Goal: Task Accomplishment & Management: Manage account settings

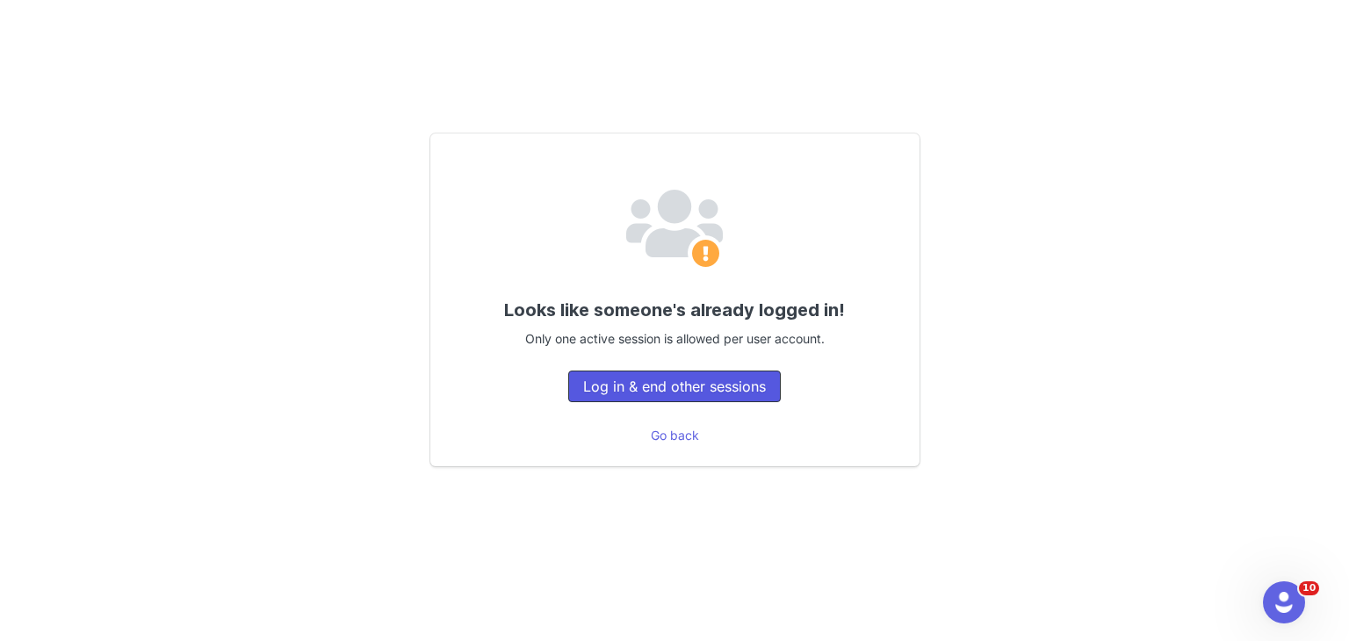
click at [596, 380] on button "Log in & end other sessions" at bounding box center [674, 387] width 213 height 32
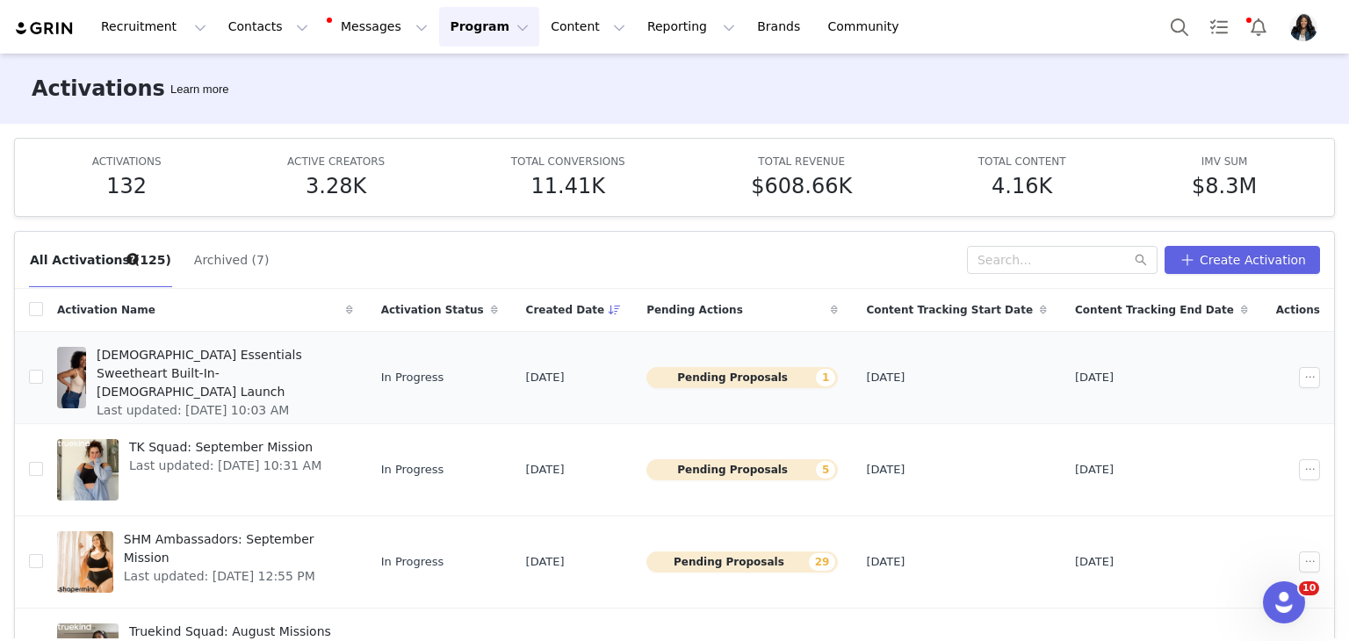
click at [320, 361] on span "[DEMOGRAPHIC_DATA] Essentials Sweetheart Built-In-[DEMOGRAPHIC_DATA] Launch" at bounding box center [220, 373] width 246 height 55
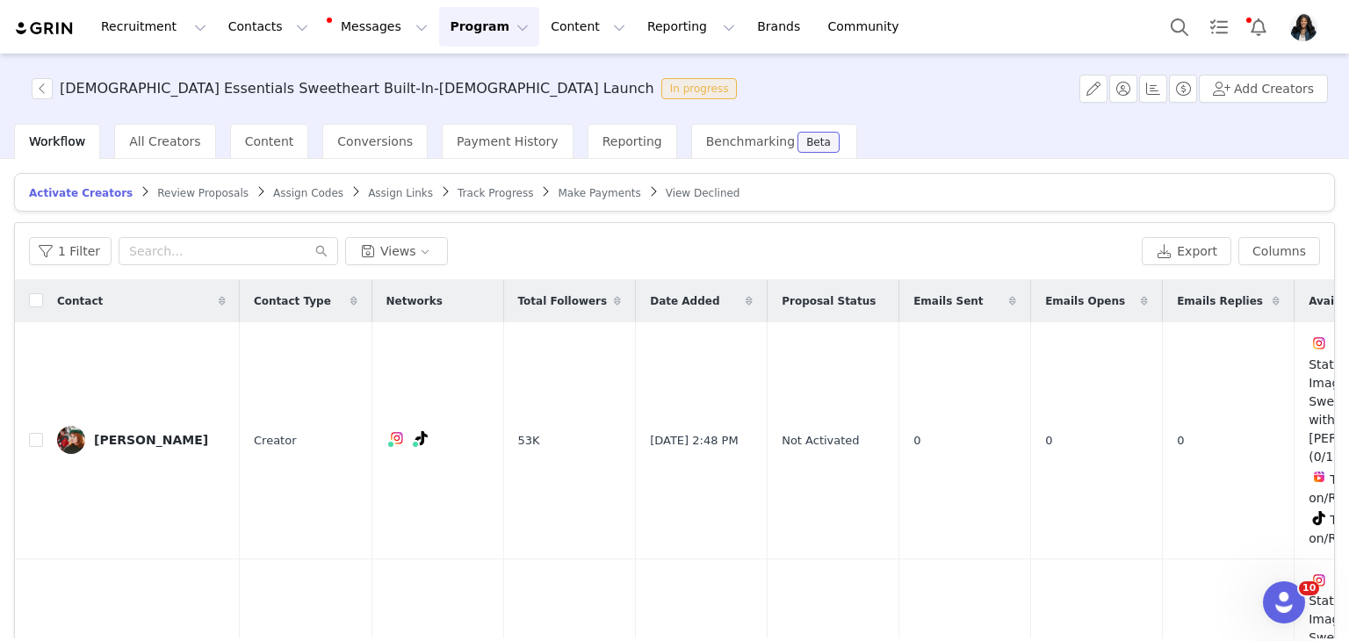
click at [454, 29] on button "Program Program" at bounding box center [489, 27] width 100 height 40
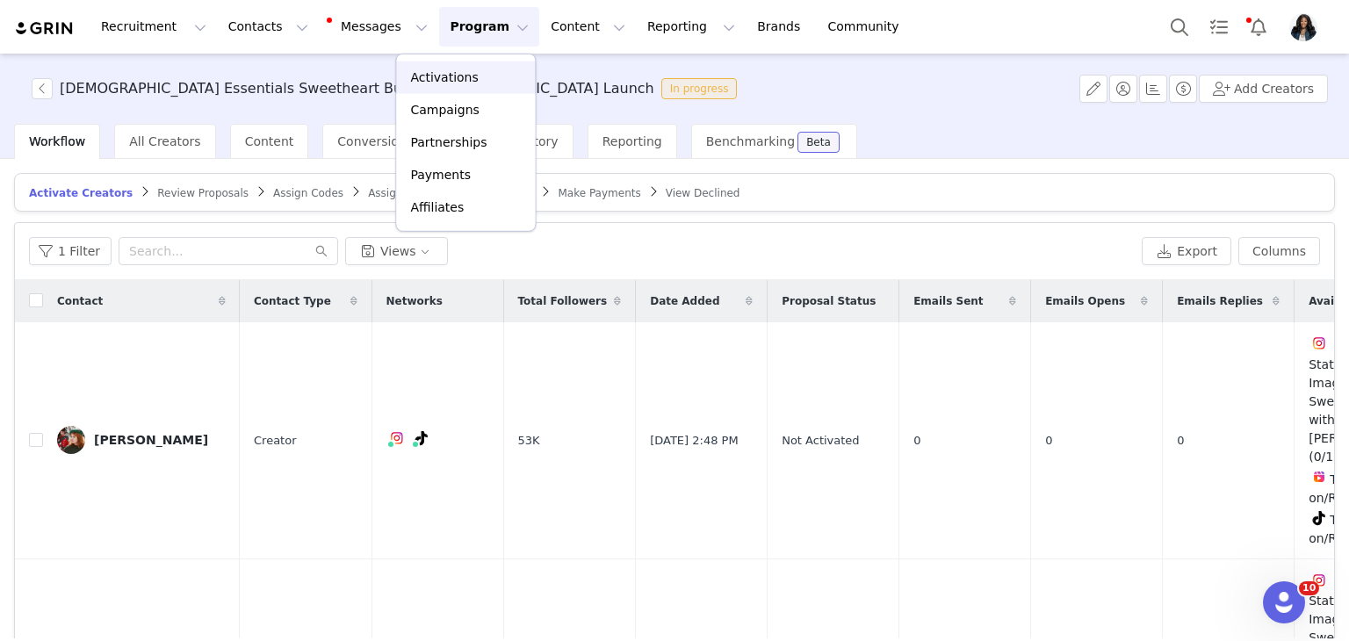
click at [463, 69] on p "Activations" at bounding box center [444, 78] width 68 height 18
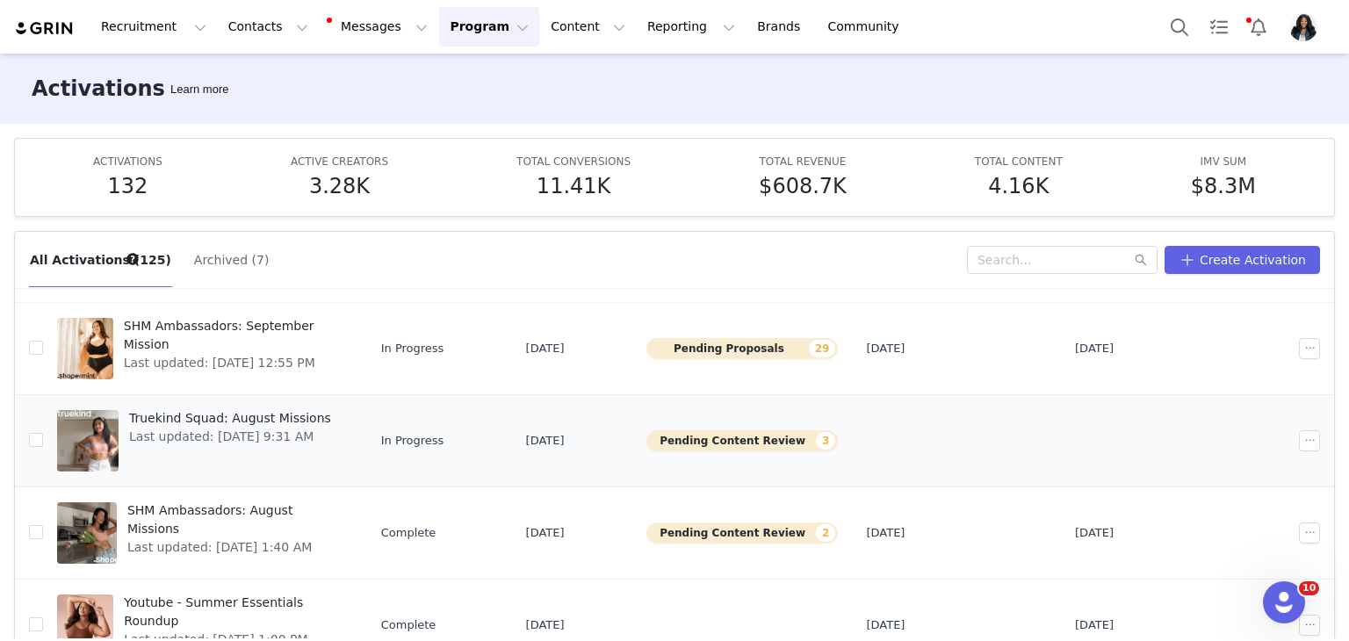
scroll to position [351, 0]
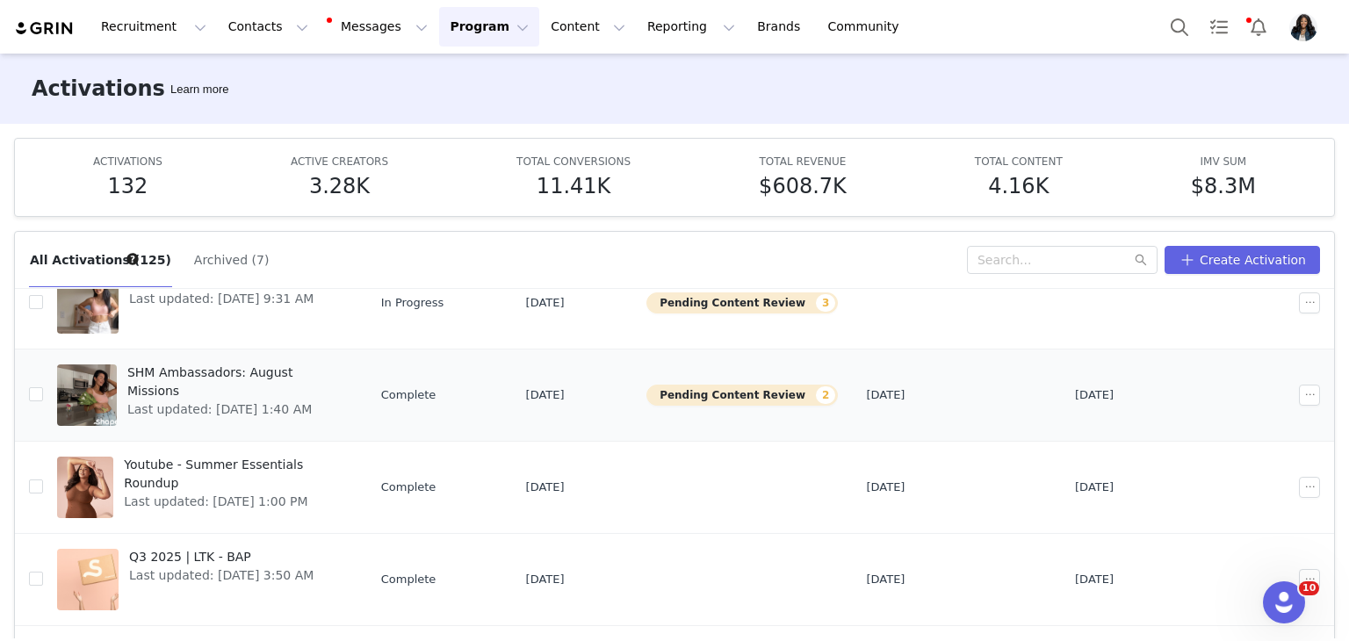
click at [315, 372] on span "SHM Ambassadors: August Missions" at bounding box center [234, 382] width 215 height 37
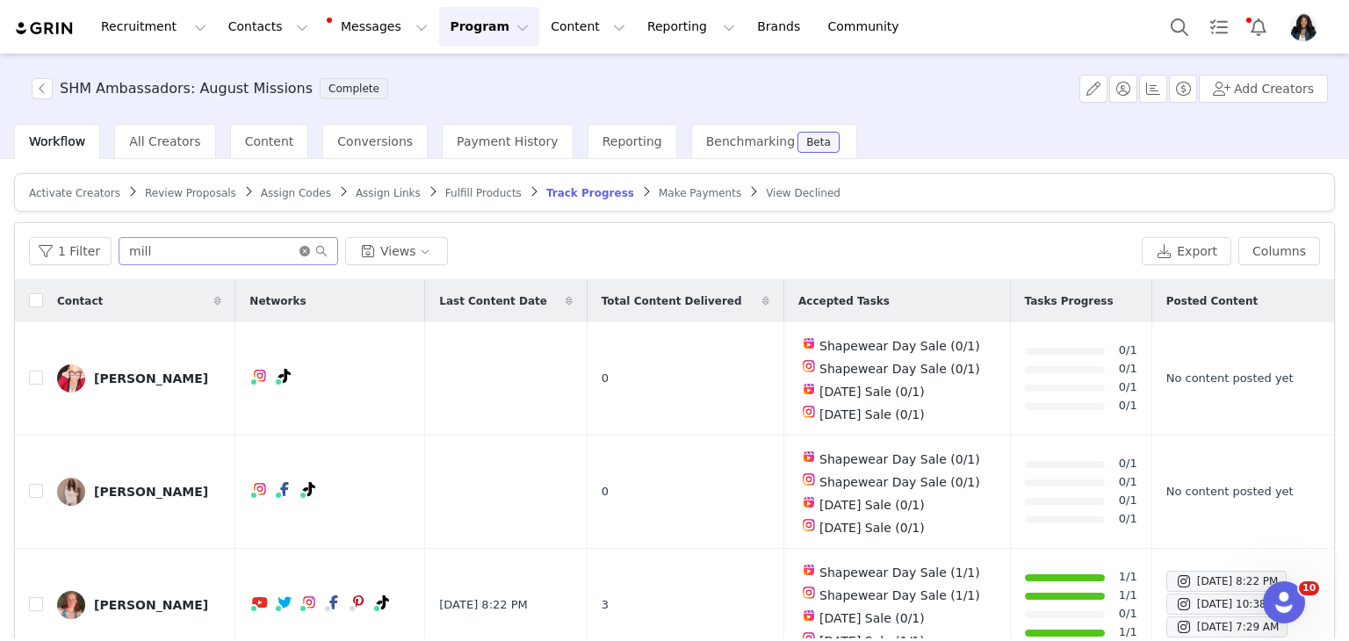
click at [300, 249] on icon "icon: close-circle" at bounding box center [305, 251] width 11 height 11
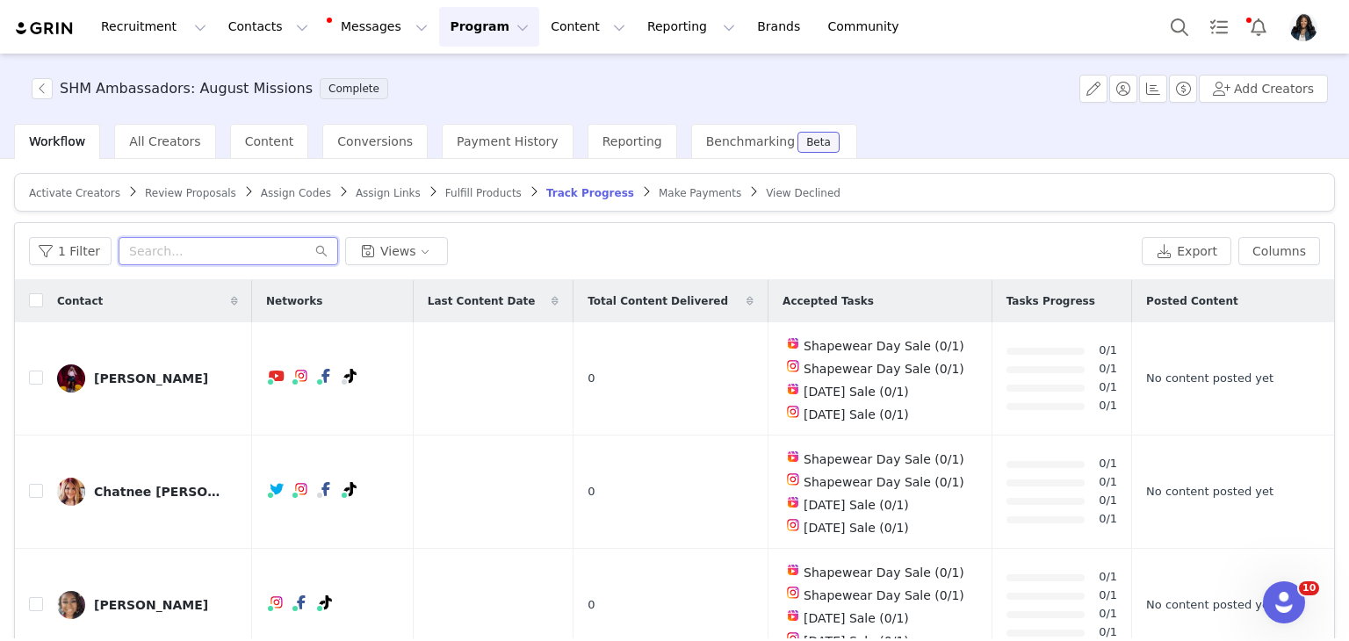
click at [245, 251] on input "text" at bounding box center [229, 251] width 220 height 28
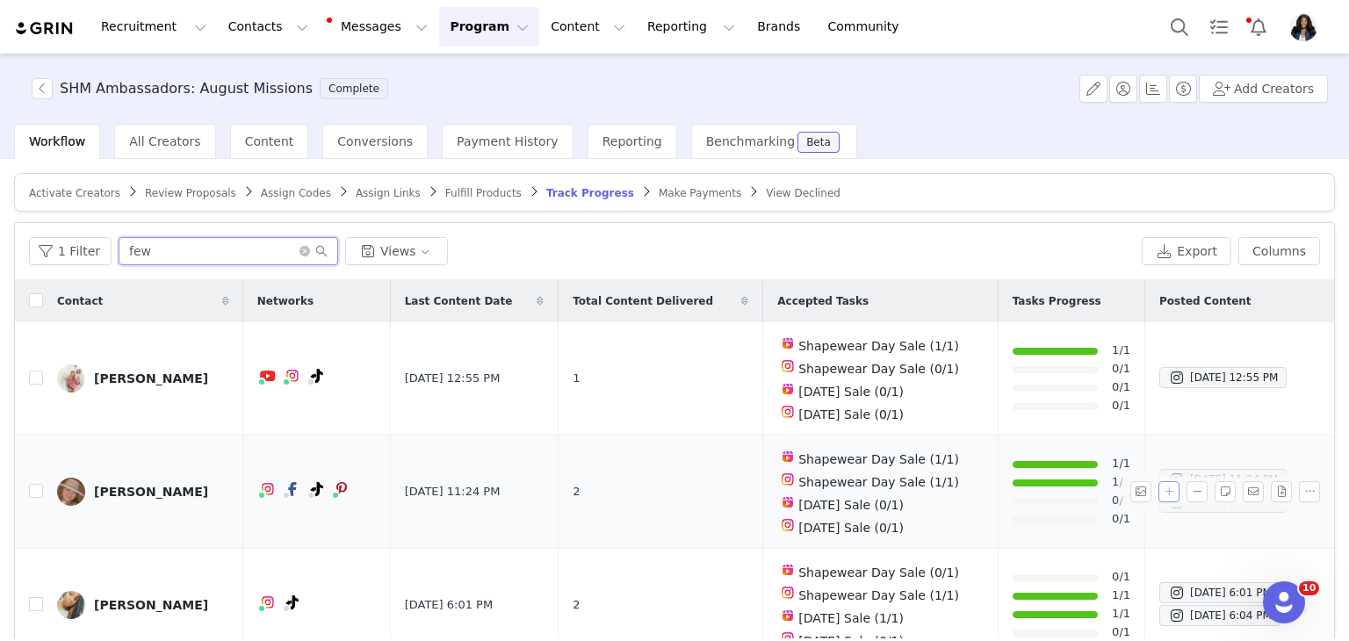
type input "few"
click at [1159, 481] on button "button" at bounding box center [1169, 491] width 21 height 21
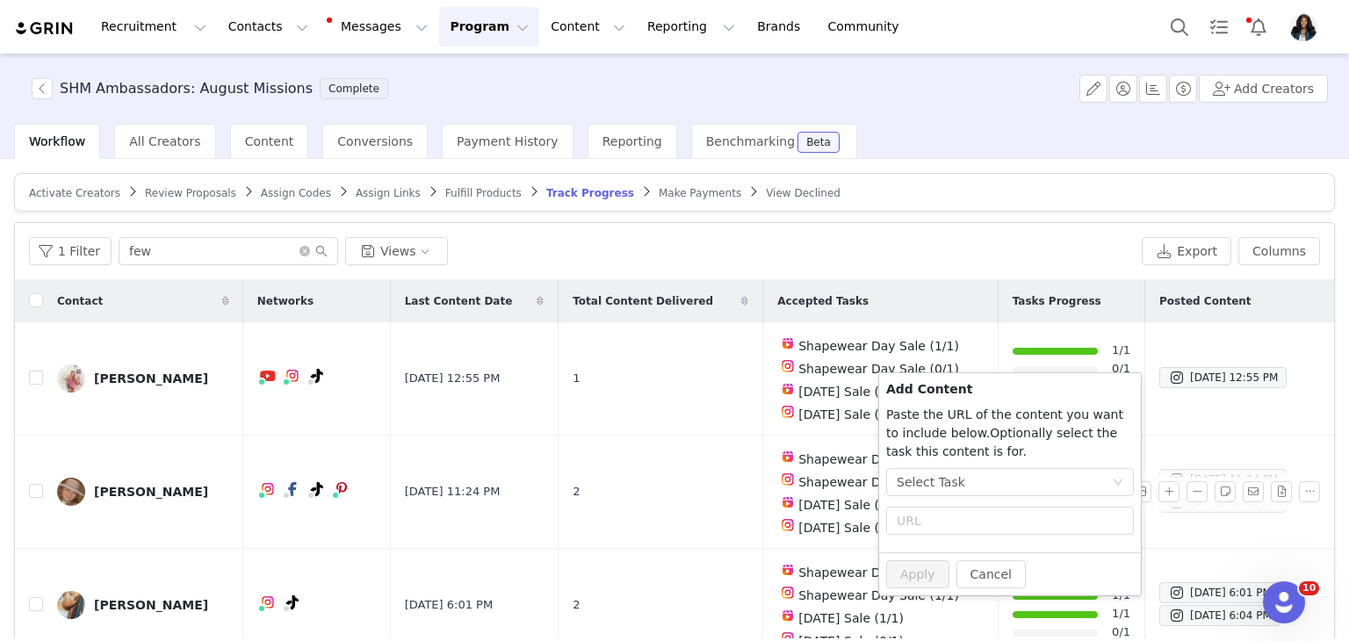
click at [987, 454] on p "Paste the URL of the content you want to include below. Add the text for you wa…" at bounding box center [1010, 433] width 248 height 55
click at [973, 479] on div "Select Task" at bounding box center [1004, 482] width 215 height 26
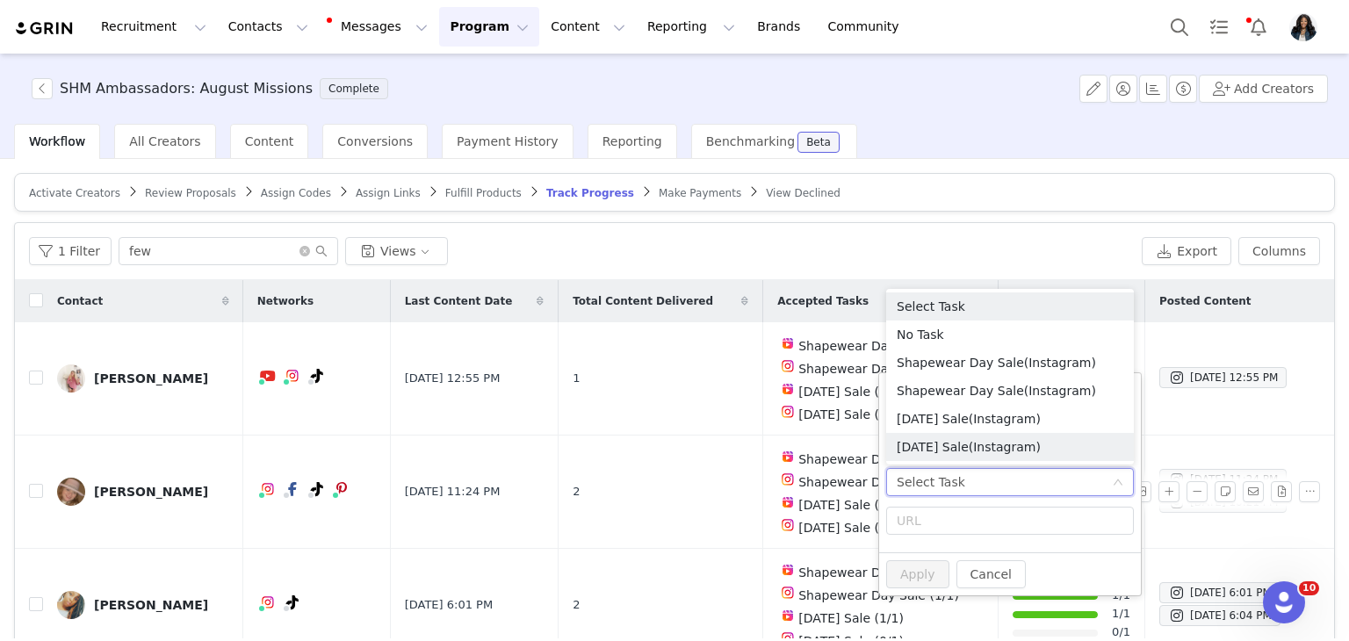
click at [1018, 452] on span "(Instagram)" at bounding box center [1005, 447] width 72 height 14
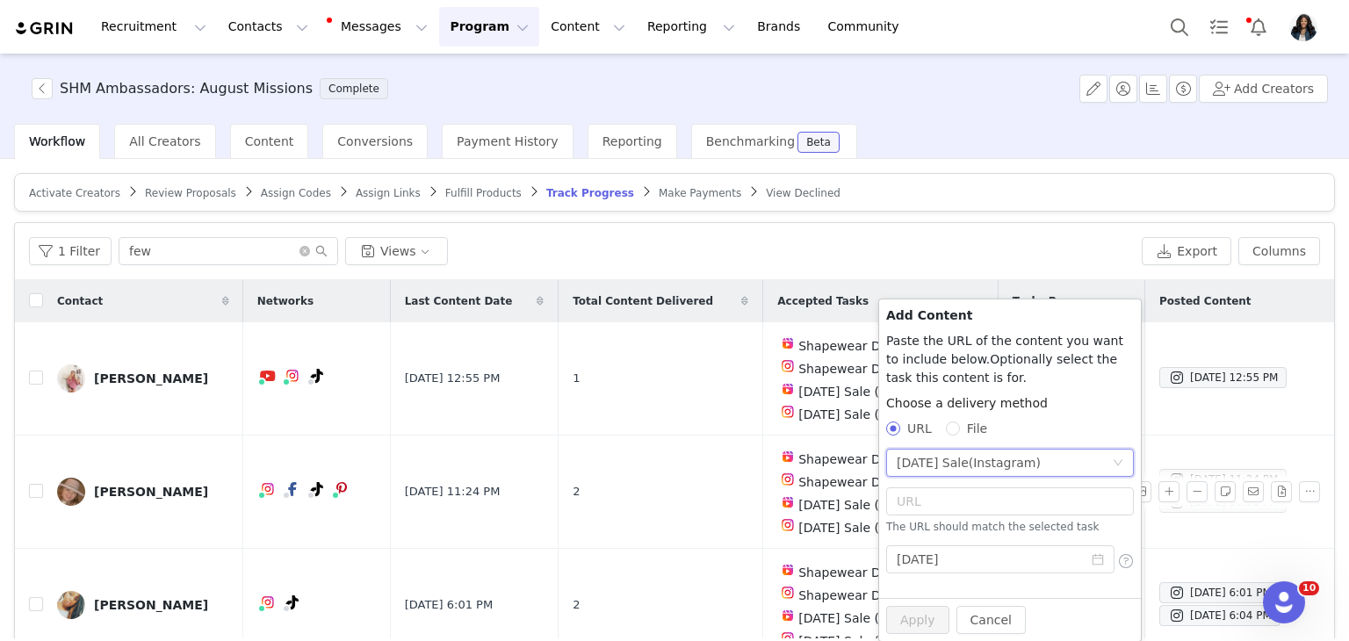
click at [1027, 464] on span "(Instagram)" at bounding box center [1005, 463] width 72 height 14
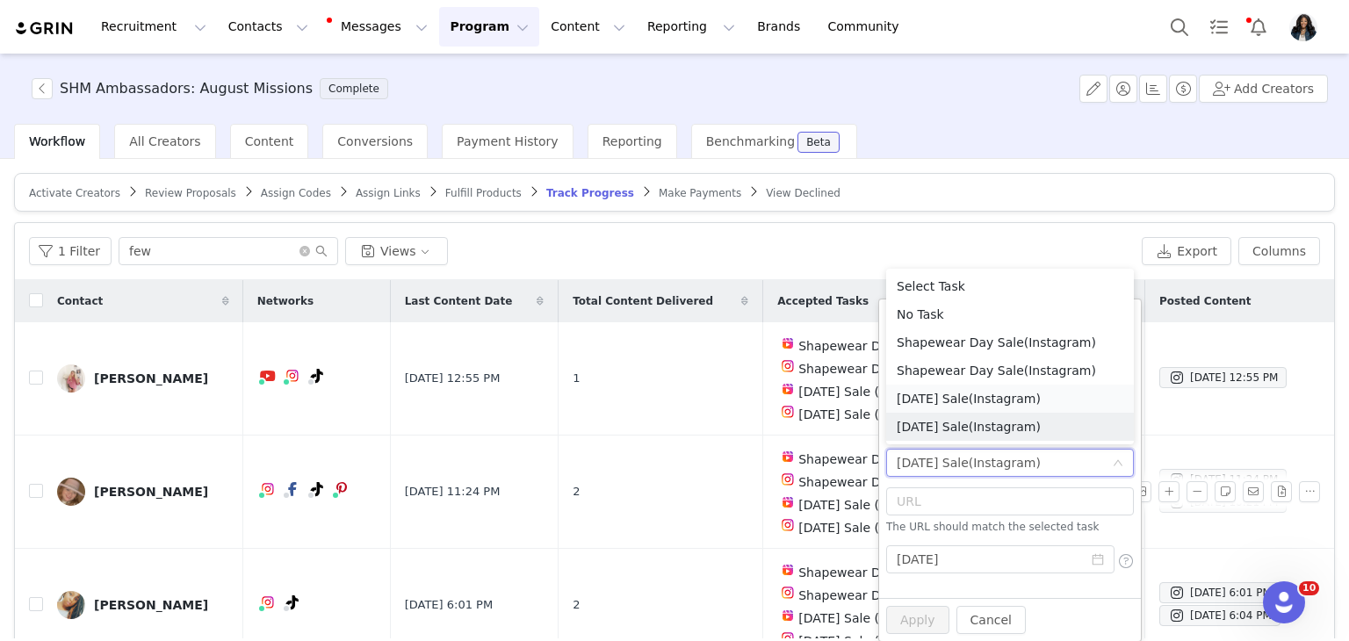
click at [1001, 408] on li "Labor Day Sale (Instagram)" at bounding box center [1010, 399] width 248 height 28
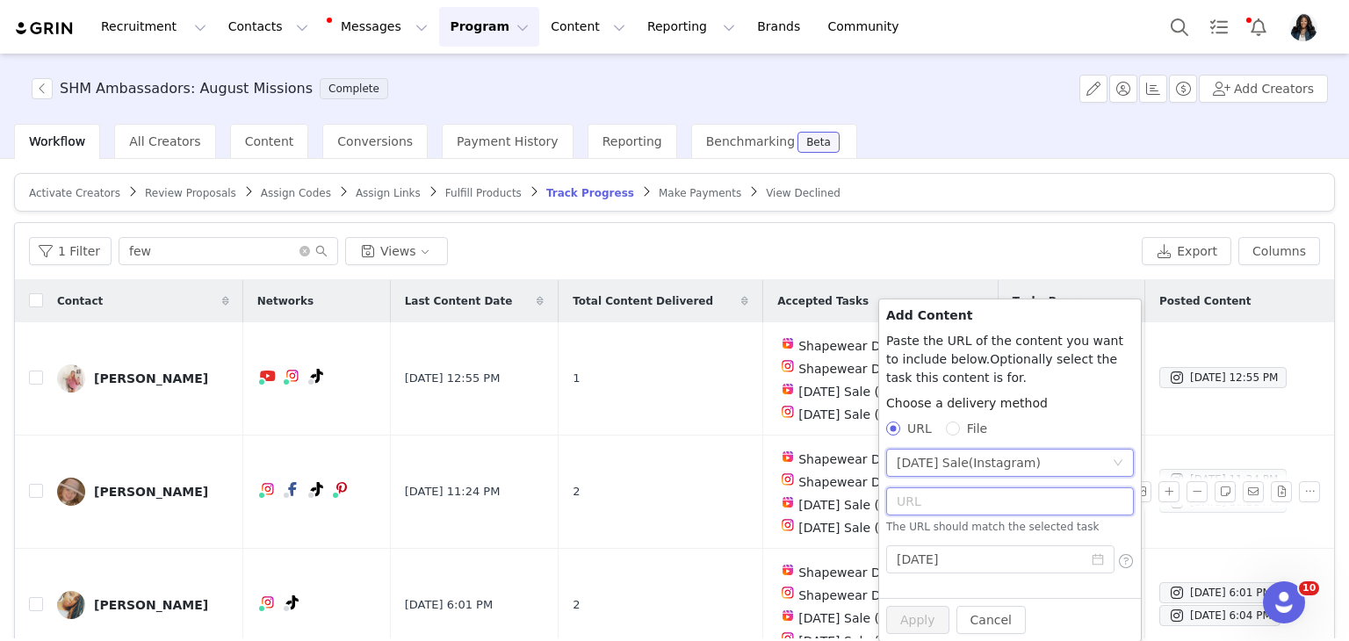
click at [917, 507] on input "text" at bounding box center [1010, 502] width 248 height 28
paste input "https://www.instagram.com/p/DOC53adDUhy/"
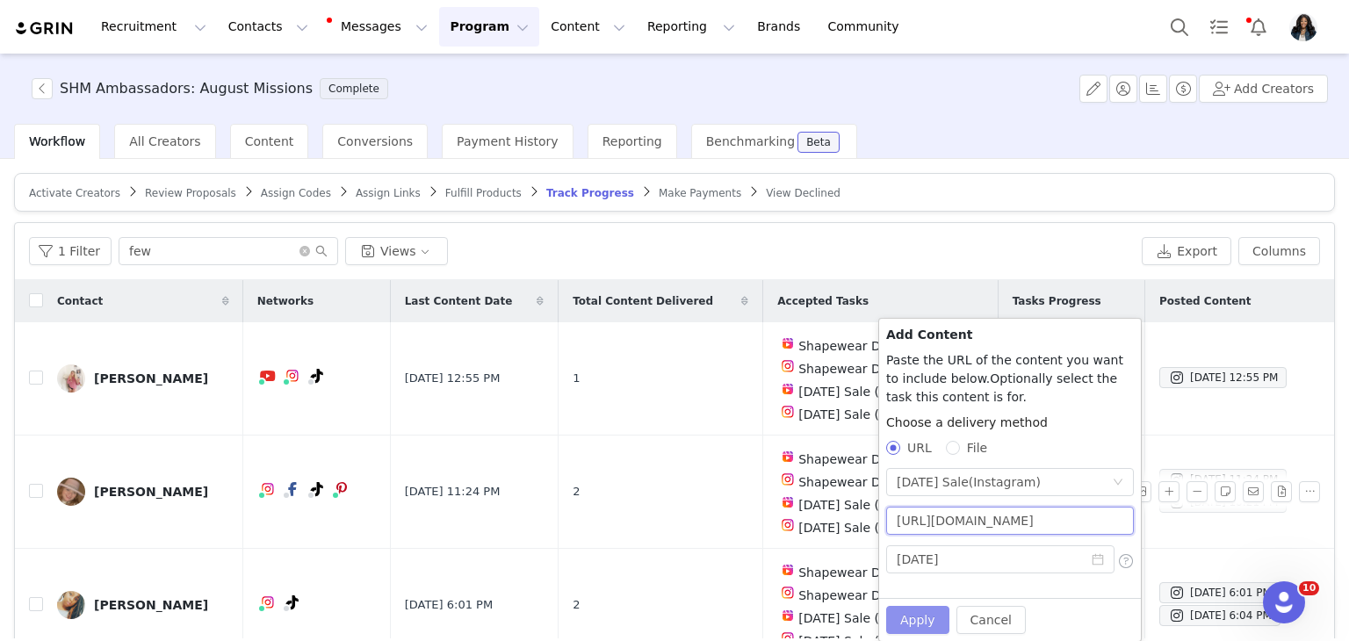
scroll to position [0, 25]
type input "https://www.instagram.com/p/DOC53adDUhy/"
click at [924, 615] on button "Apply" at bounding box center [917, 620] width 63 height 28
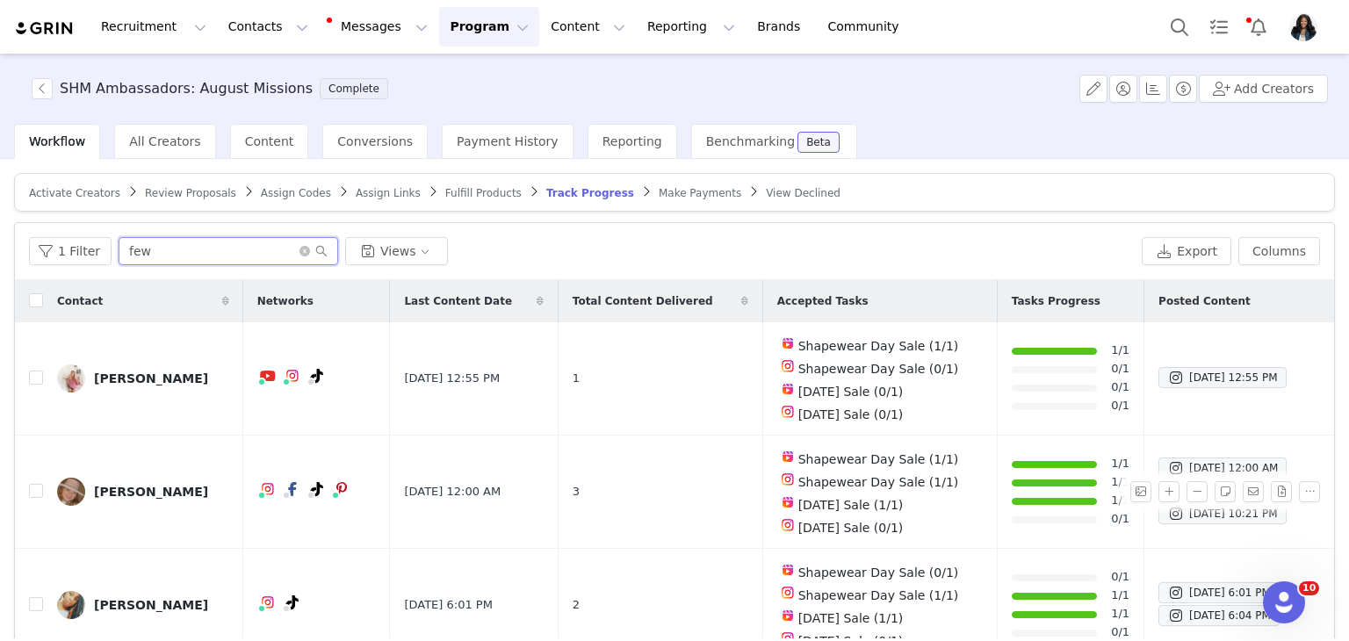
click at [157, 257] on input "few" at bounding box center [229, 251] width 220 height 28
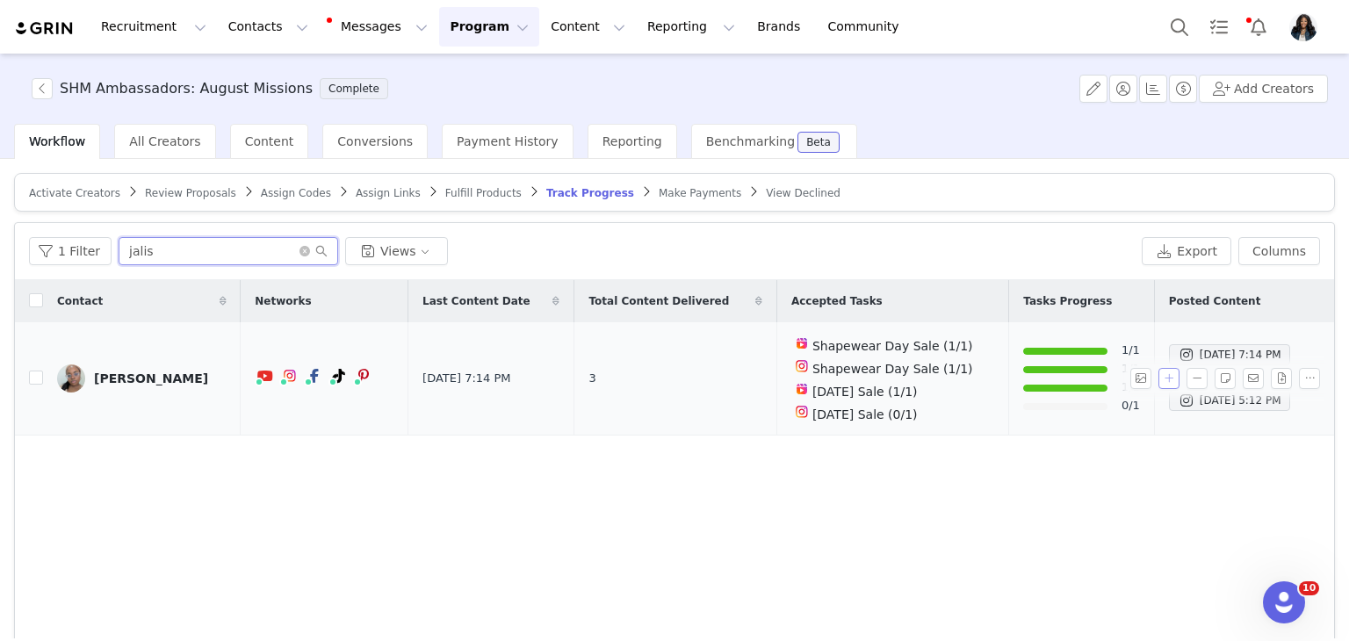
type input "jalis"
click at [1161, 373] on button "button" at bounding box center [1169, 378] width 21 height 21
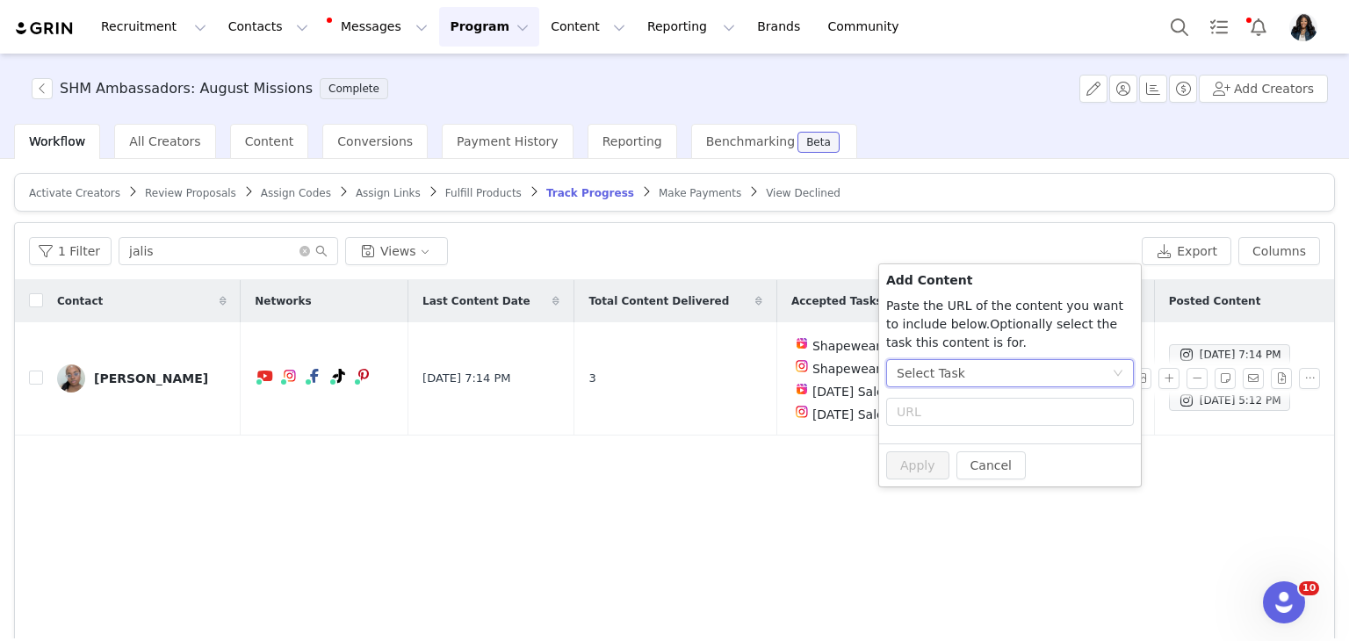
click at [1023, 372] on div "Select Task" at bounding box center [1004, 373] width 215 height 26
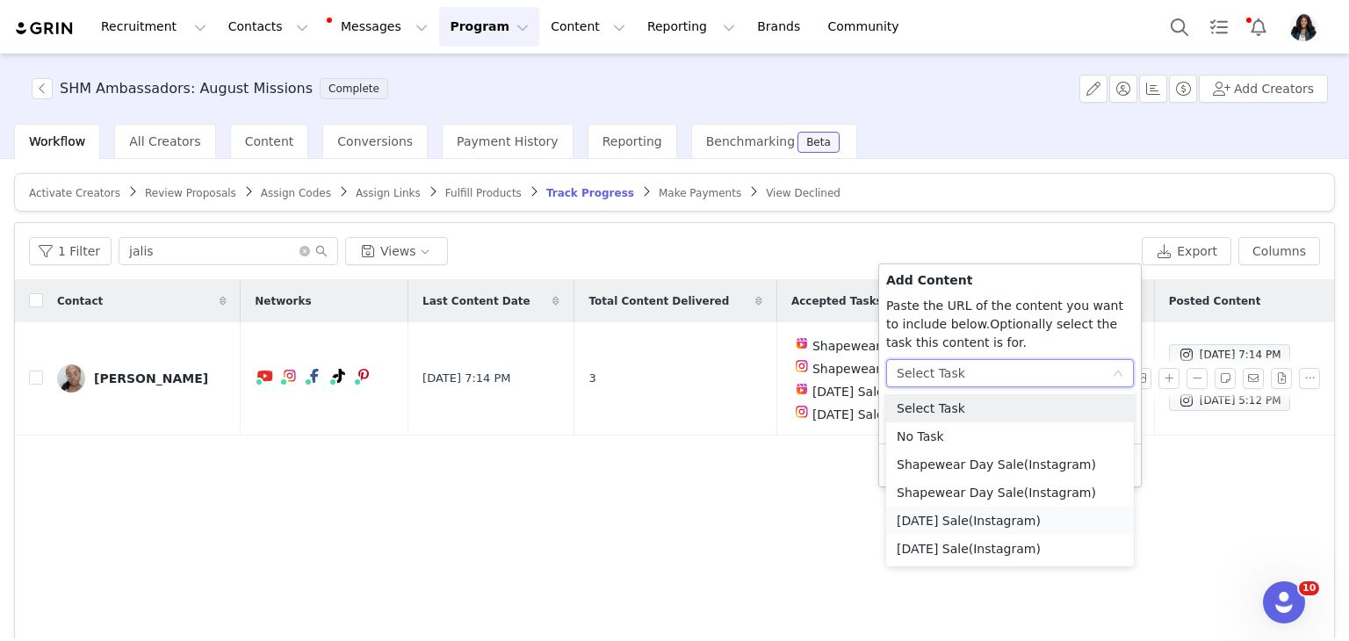
click at [966, 517] on li "Labor Day Sale (Instagram)" at bounding box center [1010, 521] width 248 height 28
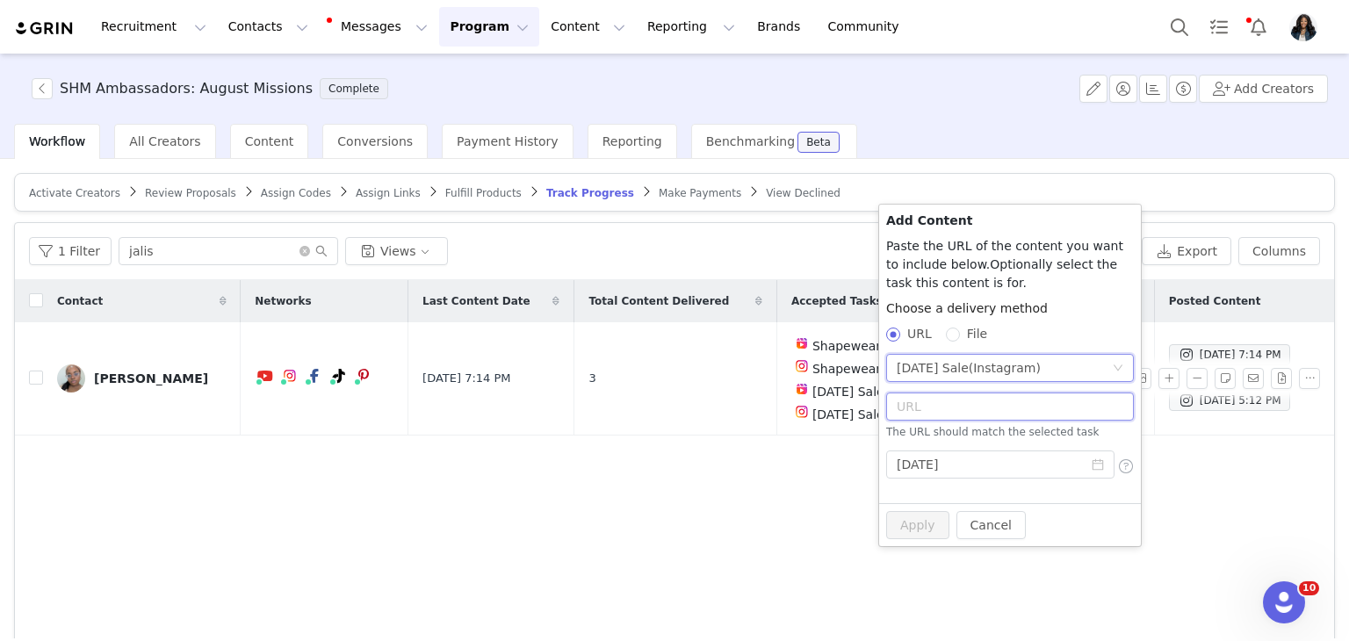
click at [941, 402] on input "text" at bounding box center [1010, 407] width 248 height 28
paste input "https://www.instagram.com/p/DOC59m9DG_S/?img_index=1"
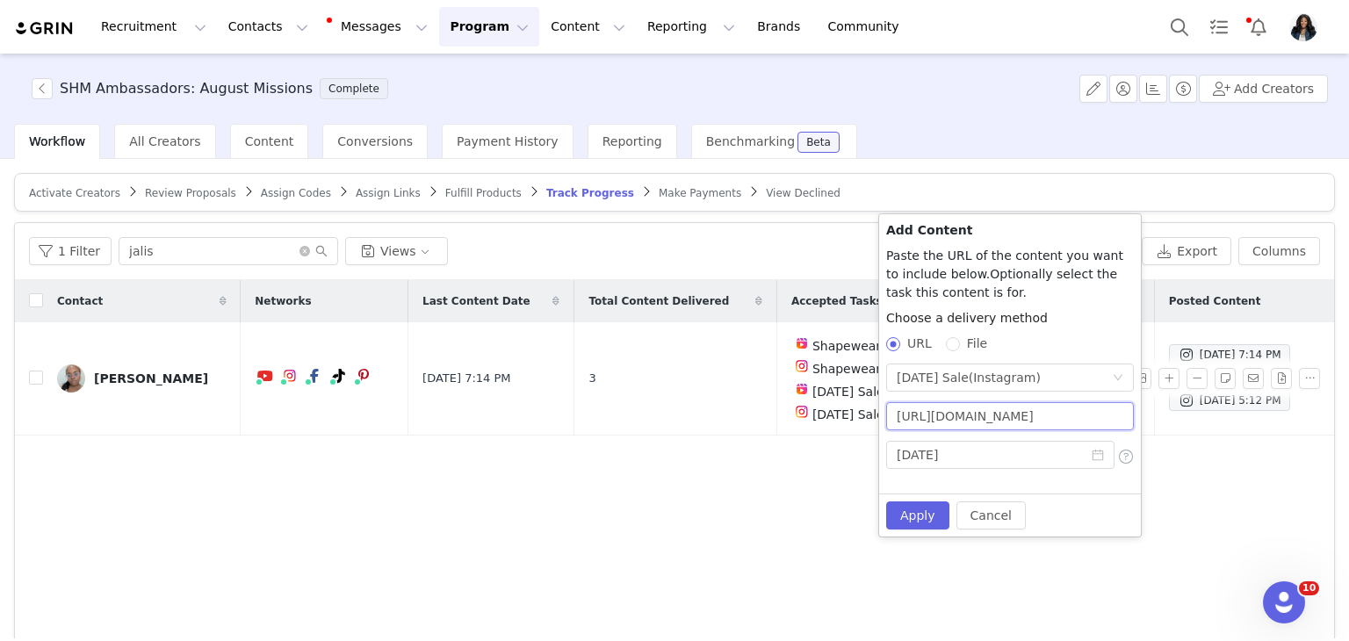
scroll to position [0, 104]
type input "https://www.instagram.com/p/DOC59m9DG_S/?img_index=1"
click at [902, 517] on button "Apply" at bounding box center [917, 516] width 63 height 28
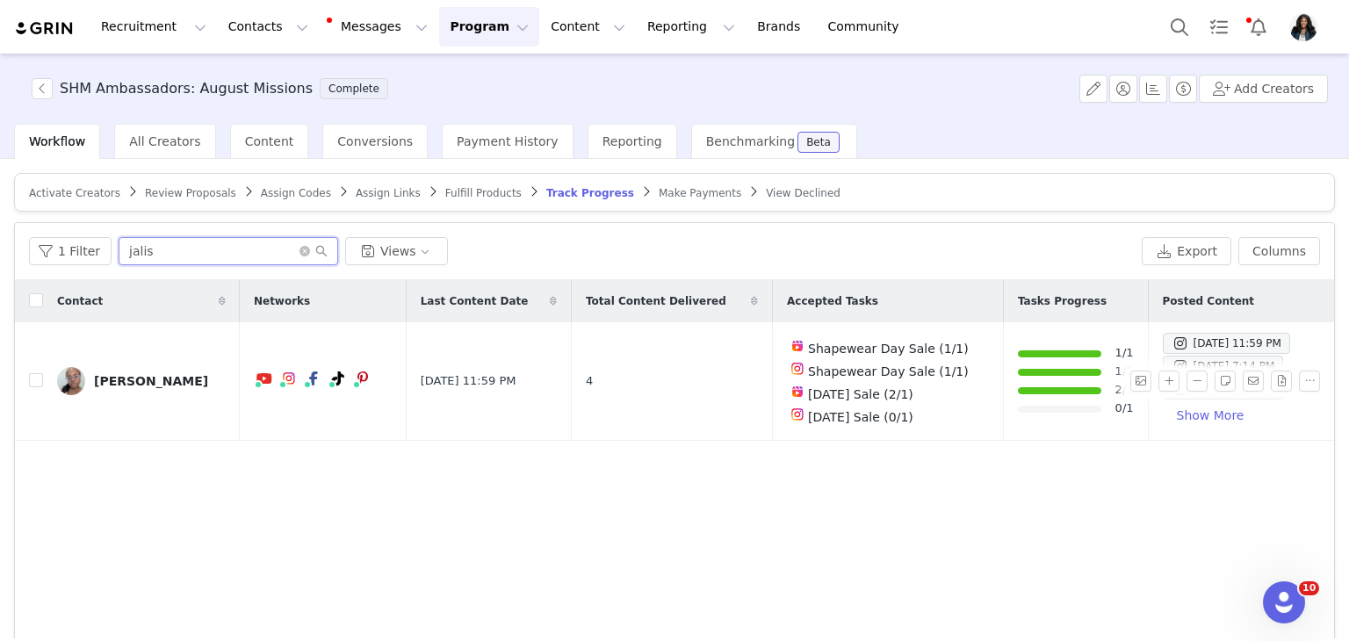
click at [210, 261] on input "jalis" at bounding box center [229, 251] width 220 height 28
click at [211, 255] on input "jalis" at bounding box center [229, 251] width 220 height 28
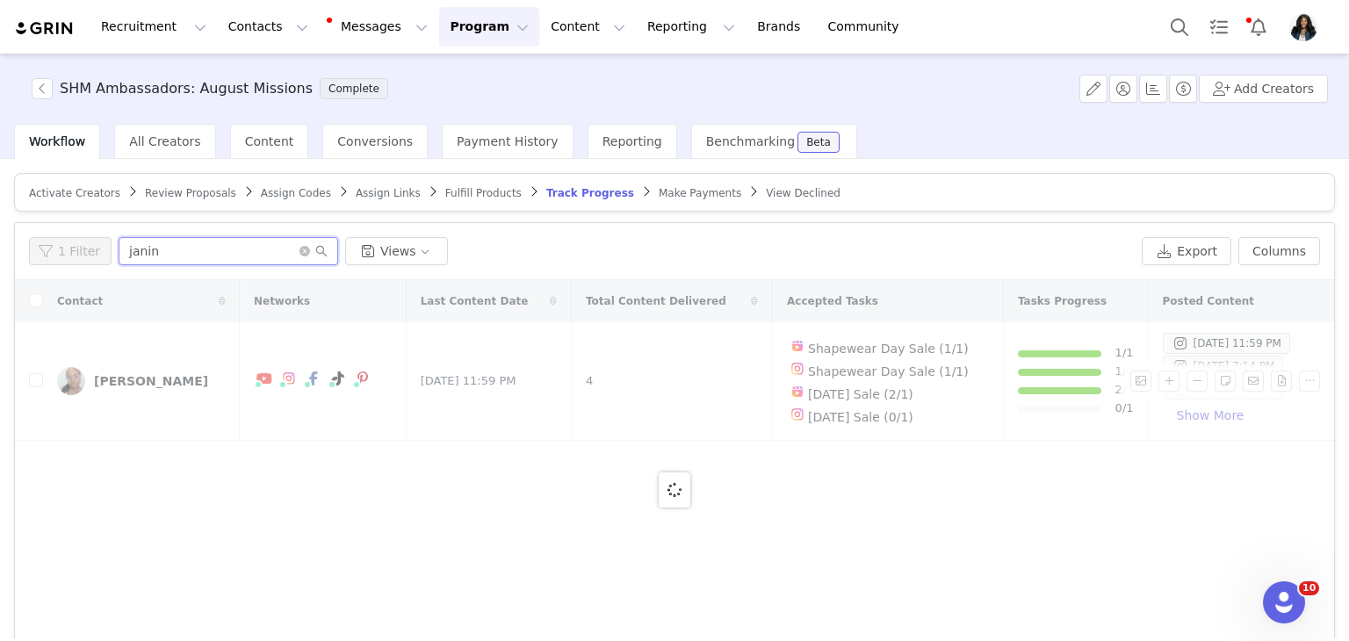
type input "janin"
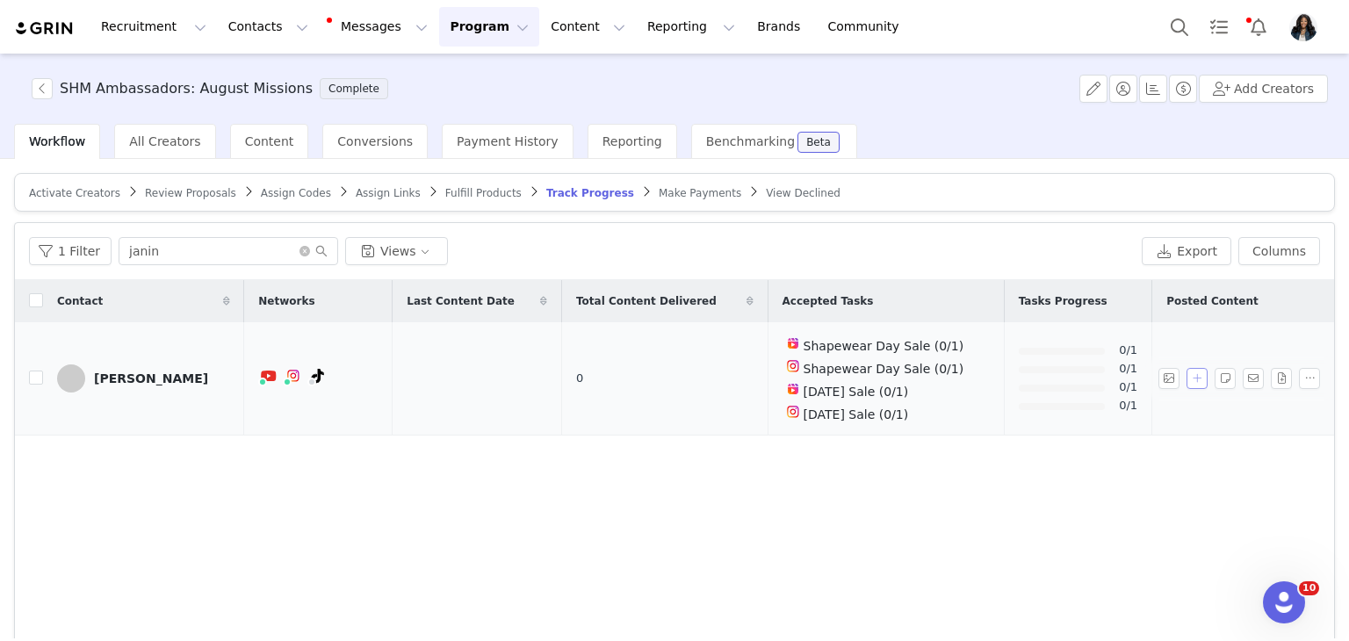
click at [1187, 370] on button "button" at bounding box center [1197, 378] width 21 height 21
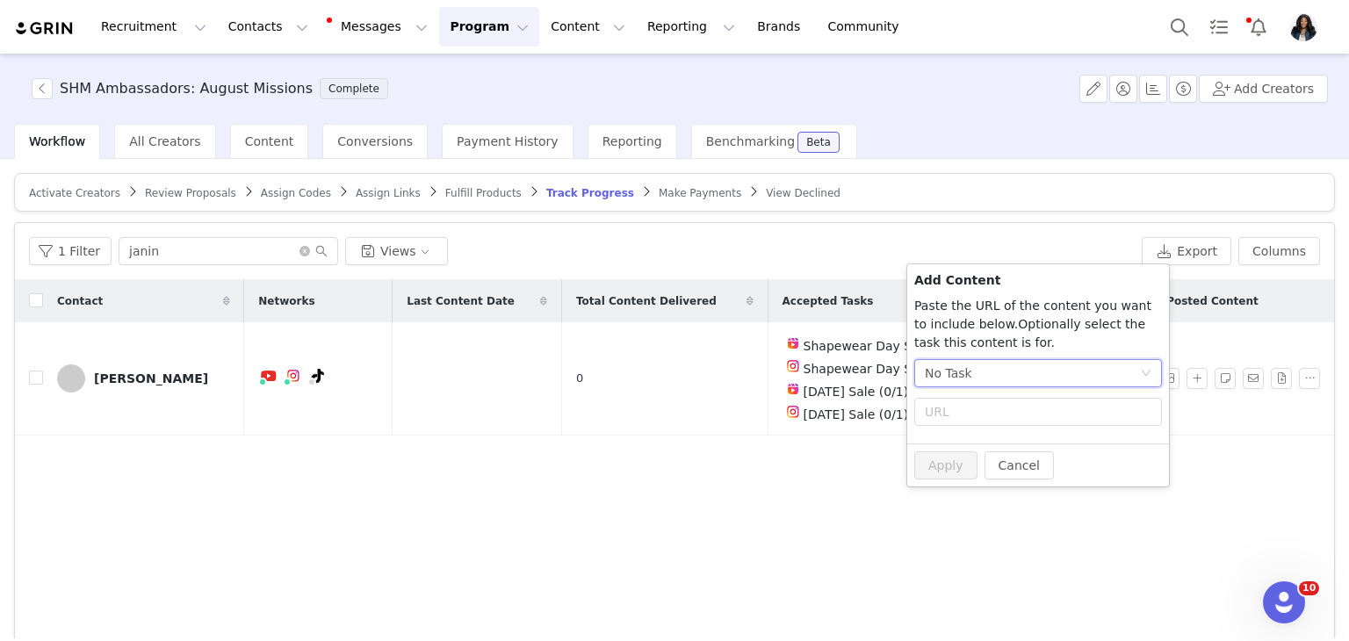
click at [1059, 381] on div "No Task" at bounding box center [1032, 373] width 215 height 26
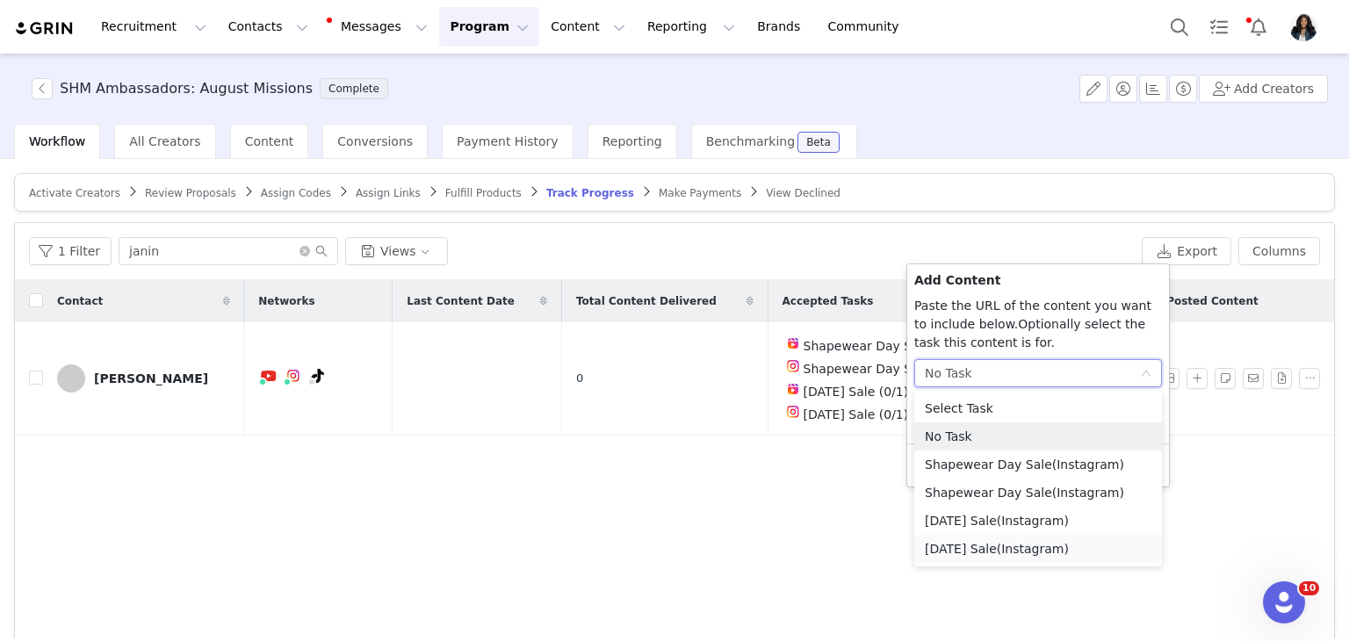
click at [976, 554] on li "Labor Day Sale (Instagram)" at bounding box center [1039, 549] width 248 height 28
radio input "true"
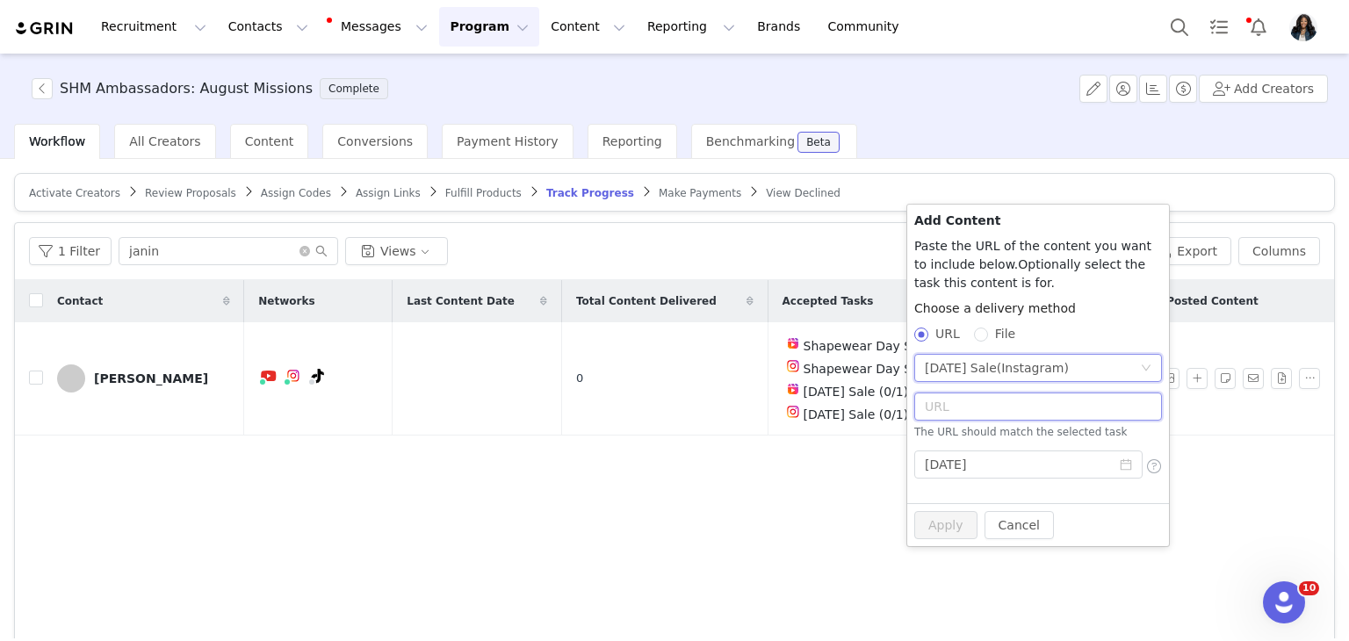
click at [1012, 409] on input "text" at bounding box center [1039, 407] width 248 height 28
paste input "https://www.instagram.com/p/DOCpD4nCRBp/?img_index=3"
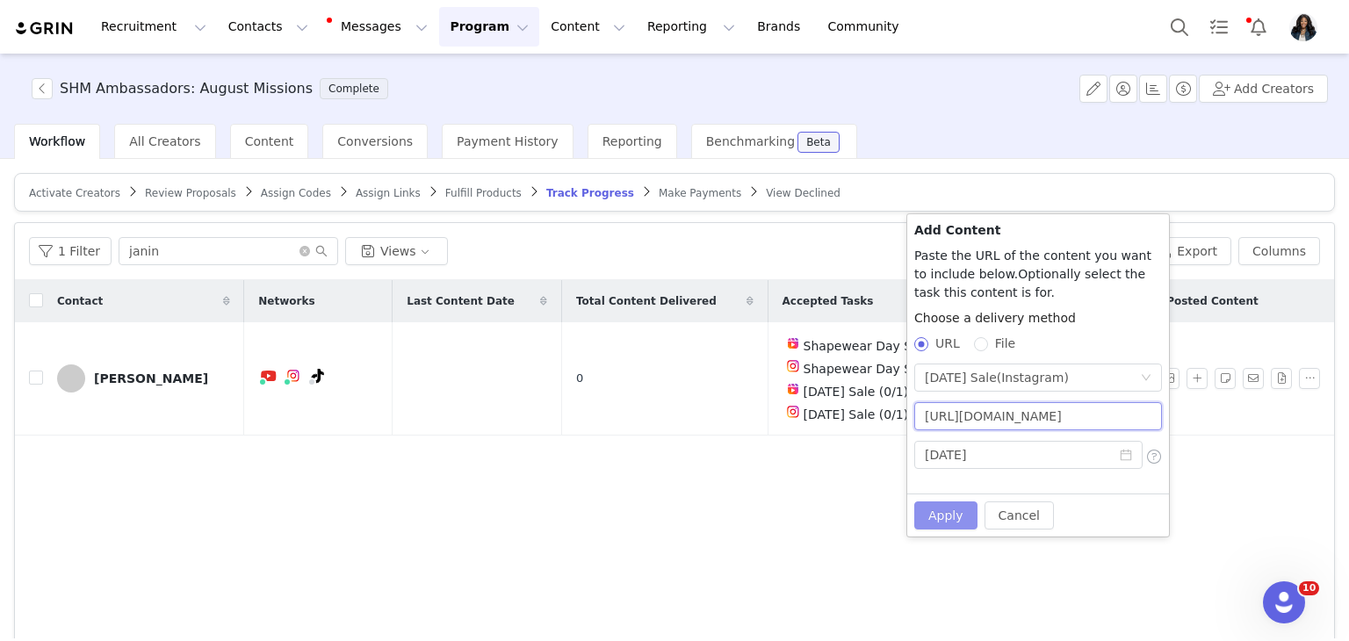
type input "https://www.instagram.com/p/DOCpD4nCRBp/?img_index=3"
click at [926, 508] on button "Apply" at bounding box center [946, 516] width 63 height 28
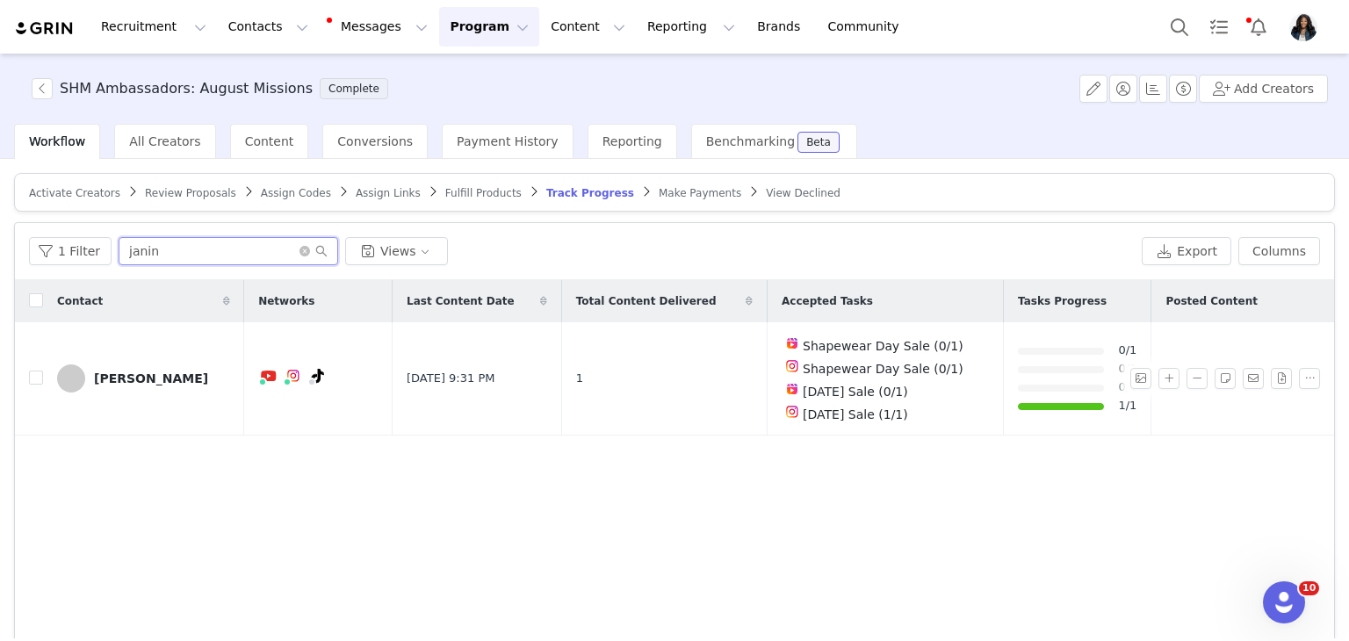
click at [201, 250] on input "janin" at bounding box center [229, 251] width 220 height 28
type input "rachel"
drag, startPoint x: 1150, startPoint y: 375, endPoint x: 1026, endPoint y: 403, distance: 127.0
click at [1159, 376] on button "button" at bounding box center [1169, 378] width 21 height 21
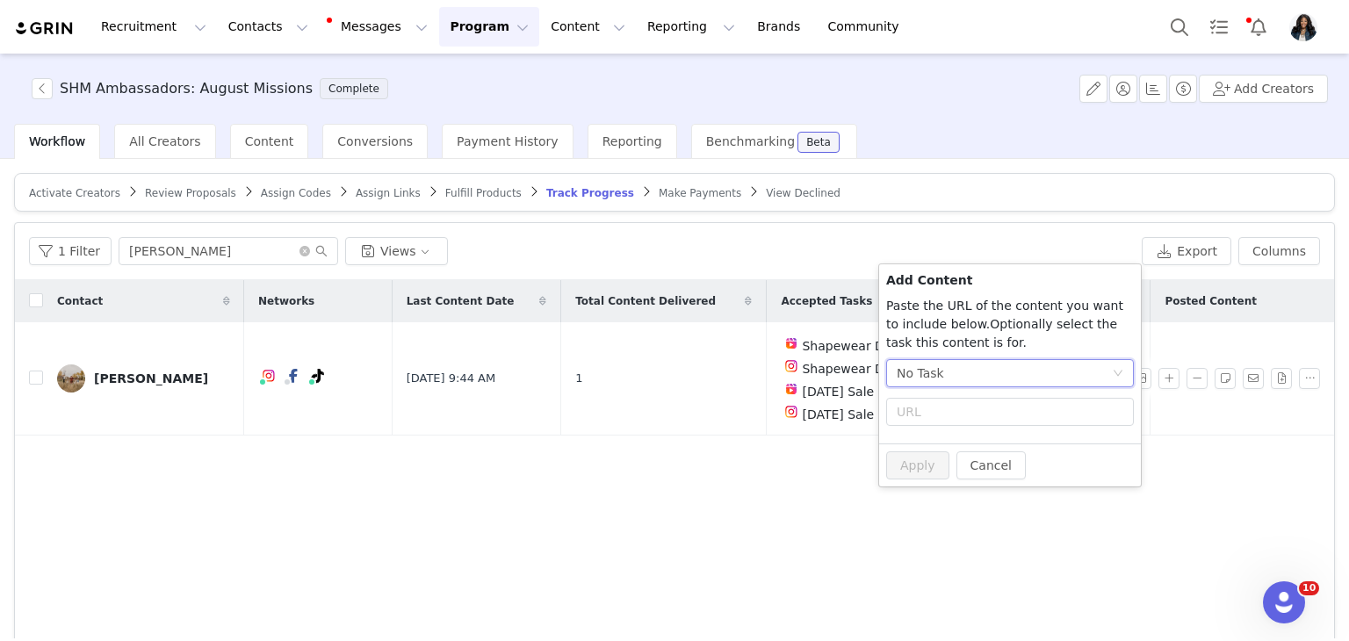
click at [998, 366] on div "No Task" at bounding box center [1004, 373] width 215 height 26
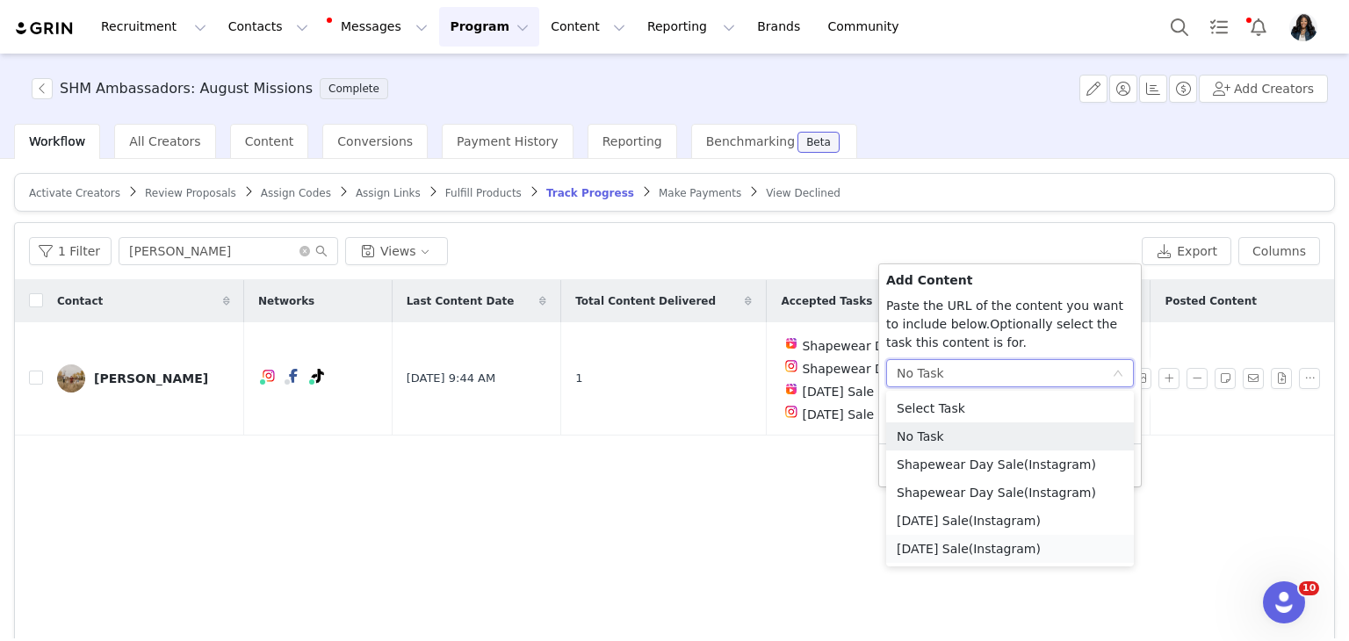
click at [938, 553] on li "Labor Day Sale (Instagram)" at bounding box center [1010, 549] width 248 height 28
radio input "true"
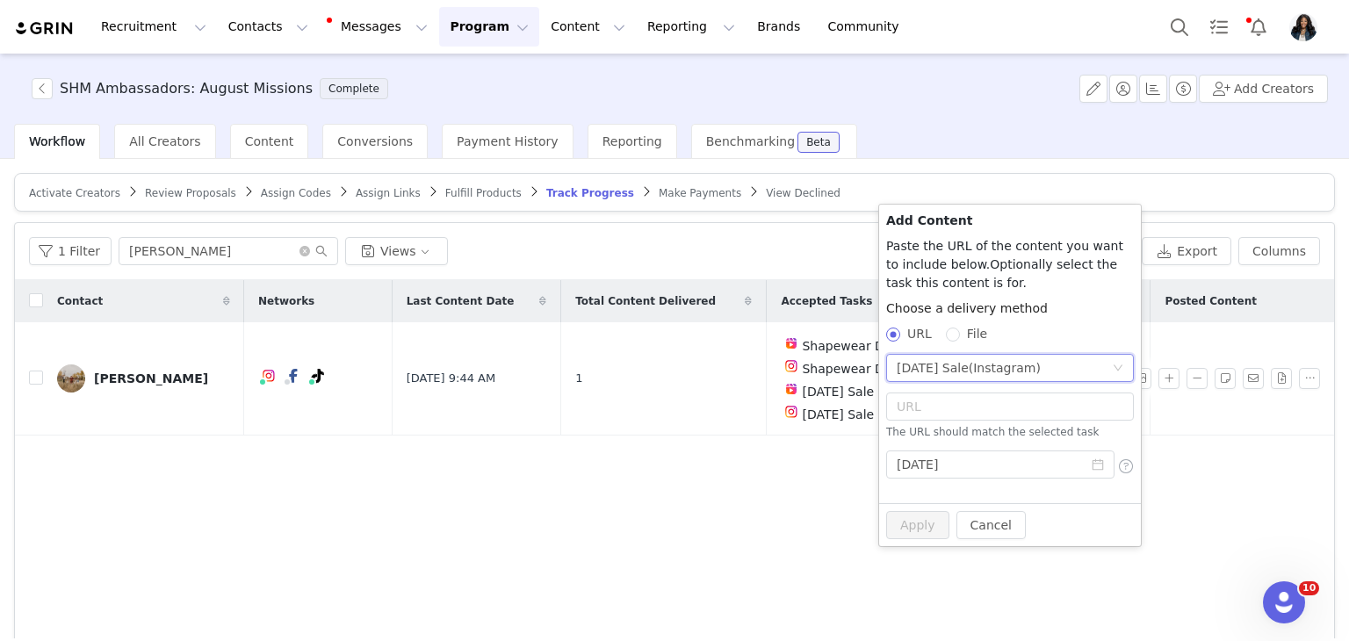
click at [962, 366] on div "Labor Day Sale (Instagram)" at bounding box center [969, 368] width 144 height 26
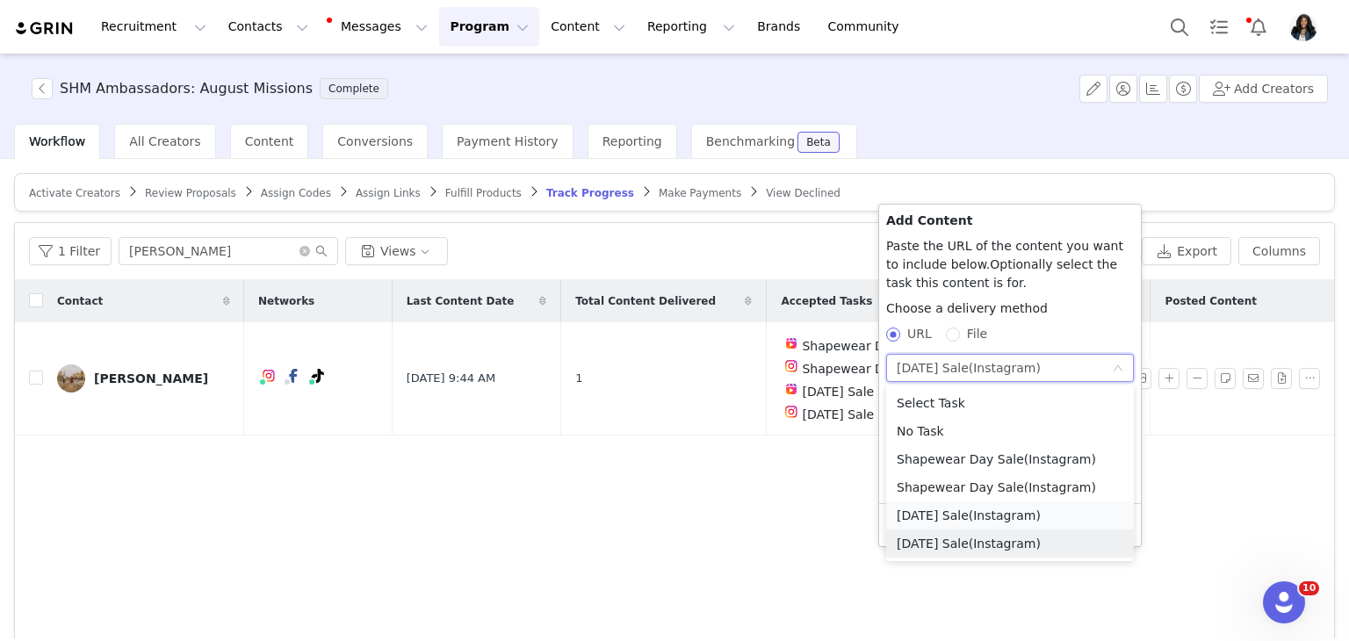
drag, startPoint x: 959, startPoint y: 521, endPoint x: 907, endPoint y: 488, distance: 61.2
click at [959, 520] on li "Labor Day Sale (Instagram)" at bounding box center [1010, 516] width 248 height 28
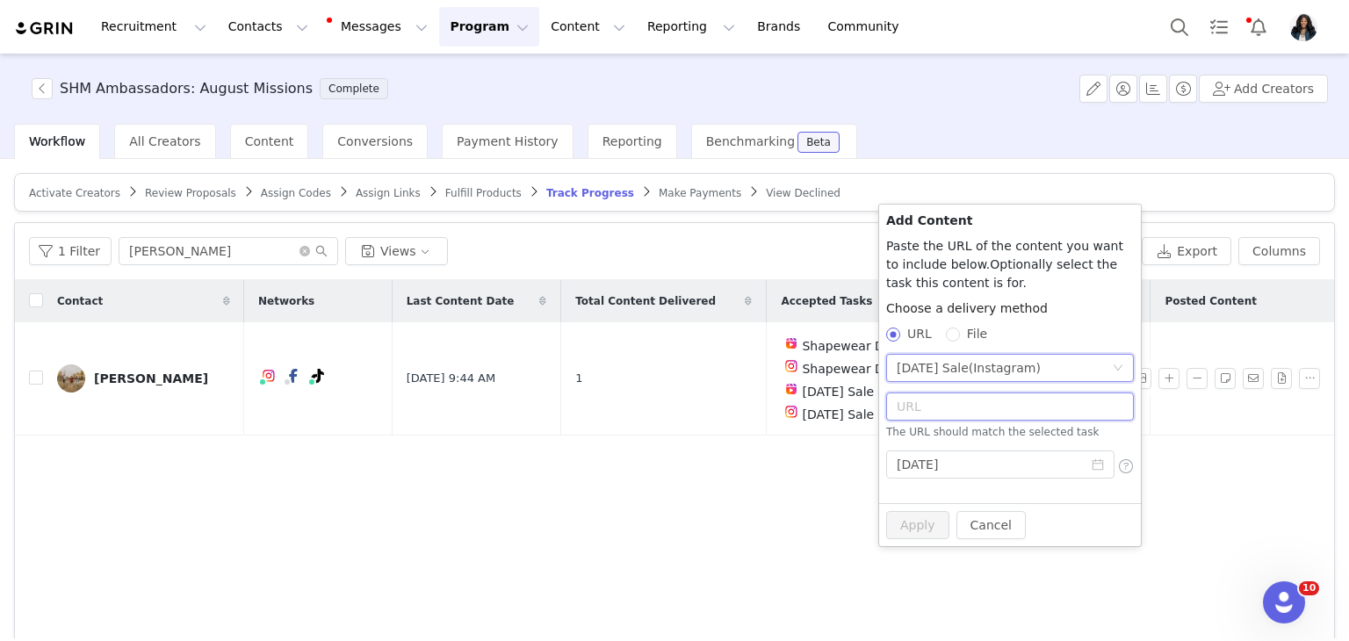
click at [945, 395] on input "text" at bounding box center [1010, 407] width 248 height 28
paste input "https://www.instagram.com/p/DOClQ5SDwGk/"
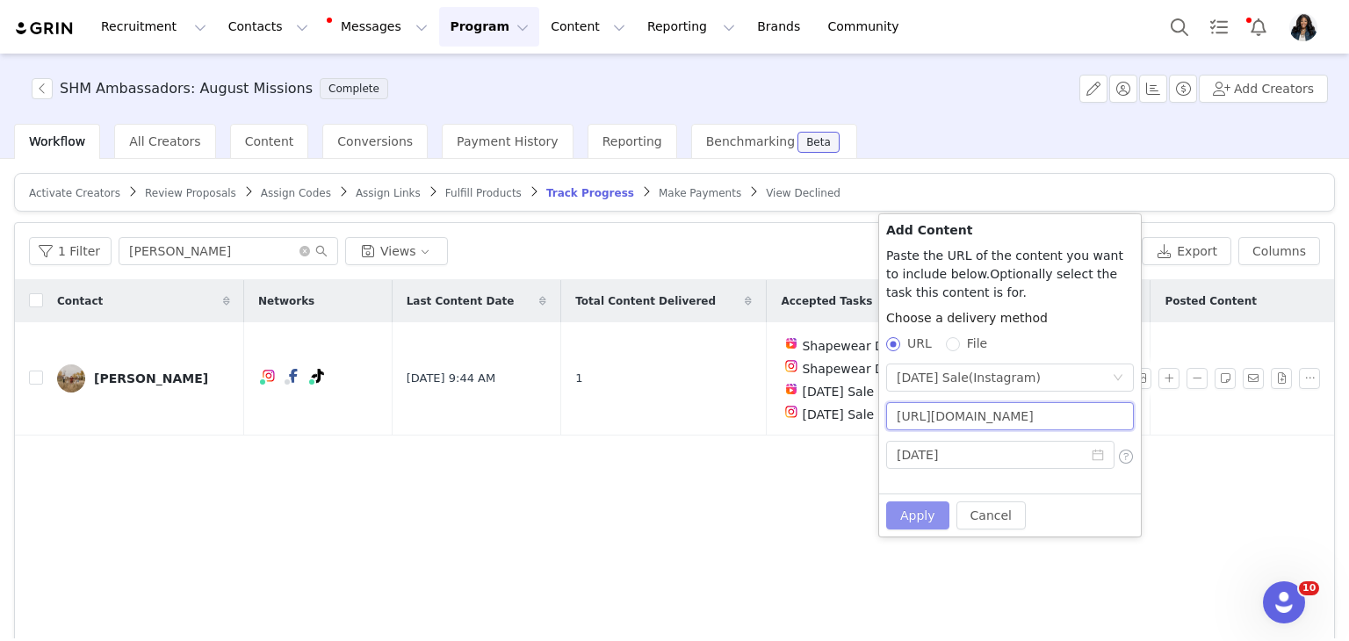
scroll to position [0, 25]
type input "https://www.instagram.com/p/DOClQ5SDwGk/"
click at [916, 516] on button "Apply" at bounding box center [917, 516] width 63 height 28
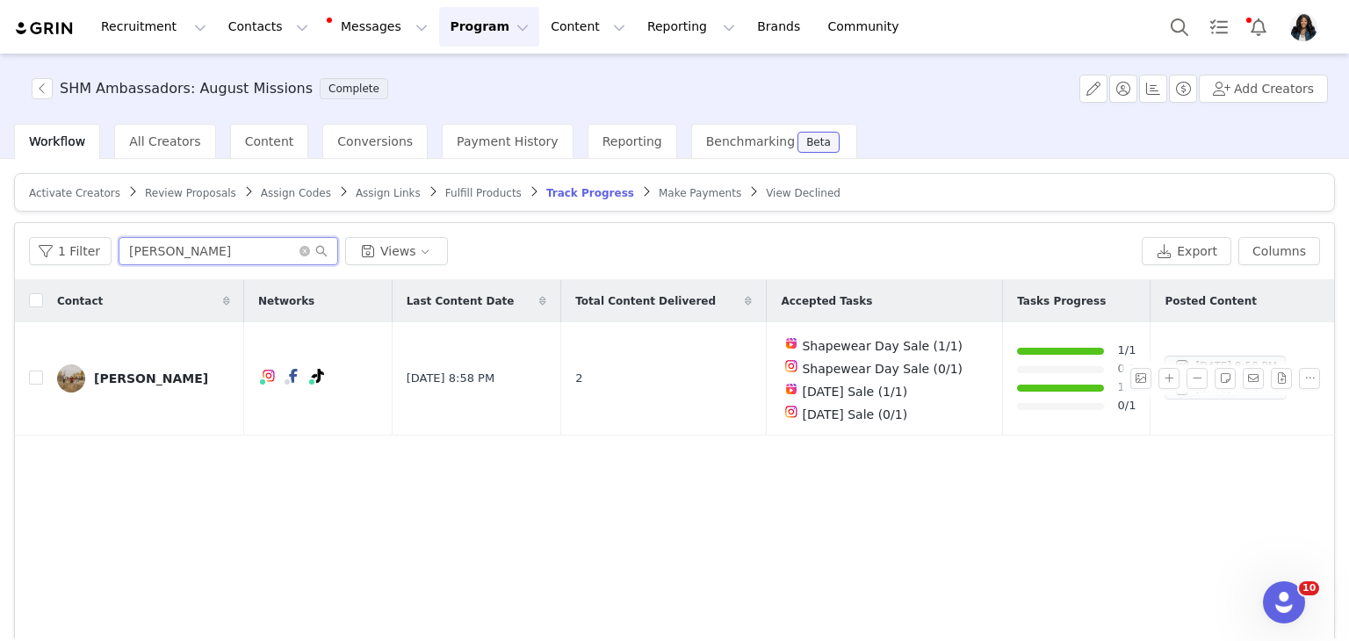
click at [213, 253] on input "rachel" at bounding box center [229, 251] width 220 height 28
type input "corne"
click at [1159, 372] on button "button" at bounding box center [1169, 378] width 21 height 21
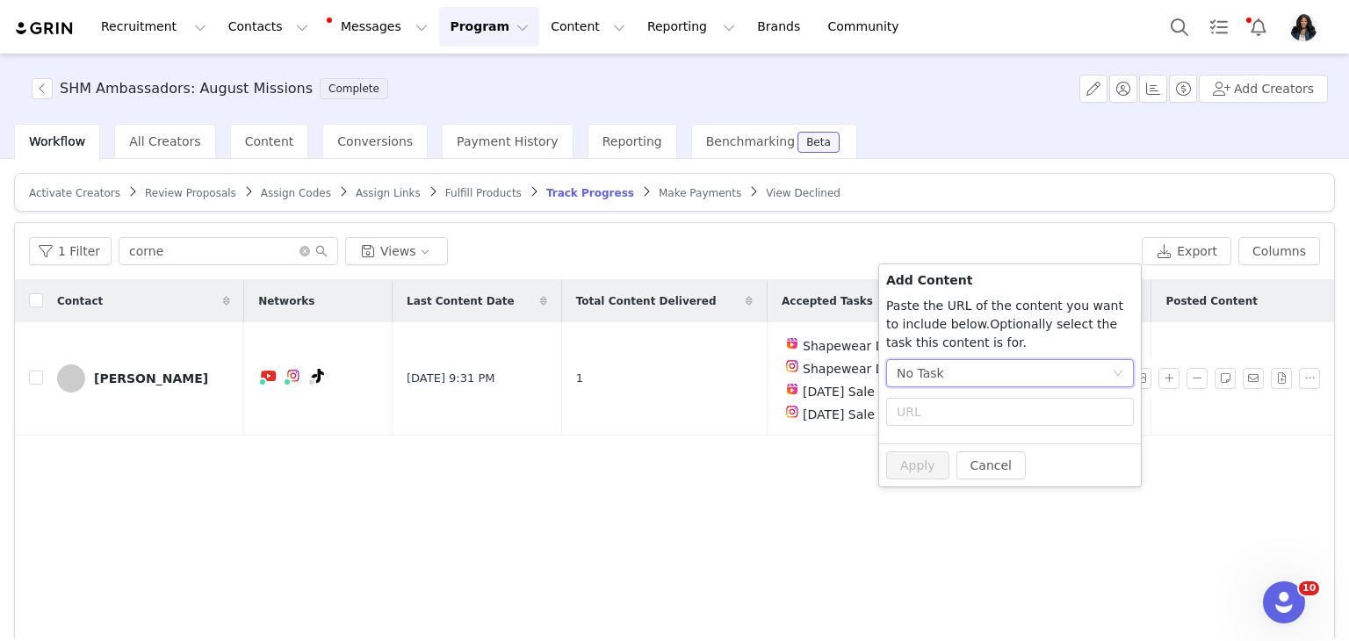
click at [1036, 372] on div "No Task" at bounding box center [1004, 373] width 215 height 26
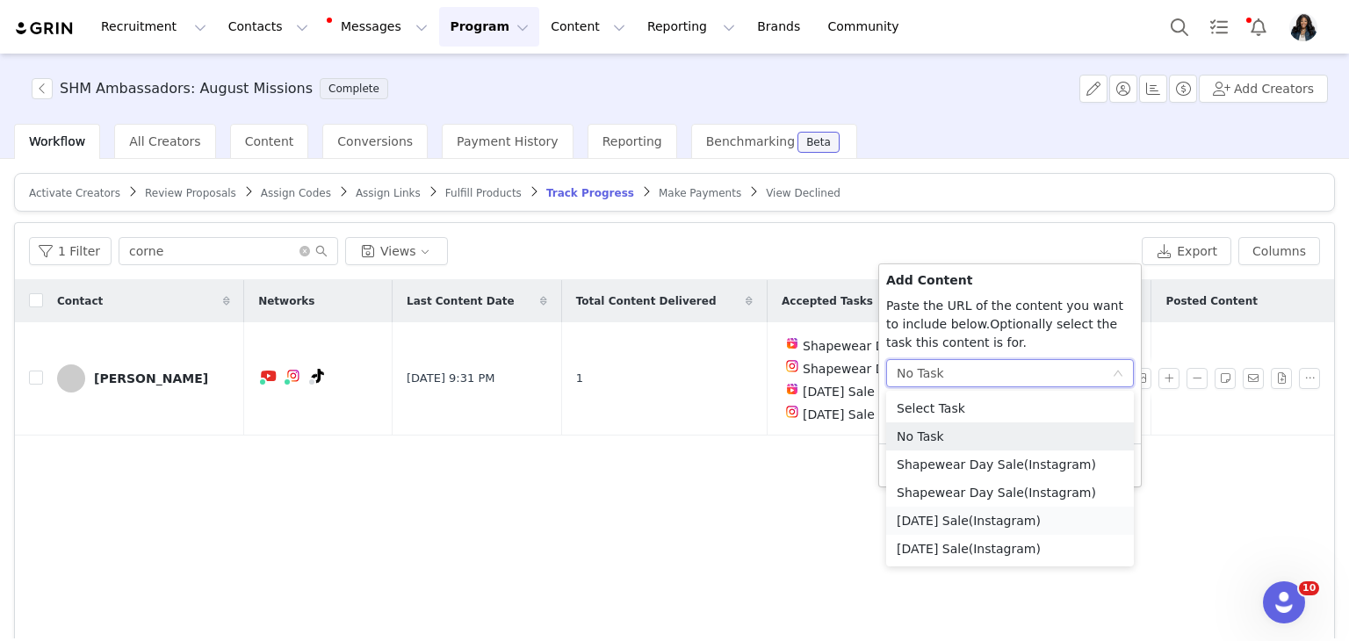
click at [1001, 524] on span "(Instagram)" at bounding box center [1005, 521] width 72 height 14
radio input "true"
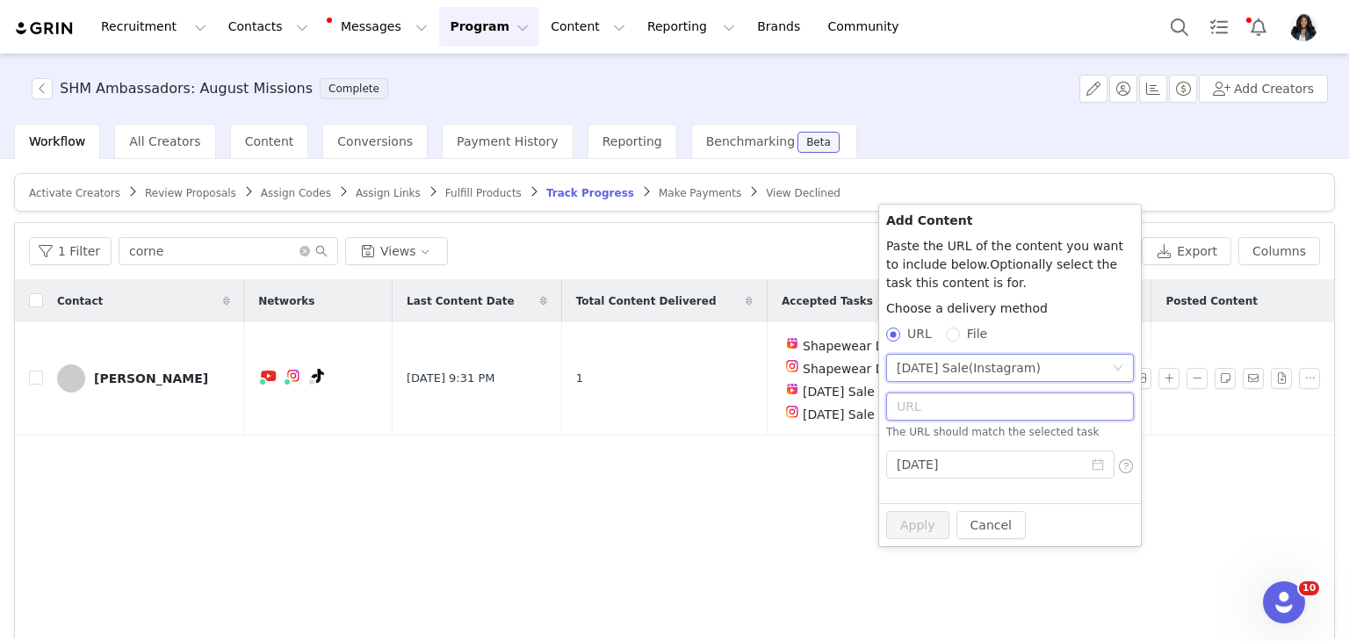
click at [962, 411] on input "text" at bounding box center [1010, 407] width 248 height 28
paste input "https://www.instagram.com/p/DOCdEH4kjdu/"
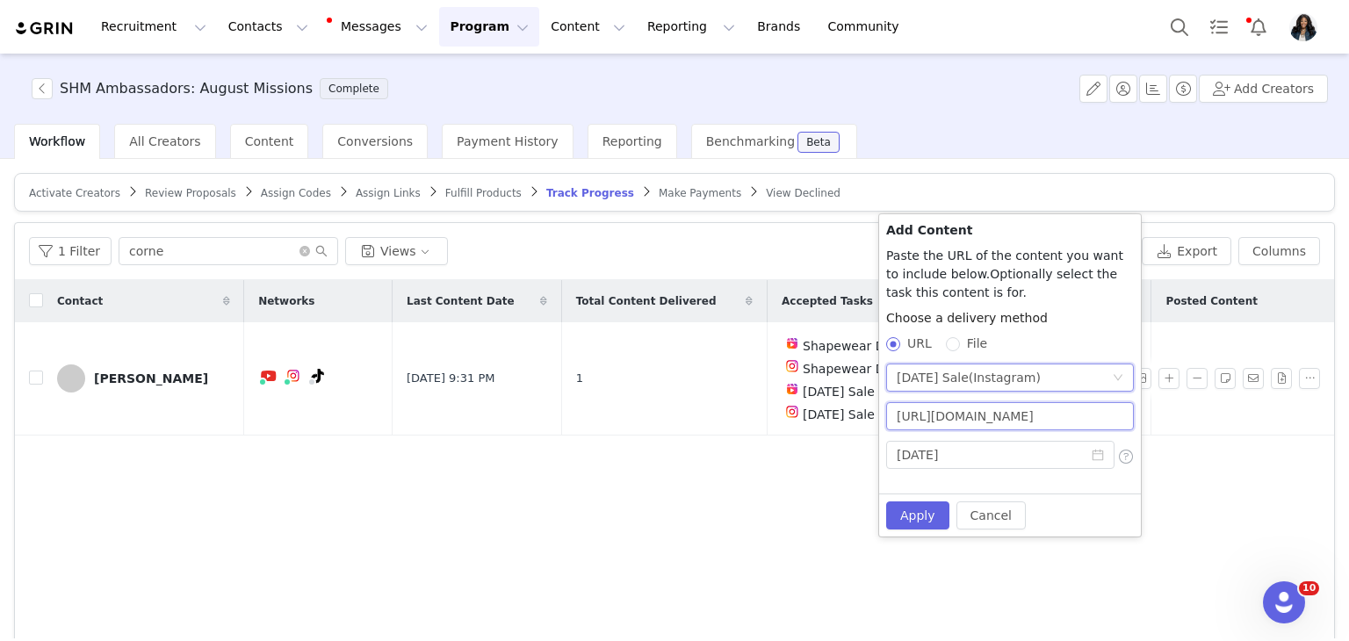
scroll to position [0, 21]
type input "https://www.instagram.com/p/DOCdEH4kjdu/"
click at [935, 502] on button "Apply" at bounding box center [917, 516] width 63 height 28
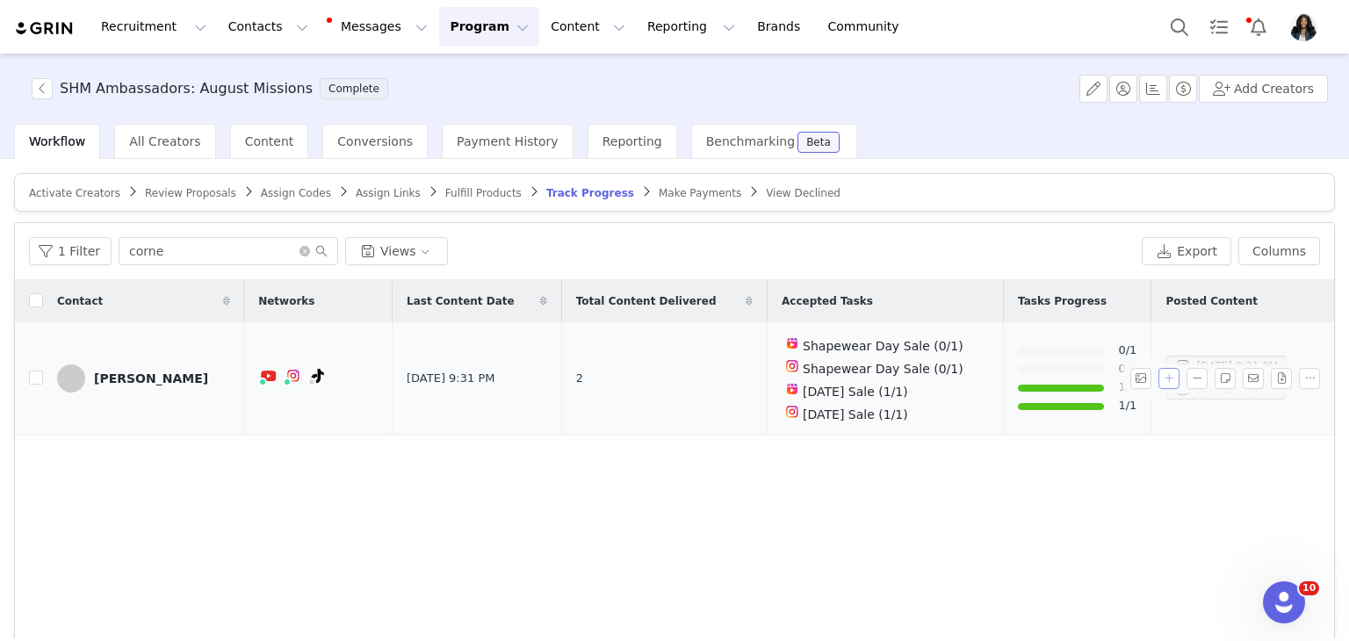
click at [1159, 373] on button "button" at bounding box center [1169, 378] width 21 height 21
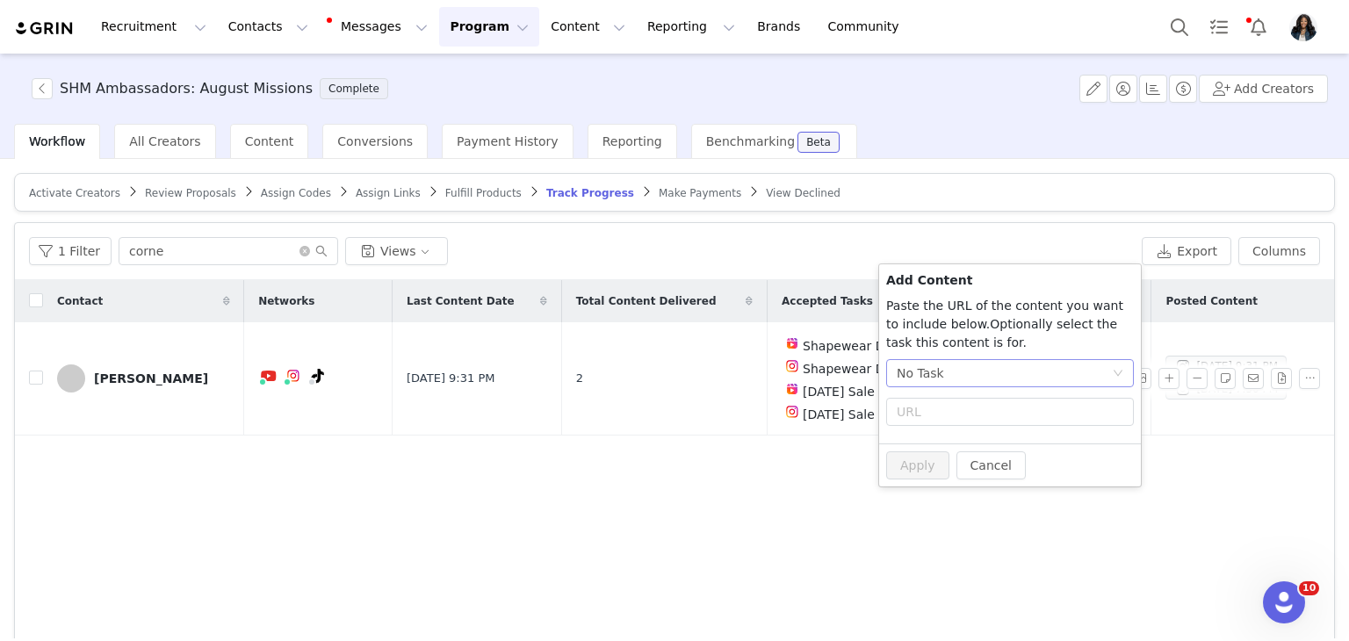
click at [1004, 373] on div "No Task" at bounding box center [1004, 373] width 215 height 26
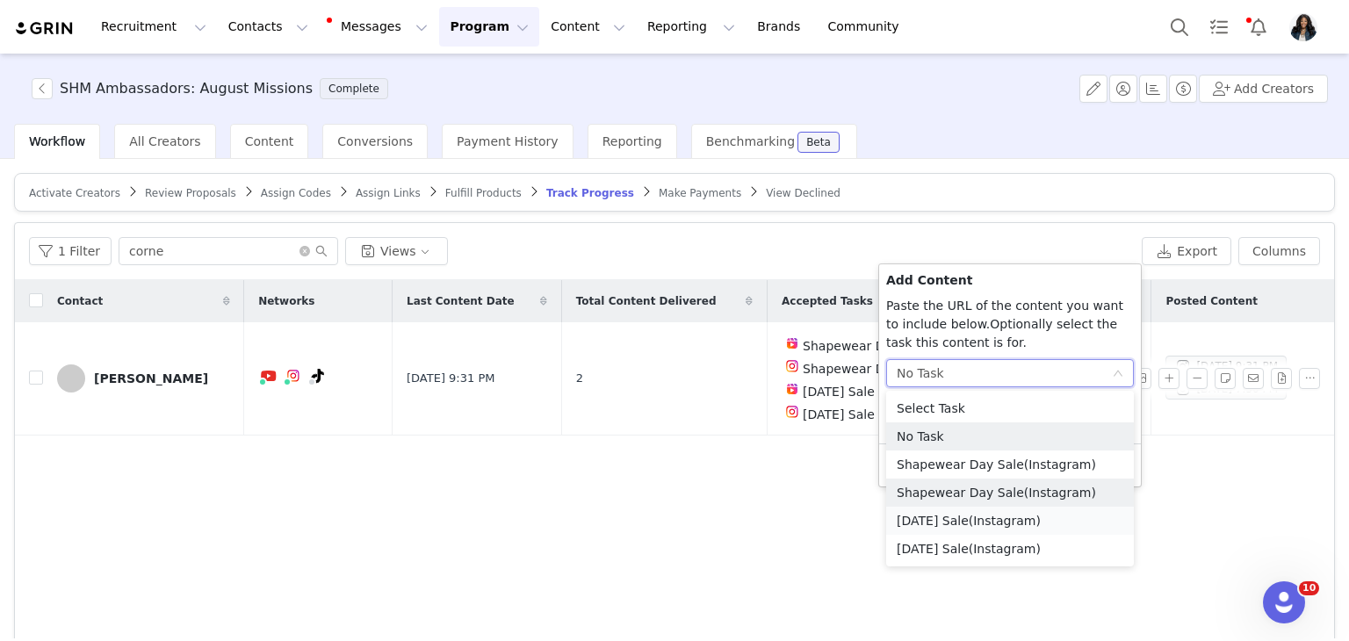
click at [945, 515] on li "Labor Day Sale (Instagram)" at bounding box center [1010, 521] width 248 height 28
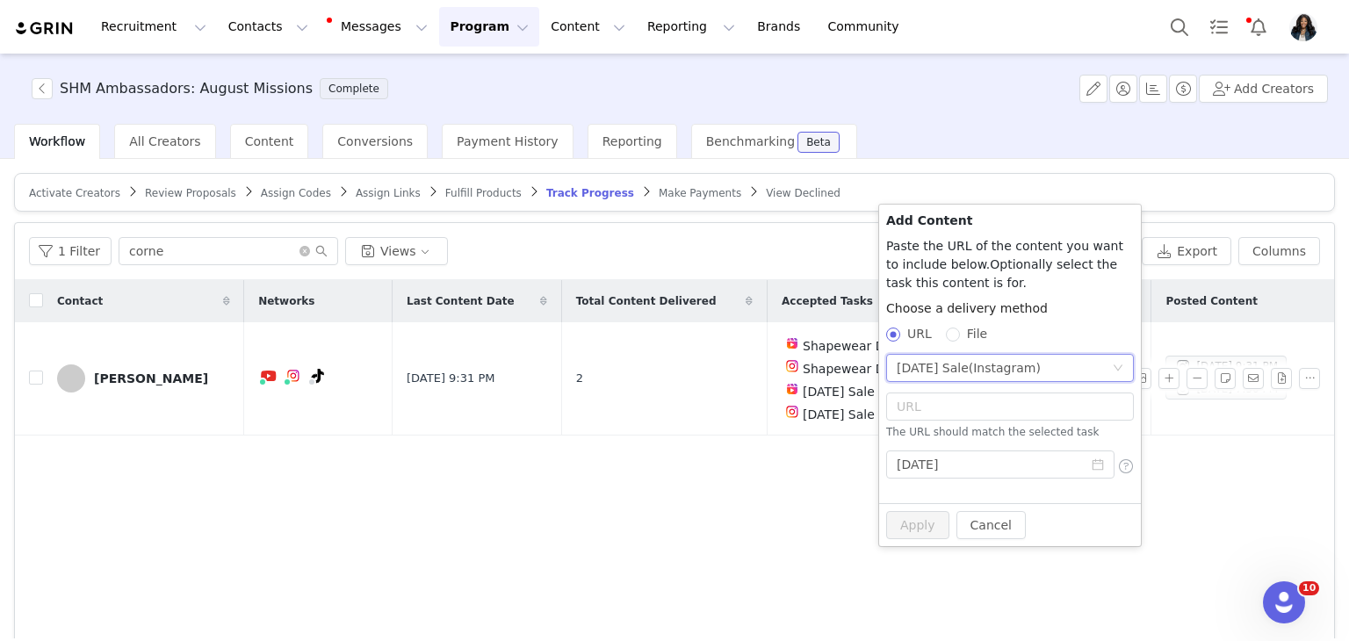
radio input "true"
click at [977, 401] on input "text" at bounding box center [1010, 407] width 248 height 28
paste input "https://www.instagram.com/p/DOCZkLmkiiY/"
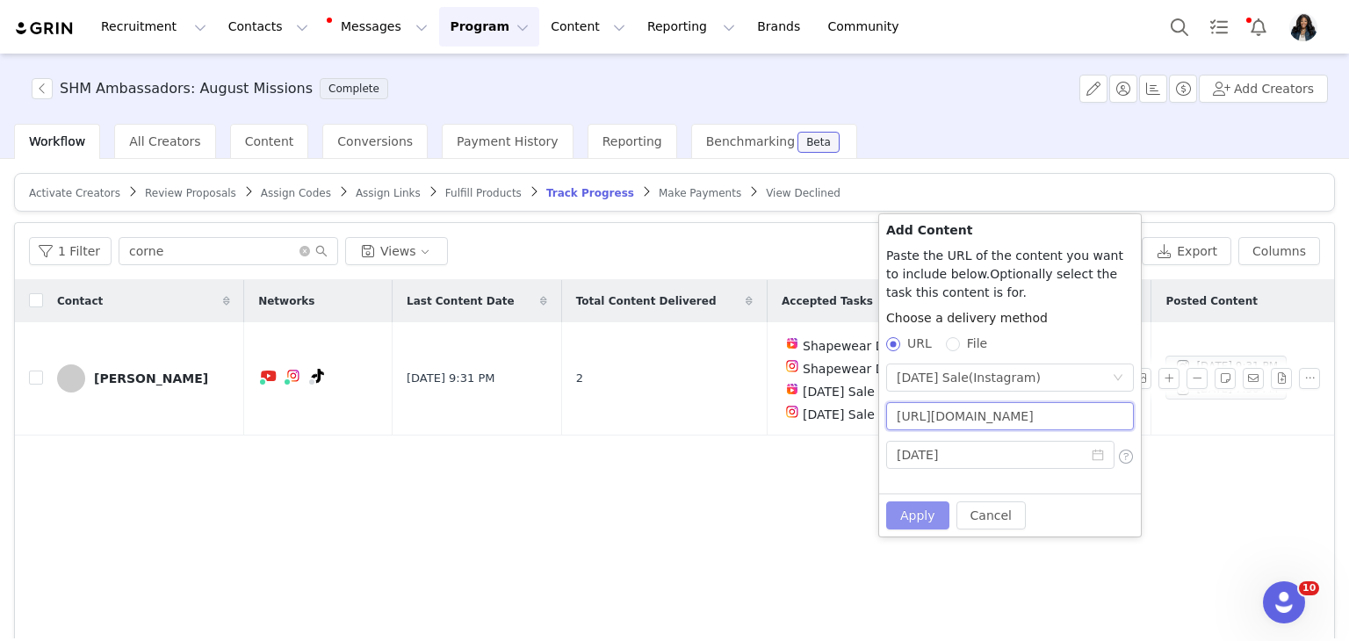
scroll to position [0, 18]
type input "https://www.instagram.com/p/DOCZkLmkiiY/"
drag, startPoint x: 906, startPoint y: 512, endPoint x: 886, endPoint y: 187, distance: 325.6
click at [906, 510] on button "Apply" at bounding box center [917, 516] width 63 height 28
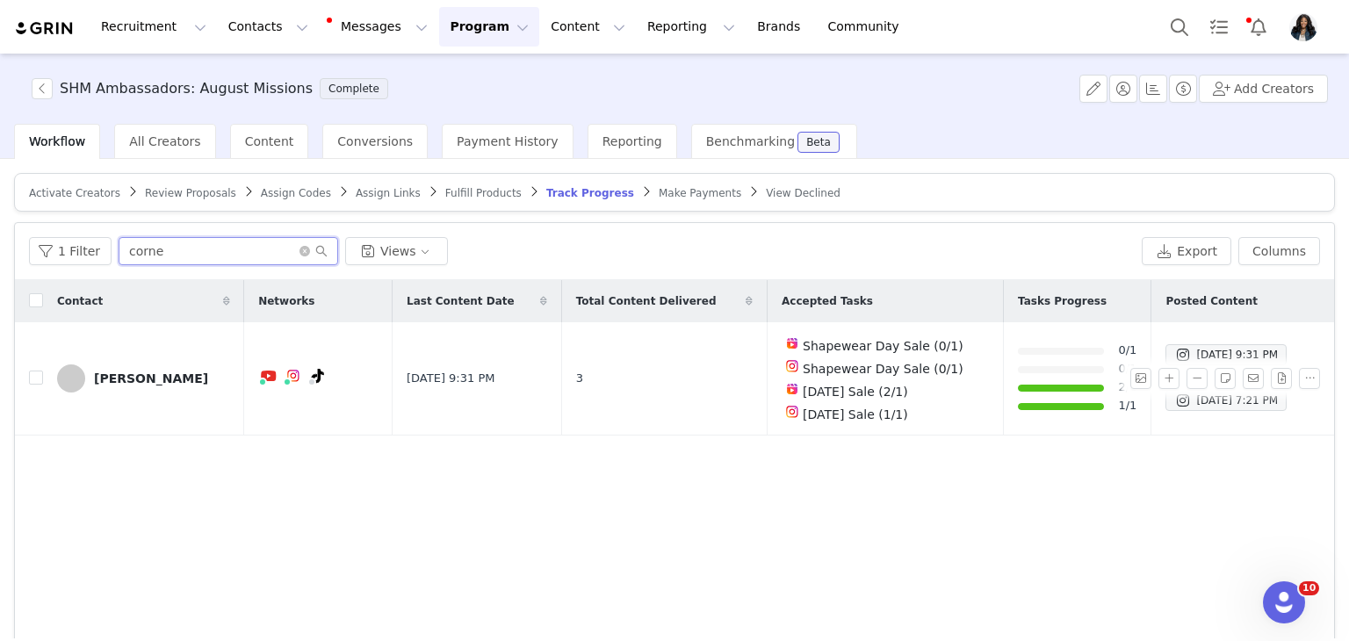
click at [144, 248] on input "corne" at bounding box center [229, 251] width 220 height 28
click at [144, 247] on input "corne" at bounding box center [229, 251] width 220 height 28
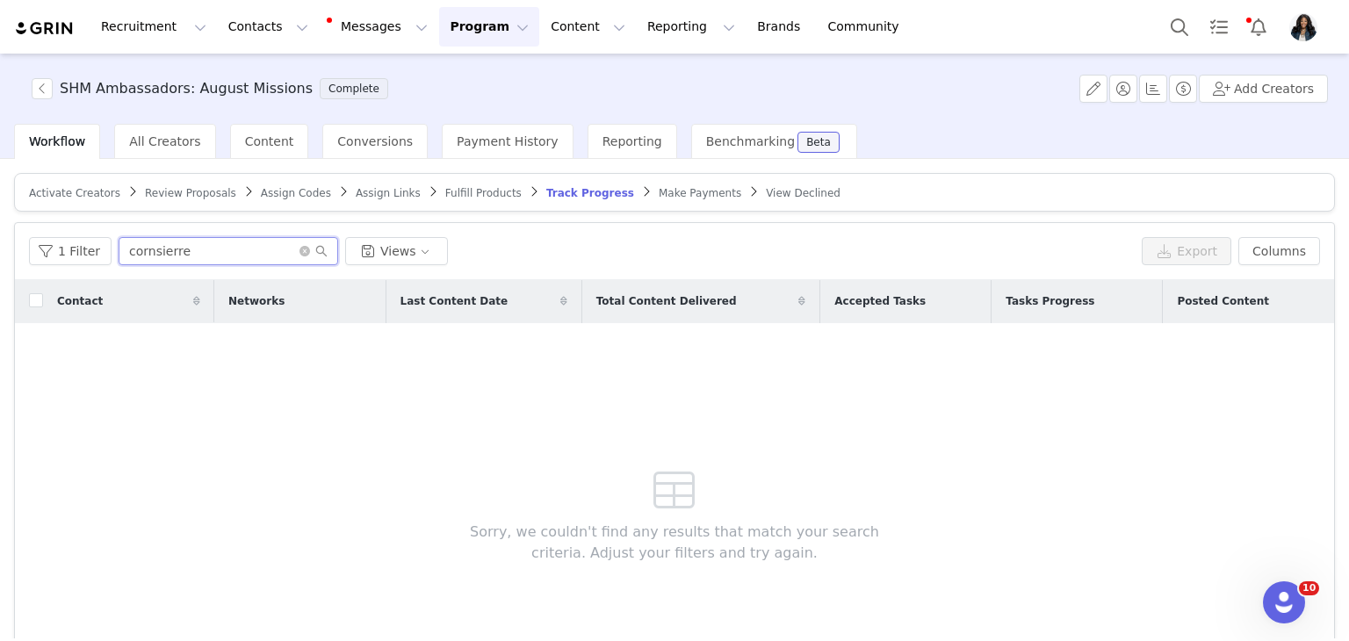
click at [211, 256] on input "cornsierre" at bounding box center [229, 251] width 220 height 28
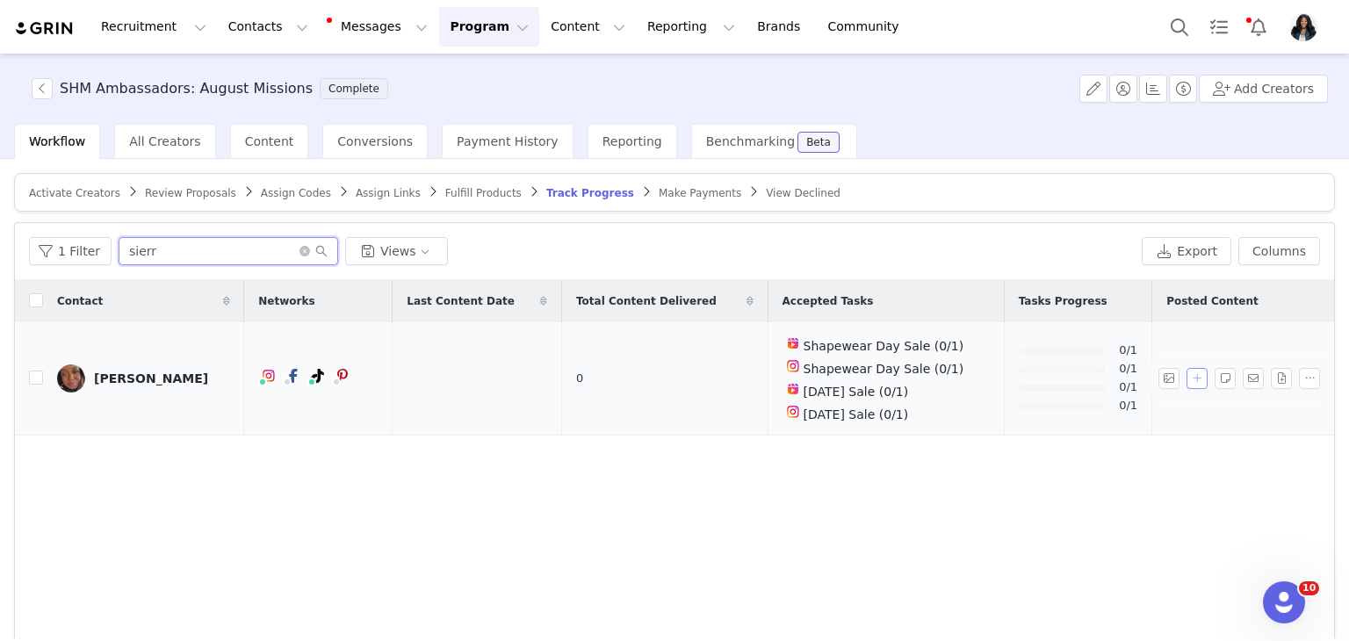
type input "sierr"
drag, startPoint x: 1184, startPoint y: 370, endPoint x: 1005, endPoint y: 404, distance: 182.5
click at [1187, 370] on button "button" at bounding box center [1197, 378] width 21 height 21
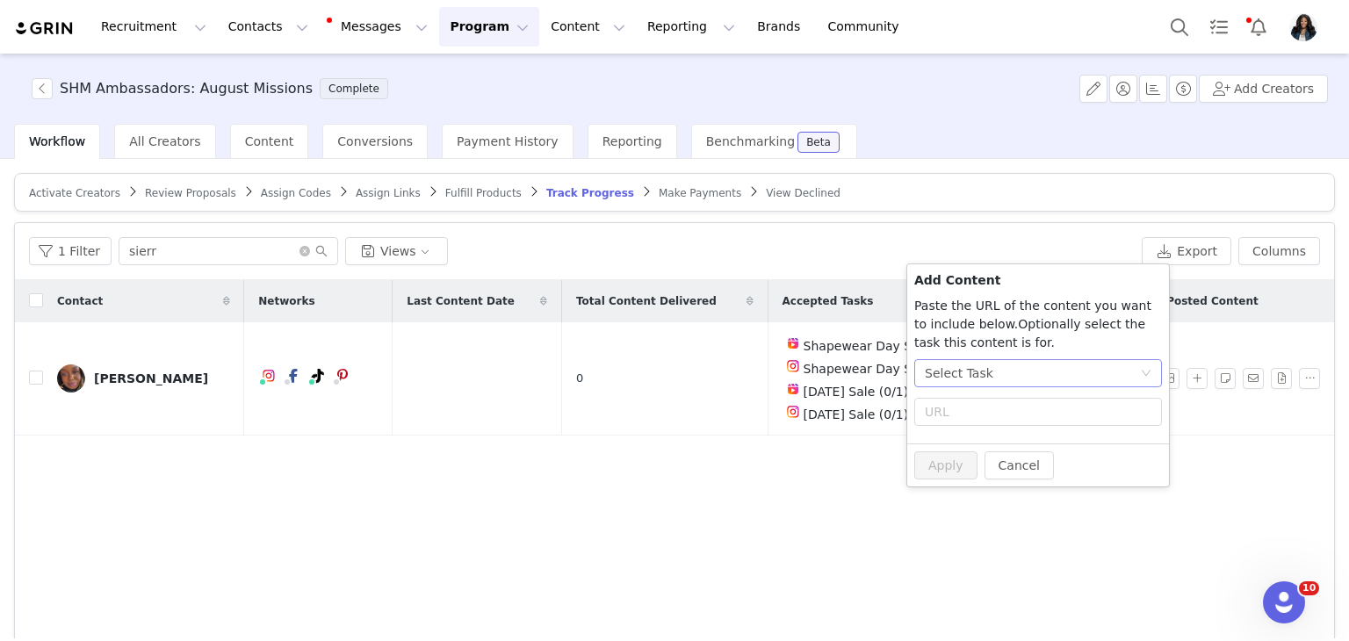
click at [1005, 366] on div "Select Task" at bounding box center [1032, 373] width 215 height 26
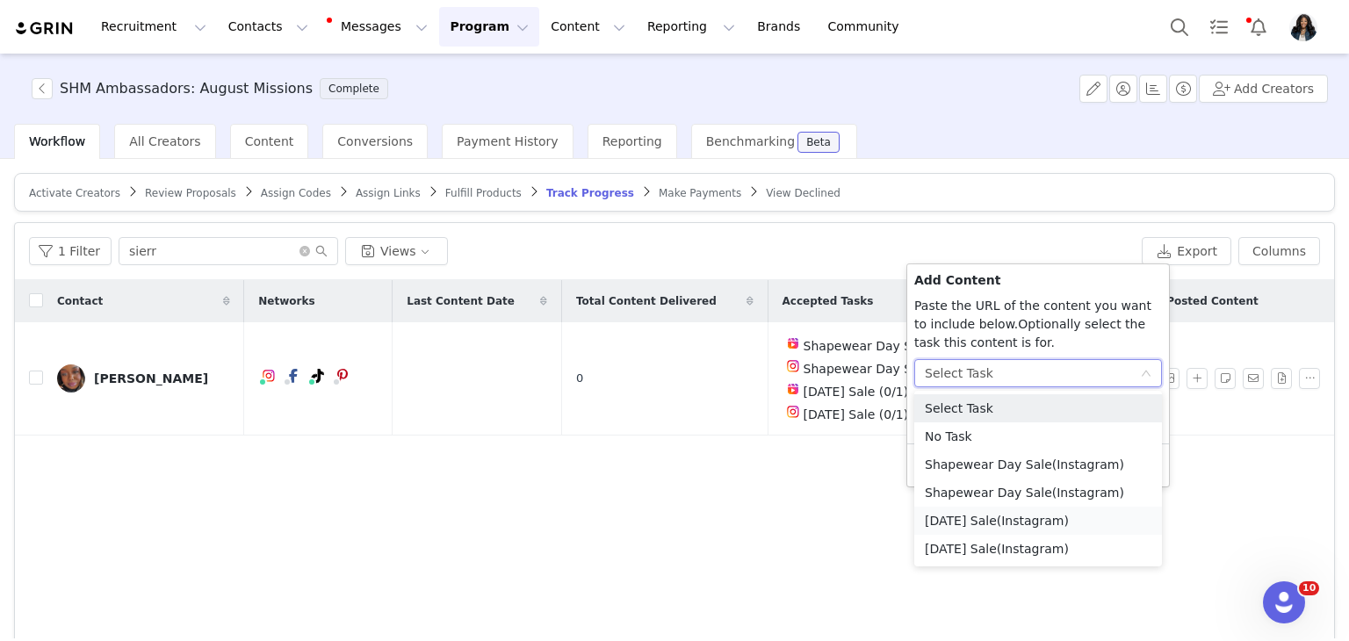
click at [1022, 529] on li "Labor Day Sale (Instagram)" at bounding box center [1039, 521] width 248 height 28
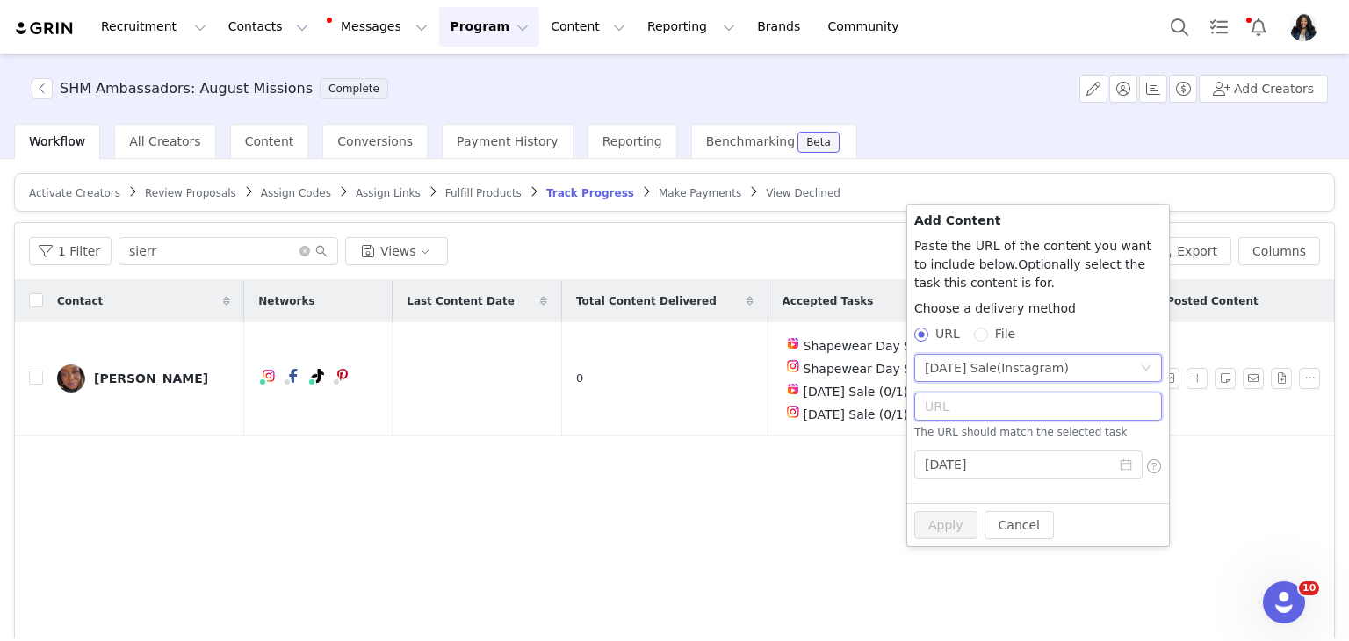
click at [976, 420] on input "text" at bounding box center [1039, 407] width 248 height 28
paste input "https://www.instagram.com/p/DOCDpBfEvD4/"
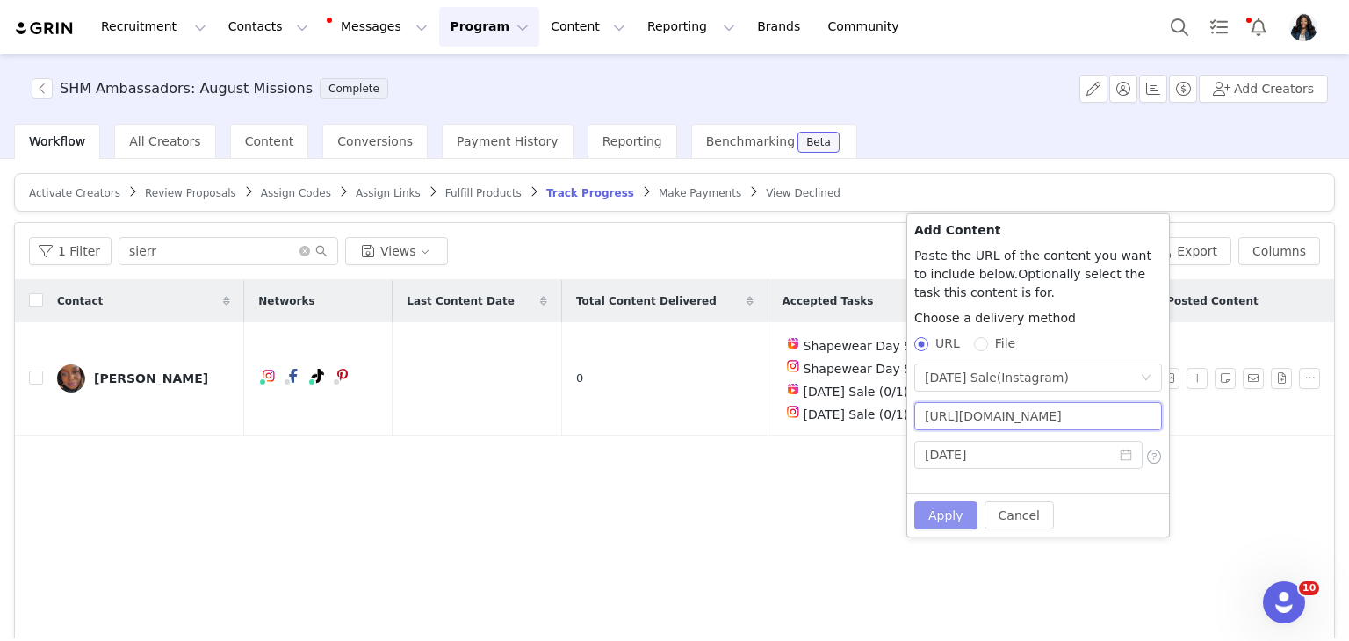
scroll to position [0, 23]
type input "https://www.instagram.com/p/DOCDpBfEvD4/"
click at [950, 510] on button "Apply" at bounding box center [946, 516] width 63 height 28
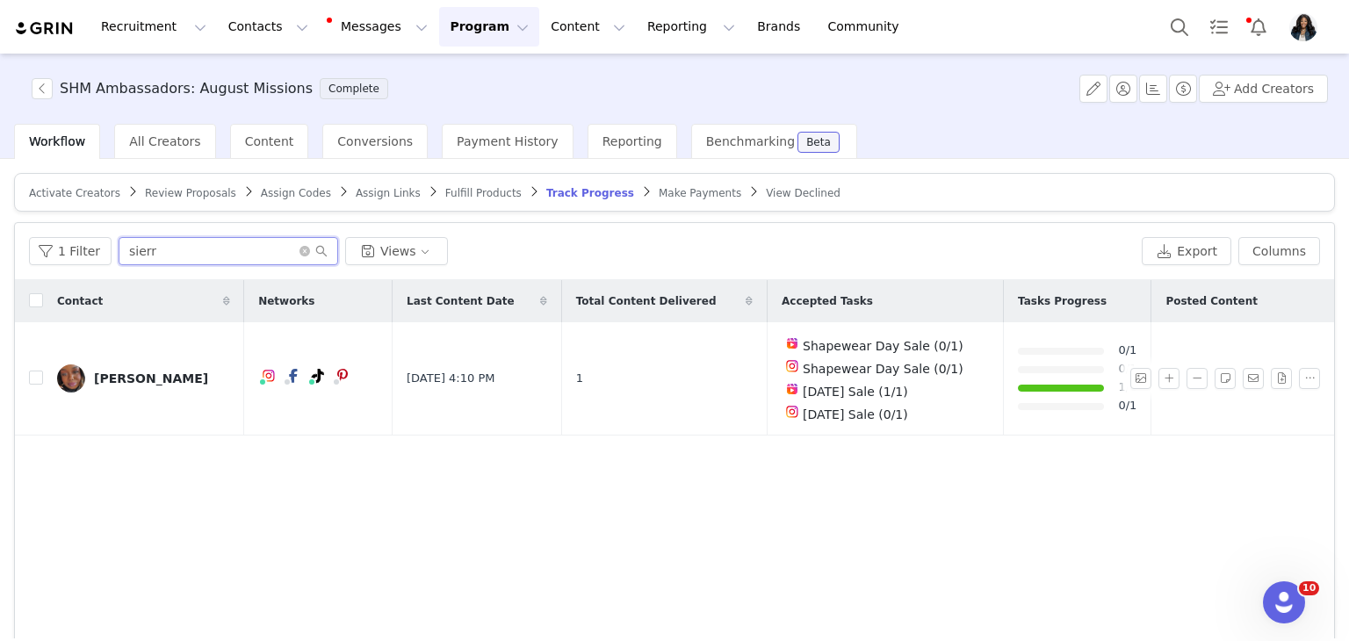
click at [170, 252] on input "sierr" at bounding box center [229, 251] width 220 height 28
type input "d"
type input "syndia"
click at [1187, 378] on button "button" at bounding box center [1197, 378] width 21 height 21
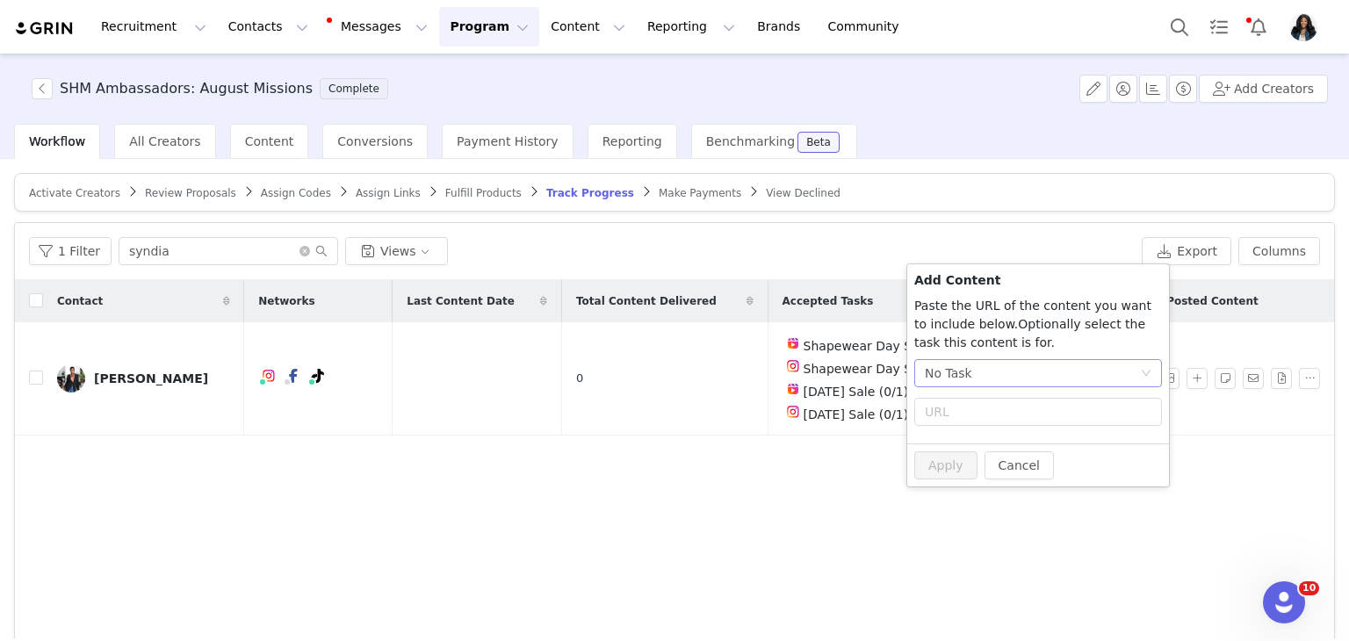
click at [1036, 368] on div "No Task" at bounding box center [1032, 373] width 215 height 26
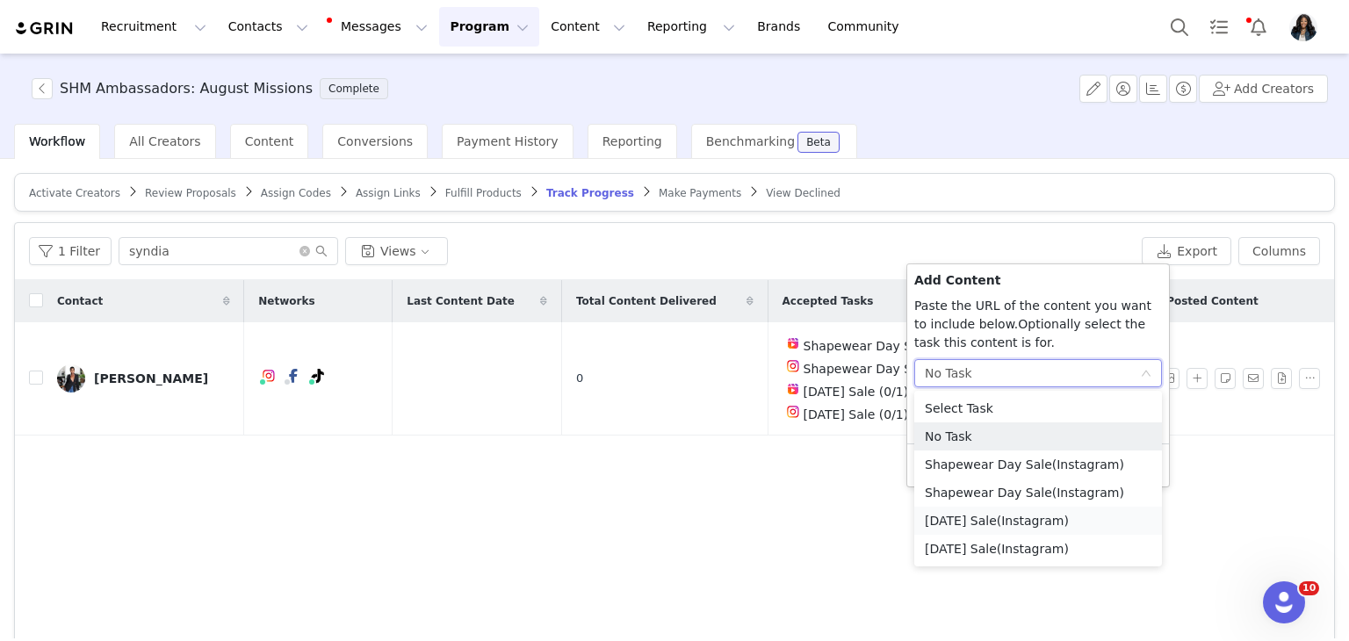
click at [980, 524] on li "Labor Day Sale (Instagram)" at bounding box center [1039, 521] width 248 height 28
radio input "true"
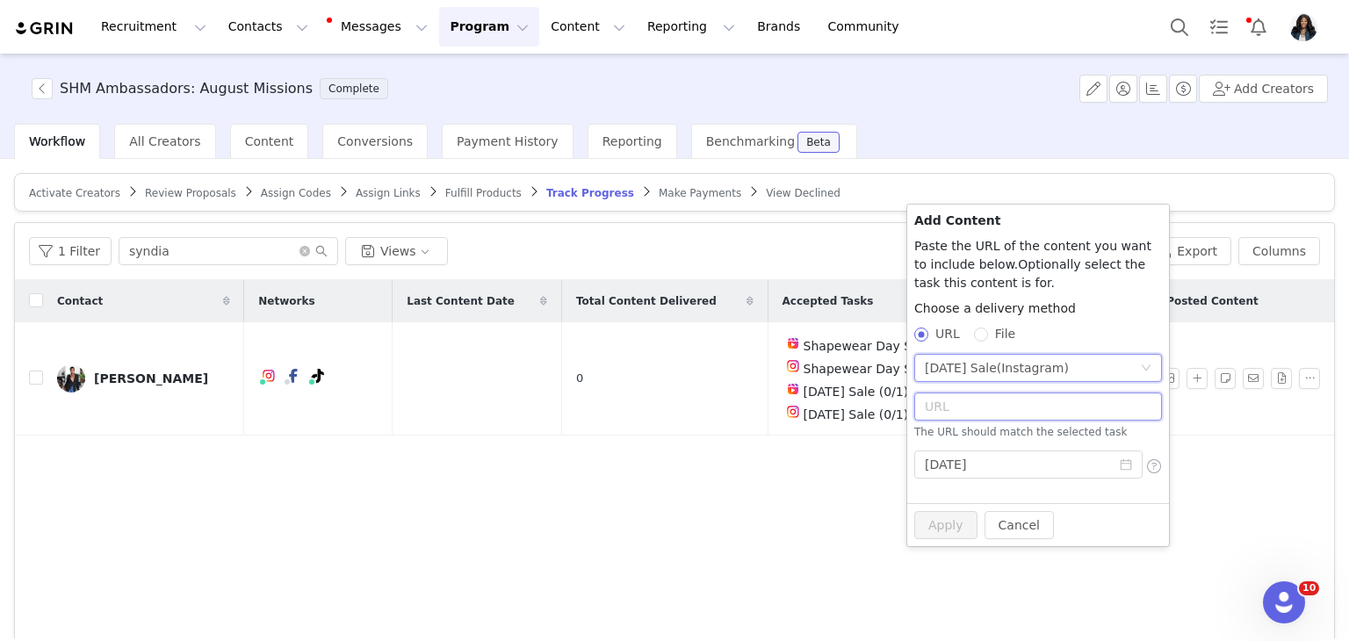
click at [983, 407] on input "text" at bounding box center [1039, 407] width 248 height 28
paste input "https://www.instagram.com/p/DOCBP6fj3Wm/"
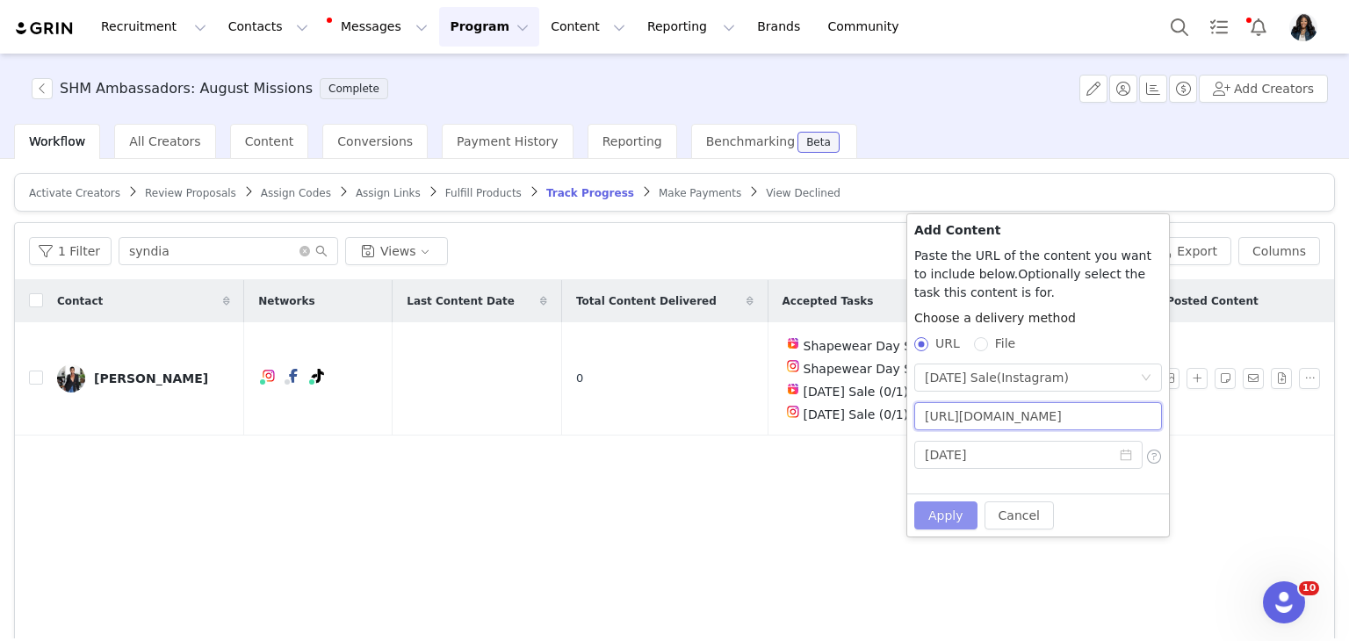
type input "https://www.instagram.com/p/DOCBP6fj3Wm/"
click at [954, 520] on button "Apply" at bounding box center [946, 516] width 63 height 28
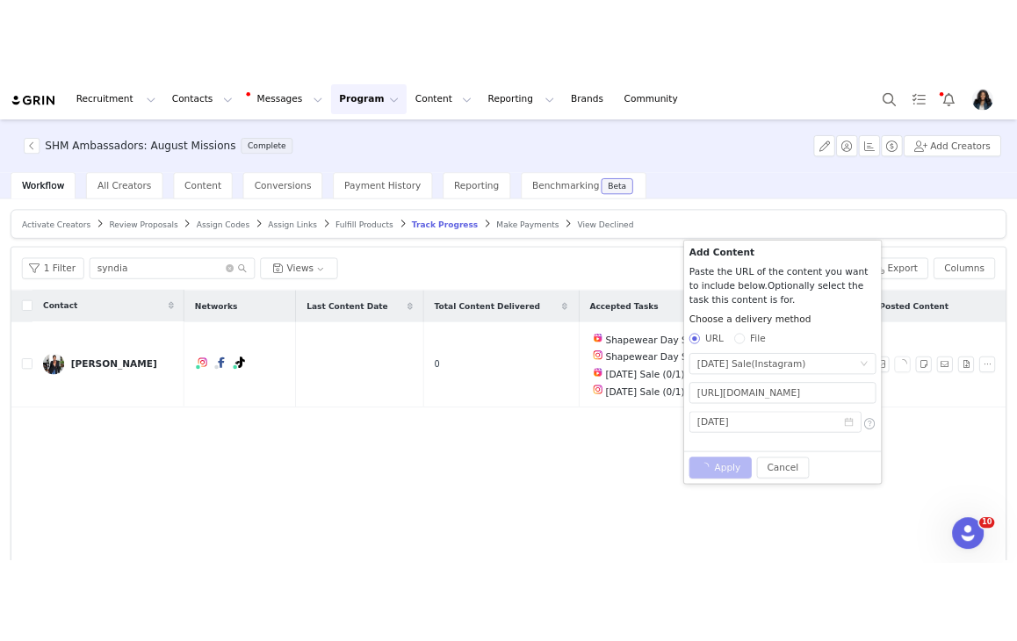
scroll to position [0, 0]
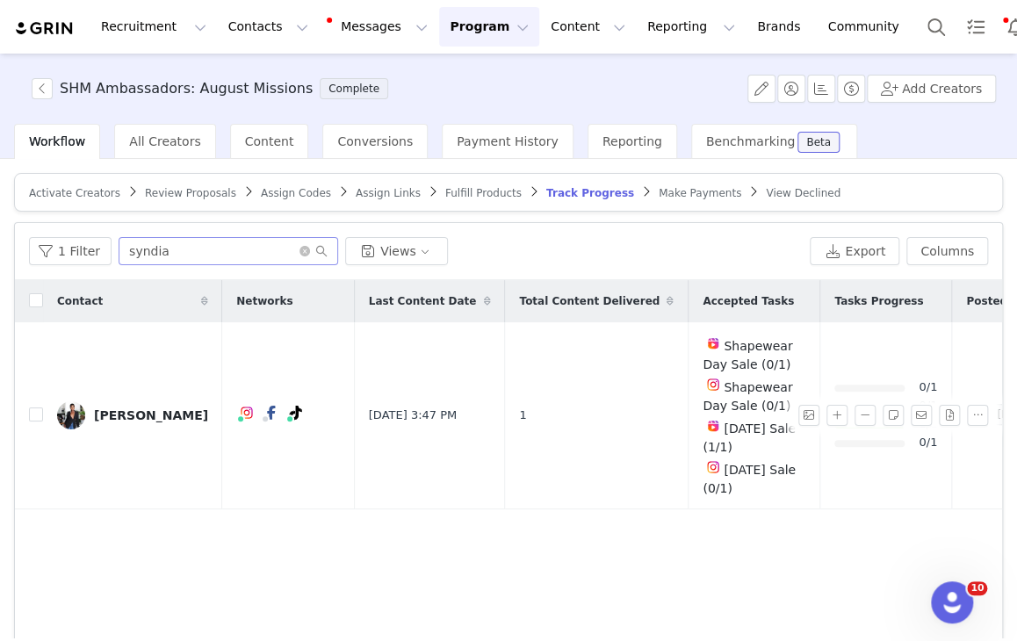
click at [172, 235] on div "1 Filter syndia Views Export Columns" at bounding box center [508, 251] width 987 height 57
click at [165, 248] on input "syndia" at bounding box center [229, 251] width 220 height 28
type input "zoey"
click at [827, 416] on button "button" at bounding box center [837, 415] width 21 height 21
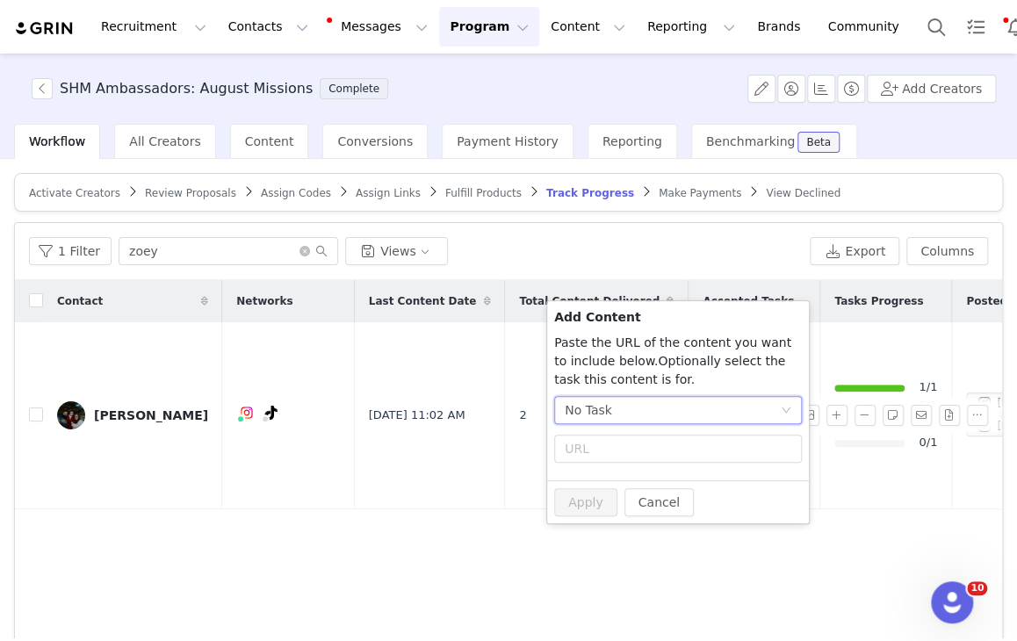
click at [640, 414] on div "No Task" at bounding box center [672, 410] width 215 height 26
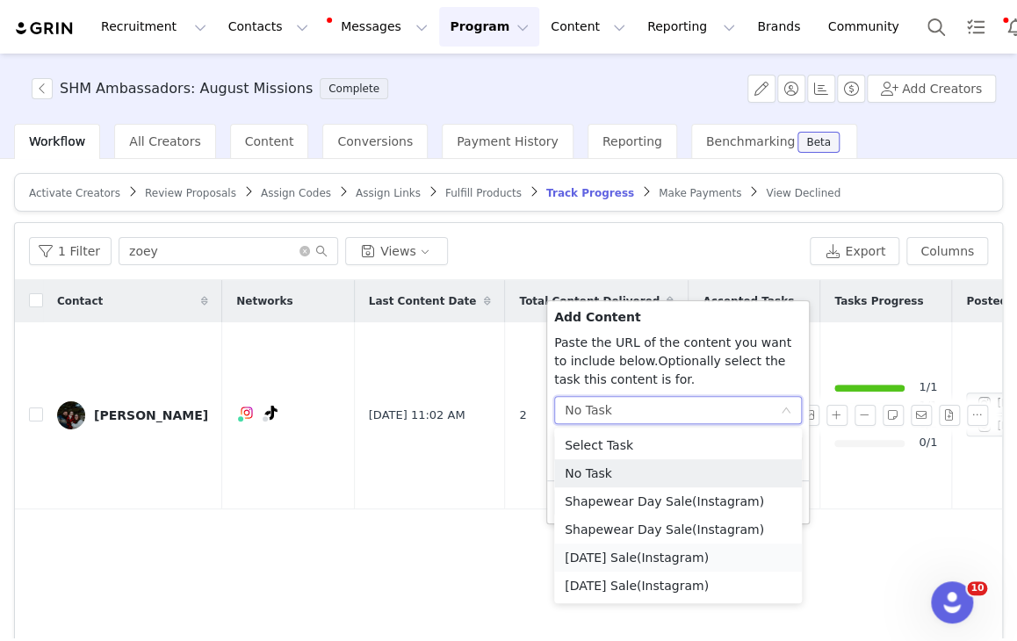
click at [633, 553] on li "Labor Day Sale (Instagram)" at bounding box center [678, 558] width 248 height 28
radio input "true"
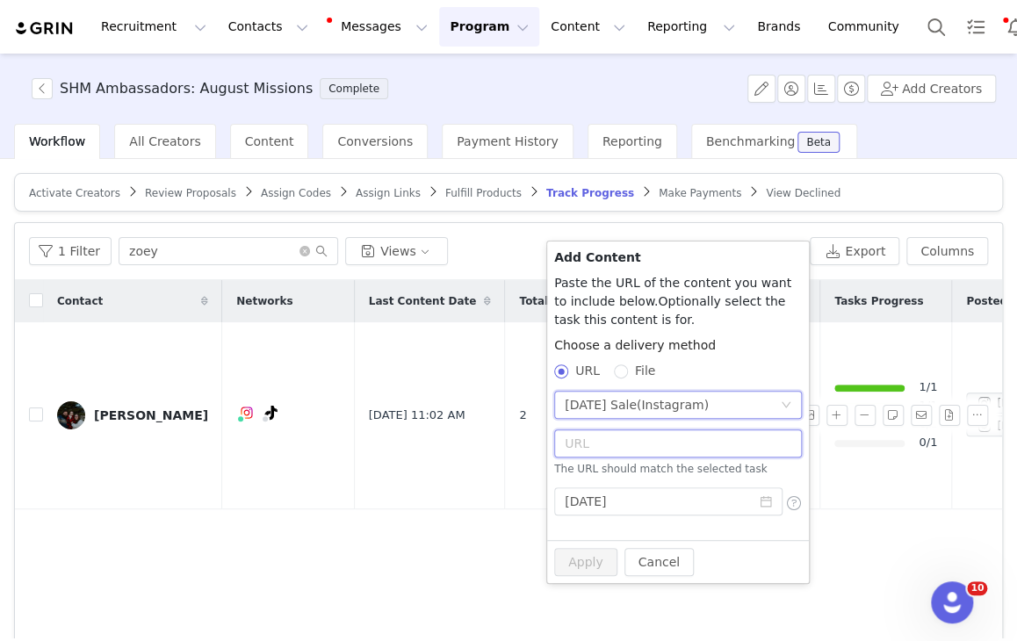
click at [640, 446] on input "text" at bounding box center [678, 444] width 248 height 28
paste input "https://www.instagram.com/p/DN-7x-RAC3o/"
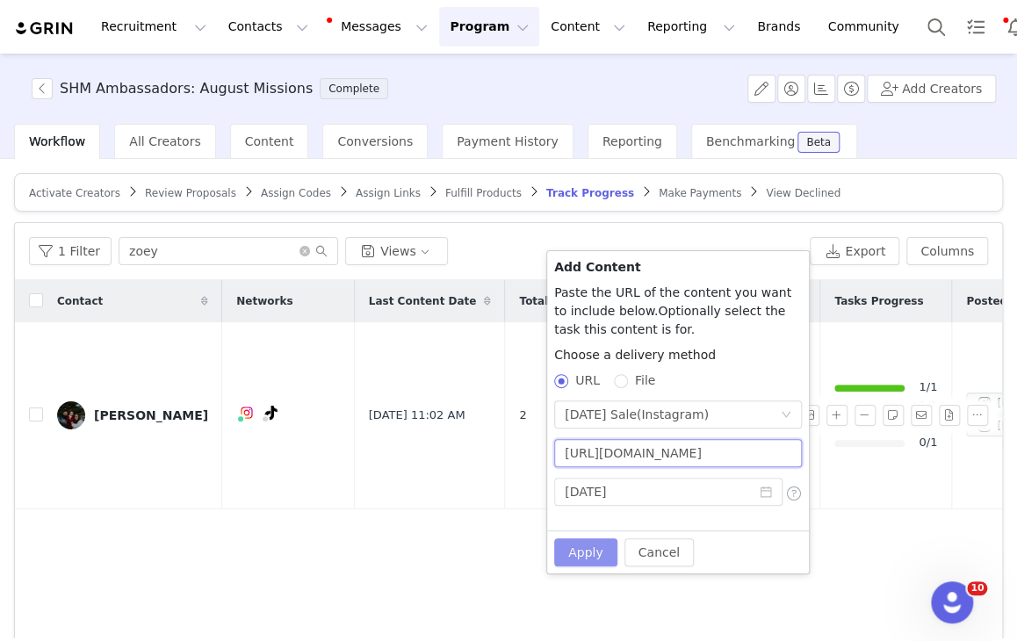
scroll to position [0, 19]
type input "https://www.instagram.com/p/DN-7x-RAC3o/"
click at [590, 554] on button "Apply" at bounding box center [585, 553] width 63 height 28
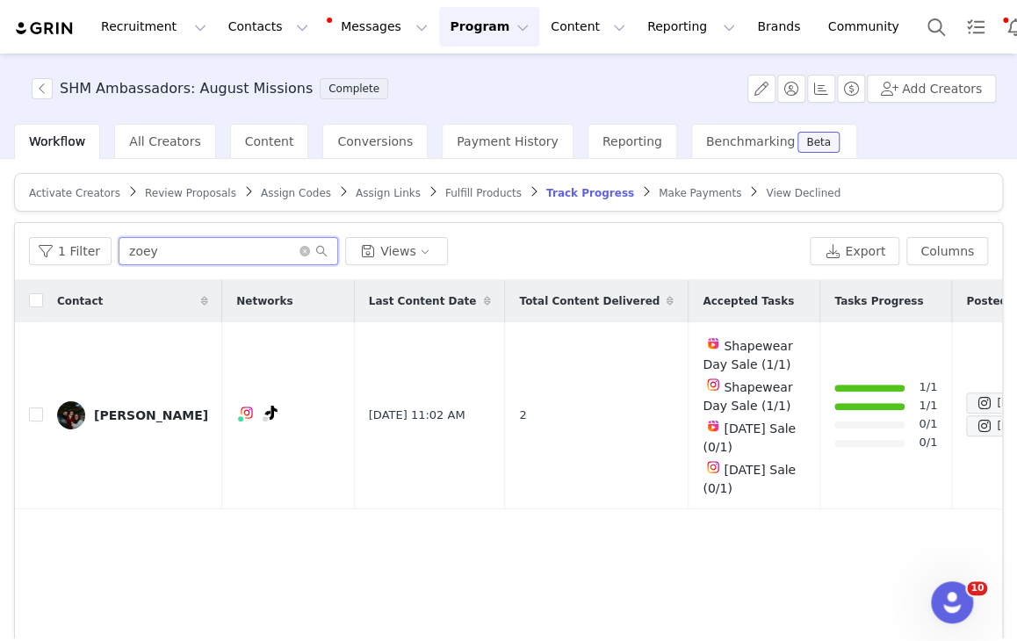
click at [260, 242] on input "zoey" at bounding box center [229, 251] width 220 height 28
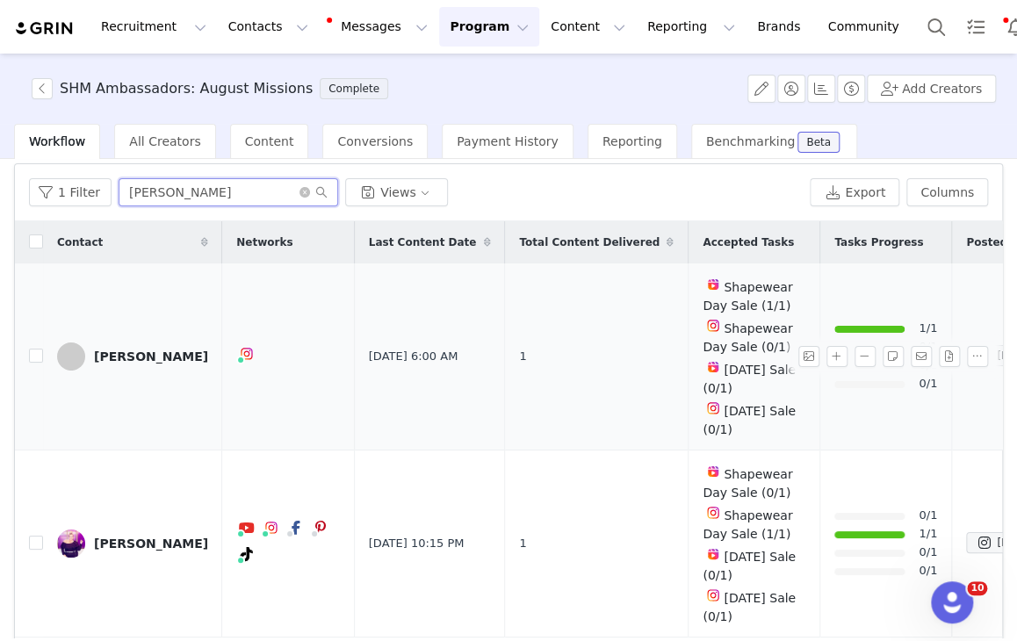
scroll to position [88, 0]
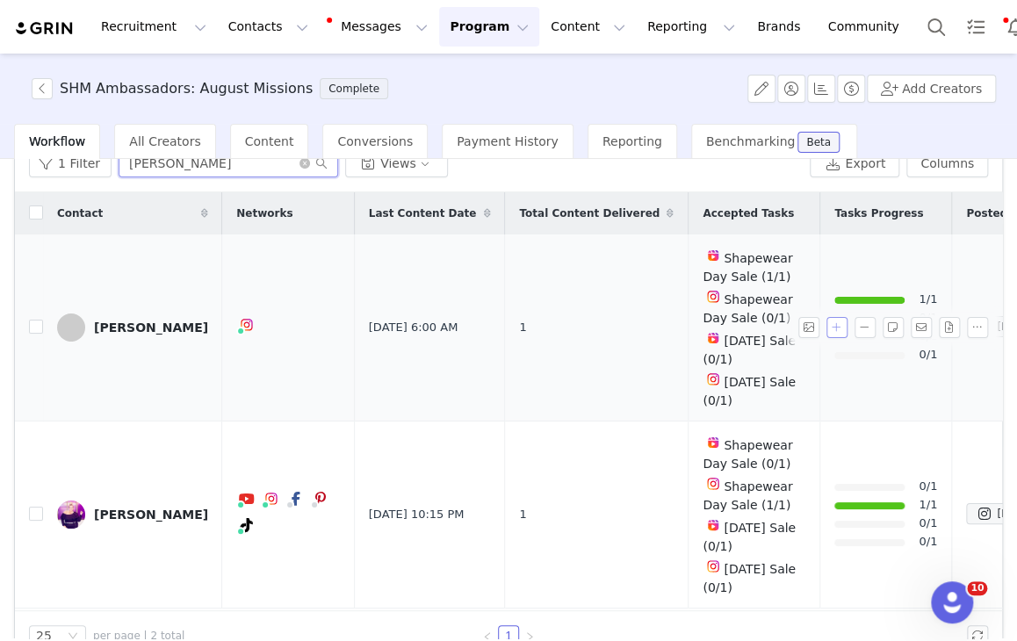
type input "susan"
click at [827, 318] on button "button" at bounding box center [837, 327] width 21 height 21
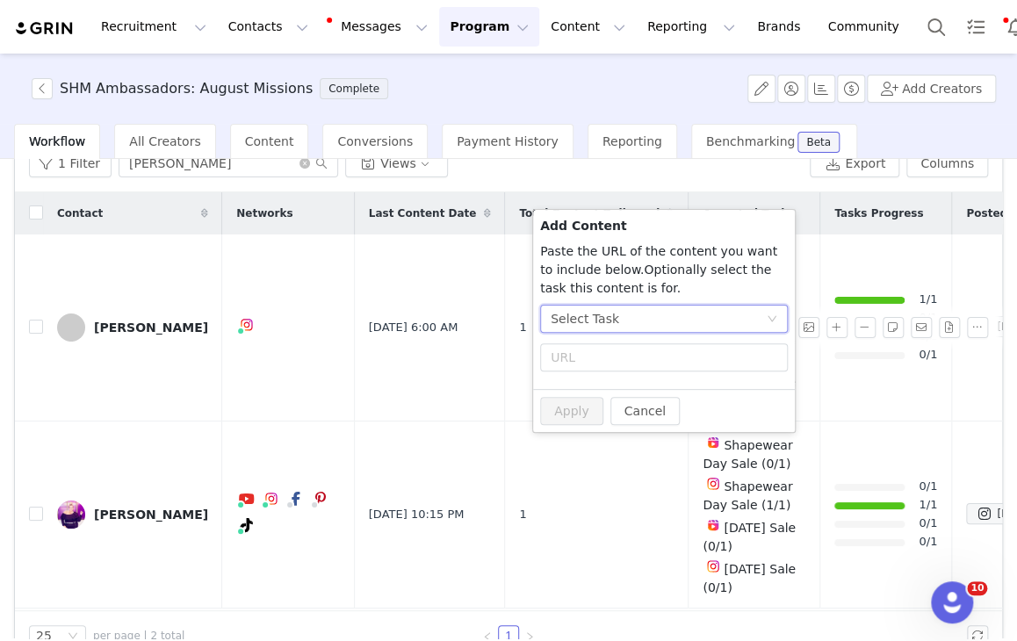
click at [675, 317] on div "Select Task" at bounding box center [658, 319] width 215 height 26
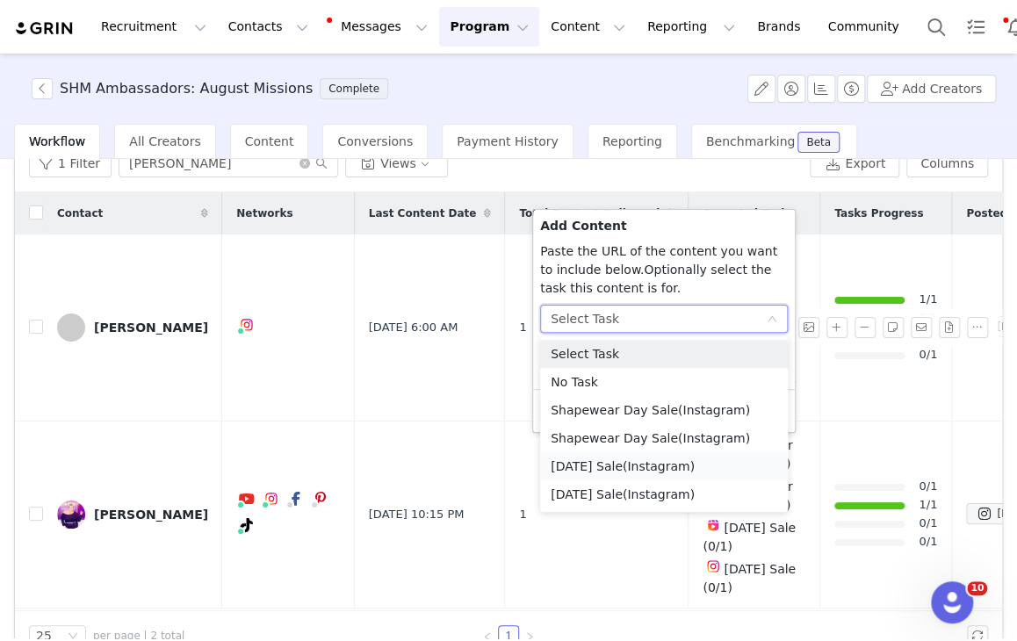
click at [609, 466] on li "Labor Day Sale (Instagram)" at bounding box center [664, 466] width 248 height 28
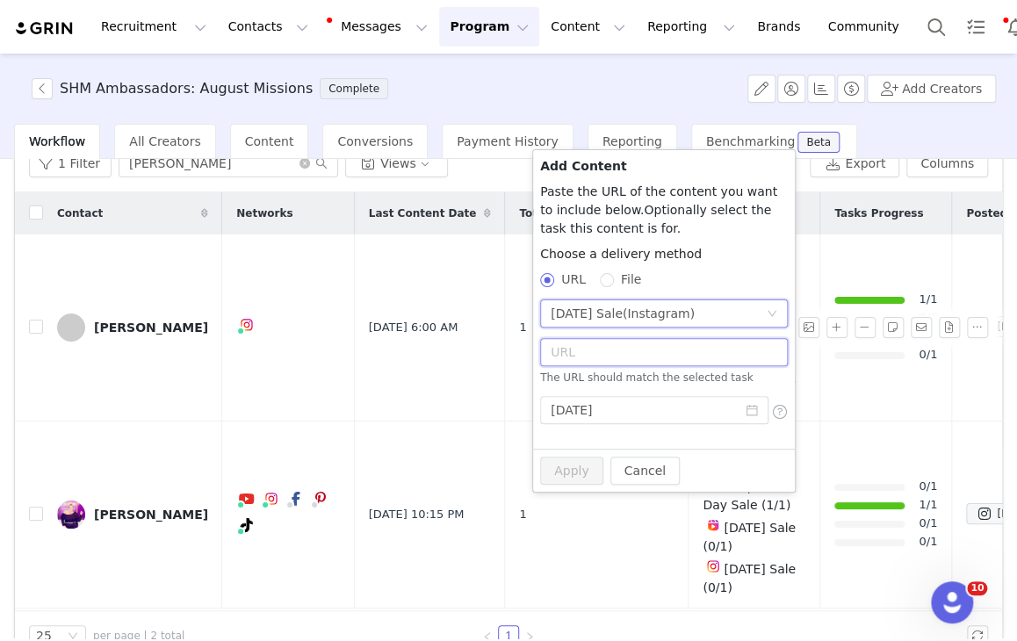
click at [593, 356] on input "text" at bounding box center [664, 352] width 248 height 28
paste input "https://www.instagram.com/p/DN-Zll0jhjw/"
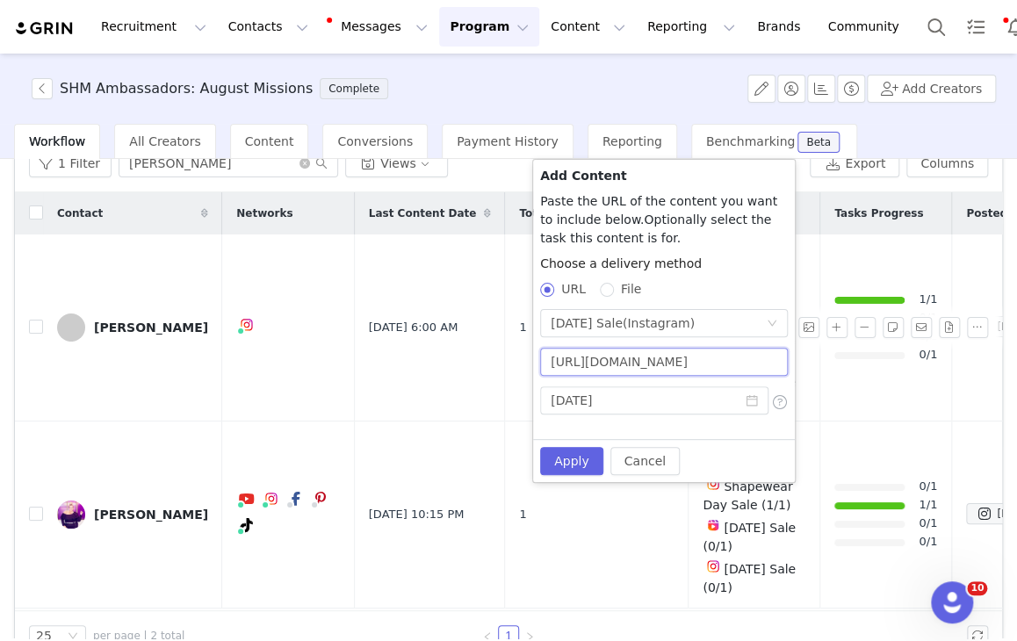
scroll to position [0, 7]
type input "https://www.instagram.com/p/DN-Zll0jhjw/"
click at [567, 473] on button "Apply" at bounding box center [571, 461] width 63 height 28
click at [625, 459] on button "Cancel" at bounding box center [645, 461] width 69 height 28
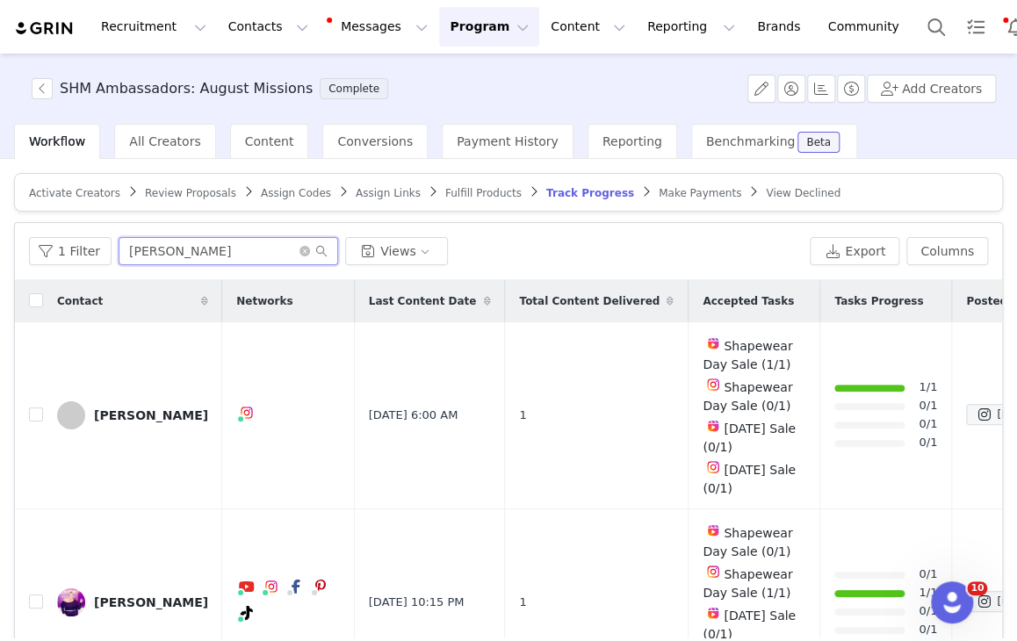
click at [155, 251] on input "susan" at bounding box center [229, 251] width 220 height 28
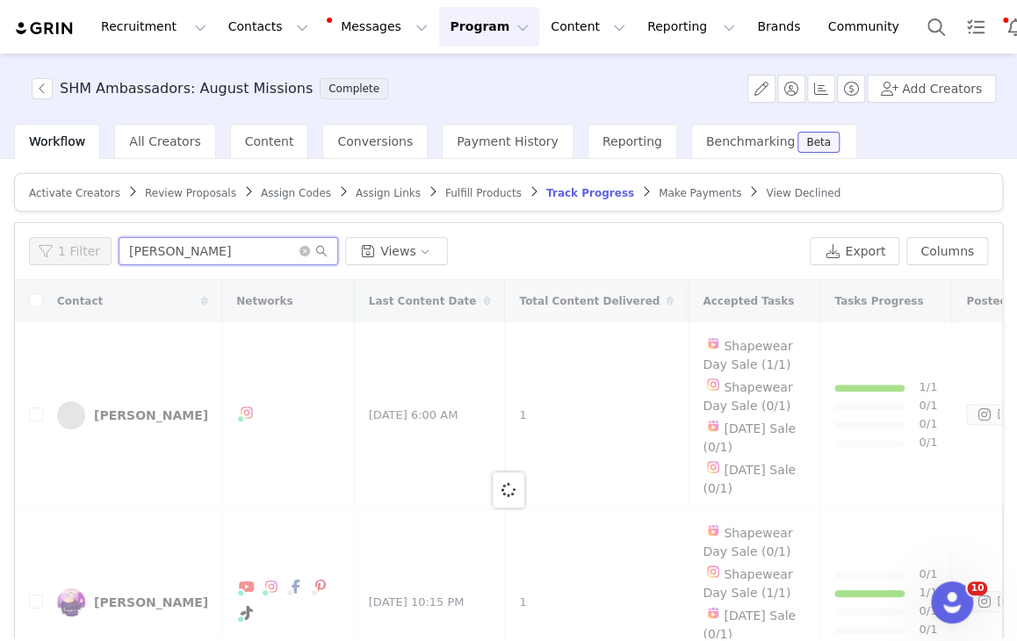
type input "rachel"
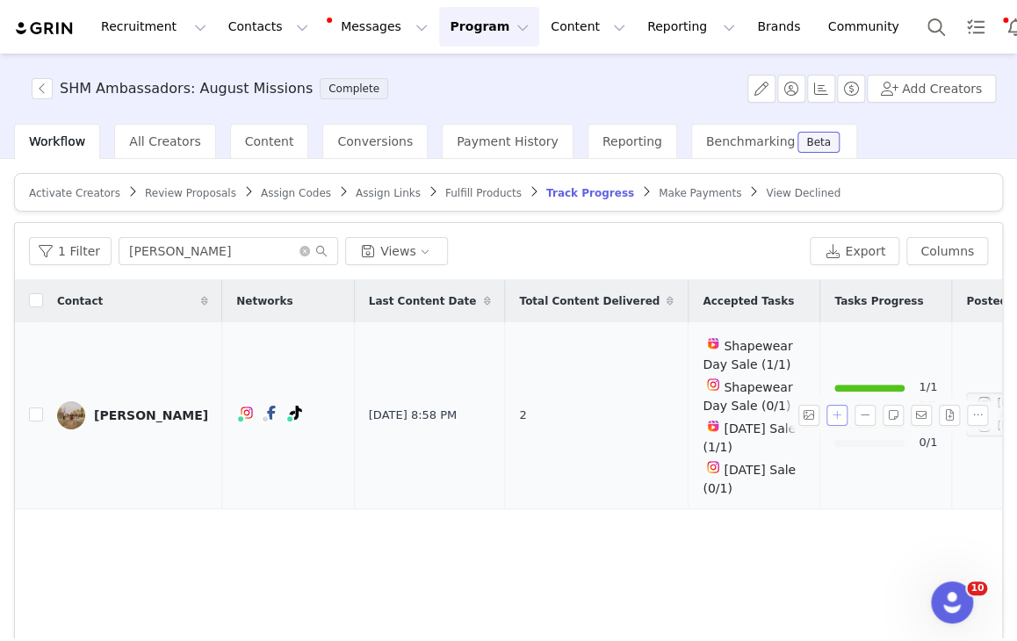
click at [827, 410] on button "button" at bounding box center [837, 415] width 21 height 21
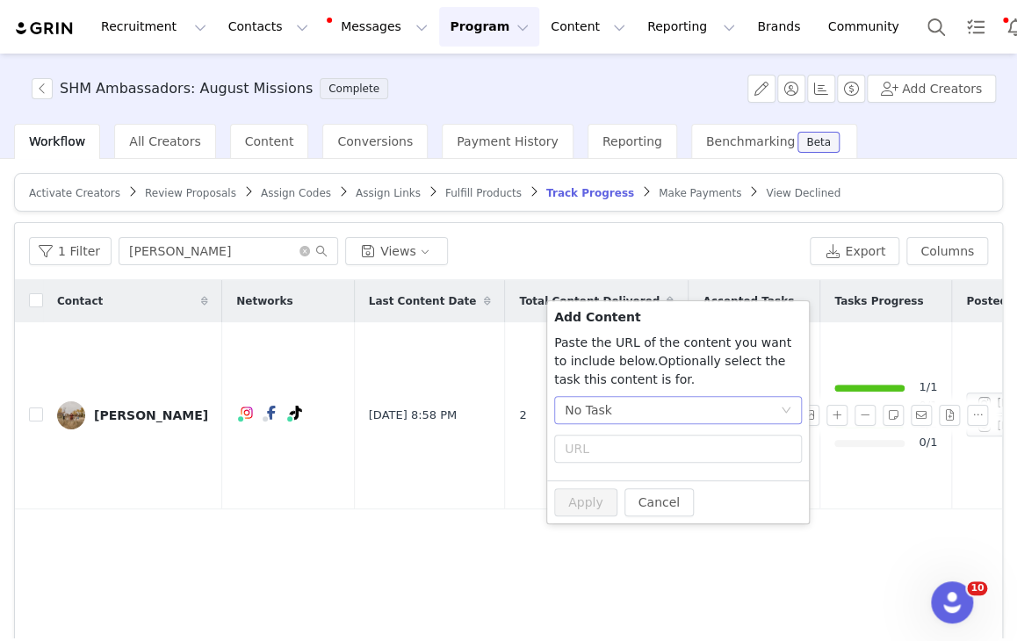
click at [622, 405] on div "No Task" at bounding box center [672, 410] width 215 height 26
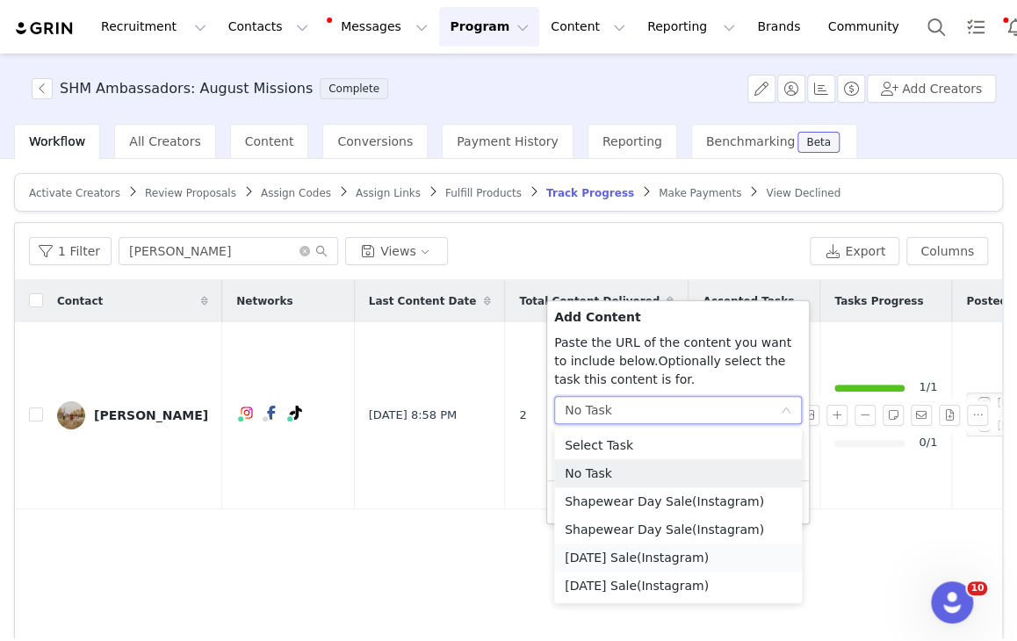
click at [657, 556] on span "(Instagram)" at bounding box center [673, 558] width 72 height 14
radio input "true"
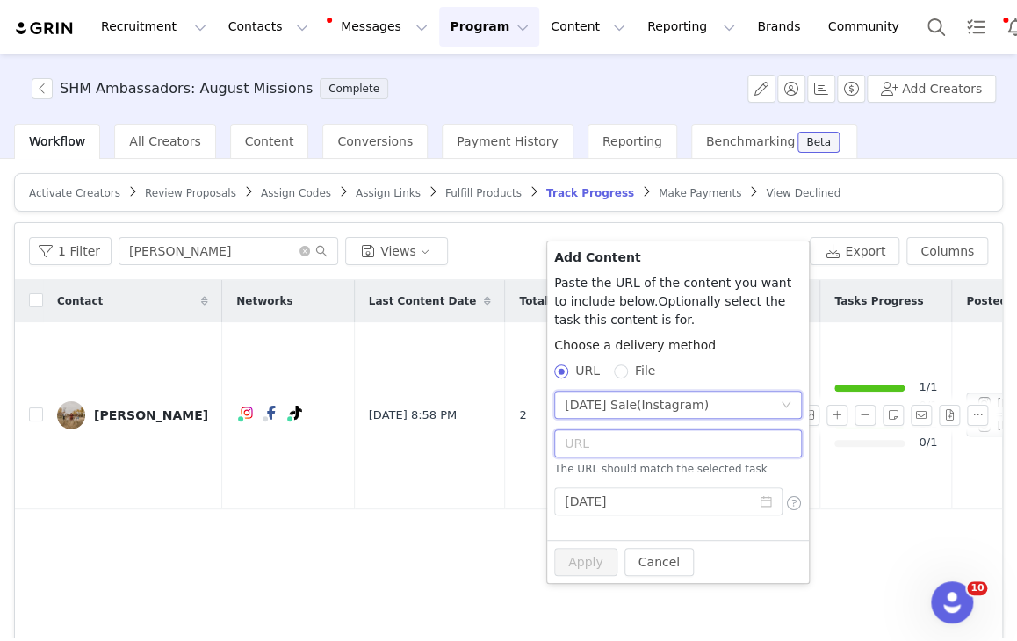
click at [633, 442] on input "text" at bounding box center [678, 444] width 248 height 28
paste input "https://www.instagram.com/p/DN9XGhagemh/"
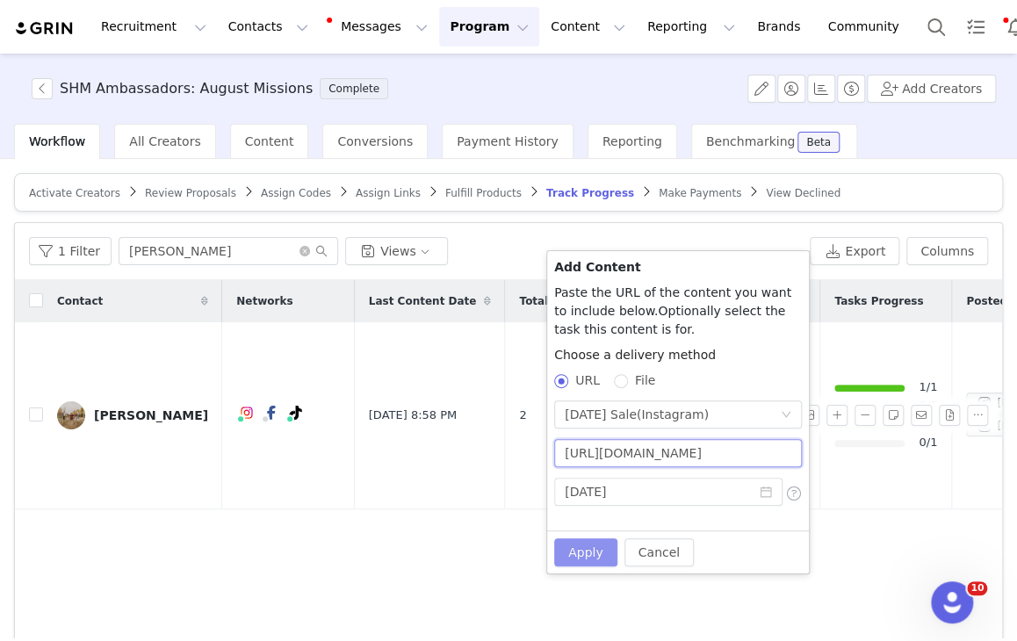
type input "https://www.instagram.com/p/DN9XGhagemh/"
click at [589, 546] on button "Apply" at bounding box center [585, 553] width 63 height 28
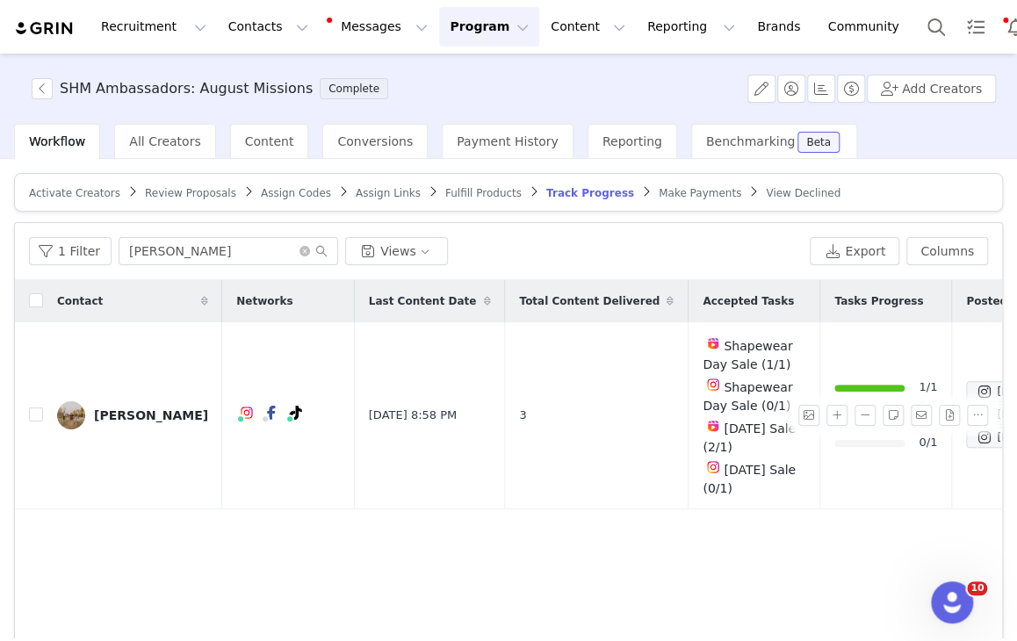
click at [779, 542] on div "Contact Networks Last Content Date Total Content Delivered Accepted Tasks Tasks…" at bounding box center [508, 489] width 987 height 419
click at [264, 254] on input "rachel" at bounding box center [229, 251] width 220 height 28
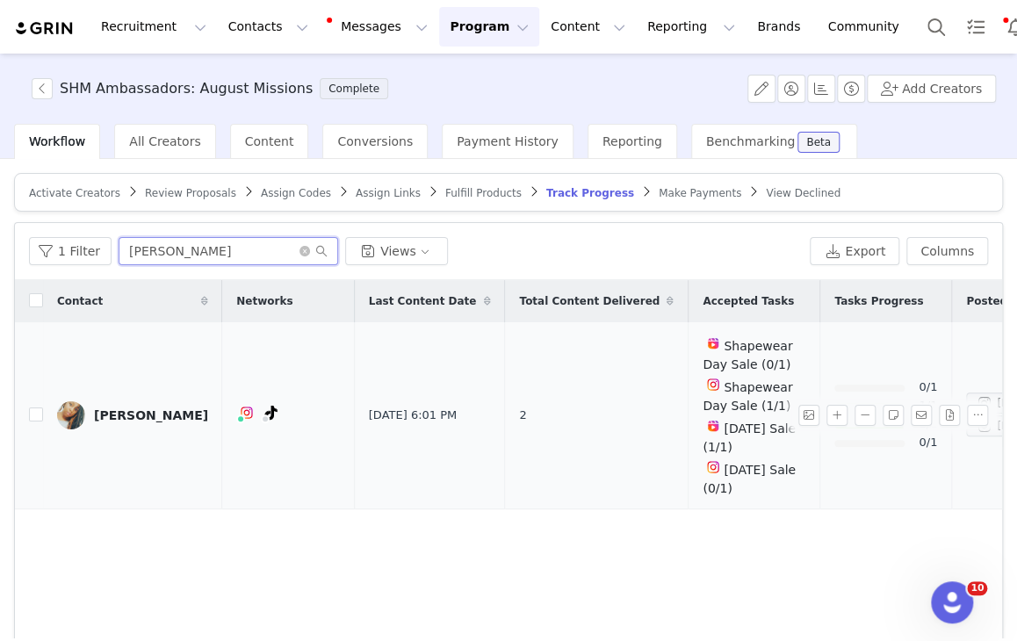
type input "terisha"
click at [827, 408] on button "button" at bounding box center [837, 415] width 21 height 21
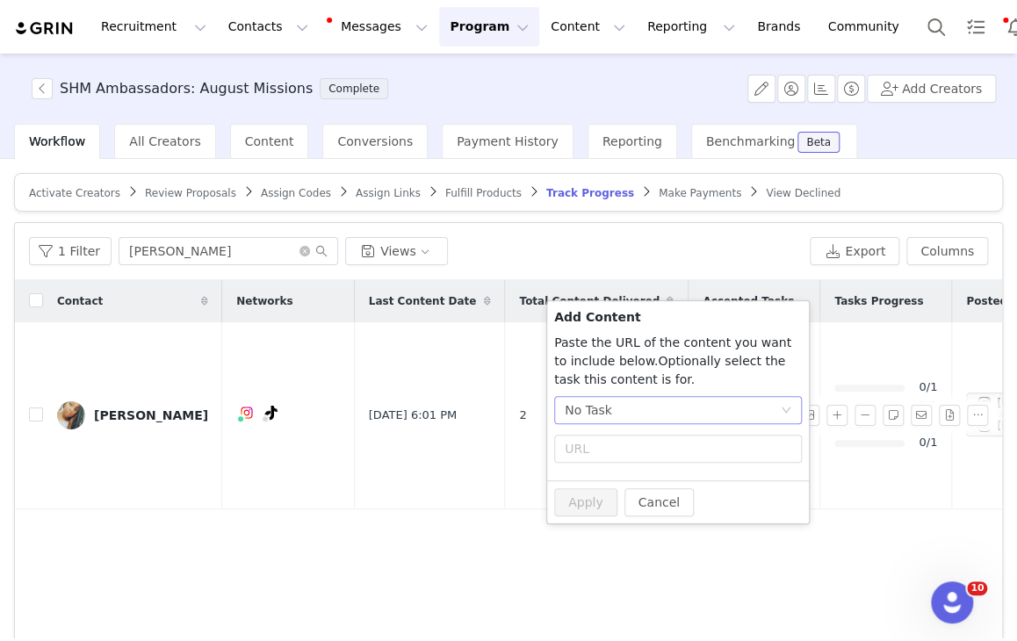
click at [748, 408] on div "No Task" at bounding box center [672, 410] width 215 height 26
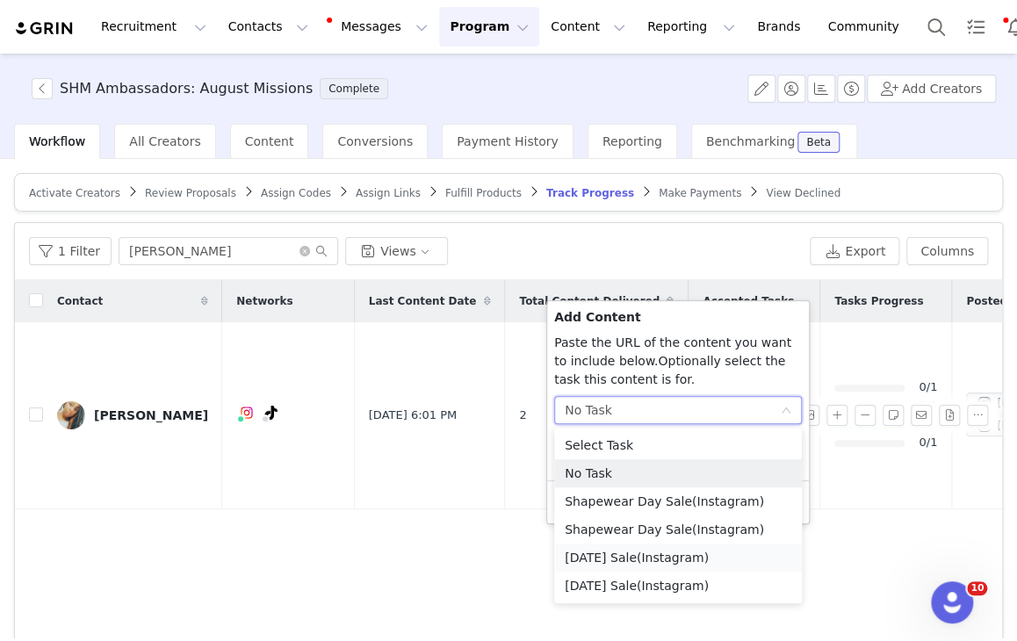
click at [629, 558] on li "Labor Day Sale (Instagram)" at bounding box center [678, 558] width 248 height 28
radio input "true"
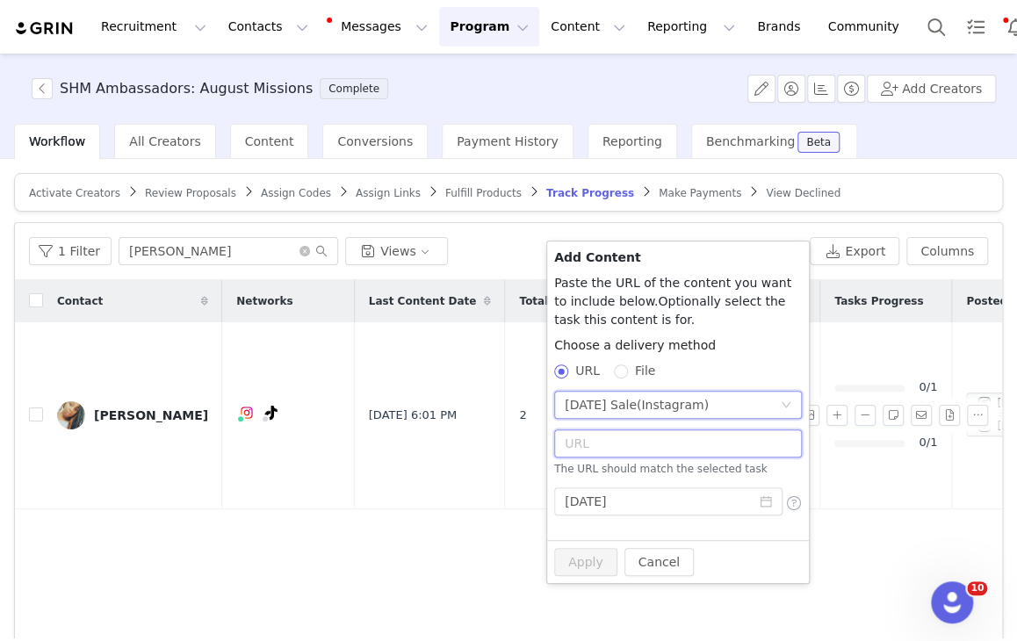
click at [663, 447] on input "text" at bounding box center [678, 444] width 248 height 28
paste input "https://www.instagram.com/p/DN9HY5MD5Wy/"
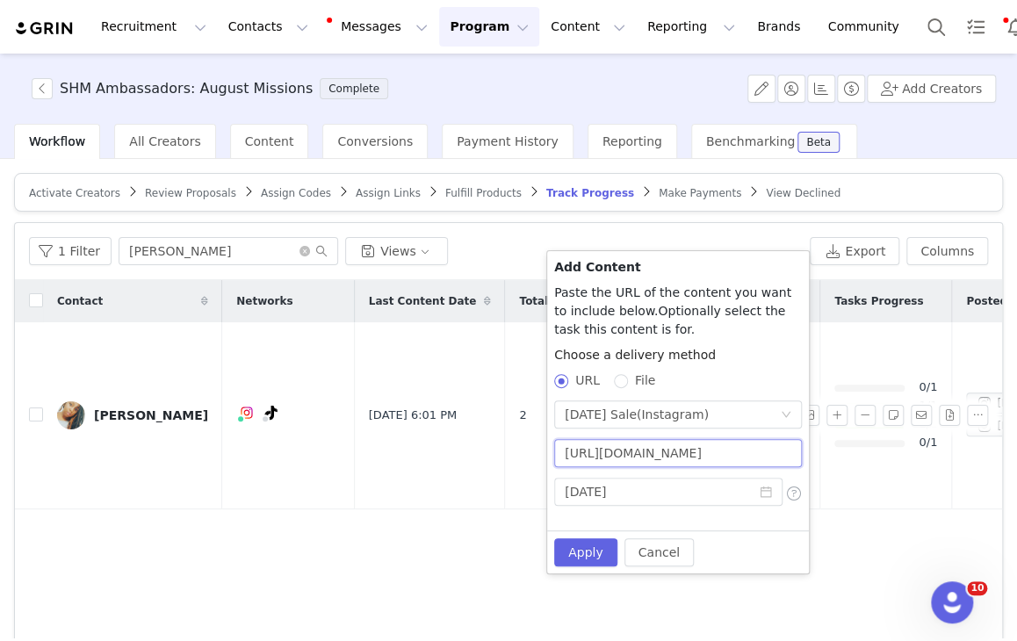
type input "https://www.instagram.com/p/DN9HY5MD5Wy/"
click at [596, 549] on button "Apply" at bounding box center [585, 553] width 63 height 28
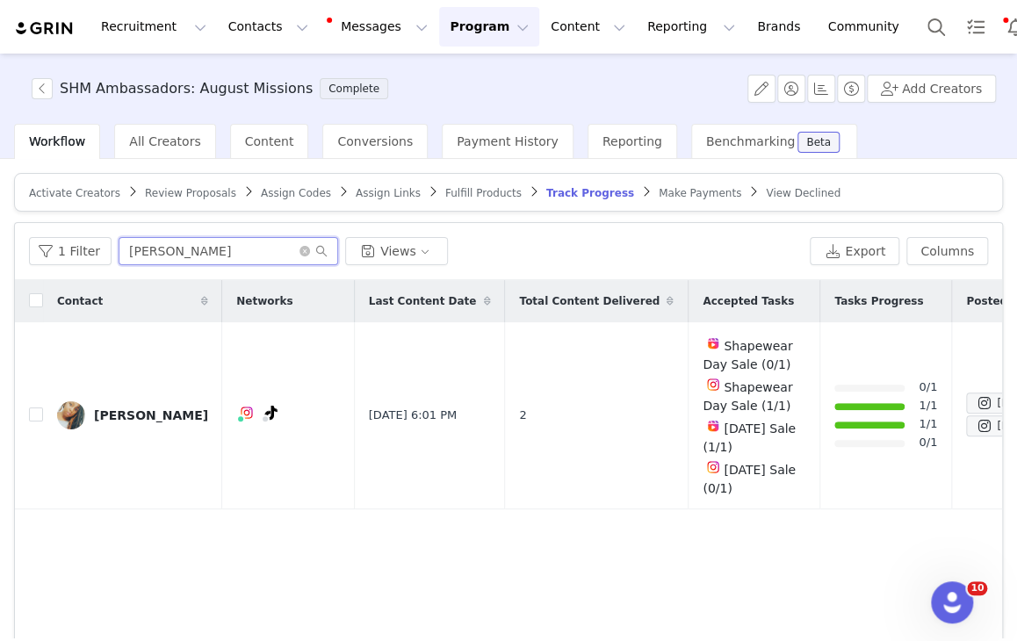
click at [208, 241] on input "terisha" at bounding box center [229, 251] width 220 height 28
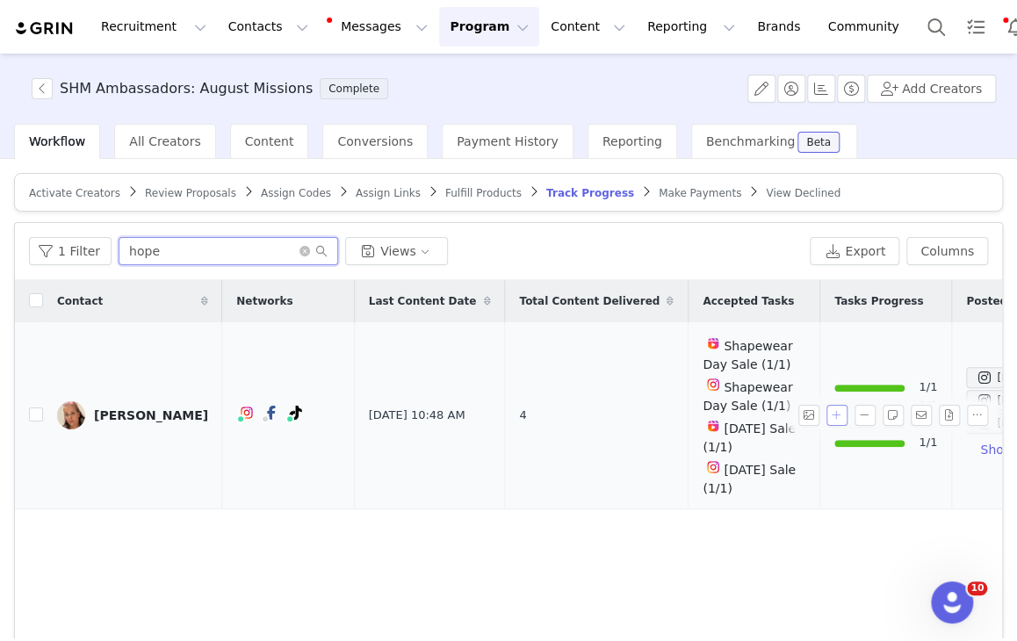
type input "hope"
click at [827, 405] on button "button" at bounding box center [837, 415] width 21 height 21
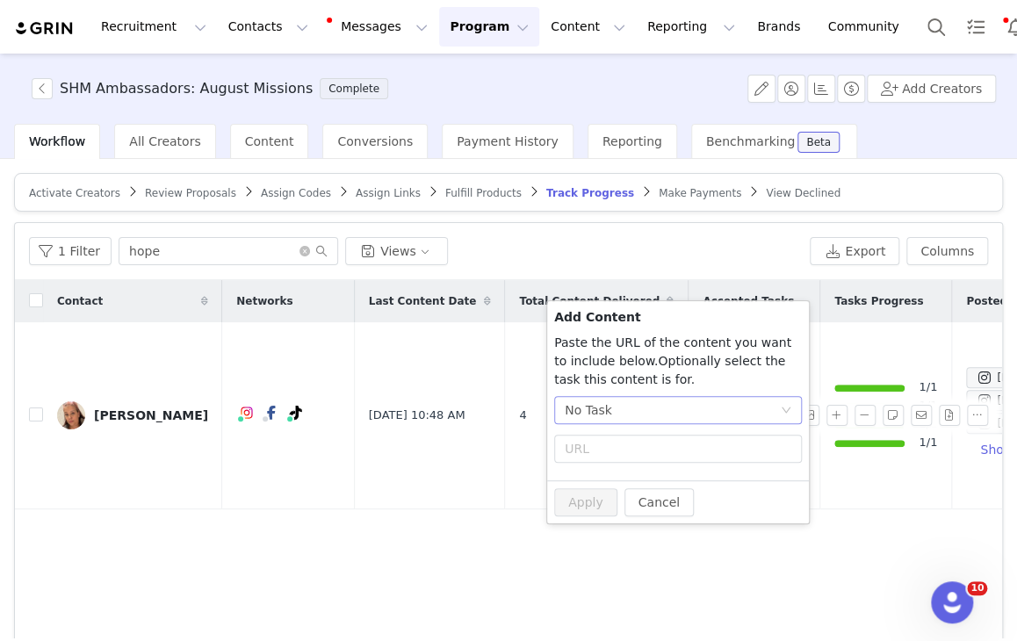
click at [728, 408] on div "No Task" at bounding box center [672, 410] width 215 height 26
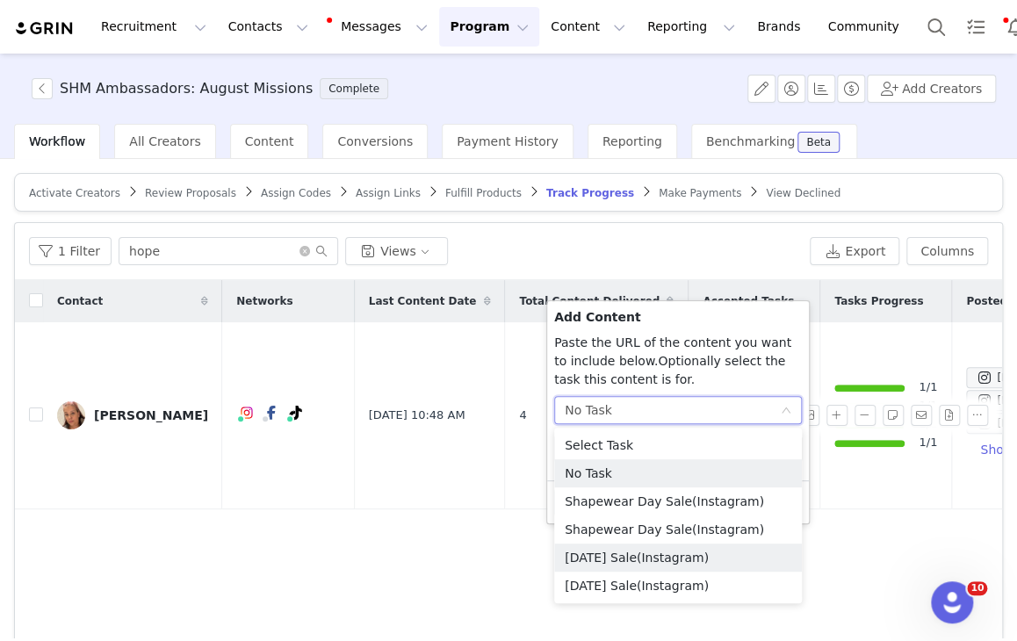
click at [661, 568] on li "Labor Day Sale (Instagram)" at bounding box center [678, 558] width 248 height 28
radio input "true"
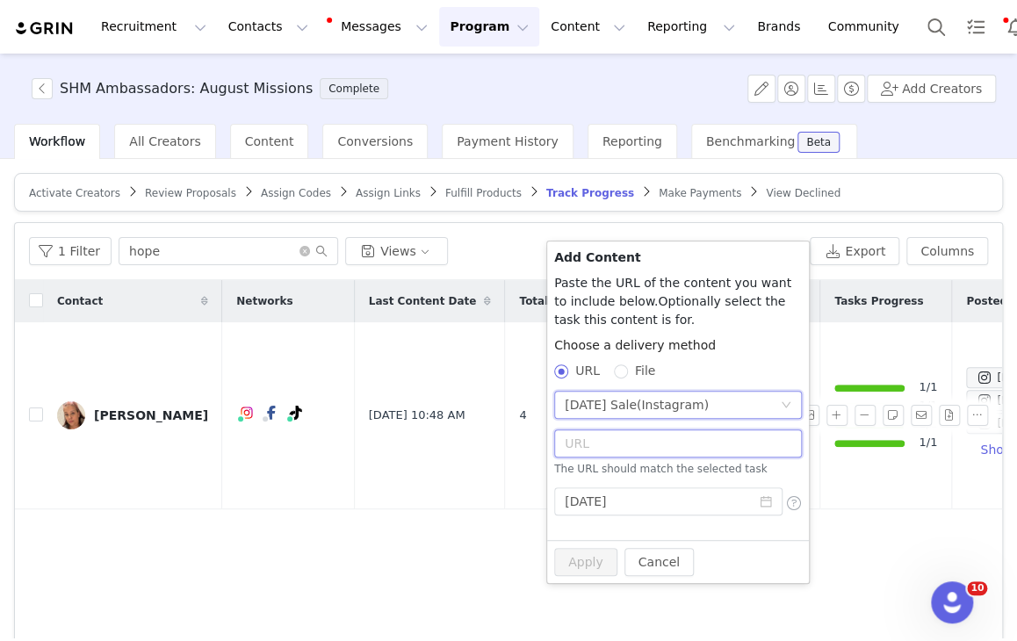
click at [659, 444] on input "text" at bounding box center [678, 444] width 248 height 28
paste input "https://www.instagram.com/p/DN8VQWTEVZv/"
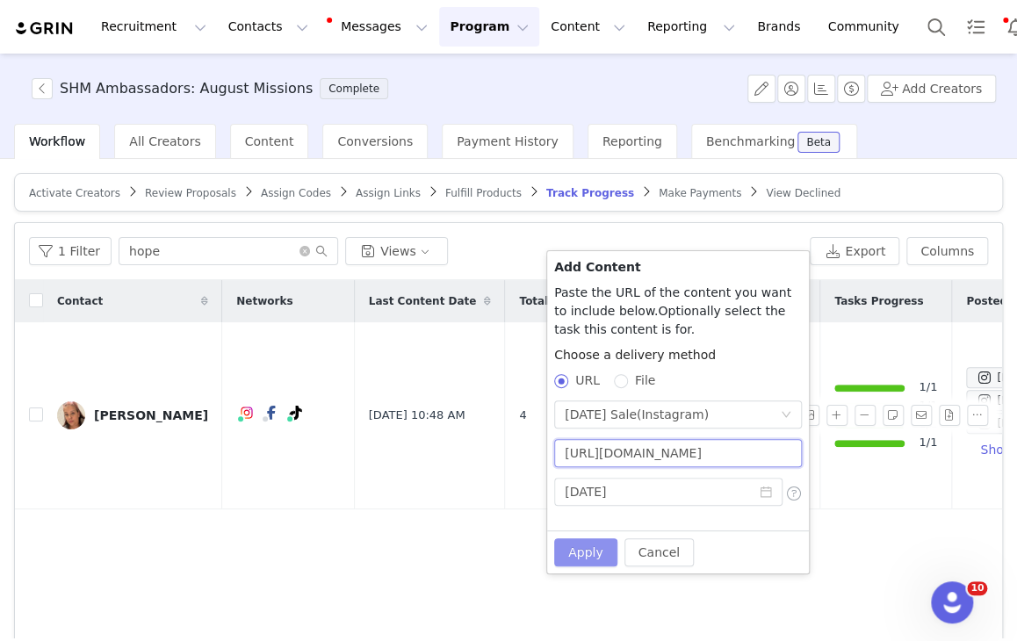
scroll to position [0, 29]
type input "https://www.instagram.com/p/DN8VQWTEVZv/"
click at [598, 560] on button "Apply" at bounding box center [585, 553] width 63 height 28
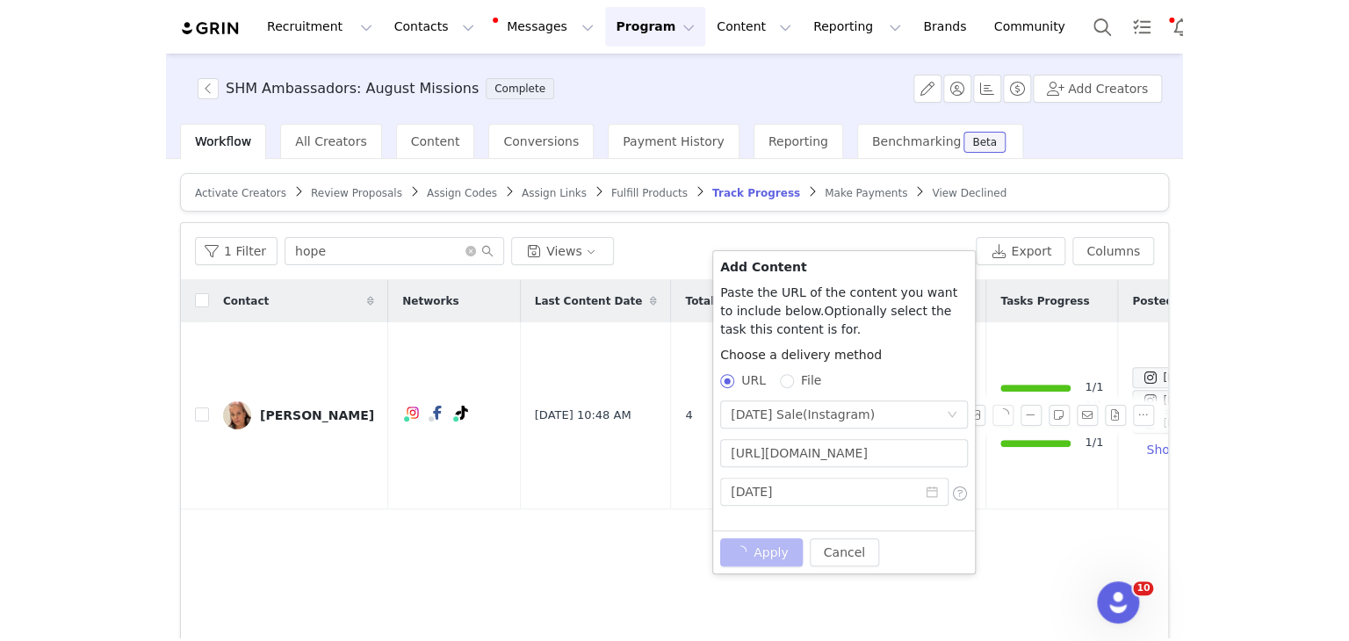
scroll to position [0, 0]
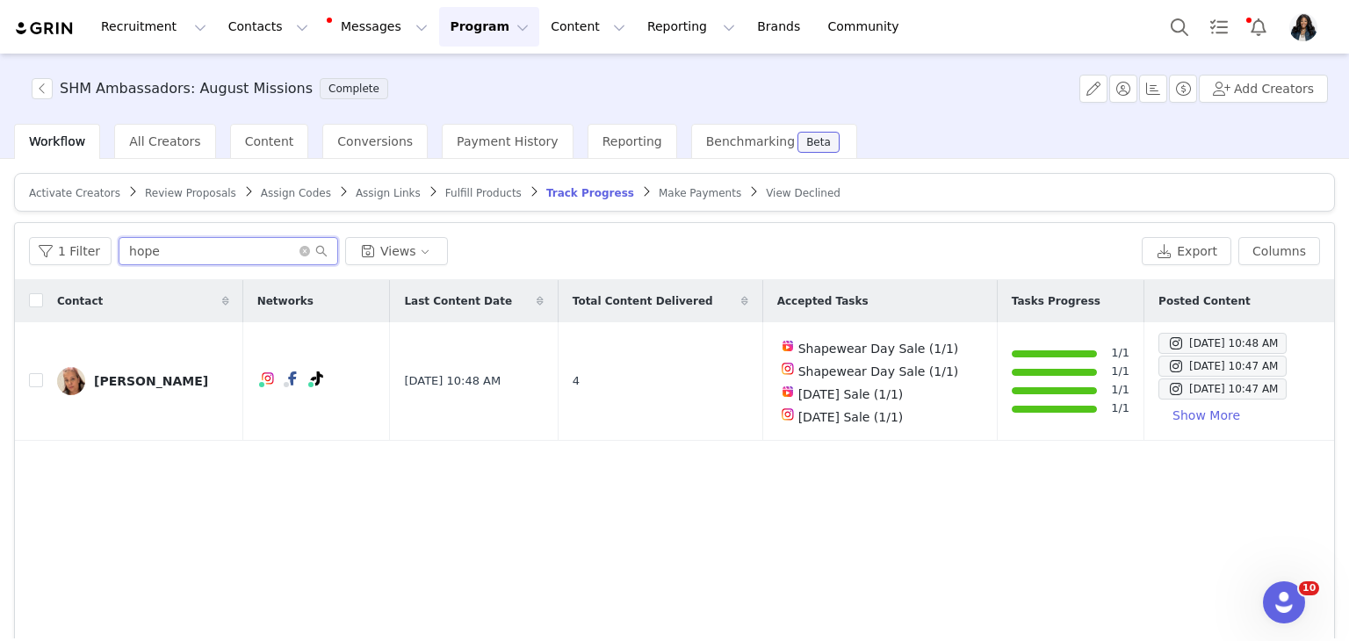
click at [218, 247] on input "hope" at bounding box center [229, 251] width 220 height 28
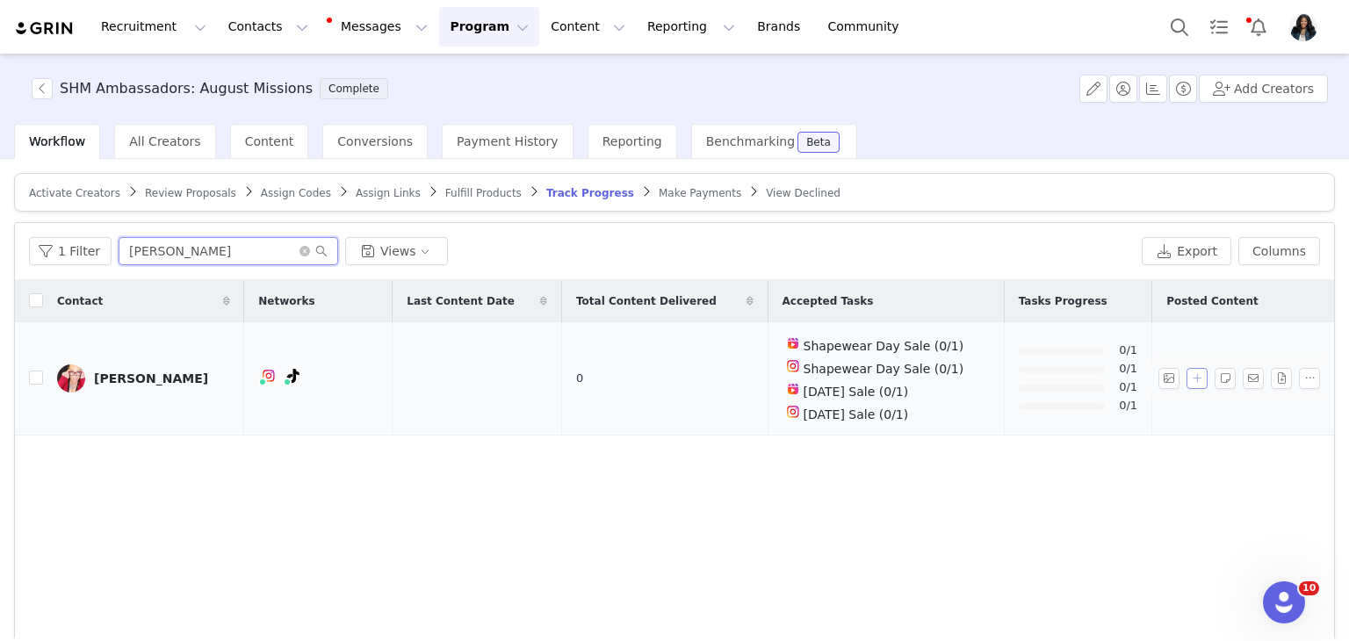
type input "janci"
click at [1190, 372] on button "button" at bounding box center [1197, 378] width 21 height 21
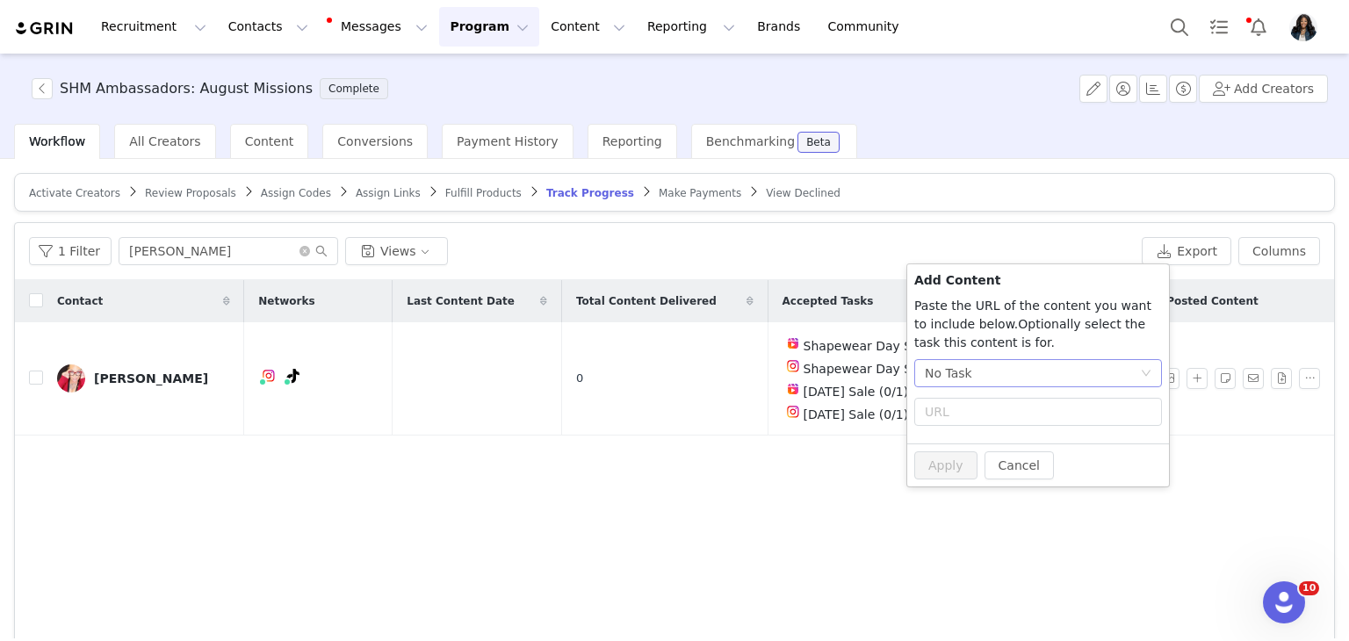
click at [1039, 380] on div "No Task" at bounding box center [1032, 373] width 215 height 26
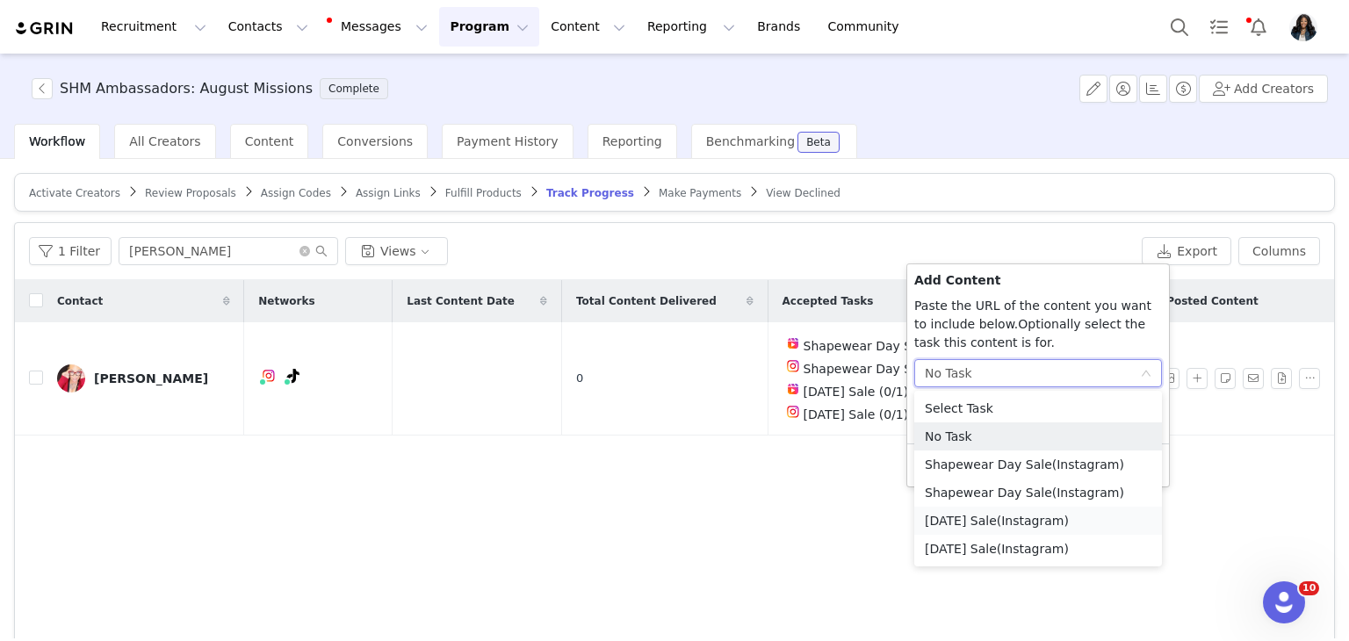
click at [998, 520] on li "Labor Day Sale (Instagram)" at bounding box center [1039, 521] width 248 height 28
radio input "true"
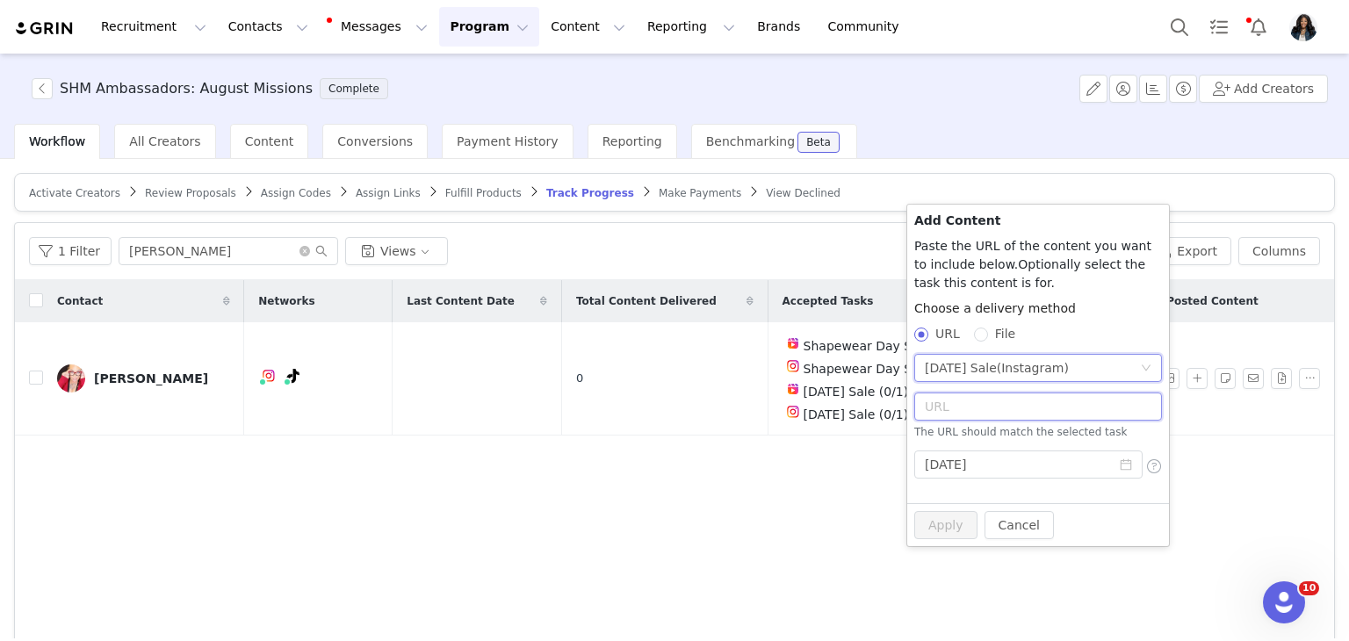
click at [999, 417] on input "text" at bounding box center [1039, 407] width 248 height 28
paste input "https://www.instagram.com/p/DOCgLA3EcFO/"
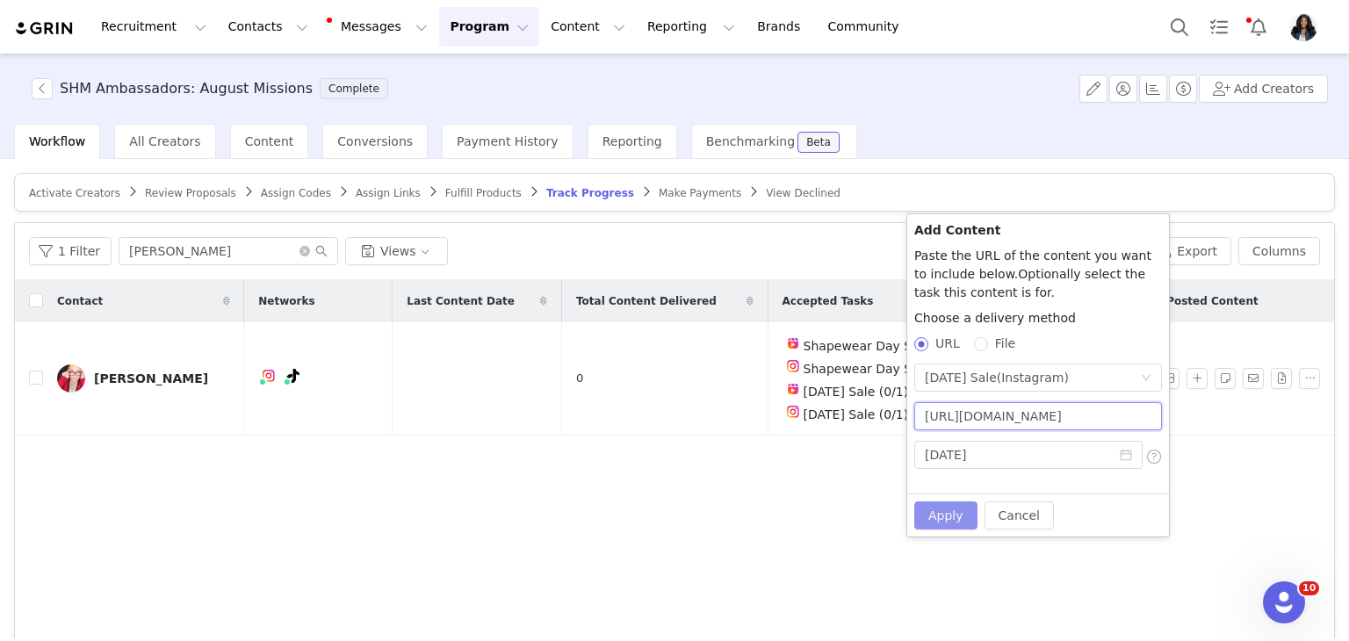
scroll to position [0, 24]
type input "https://www.instagram.com/p/DOCgLA3EcFO/"
click at [938, 517] on button "Apply" at bounding box center [946, 516] width 63 height 28
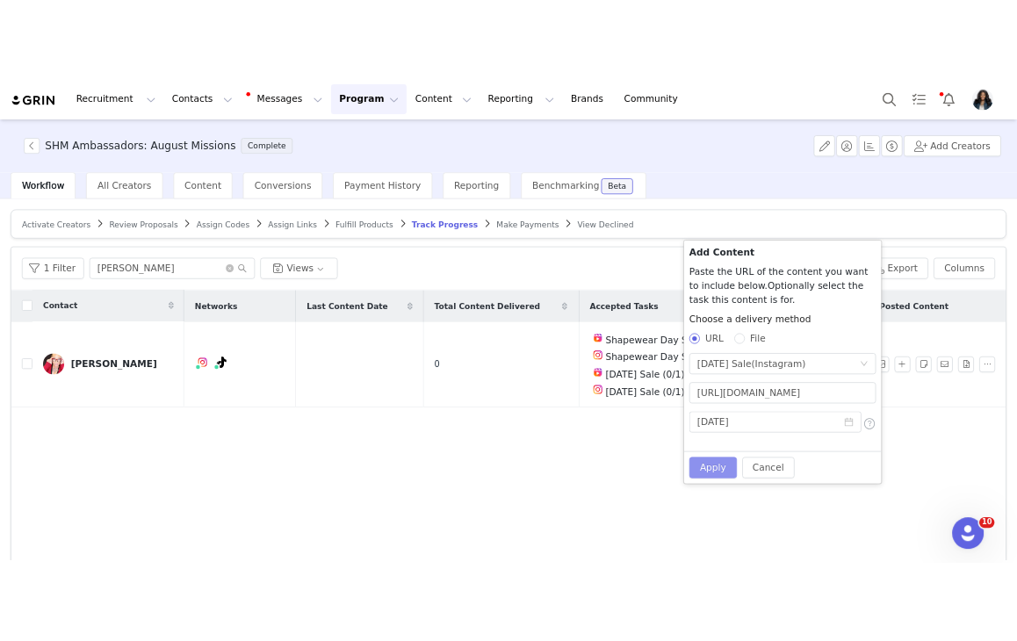
scroll to position [0, 0]
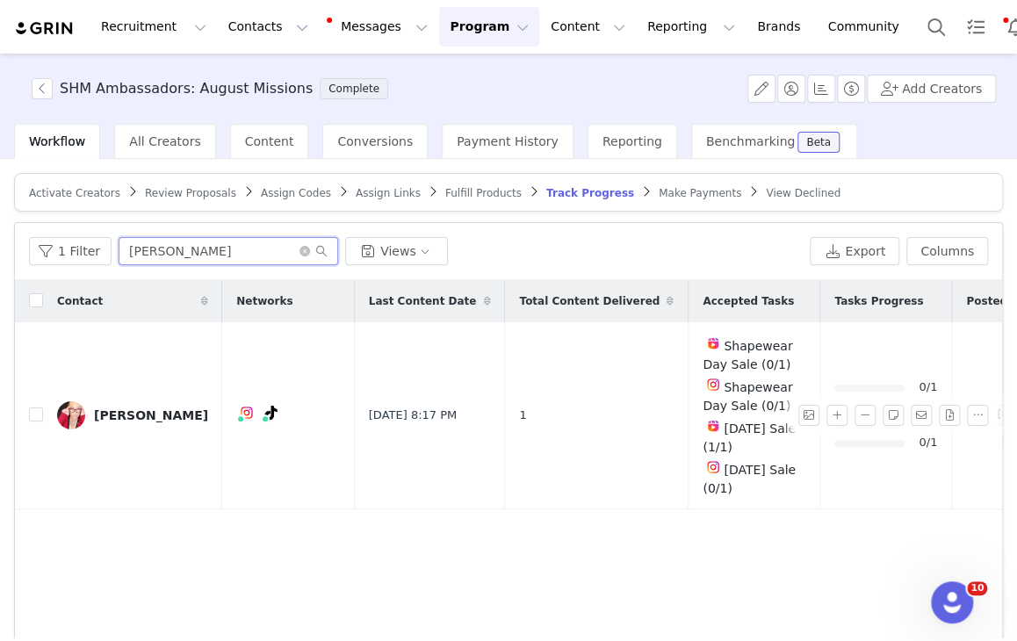
click at [199, 257] on input "janci" at bounding box center [229, 251] width 220 height 28
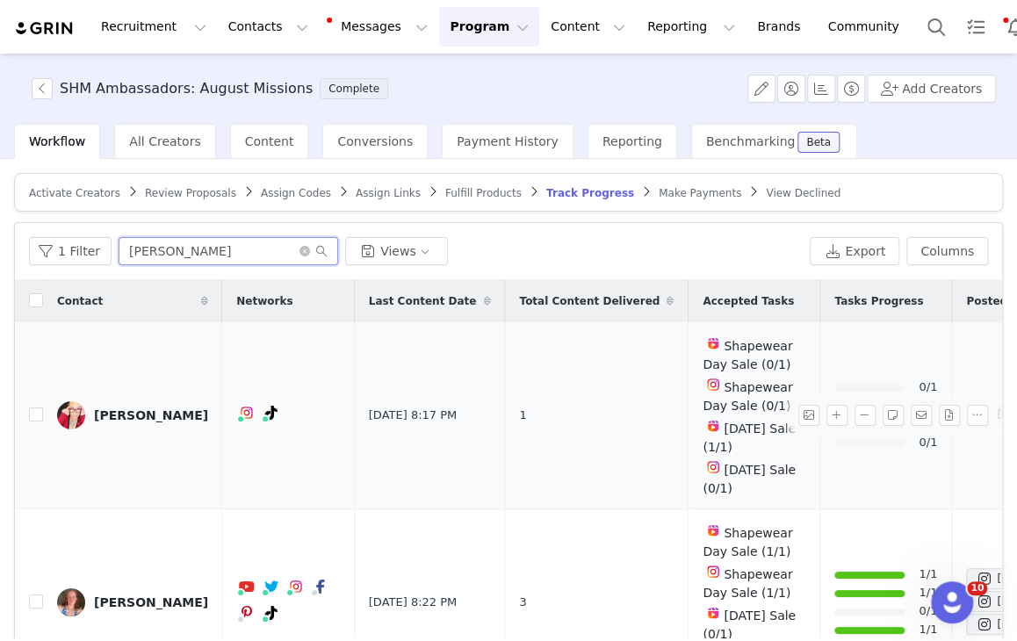
scroll to position [4, 0]
type input "miller"
click at [827, 596] on button "button" at bounding box center [837, 602] width 21 height 21
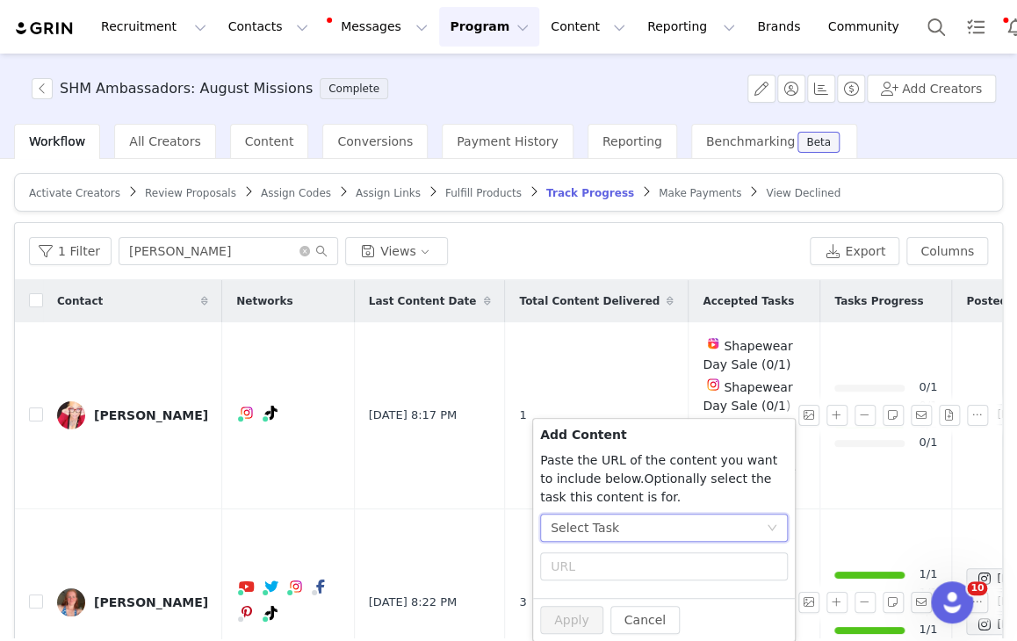
click at [654, 534] on div "Select Task" at bounding box center [658, 528] width 215 height 26
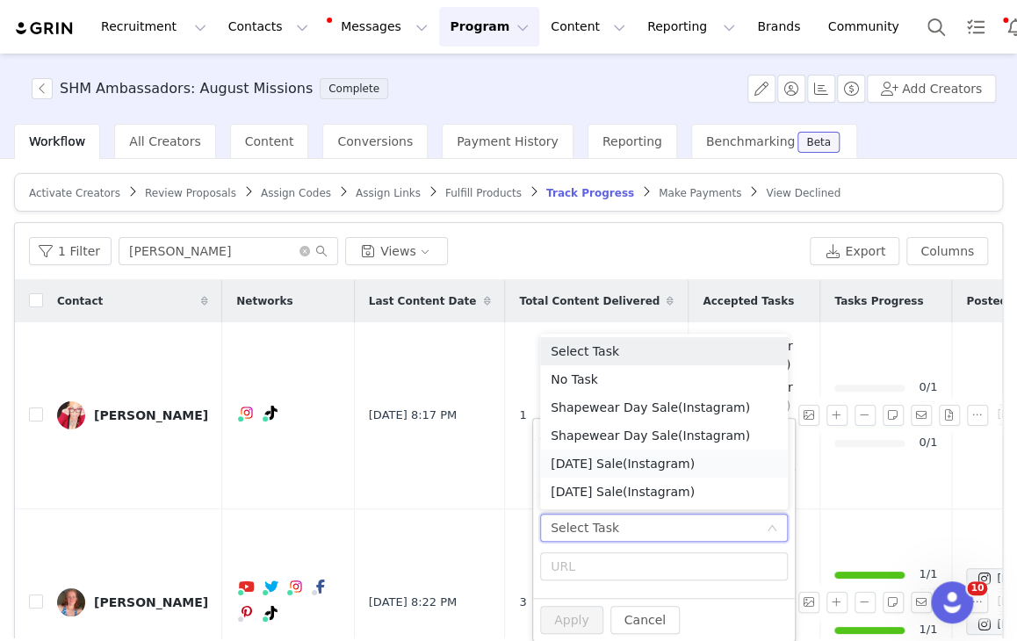
click at [642, 468] on span "(Instagram)" at bounding box center [659, 464] width 72 height 14
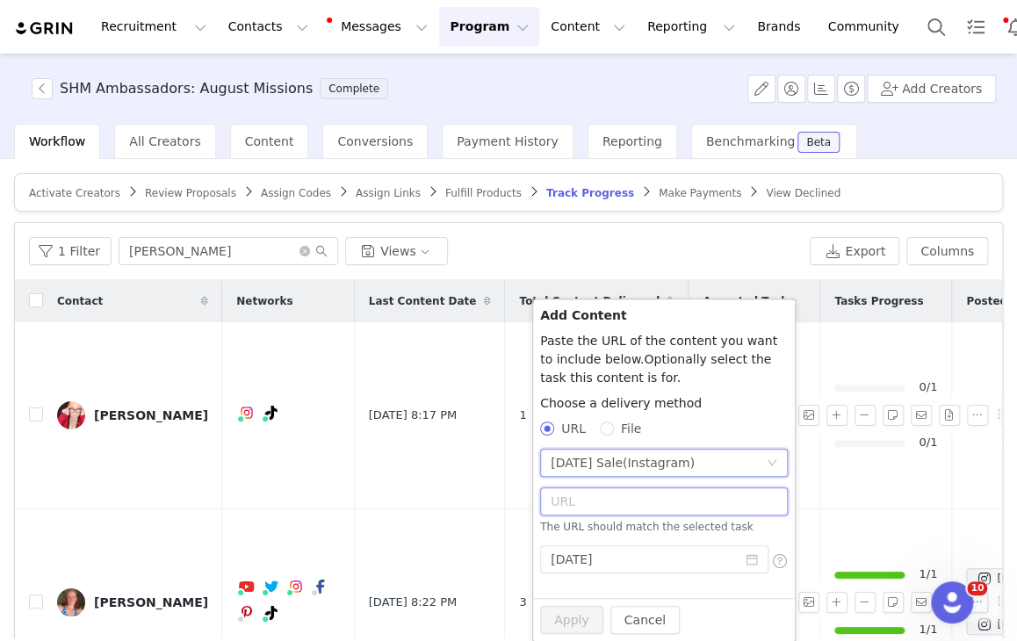
click at [618, 497] on input "text" at bounding box center [664, 502] width 248 height 28
paste input "https://www.instagram.com/p/DN9XhwAEVo0/?img_index=1"
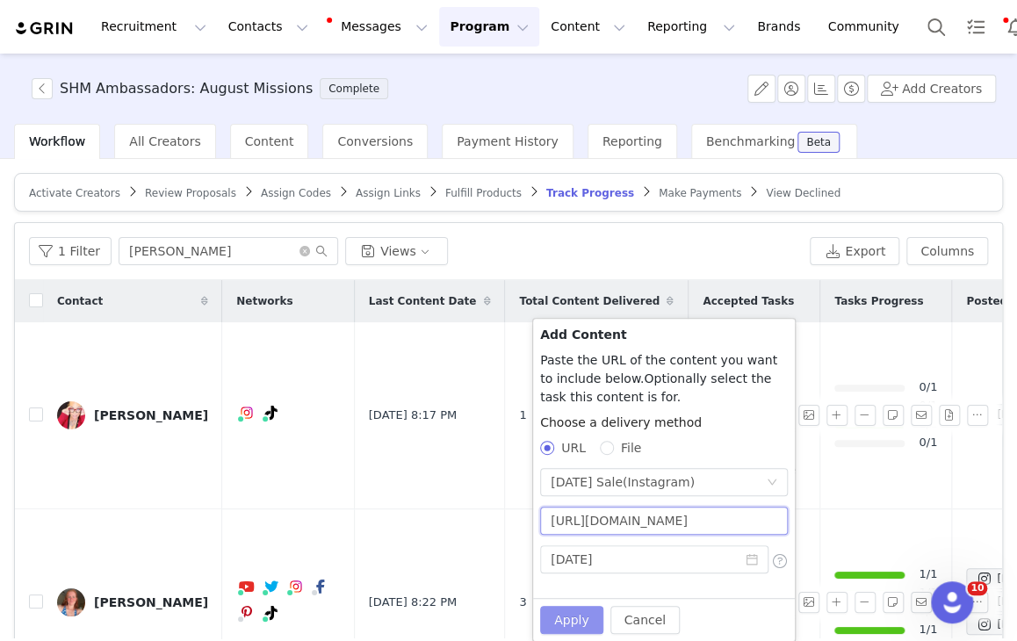
scroll to position [0, 101]
type input "https://www.instagram.com/p/DN9XhwAEVo0/?img_index=1"
click at [555, 615] on button "Apply" at bounding box center [571, 620] width 63 height 28
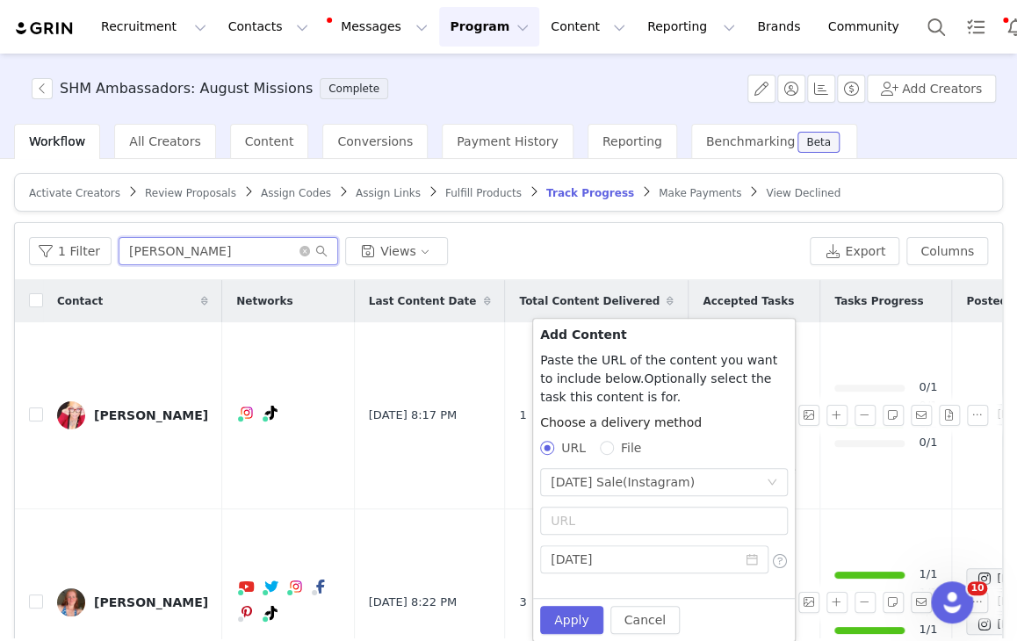
click at [199, 250] on input "miller" at bounding box center [229, 251] width 220 height 28
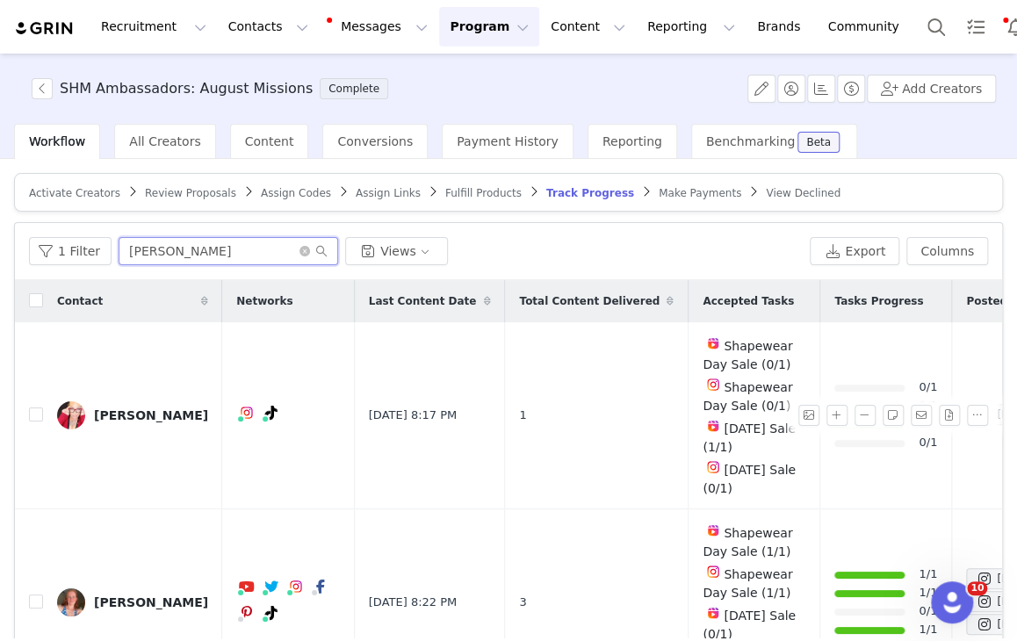
click at [199, 250] on input "miller" at bounding box center [229, 251] width 220 height 28
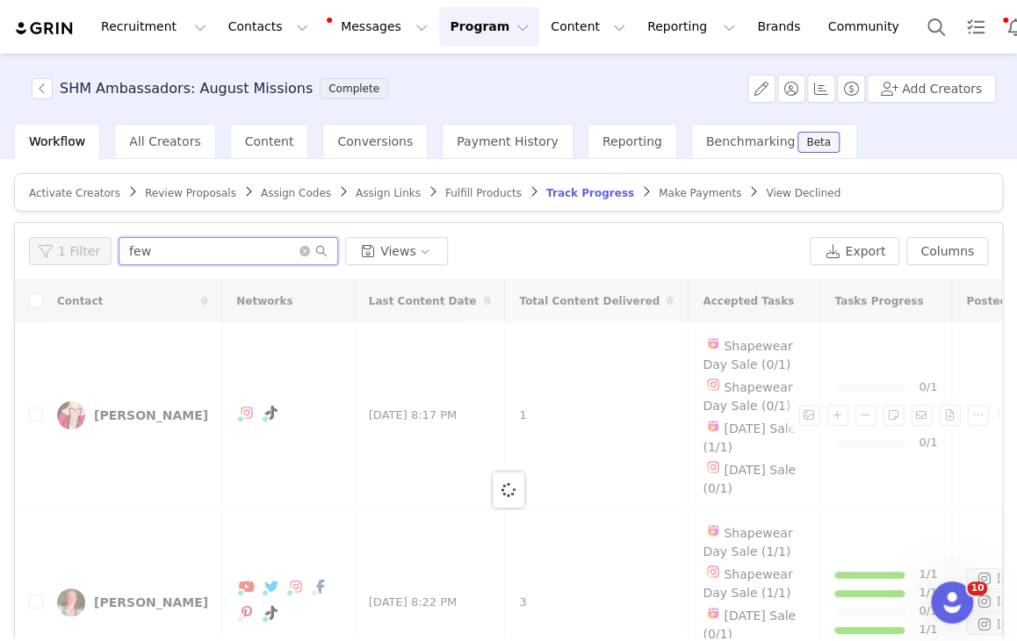
type input "few"
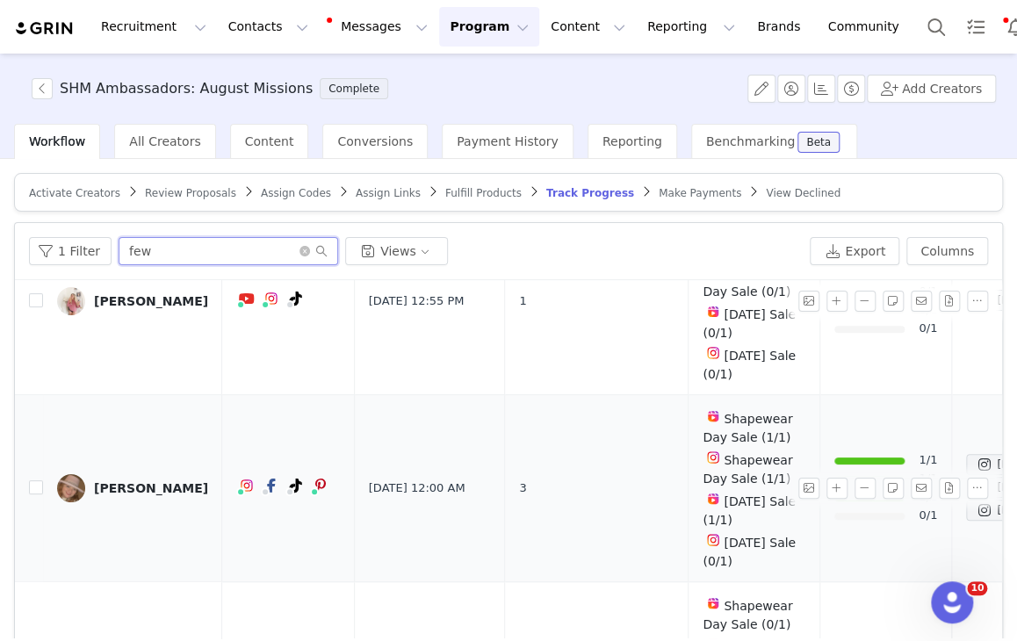
scroll to position [186, 0]
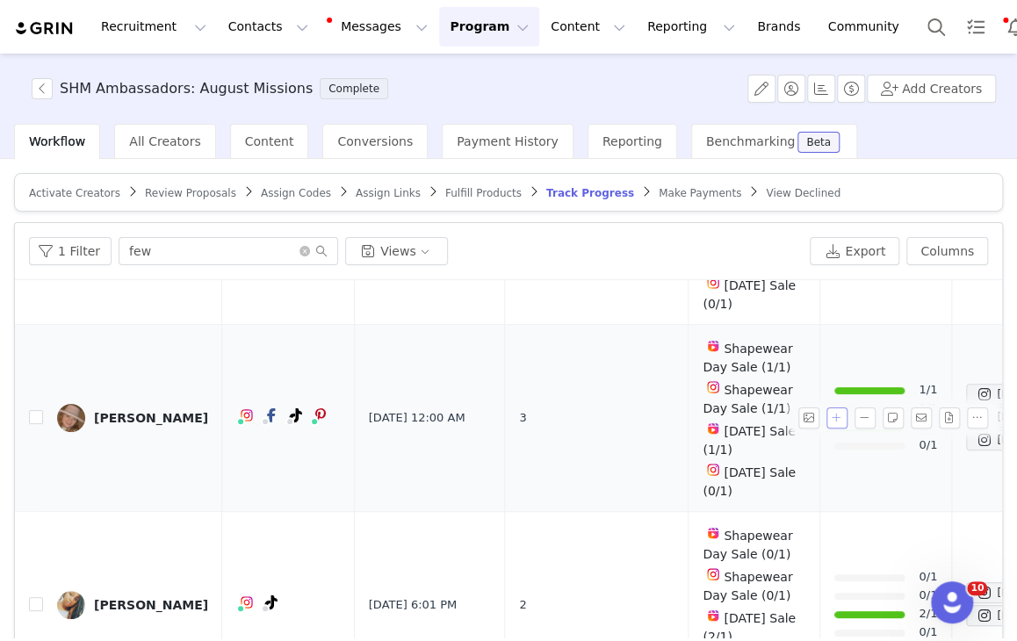
click at [827, 415] on button "button" at bounding box center [837, 418] width 21 height 21
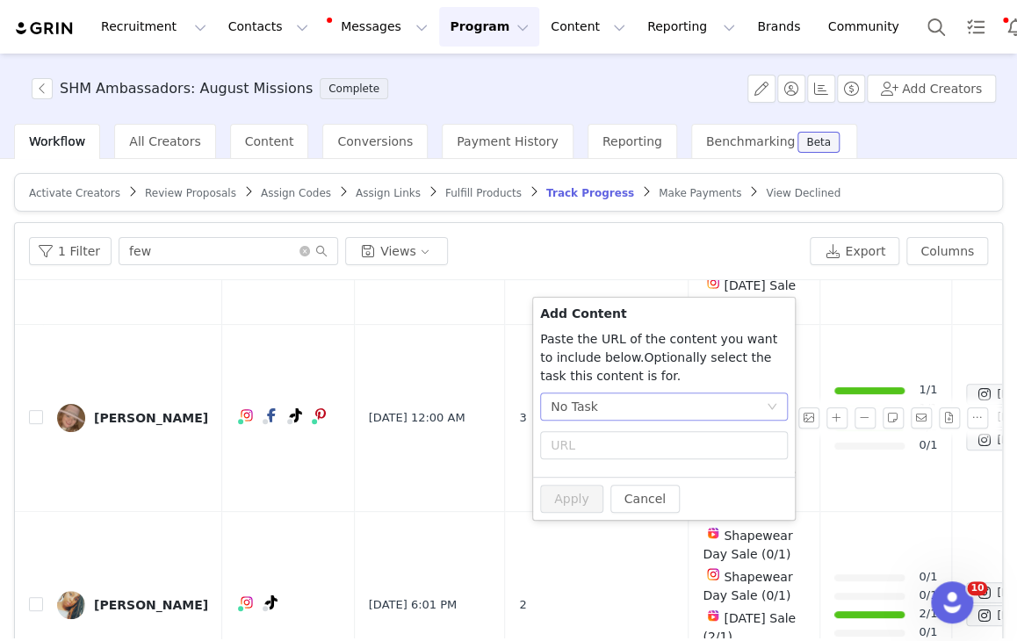
click at [703, 408] on div "No Task" at bounding box center [658, 407] width 215 height 26
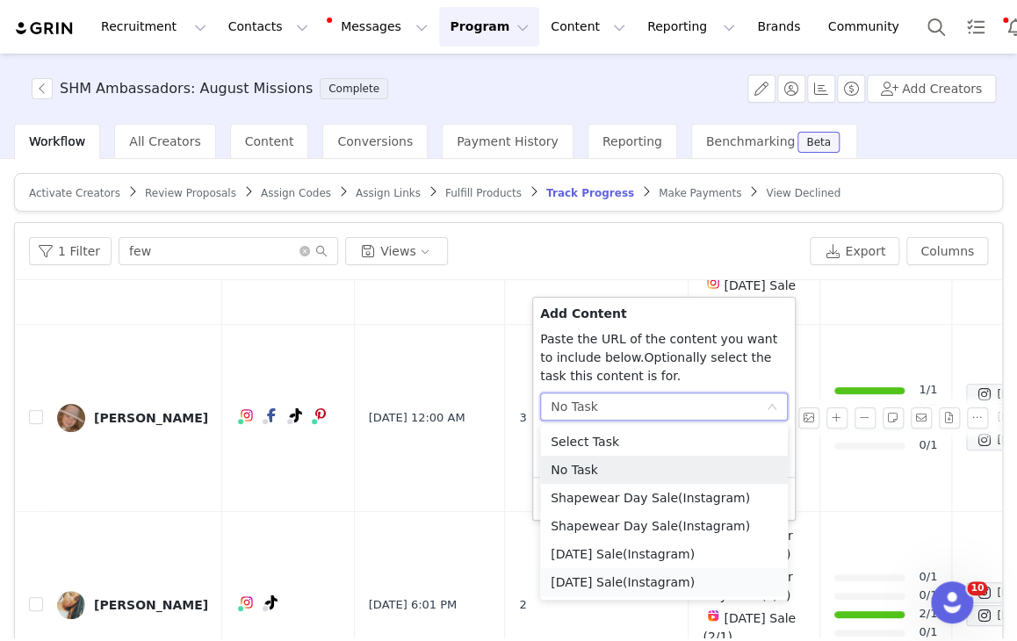
click at [612, 576] on li "Labor Day Sale (Instagram)" at bounding box center [664, 582] width 248 height 28
radio input "true"
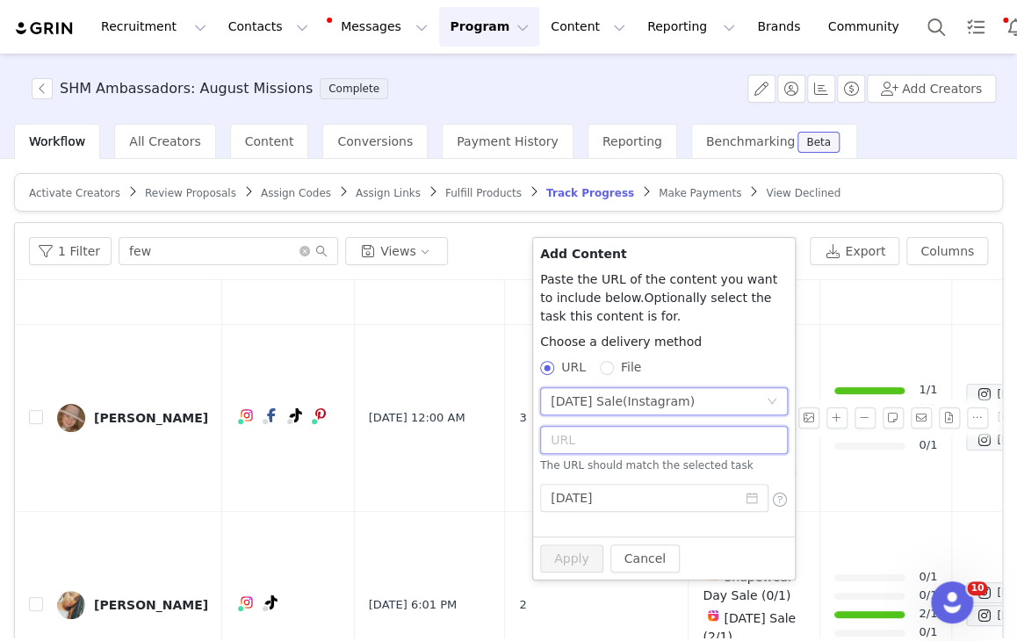
click at [618, 436] on input "text" at bounding box center [664, 440] width 248 height 28
paste input "https://www.instagram.com/p/DOBiVsYDTKc/"
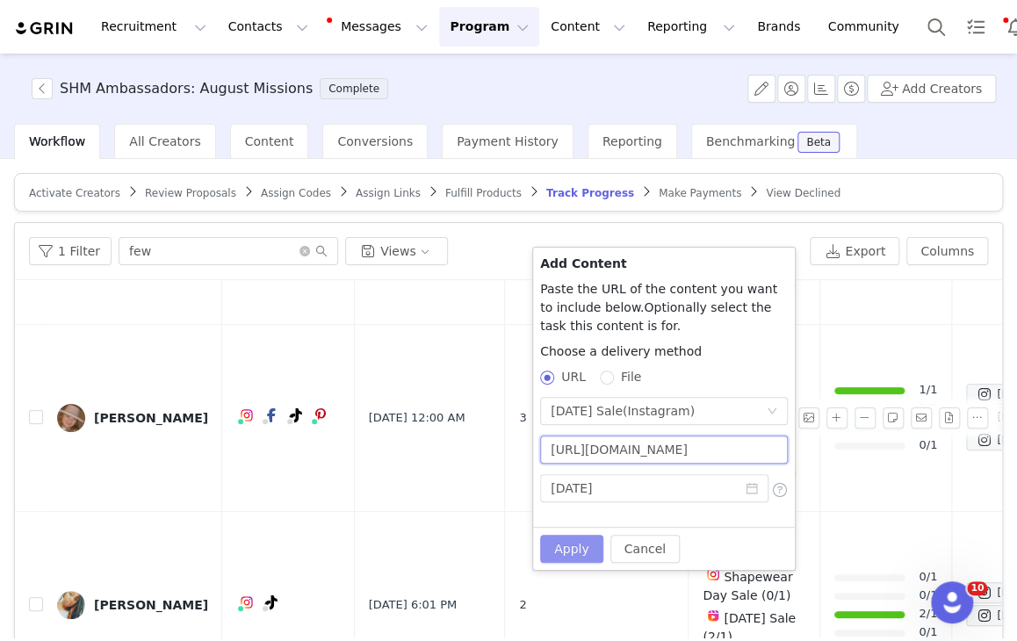
scroll to position [0, 18]
type input "https://www.instagram.com/p/DOBiVsYDTKc/"
click at [567, 554] on button "Apply" at bounding box center [571, 549] width 63 height 28
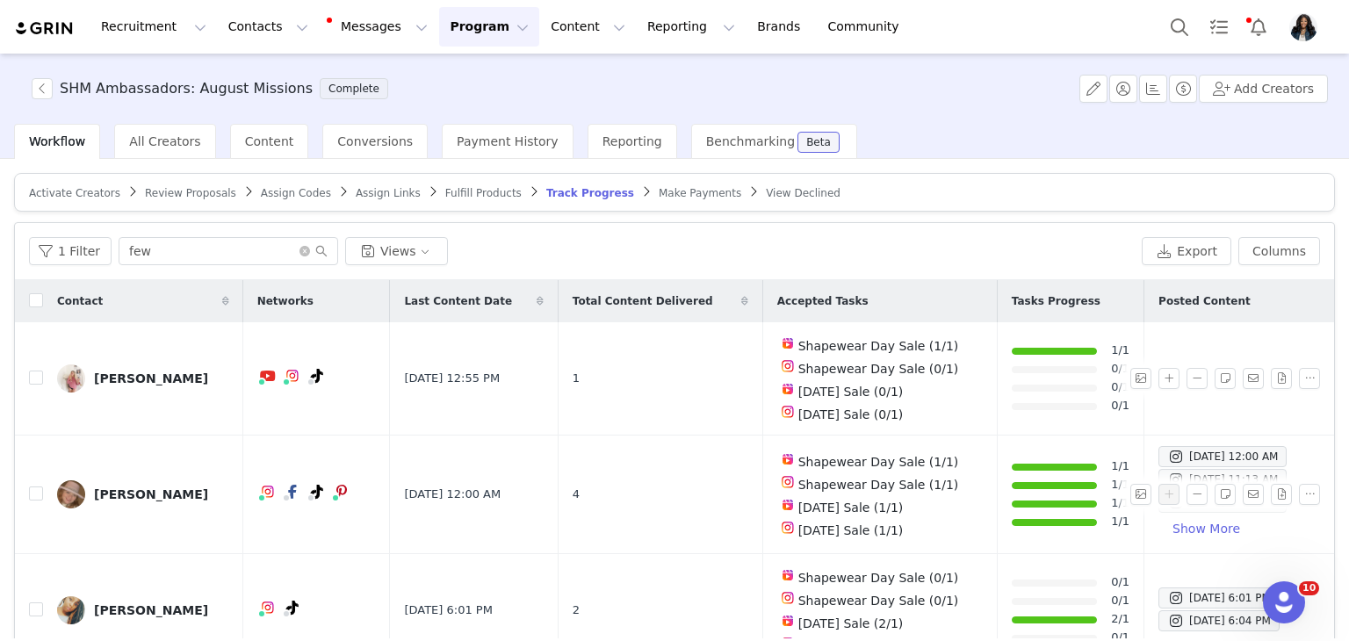
scroll to position [0, 0]
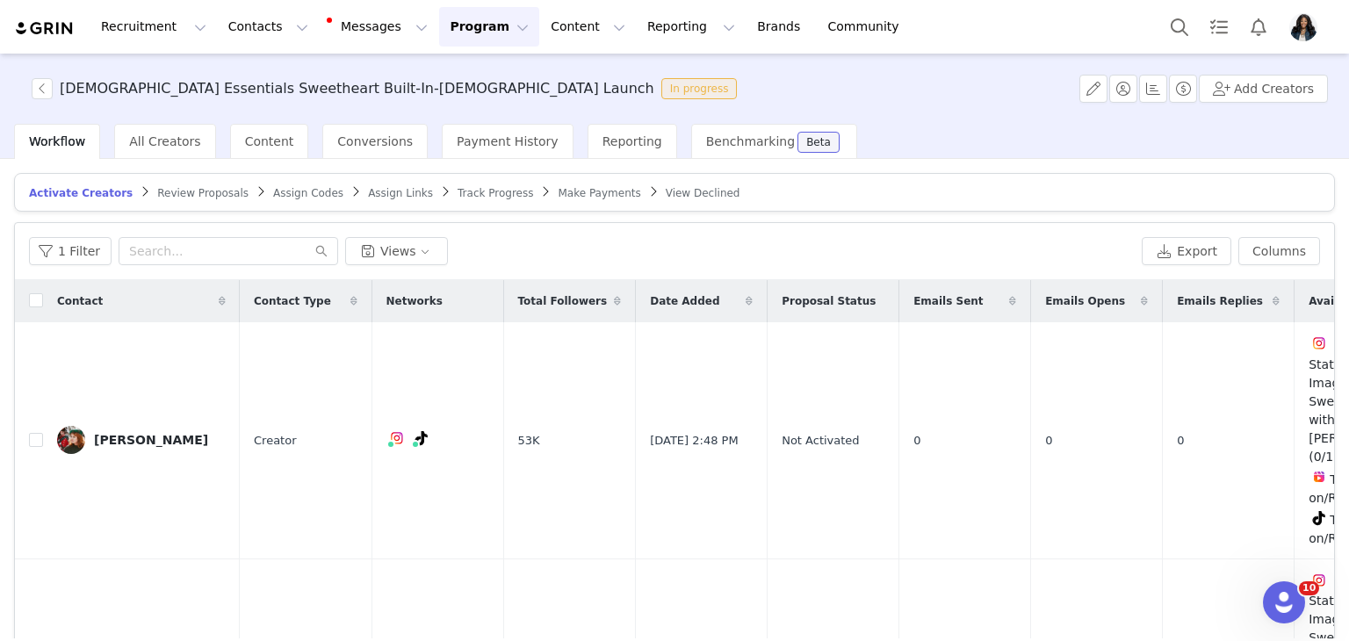
click at [196, 194] on span "Review Proposals" at bounding box center [202, 193] width 91 height 12
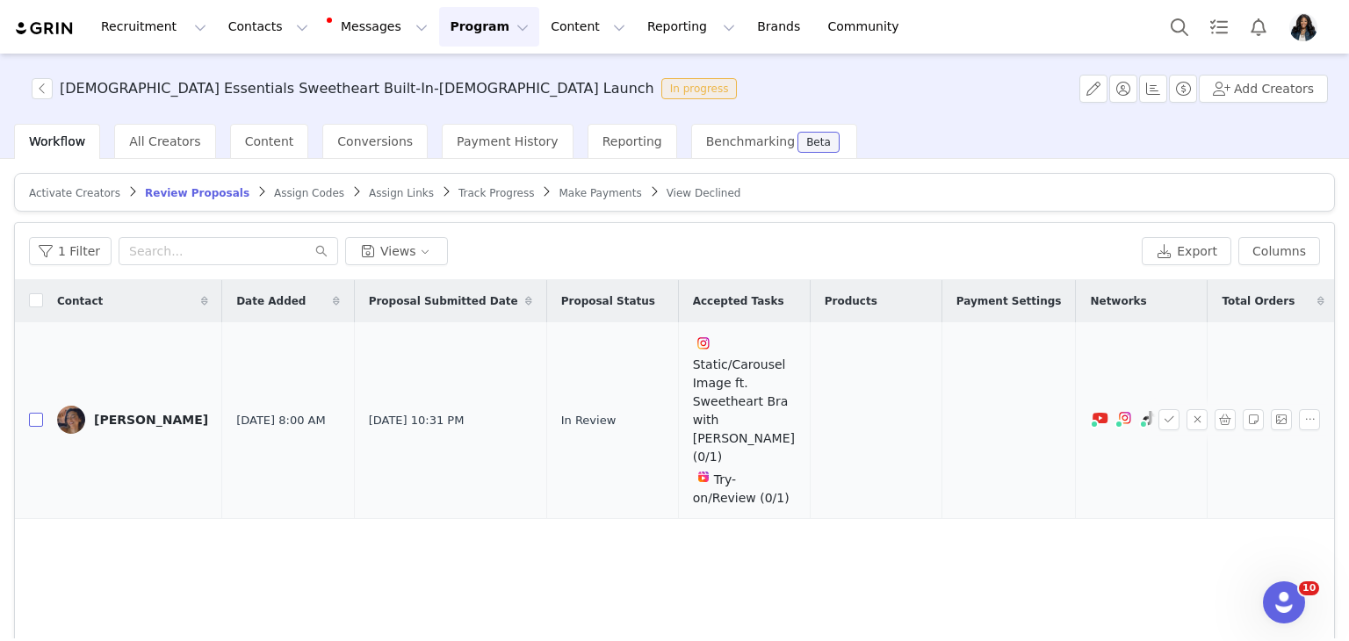
click at [41, 413] on input "checkbox" at bounding box center [36, 420] width 14 height 14
checkbox input "true"
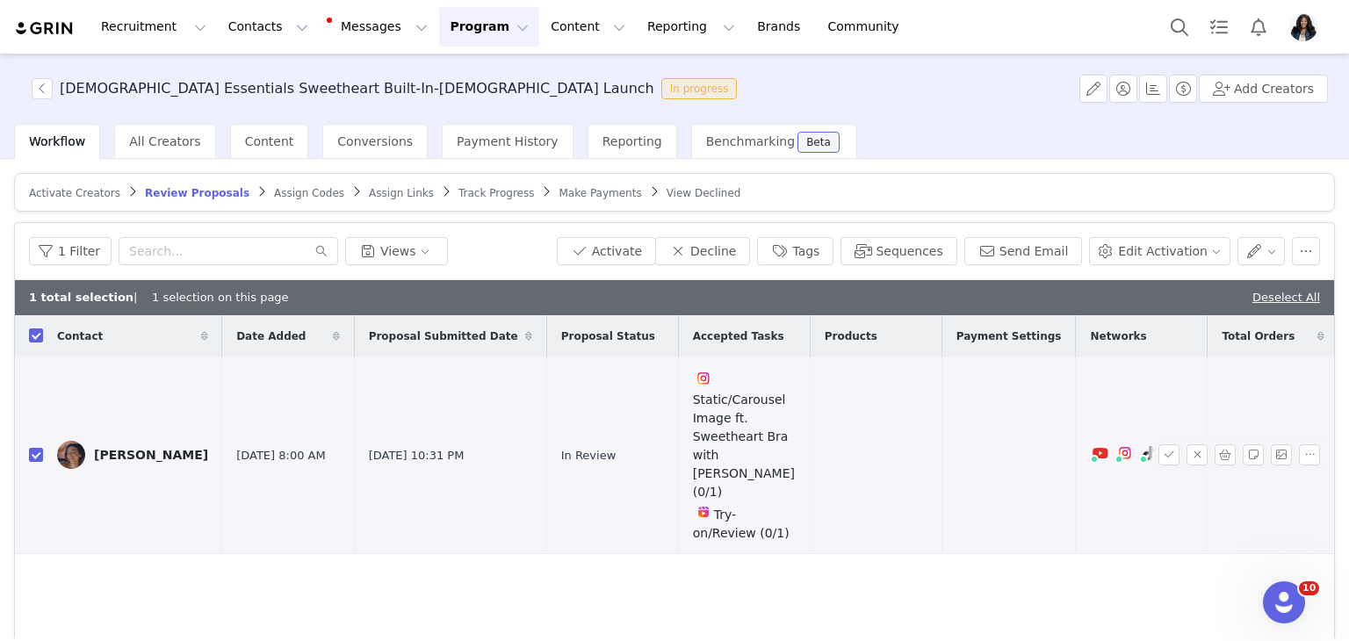
click at [162, 448] on div "Kalani Phillips" at bounding box center [151, 455] width 114 height 14
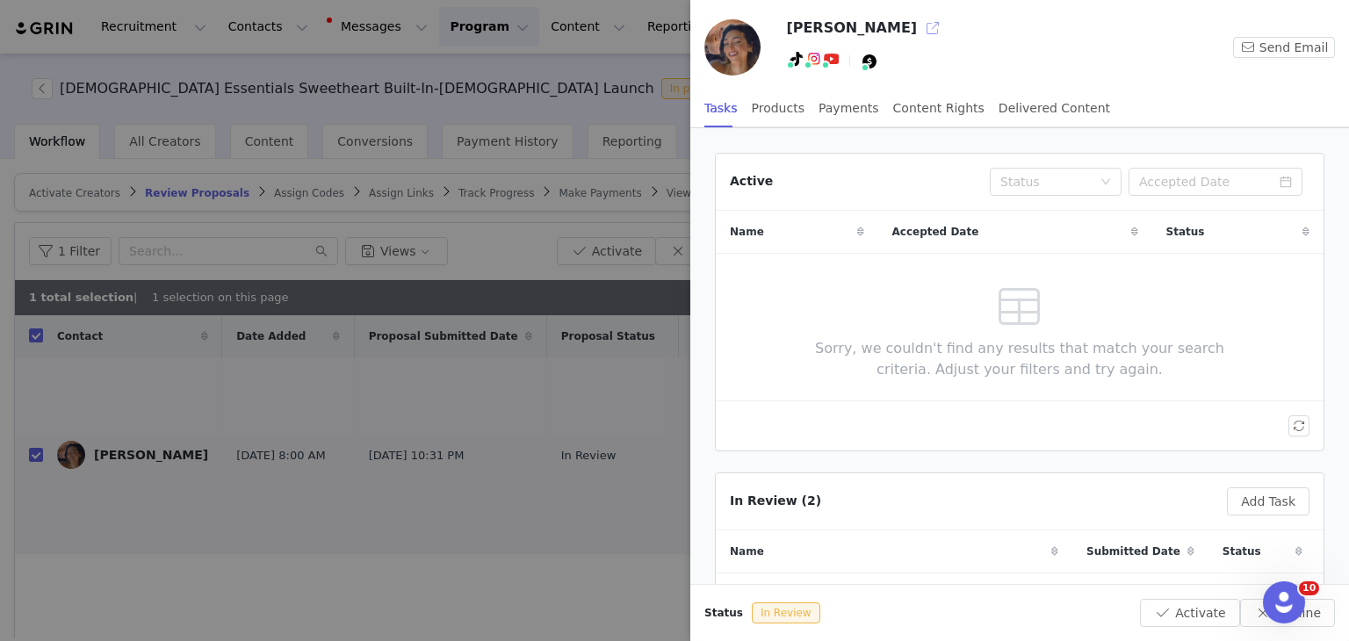
click at [919, 25] on button "button" at bounding box center [933, 28] width 28 height 28
click at [394, 322] on div at bounding box center [674, 320] width 1349 height 641
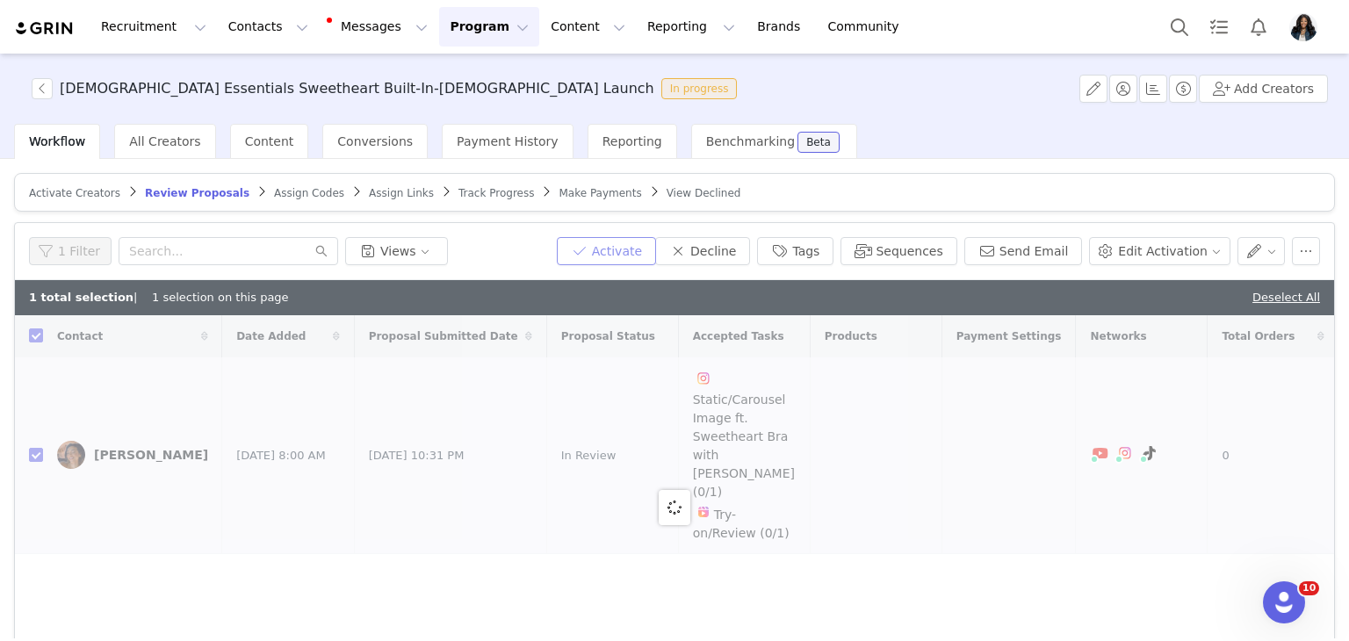
click at [651, 243] on button "Activate" at bounding box center [606, 251] width 99 height 28
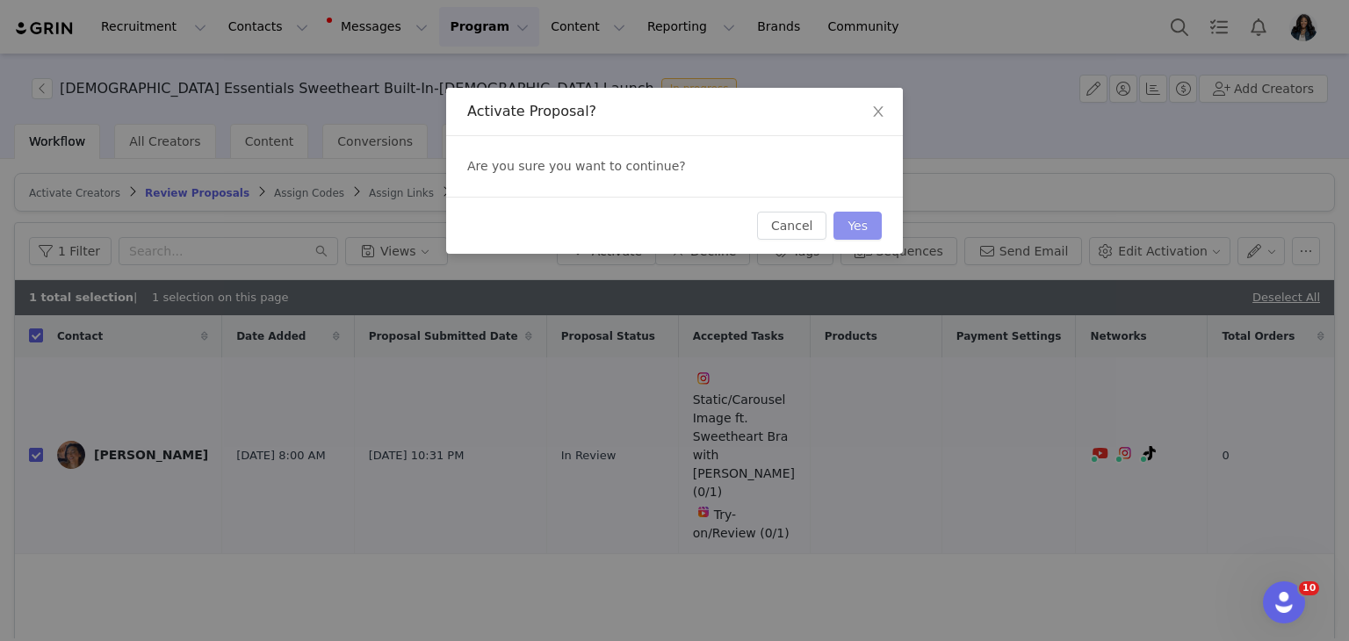
click at [857, 231] on button "Yes" at bounding box center [858, 226] width 48 height 28
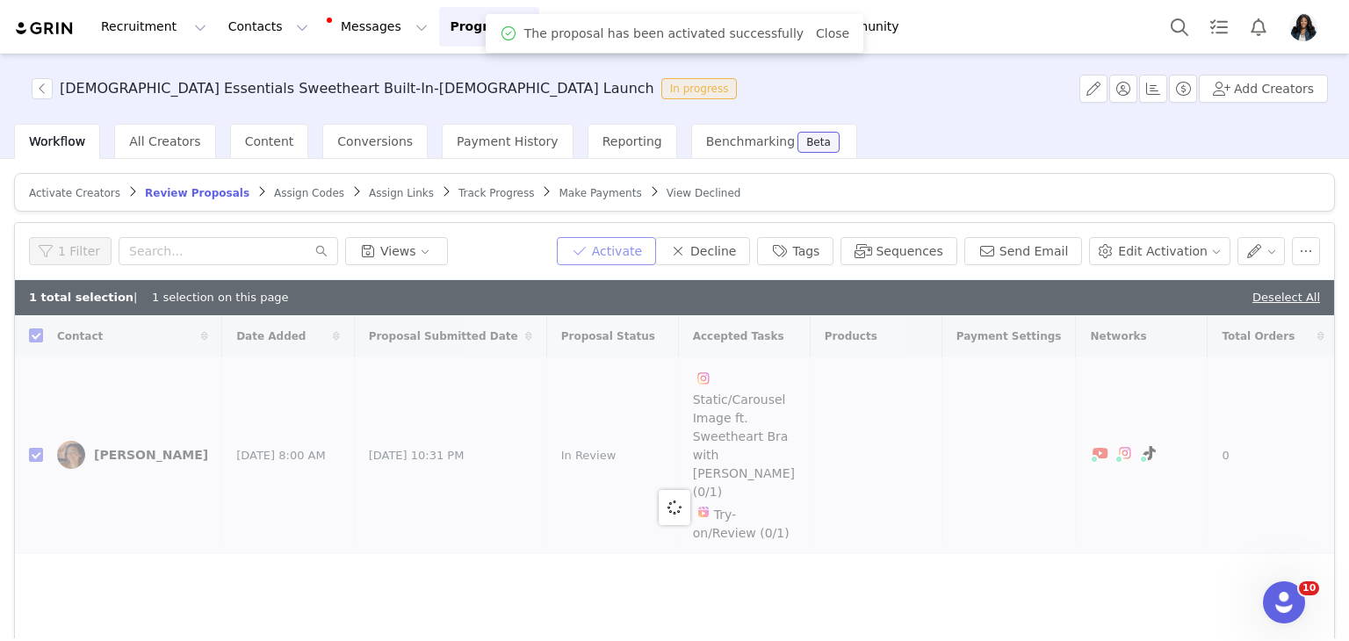
checkbox input "false"
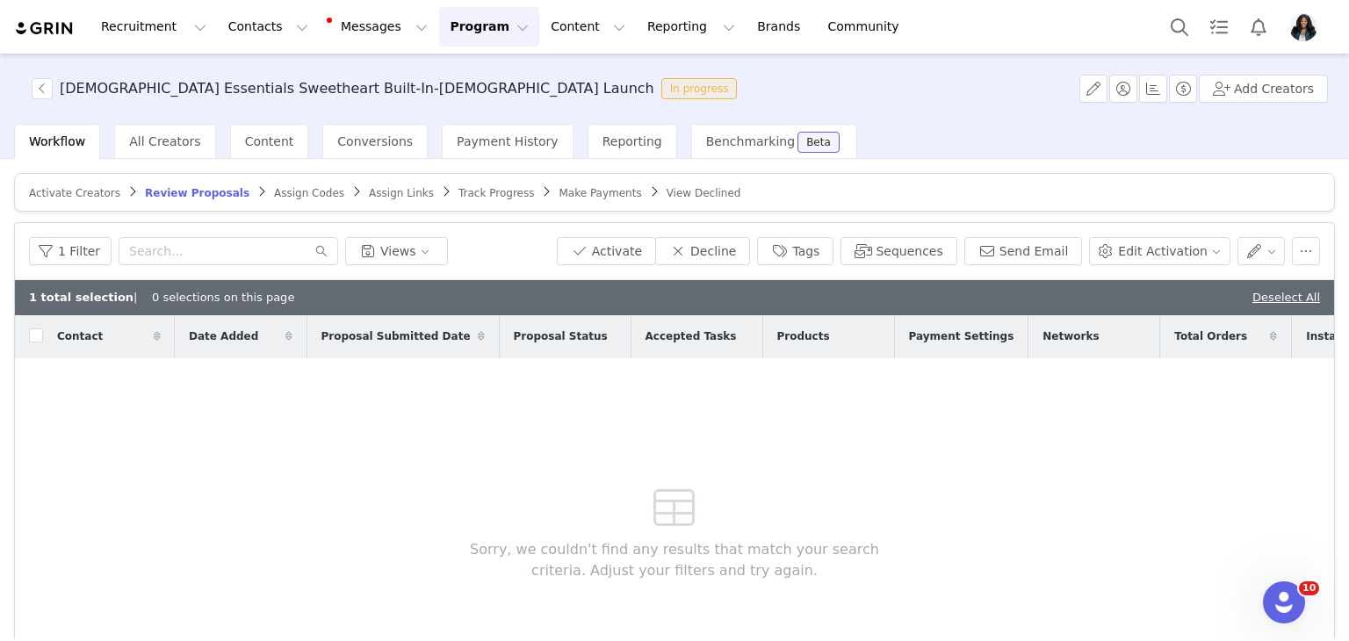
click at [1284, 291] on link "Deselect All" at bounding box center [1287, 297] width 68 height 13
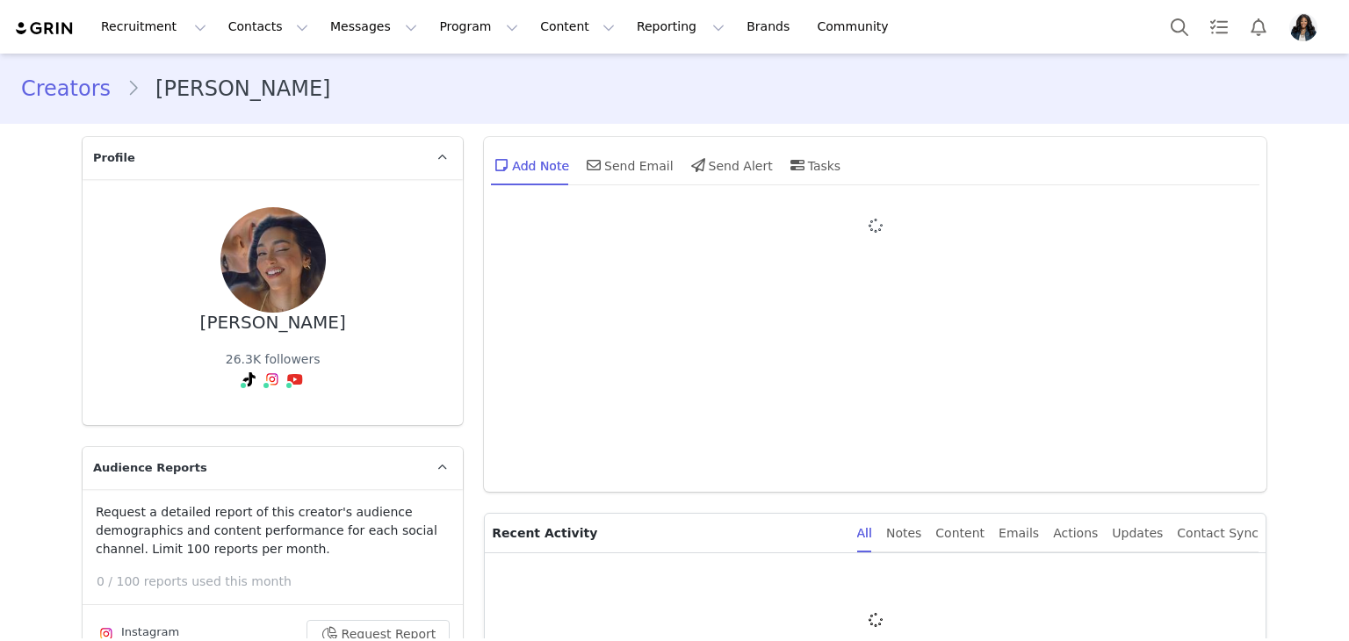
type input "+1 (United States)"
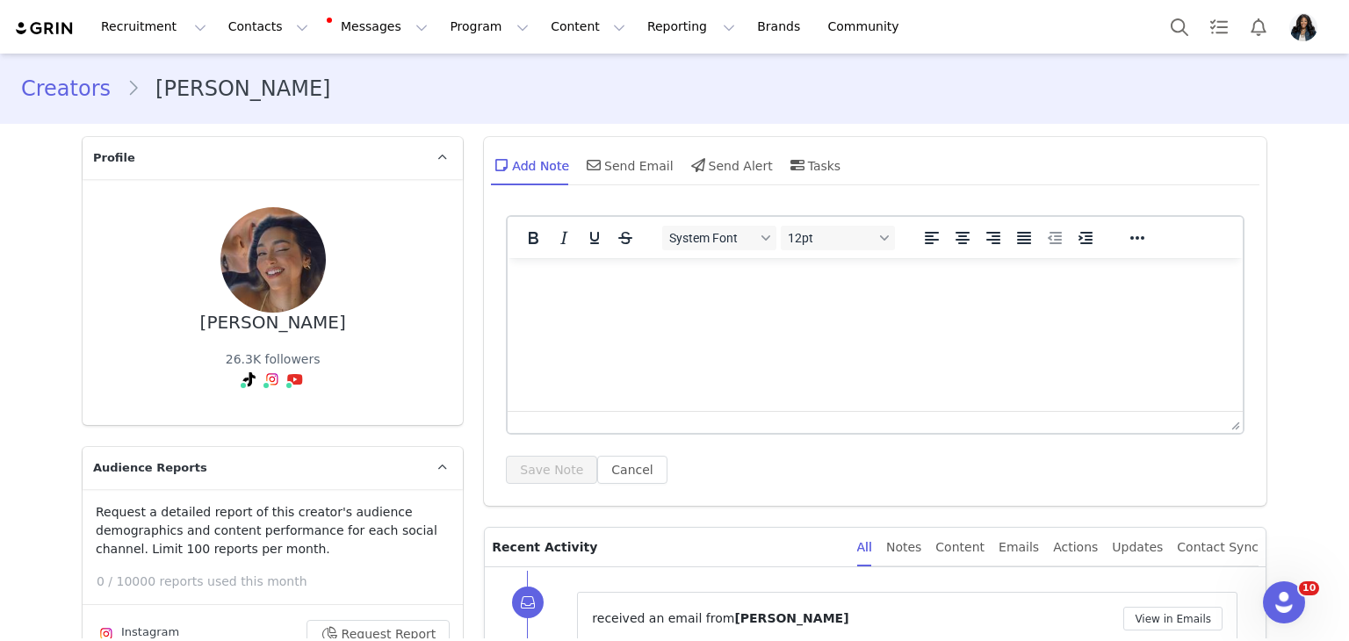
click at [271, 351] on div "26.3K followers" at bounding box center [273, 360] width 95 height 18
click at [299, 322] on div "Kalani Phillips" at bounding box center [273, 323] width 146 height 20
copy div "Kalani Phillips"
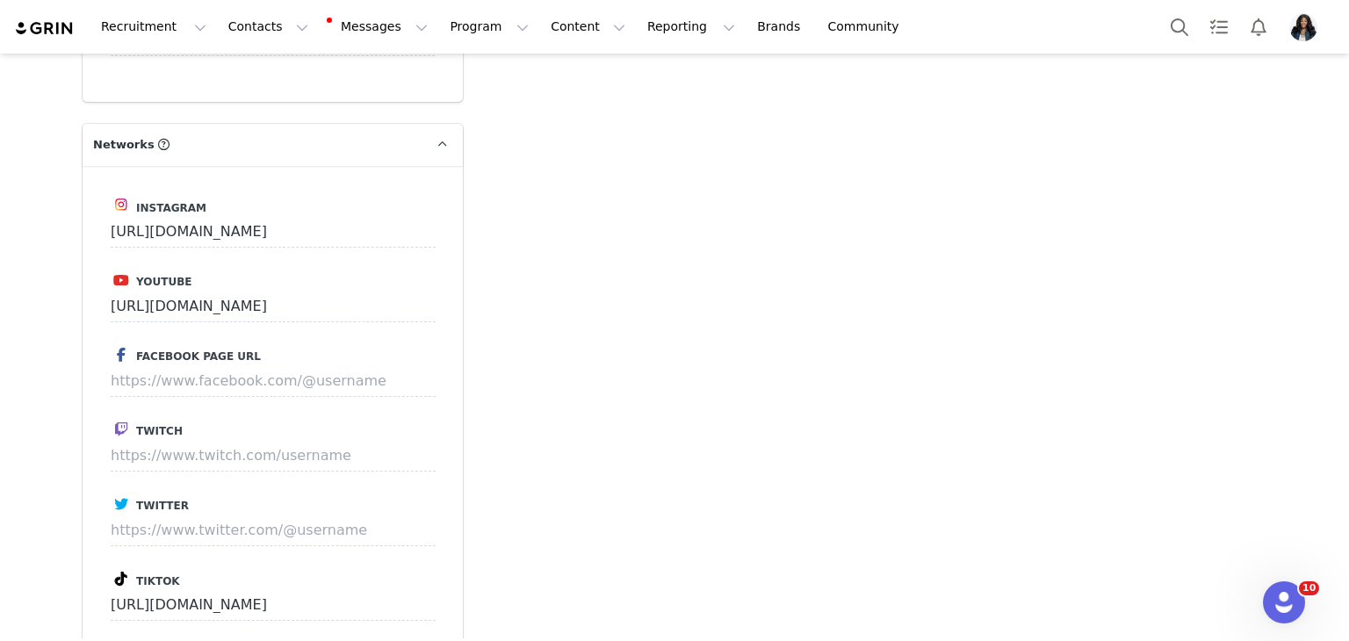
scroll to position [2987, 0]
click at [335, 214] on input "https://www.instagram.com/kalanilanilani/" at bounding box center [273, 230] width 325 height 32
click at [235, 567] on label "Tiktok" at bounding box center [273, 577] width 324 height 21
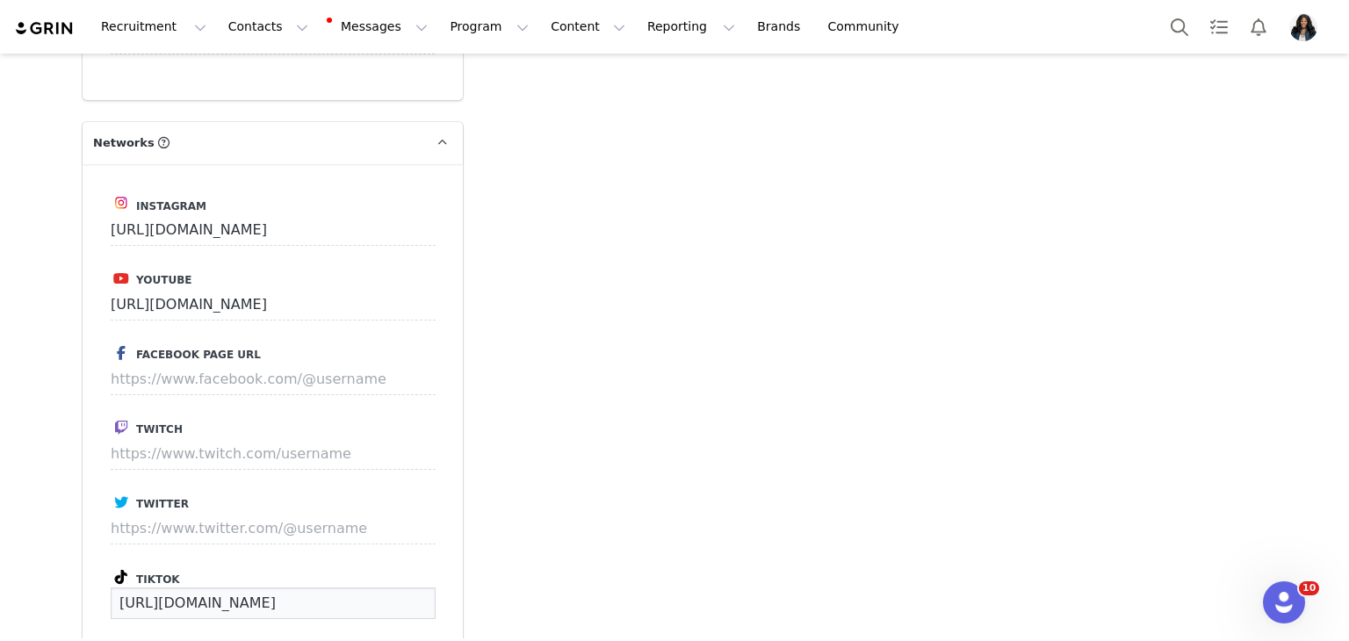
click at [229, 588] on input "https://www.tiktok.com/@kalanilanilani" at bounding box center [273, 604] width 325 height 32
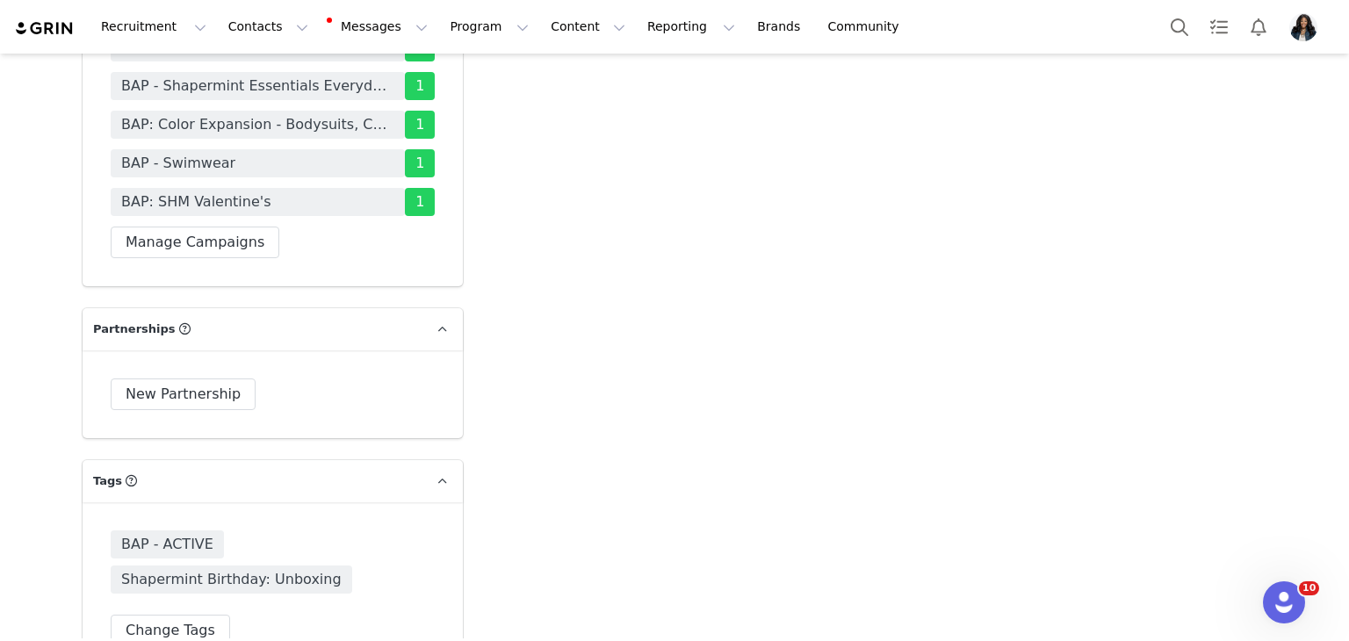
scroll to position [6852, 0]
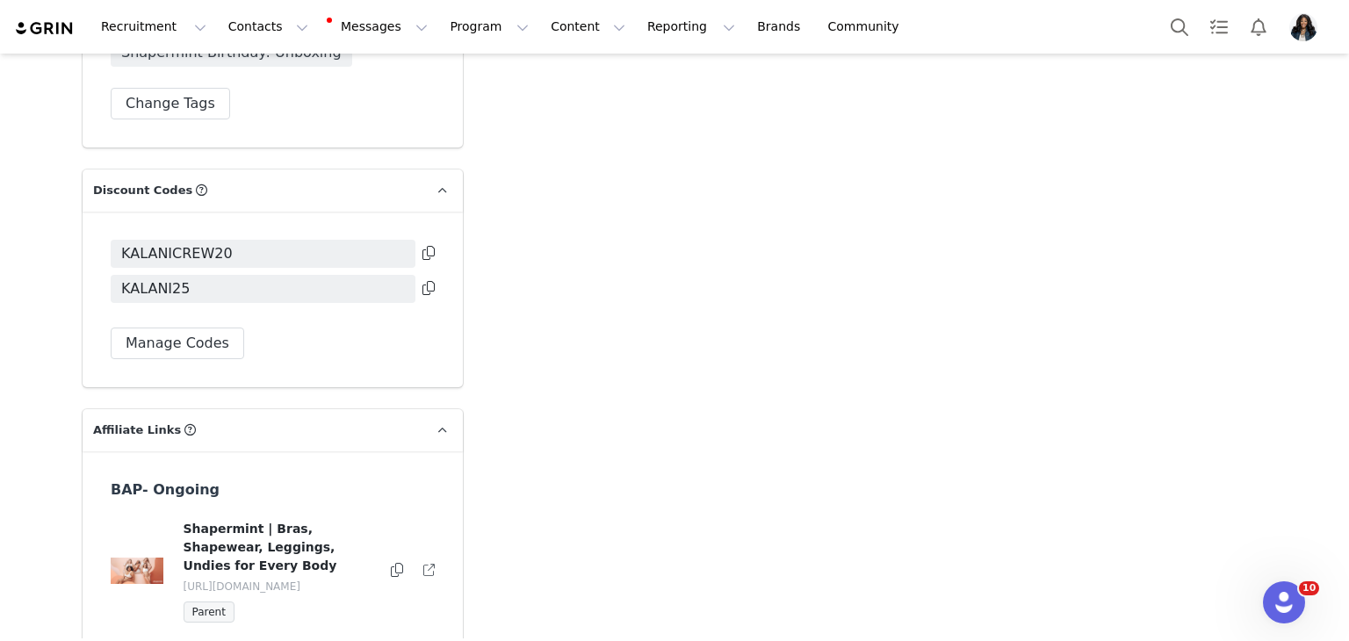
click at [433, 212] on div "KALANICREW20 KALANI25 Manage Codes" at bounding box center [273, 300] width 380 height 176
click at [423, 246] on icon at bounding box center [429, 253] width 12 height 14
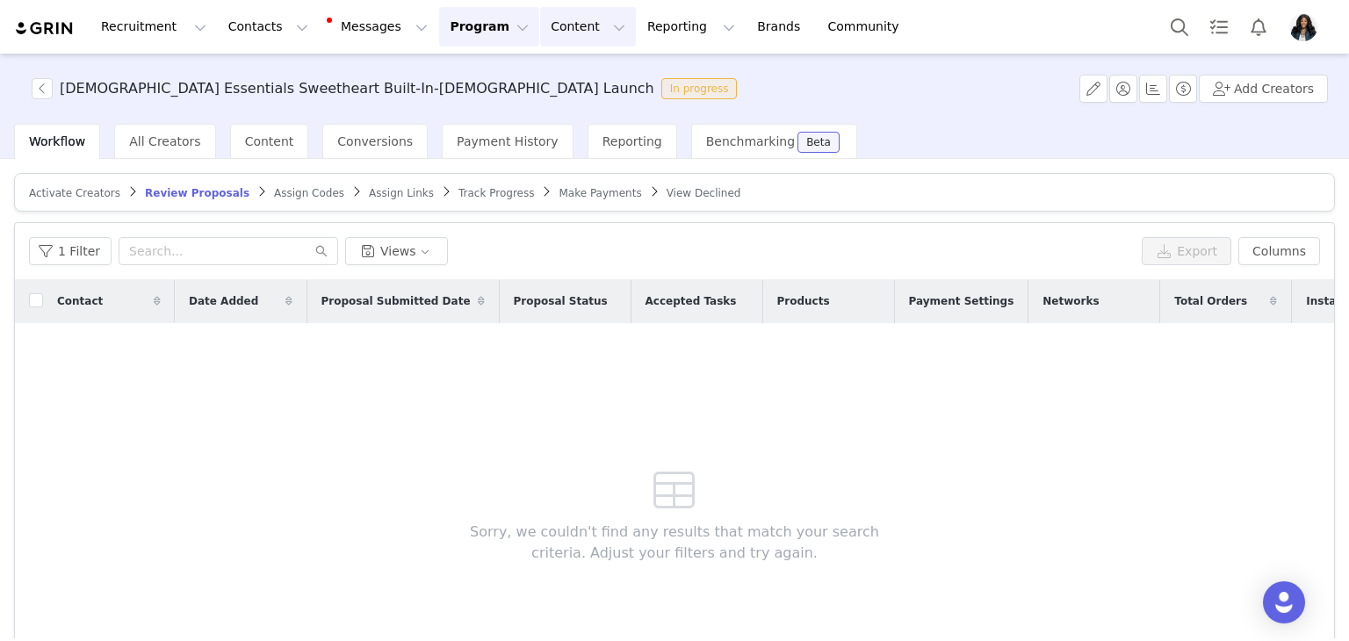
click at [540, 29] on button "Content Content" at bounding box center [588, 27] width 96 height 40
drag, startPoint x: 541, startPoint y: 78, endPoint x: 622, endPoint y: 4, distance: 109.4
click at [541, 78] on p "Creator Content" at bounding box center [549, 78] width 98 height 18
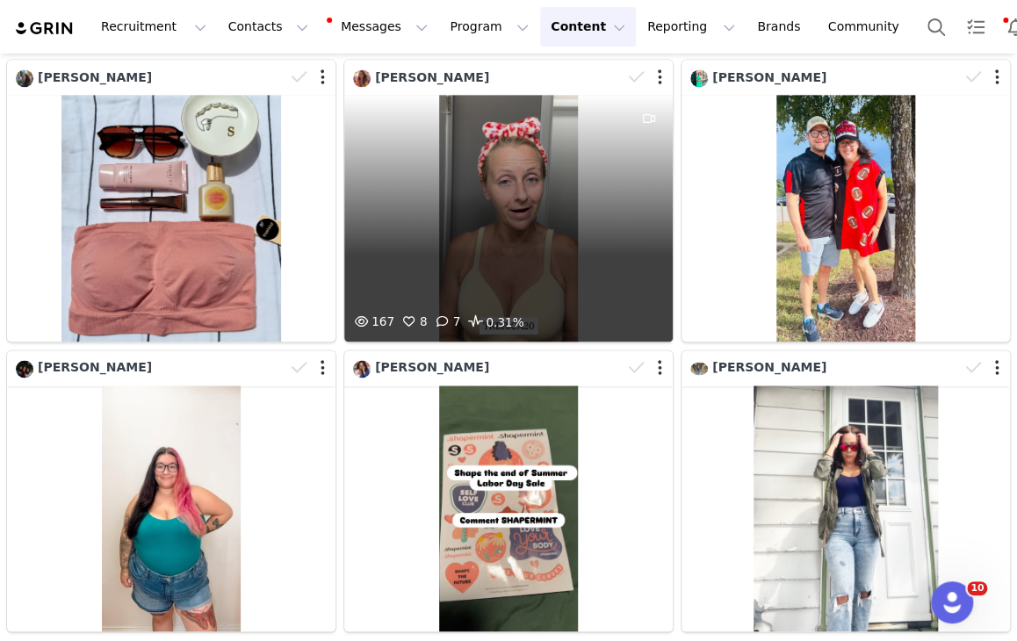
scroll to position [946, 0]
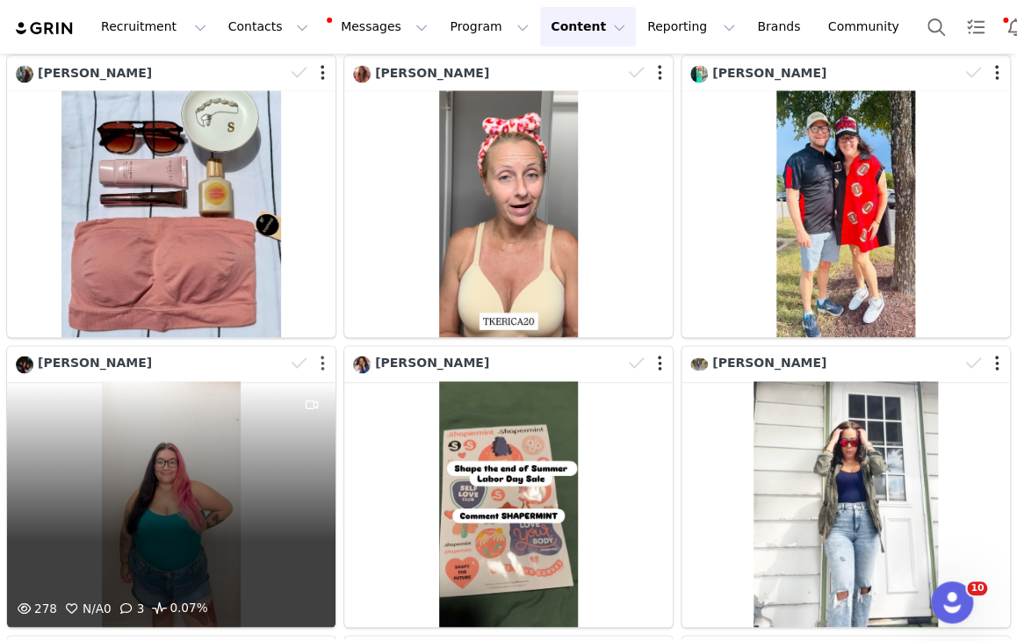
click at [321, 355] on button "button" at bounding box center [323, 364] width 4 height 18
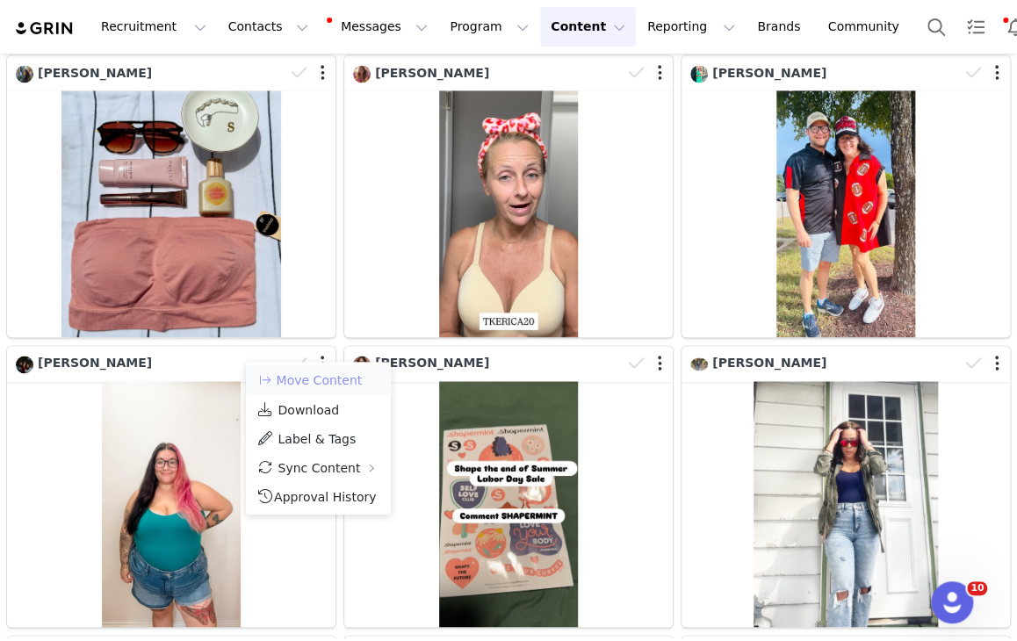
click at [300, 371] on button "Move Content" at bounding box center [310, 380] width 106 height 21
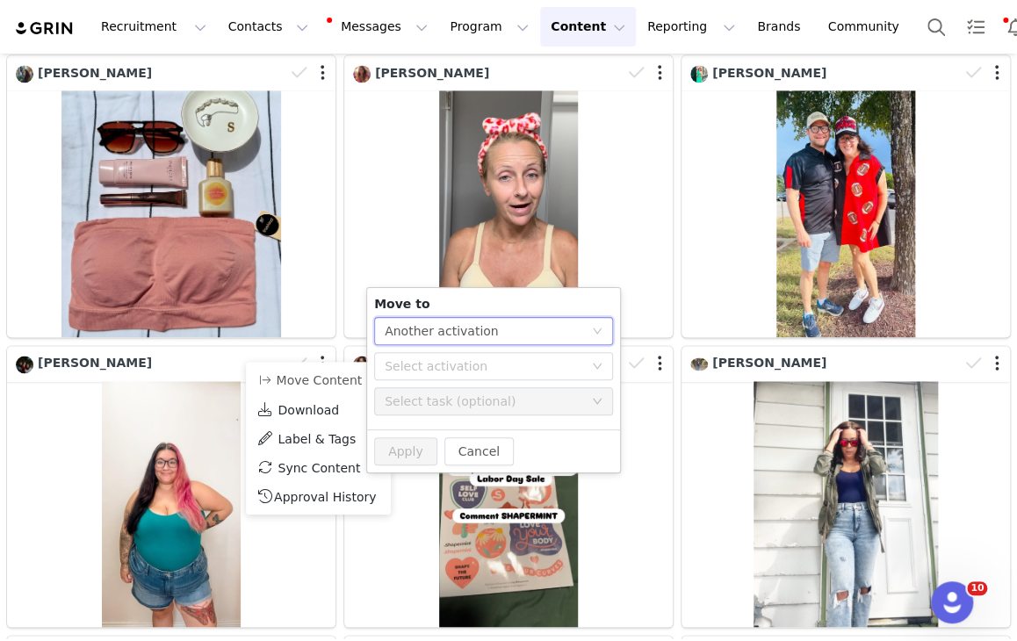
click at [459, 332] on div "Another activation" at bounding box center [442, 331] width 114 height 26
click at [485, 373] on li "Another activation" at bounding box center [493, 366] width 239 height 28
click at [479, 370] on div "Select activation" at bounding box center [484, 367] width 199 height 18
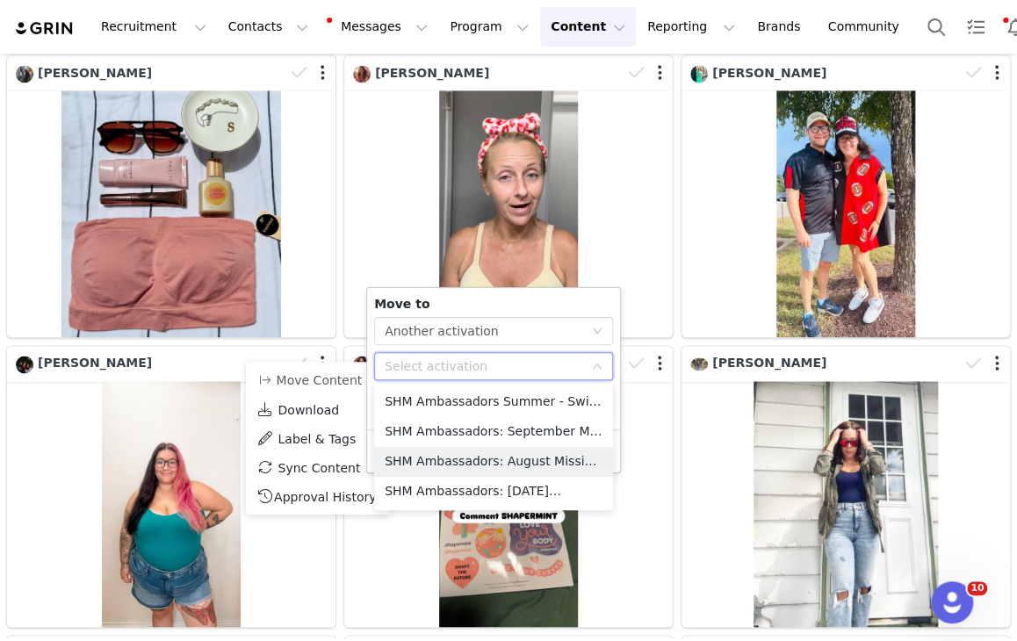
click at [517, 460] on li "SHM Ambassadors: August Missions Activated" at bounding box center [493, 462] width 239 height 30
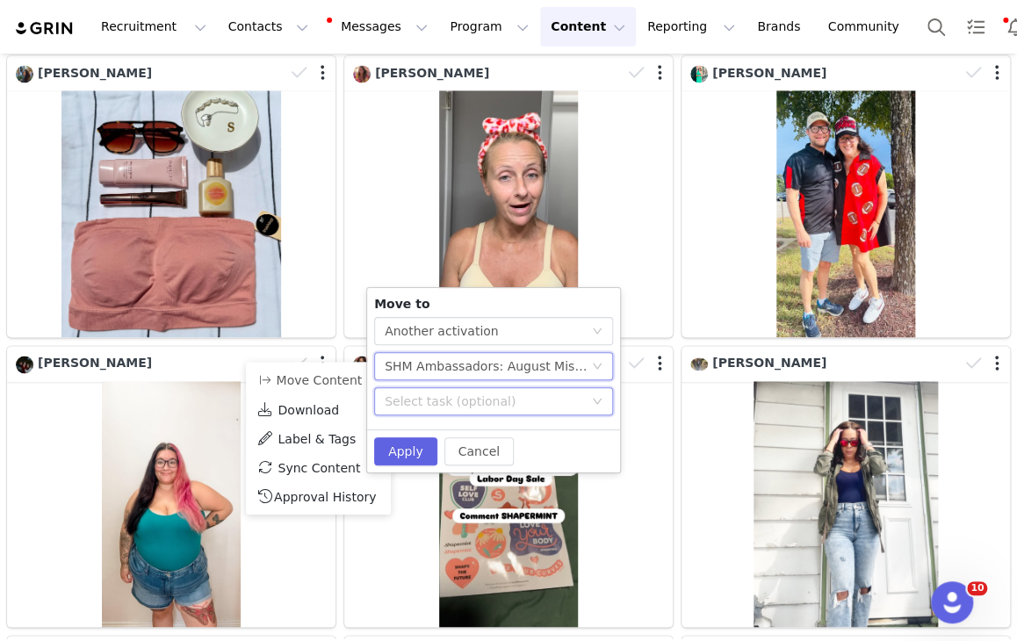
click at [448, 388] on div "Select task (optional)" at bounding box center [488, 401] width 206 height 26
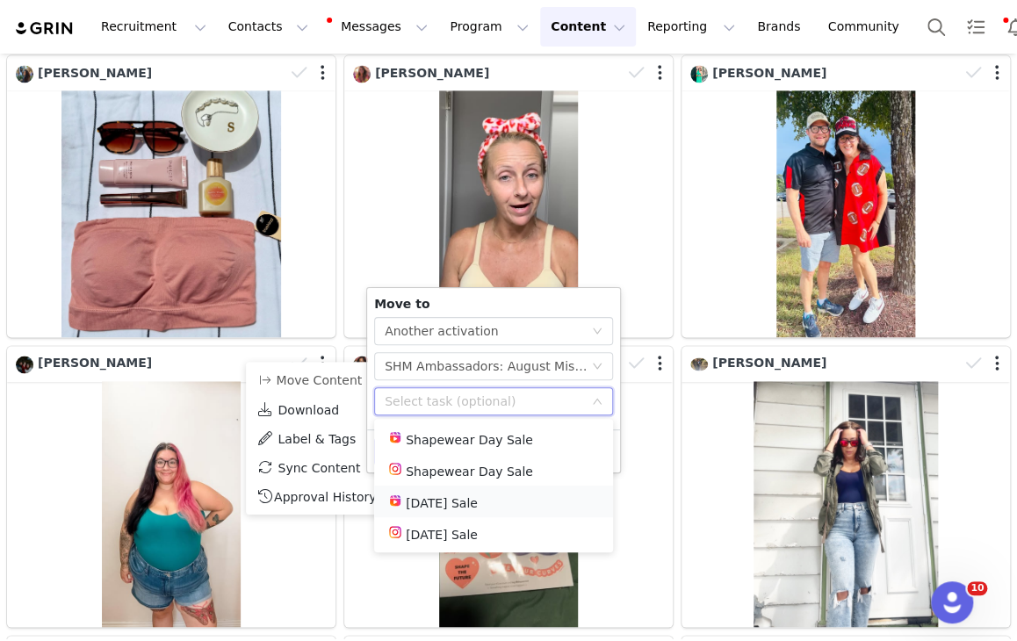
click at [487, 501] on li "[DATE] Sale" at bounding box center [493, 502] width 239 height 32
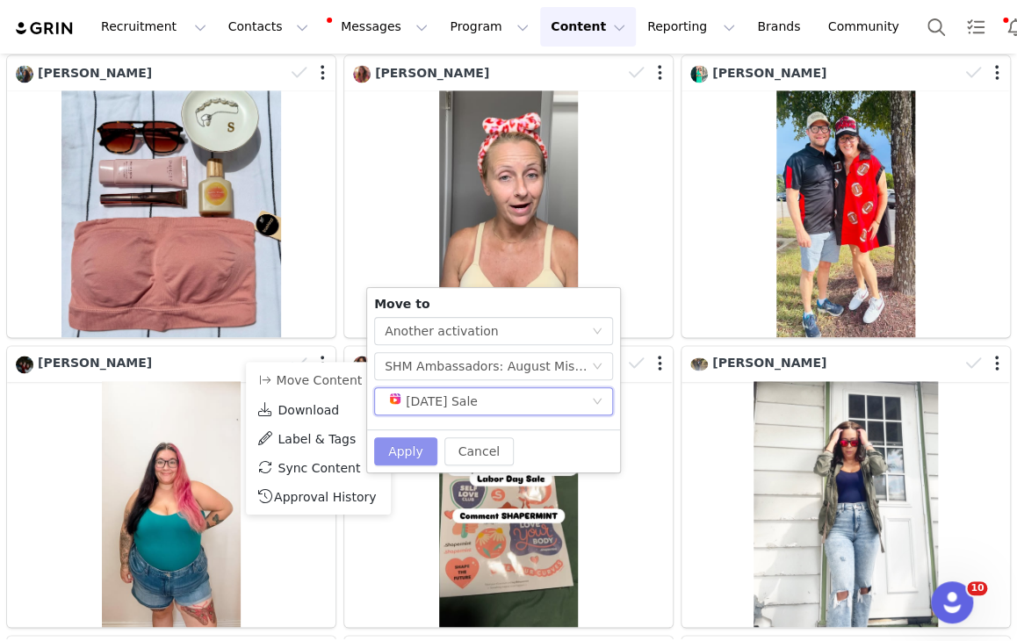
click at [390, 453] on button "Apply" at bounding box center [405, 451] width 63 height 28
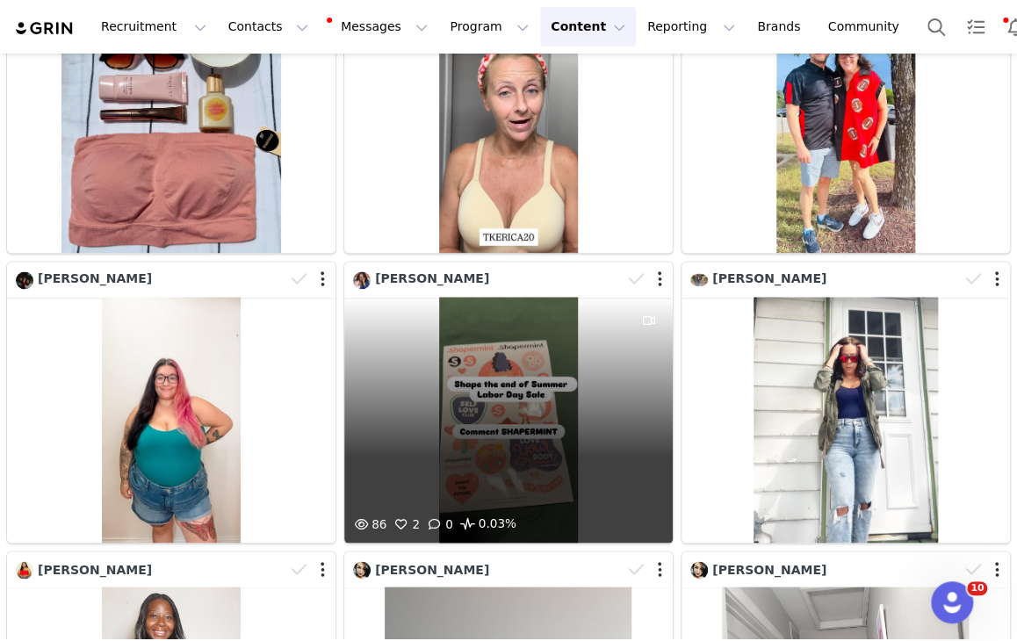
scroll to position [1210, 0]
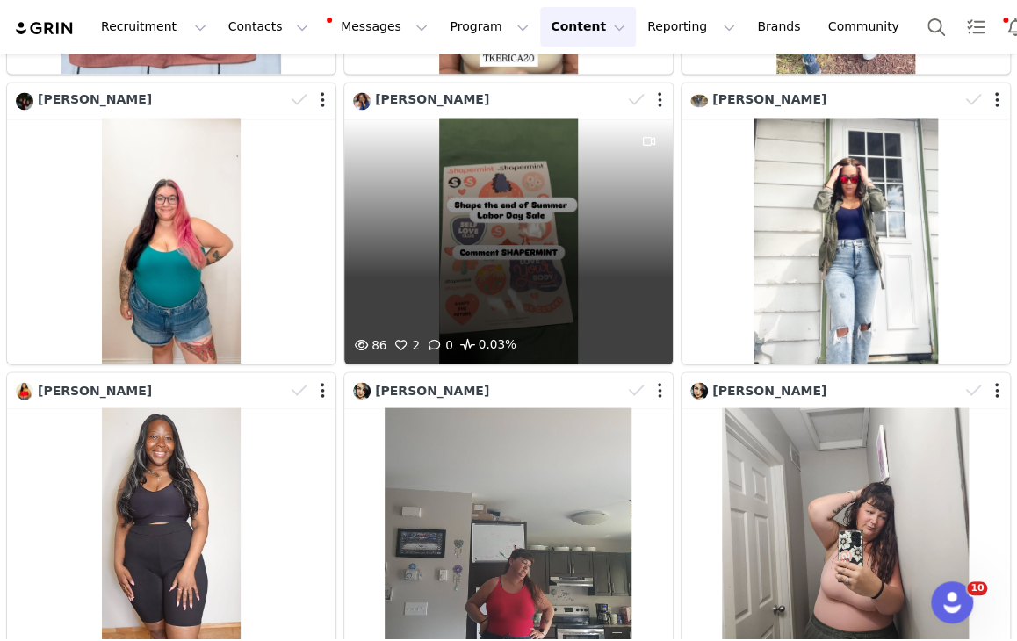
click at [654, 87] on div at bounding box center [647, 100] width 51 height 26
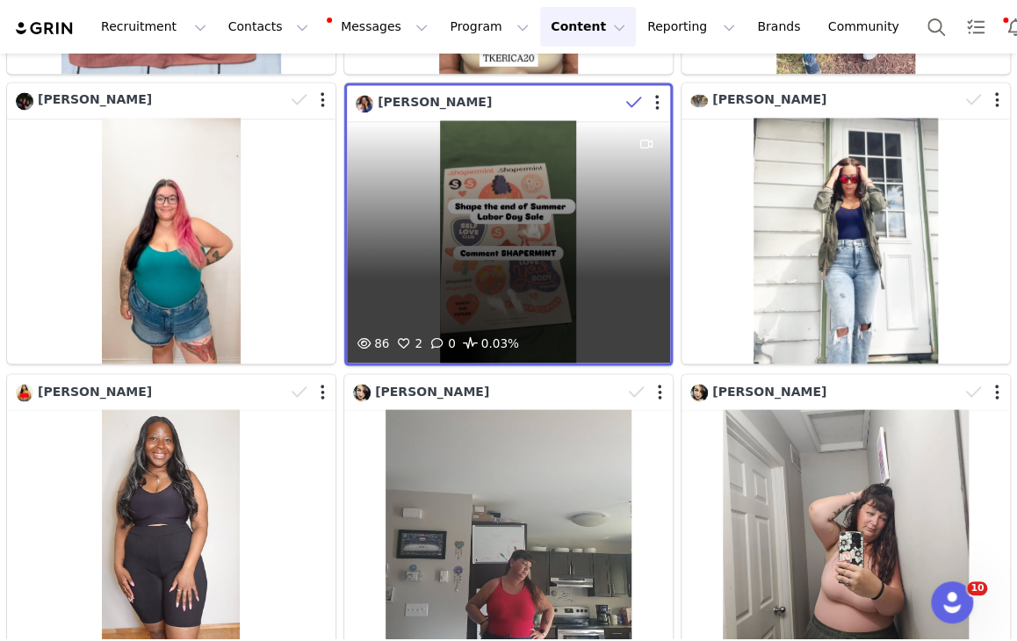
click at [562, 154] on div "86 2 0 0.03%" at bounding box center [508, 241] width 323 height 242
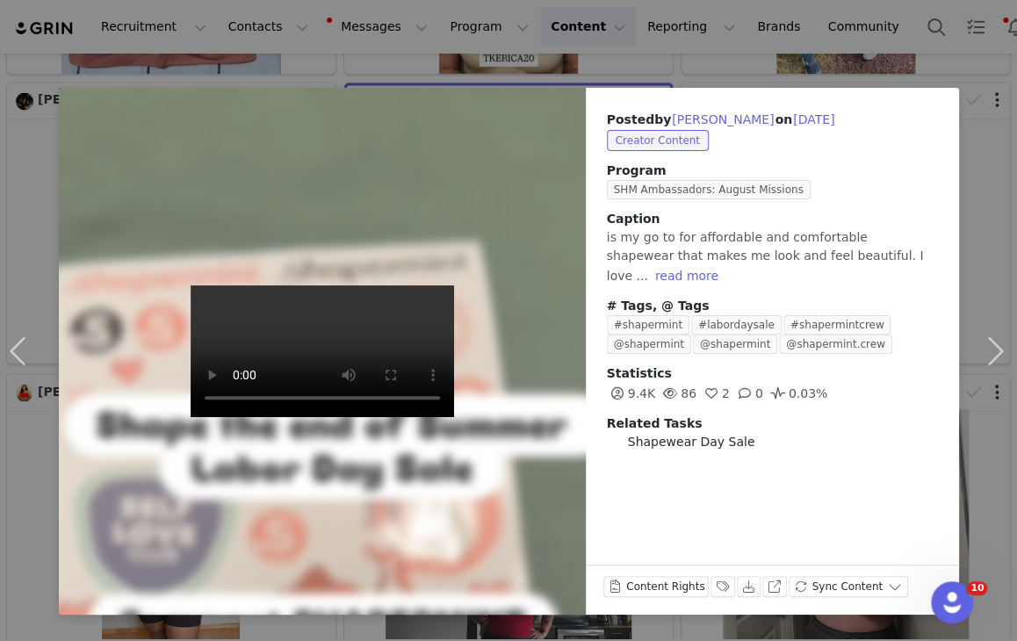
click at [805, 71] on div "Posted by [PERSON_NAME] on [DATE] Creator Content Program SHM Ambassadors: Augu…" at bounding box center [508, 320] width 1017 height 641
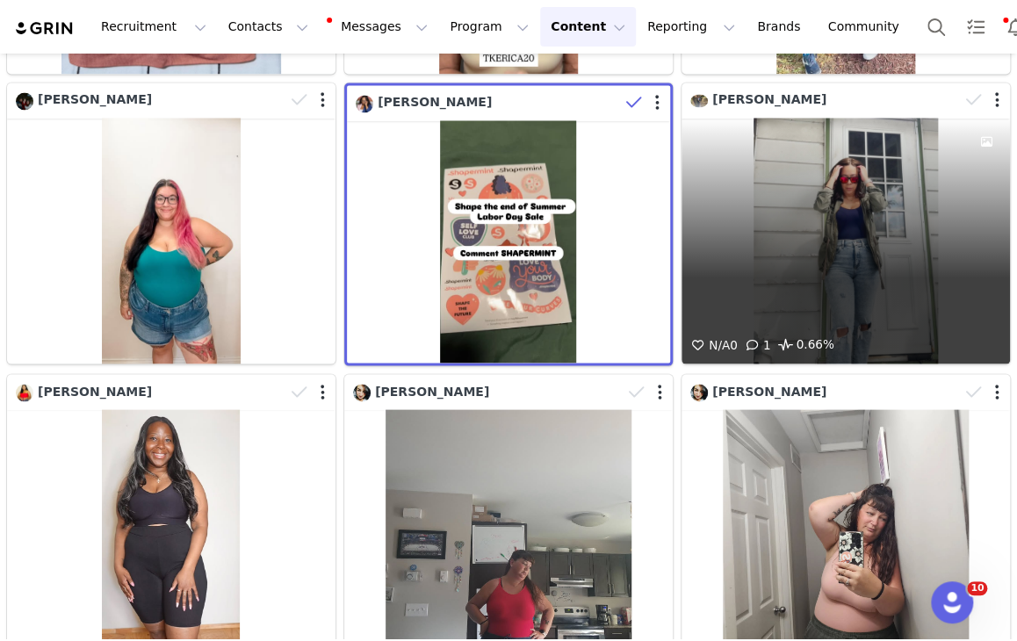
click at [836, 189] on div "N/A 0 1 0.66%" at bounding box center [846, 241] width 329 height 246
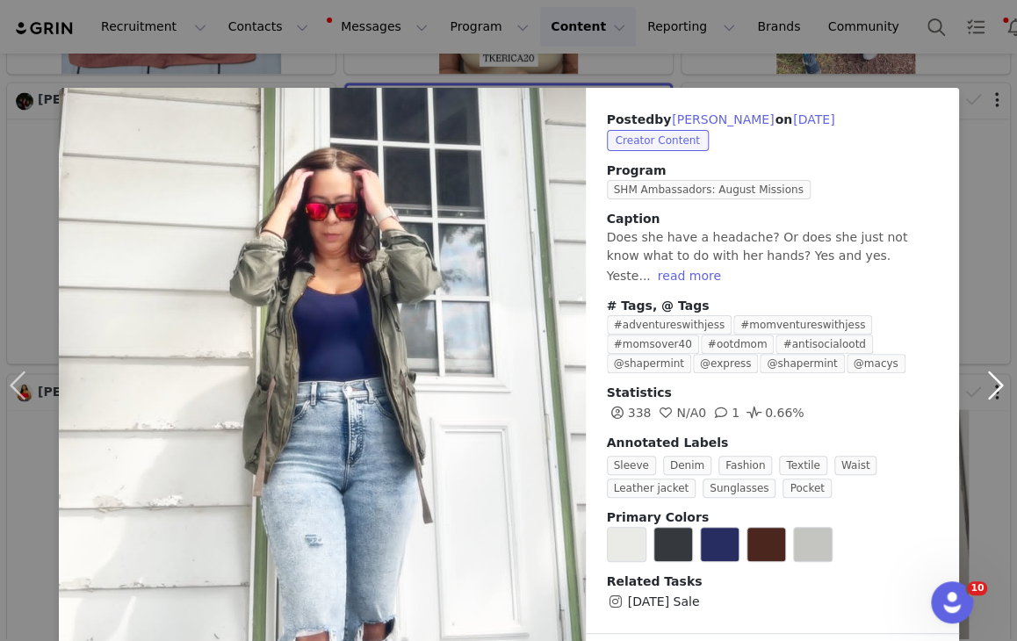
click at [985, 138] on button "button" at bounding box center [996, 386] width 74 height 596
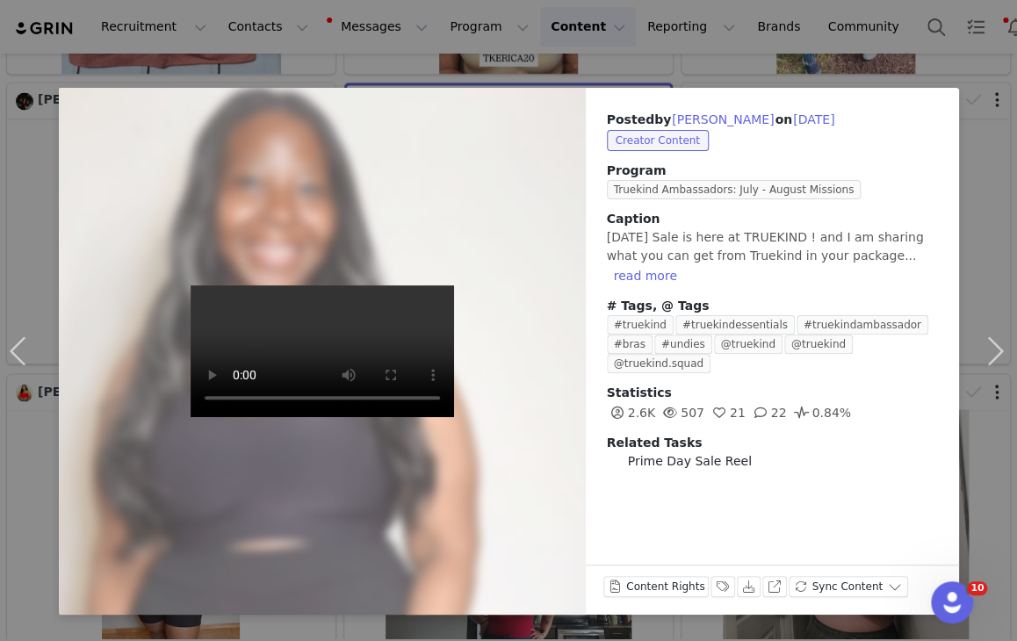
click at [510, 69] on div "Posted by [PERSON_NAME] on [DATE] Creator Content Program Truekind Ambassadors:…" at bounding box center [508, 320] width 1017 height 641
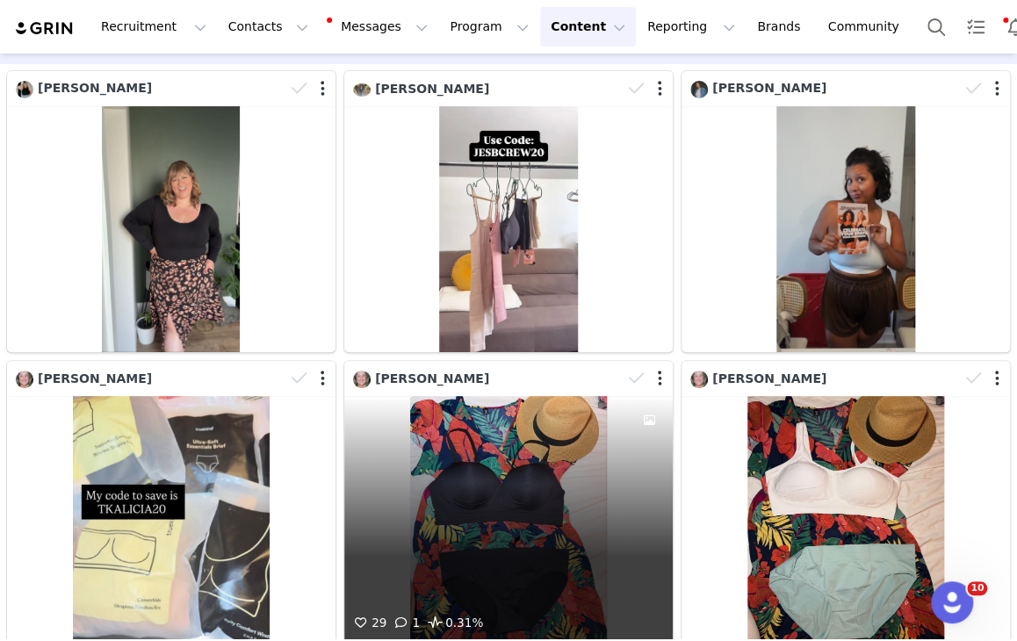
scroll to position [0, 0]
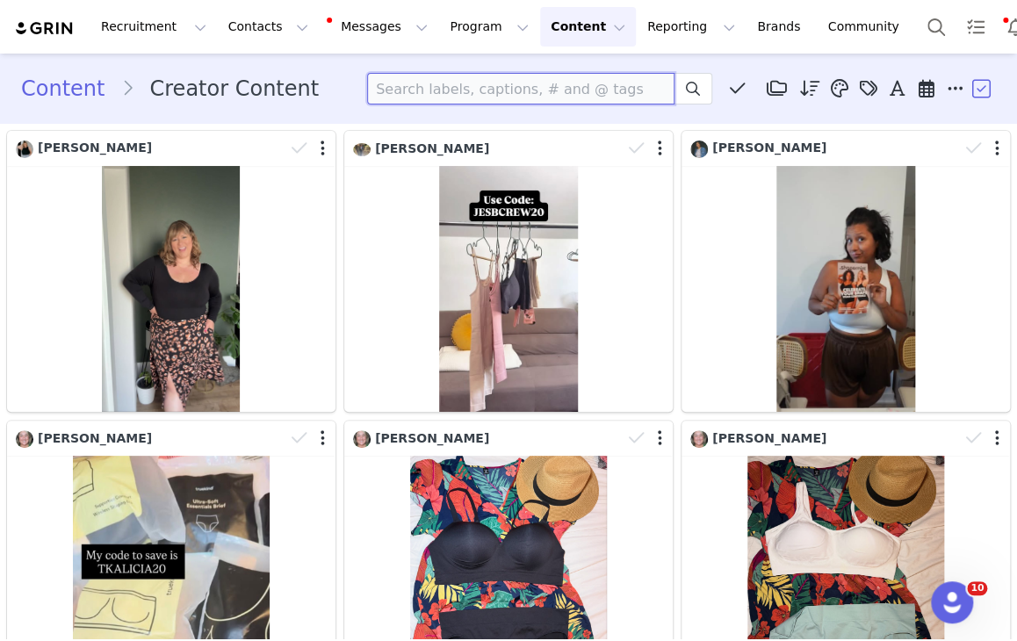
click at [569, 83] on input at bounding box center [520, 89] width 307 height 32
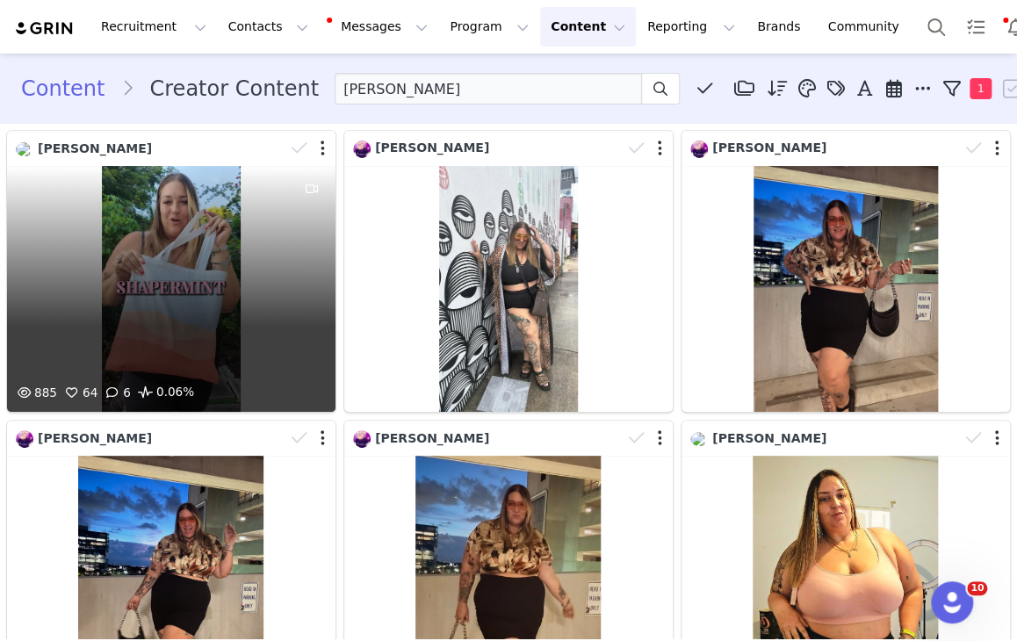
drag, startPoint x: 315, startPoint y: 162, endPoint x: 210, endPoint y: 222, distance: 120.8
click at [210, 222] on div "885 64 6 0.06%" at bounding box center [171, 289] width 329 height 246
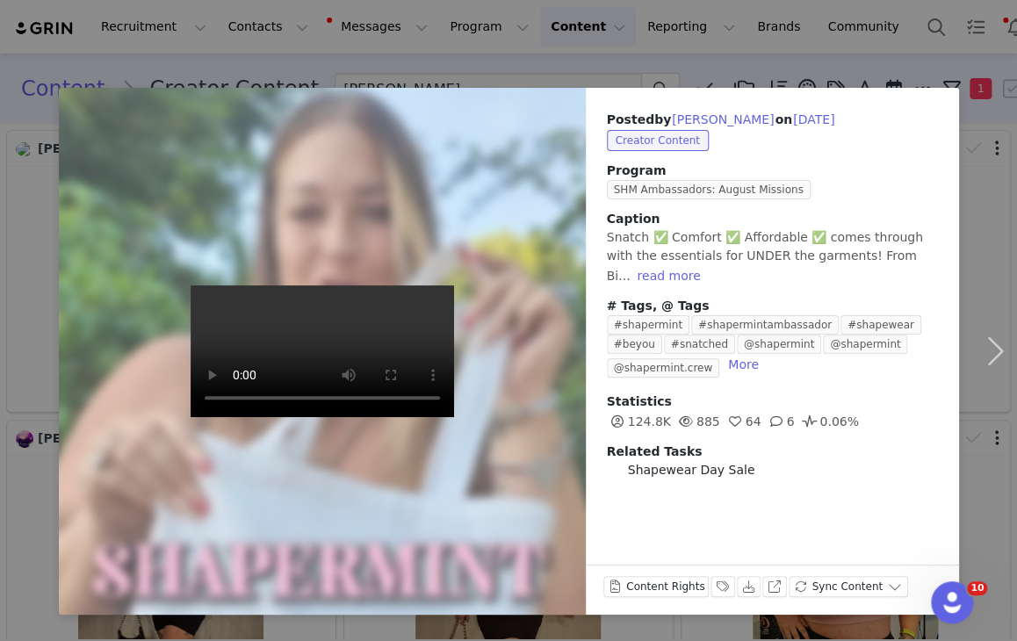
click at [571, 67] on div "Posted by [PERSON_NAME] on [DATE] Creator Content Program SHM Ambassadors: Augu…" at bounding box center [508, 320] width 1017 height 641
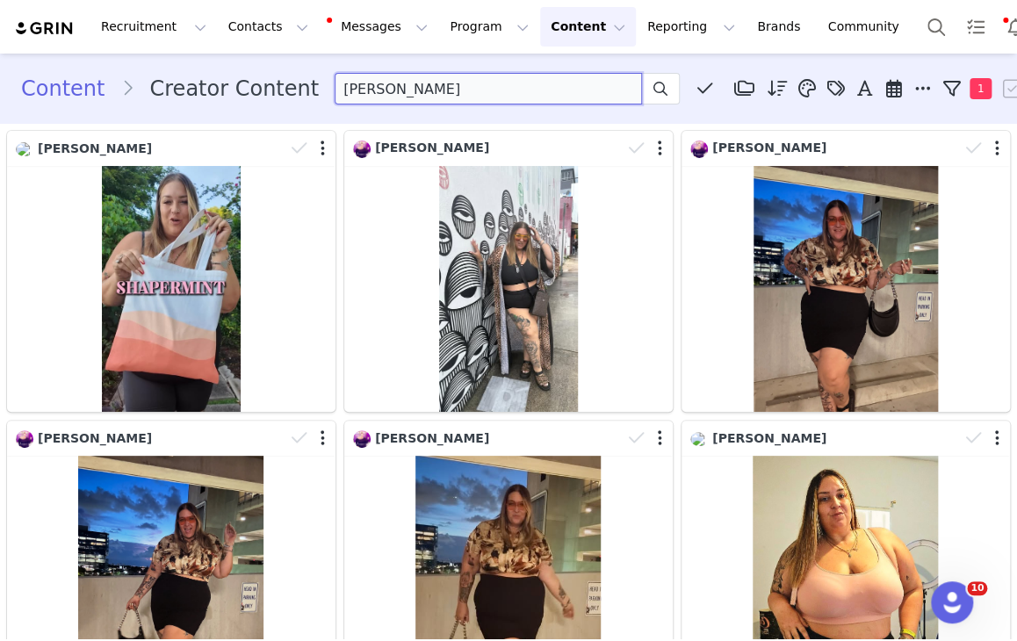
click at [450, 87] on input "[PERSON_NAME]" at bounding box center [488, 89] width 307 height 32
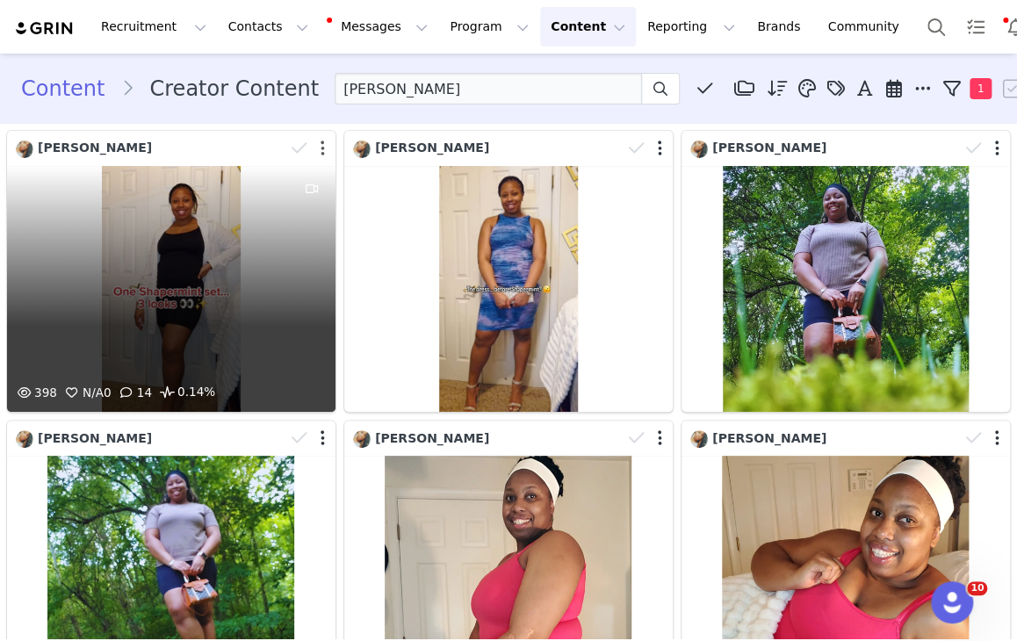
click at [321, 146] on button "button" at bounding box center [323, 149] width 4 height 18
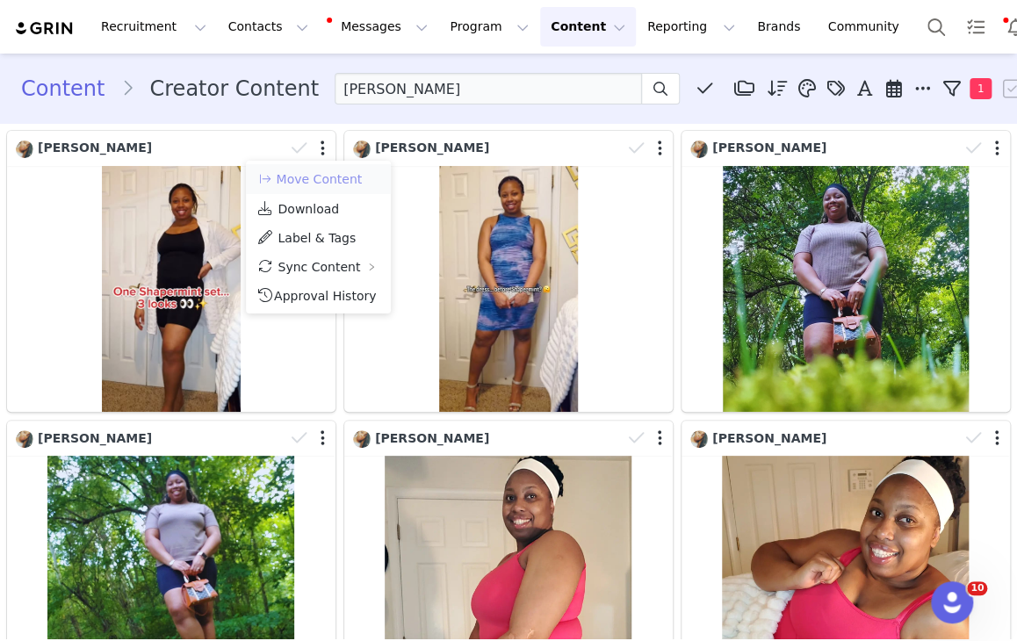
click at [346, 177] on button "Move Content" at bounding box center [310, 179] width 106 height 21
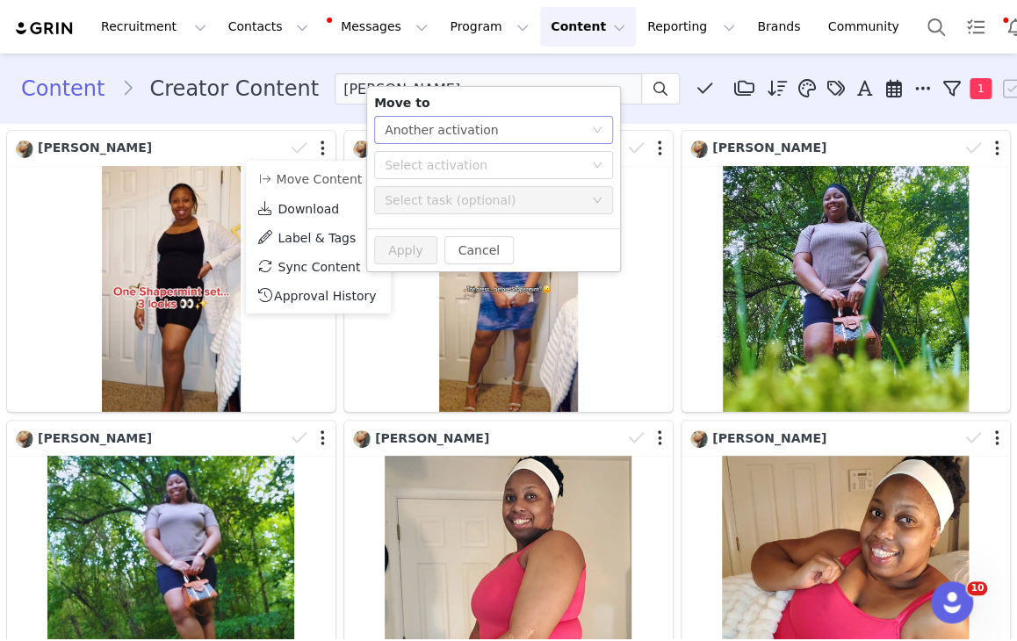
click at [553, 127] on div "Select action Another activation" at bounding box center [488, 130] width 206 height 26
click at [539, 158] on li "Another activation" at bounding box center [493, 165] width 239 height 28
click at [513, 175] on div "Select activation" at bounding box center [488, 165] width 206 height 26
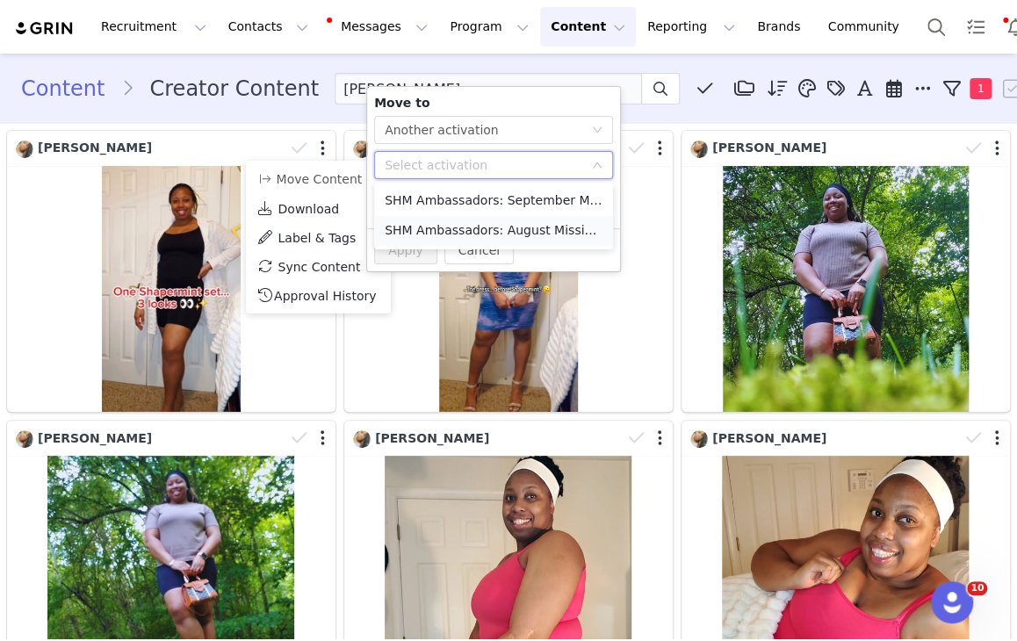
click at [509, 229] on li "SHM Ambassadors: August Missions Activated" at bounding box center [493, 231] width 239 height 30
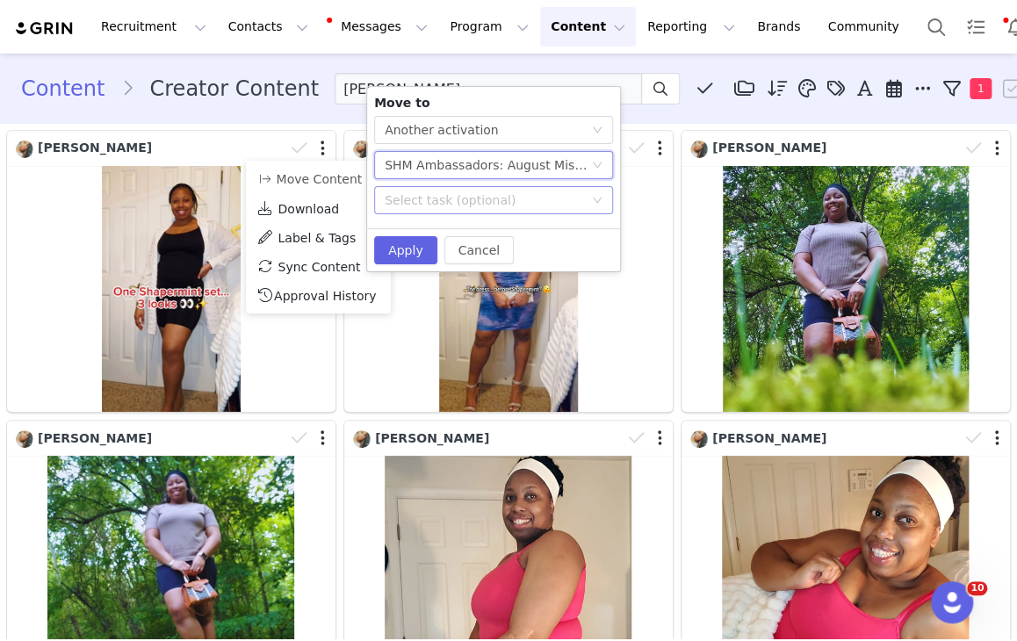
click at [500, 198] on div "Select task (optional)" at bounding box center [484, 201] width 199 height 18
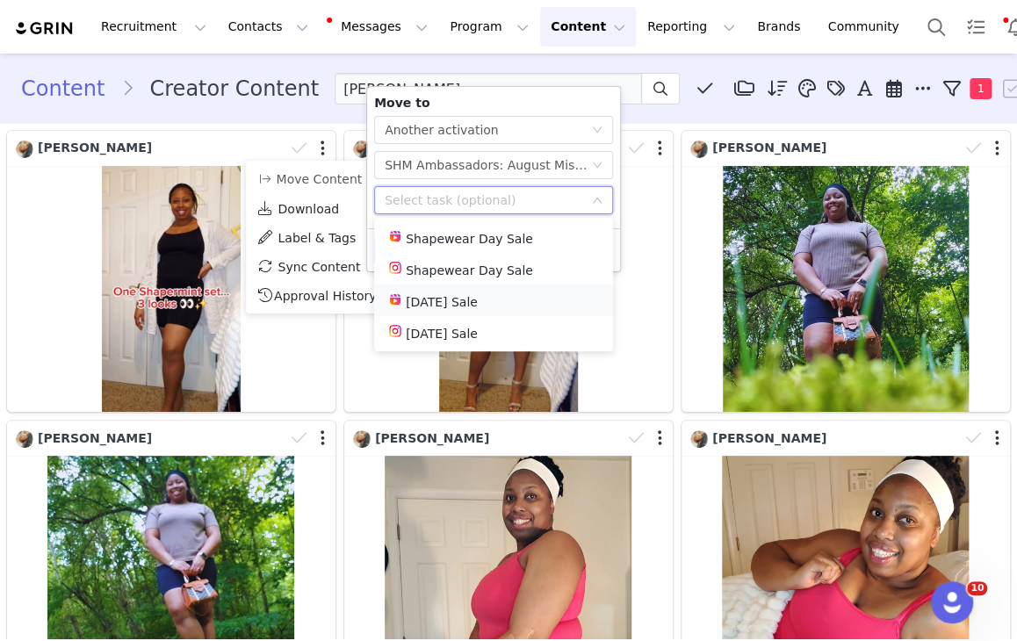
click at [458, 304] on li "[DATE] Sale" at bounding box center [493, 301] width 239 height 32
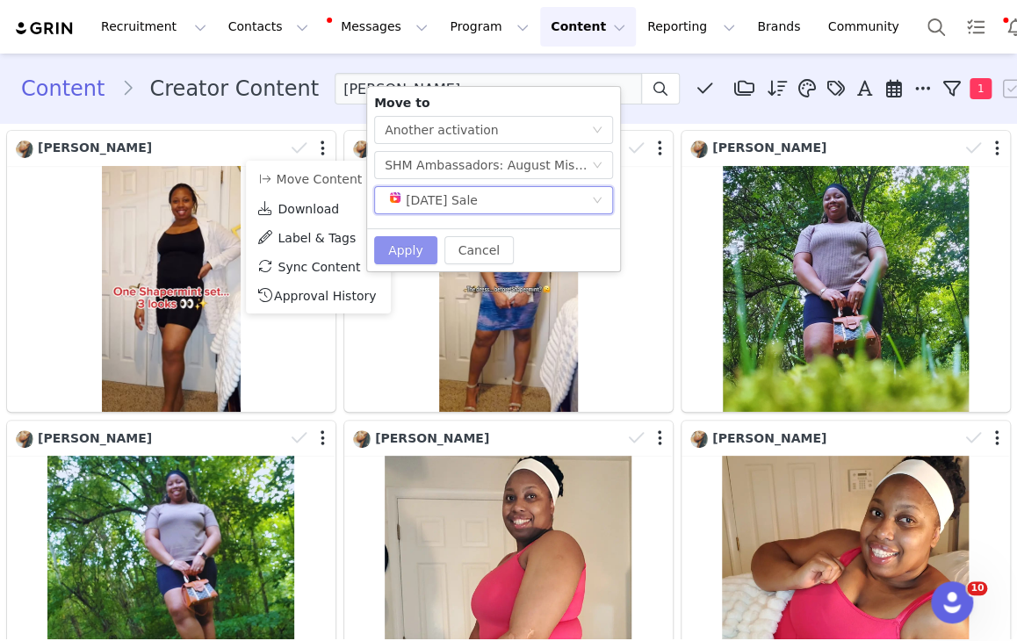
click at [383, 257] on button "Apply" at bounding box center [405, 250] width 63 height 28
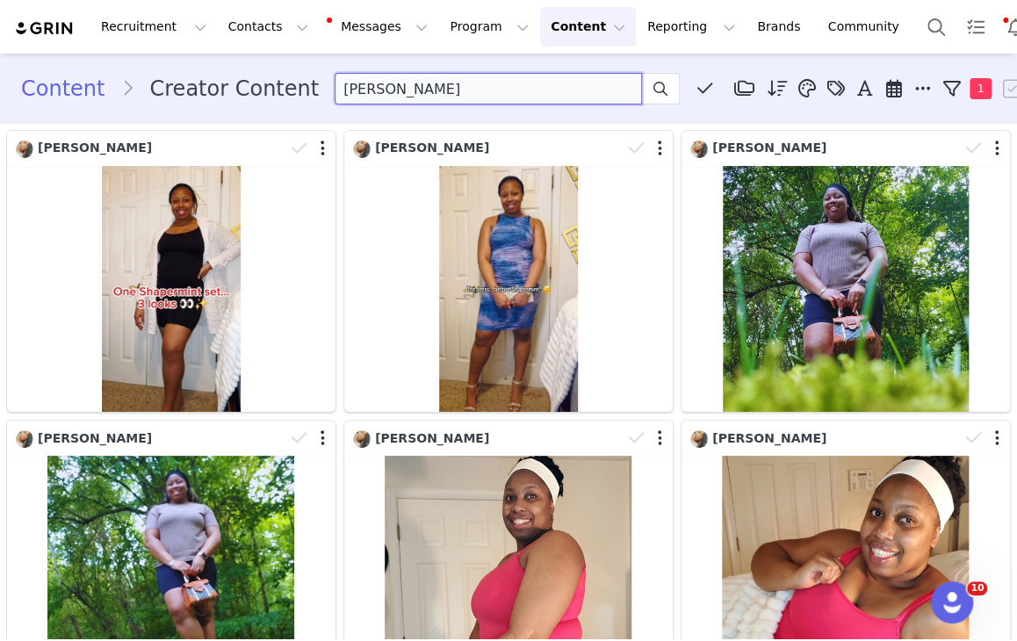
click at [432, 94] on input "[PERSON_NAME]" at bounding box center [488, 89] width 307 height 32
type input "[PERSON_NAME]"
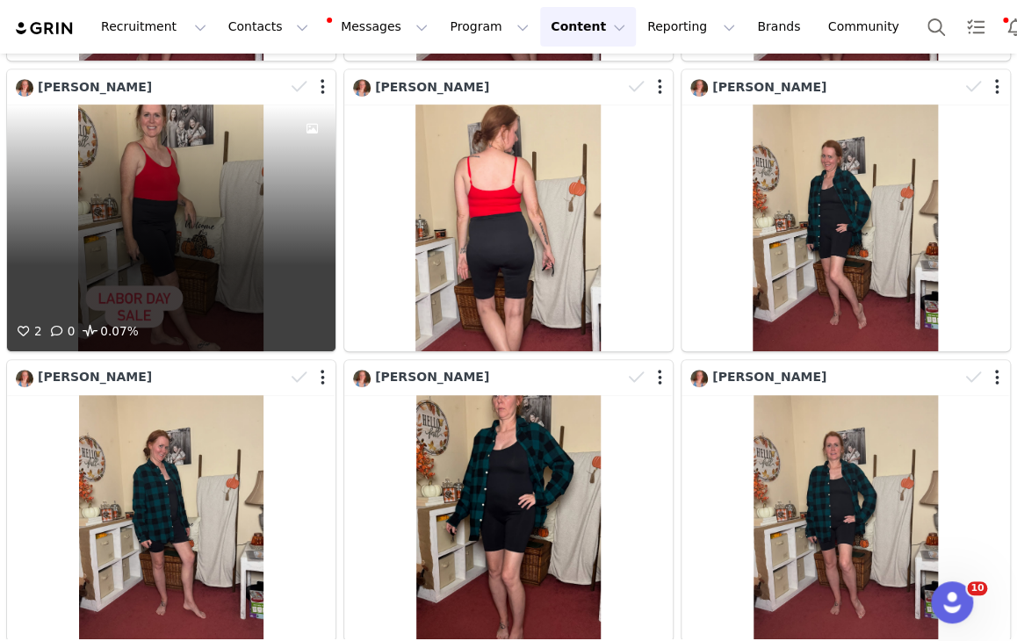
scroll to position [264, 0]
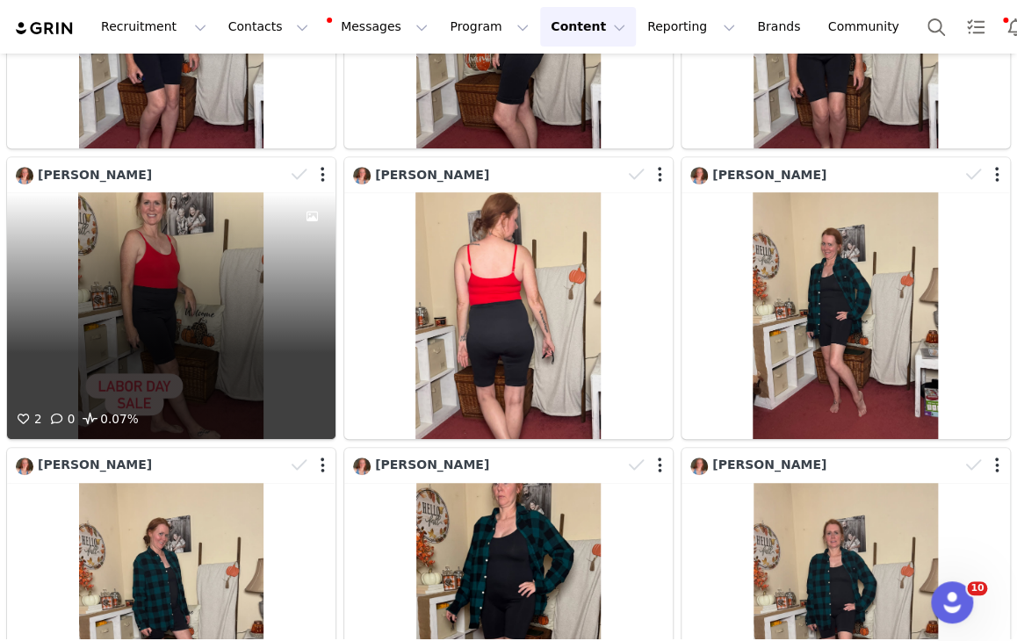
click at [260, 283] on div "2 0 0.07%" at bounding box center [171, 315] width 329 height 246
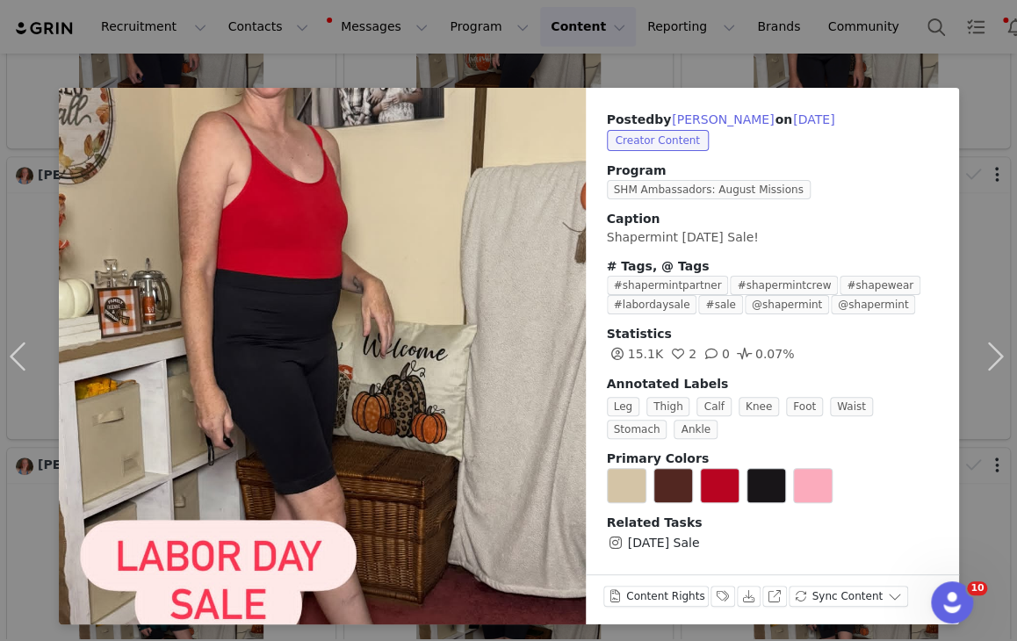
click at [713, 67] on div "Posted by [PERSON_NAME] on [DATE] Creator Content Program SHM Ambassadors: Augu…" at bounding box center [508, 320] width 1017 height 641
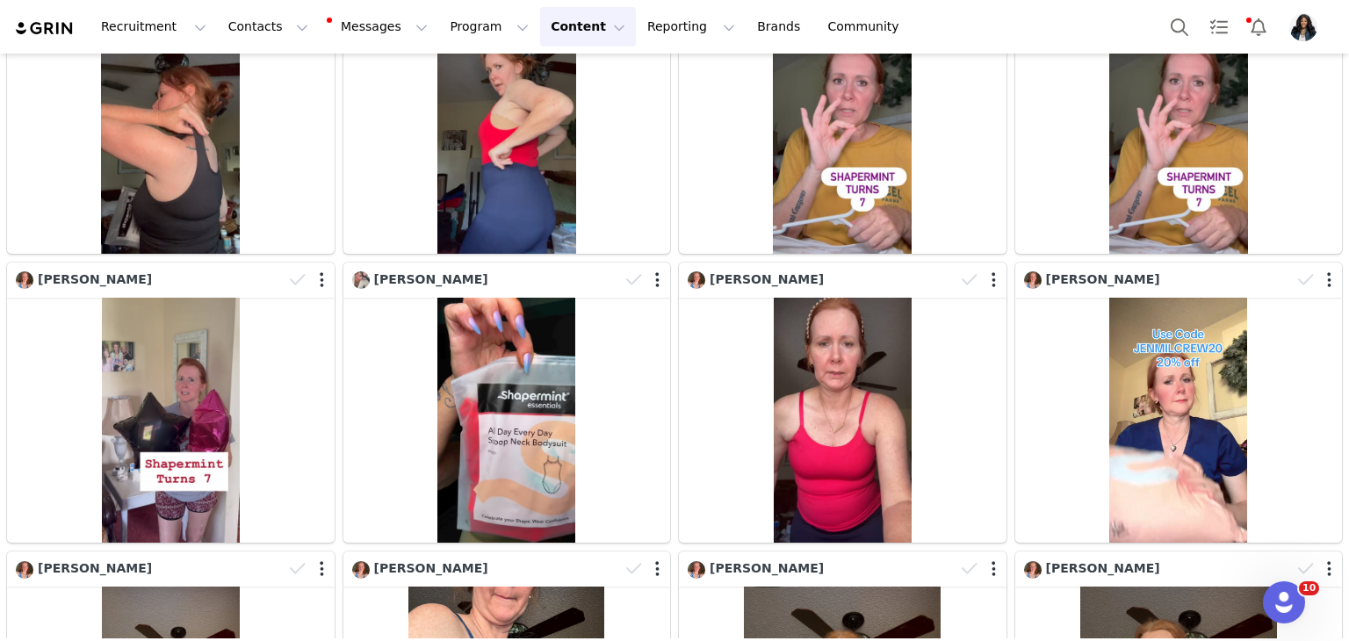
scroll to position [1034, 0]
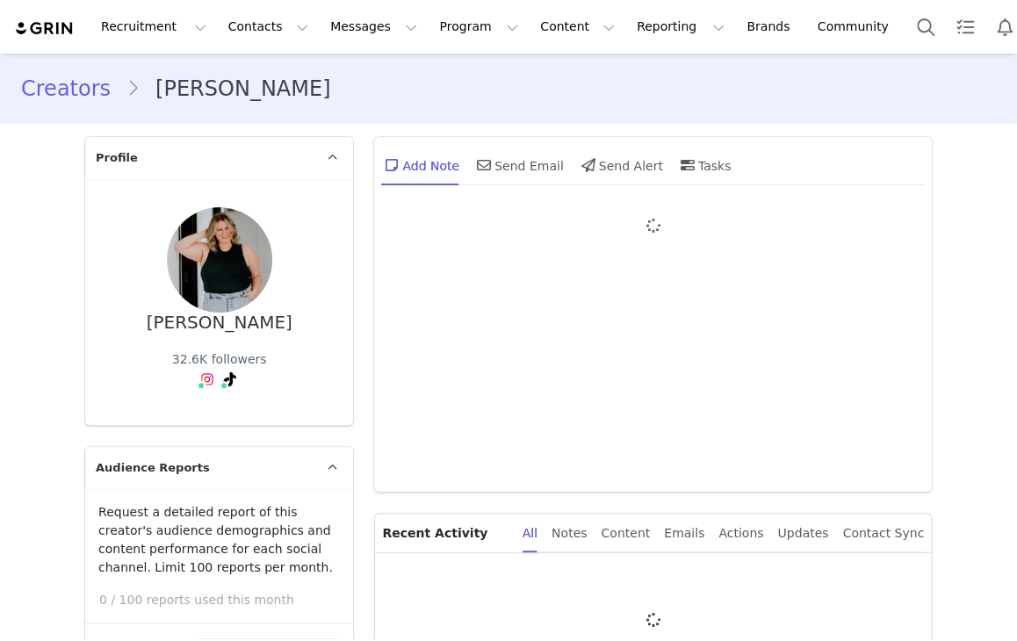
type input "+1 ([GEOGRAPHIC_DATA])"
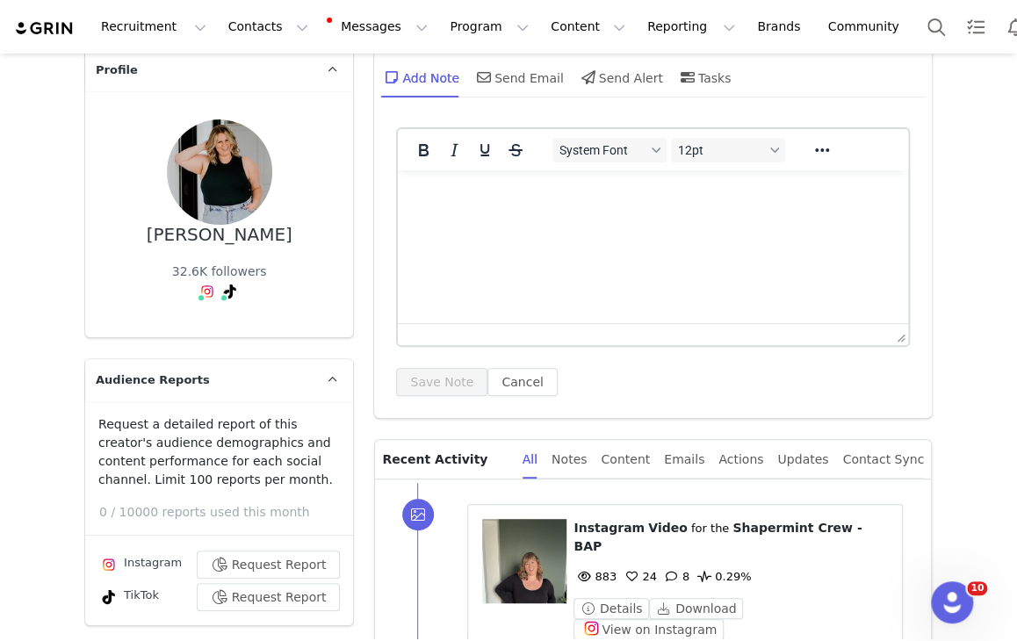
scroll to position [176, 0]
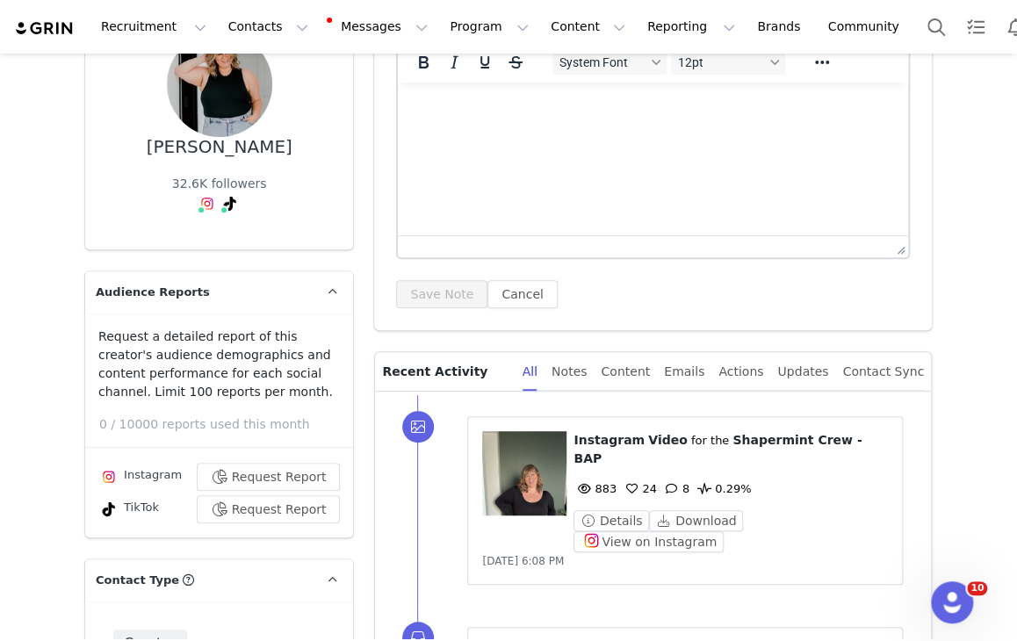
click at [525, 458] on figure at bounding box center [524, 473] width 84 height 84
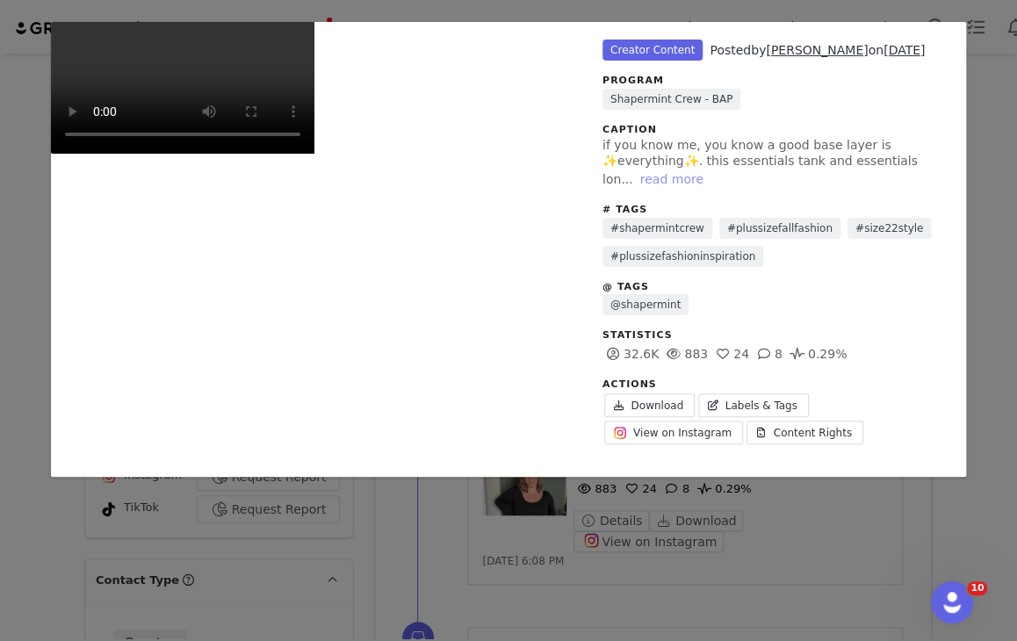
click at [633, 177] on button "read more" at bounding box center [671, 179] width 77 height 21
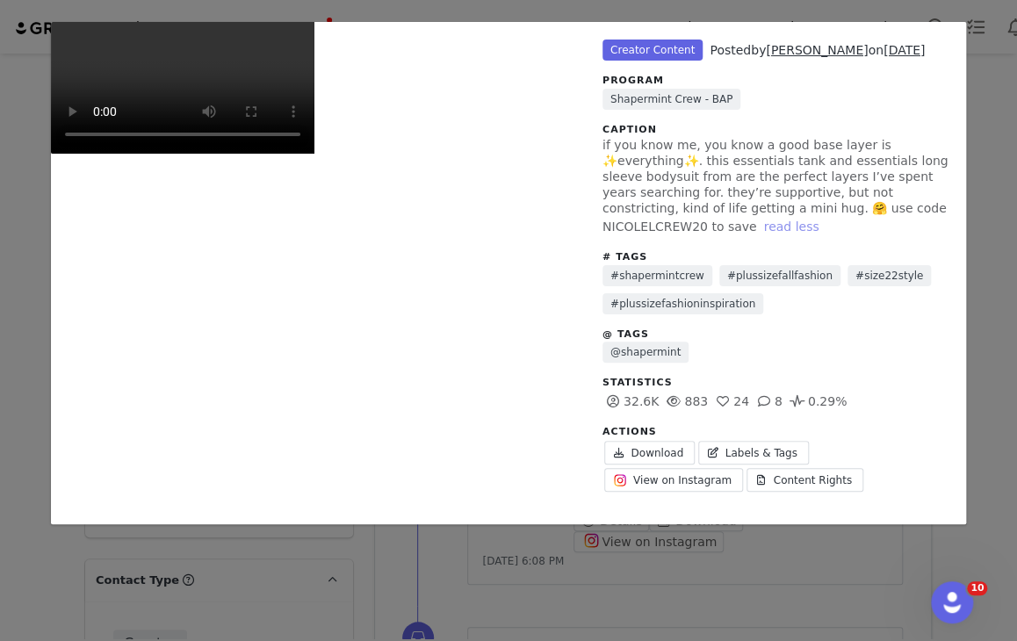
scroll to position [88, 0]
click at [970, 162] on div "Unlabeled Creator Content Posted by Nicole Lemke on Aug 31, 2025 Program Shaper…" at bounding box center [508, 320] width 1017 height 641
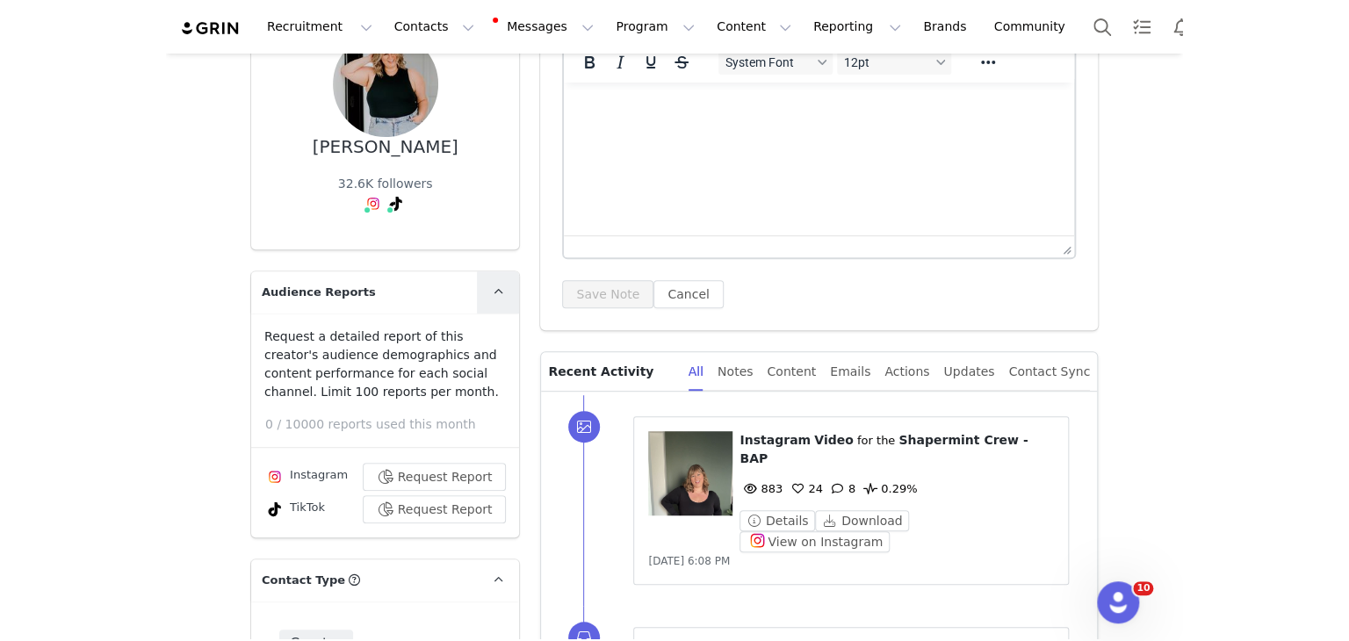
scroll to position [0, 0]
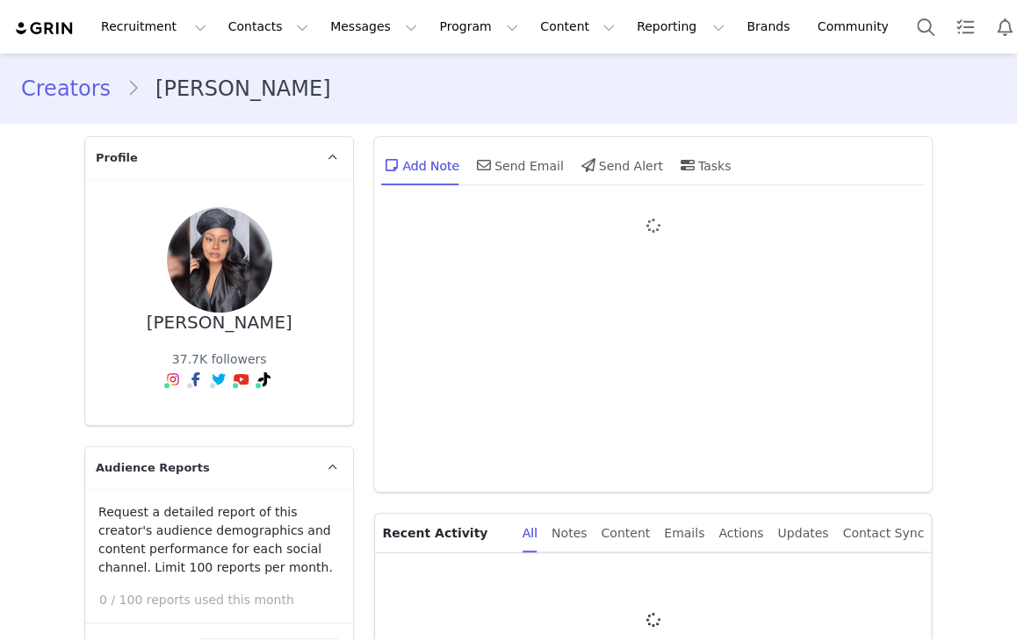
type input "+1 ([GEOGRAPHIC_DATA])"
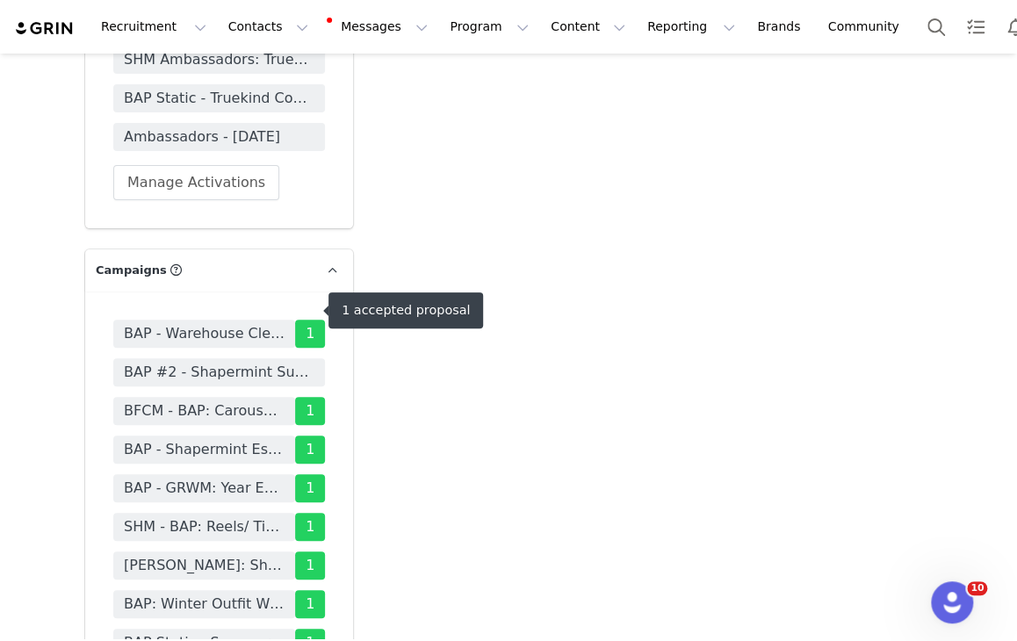
scroll to position [5359, 0]
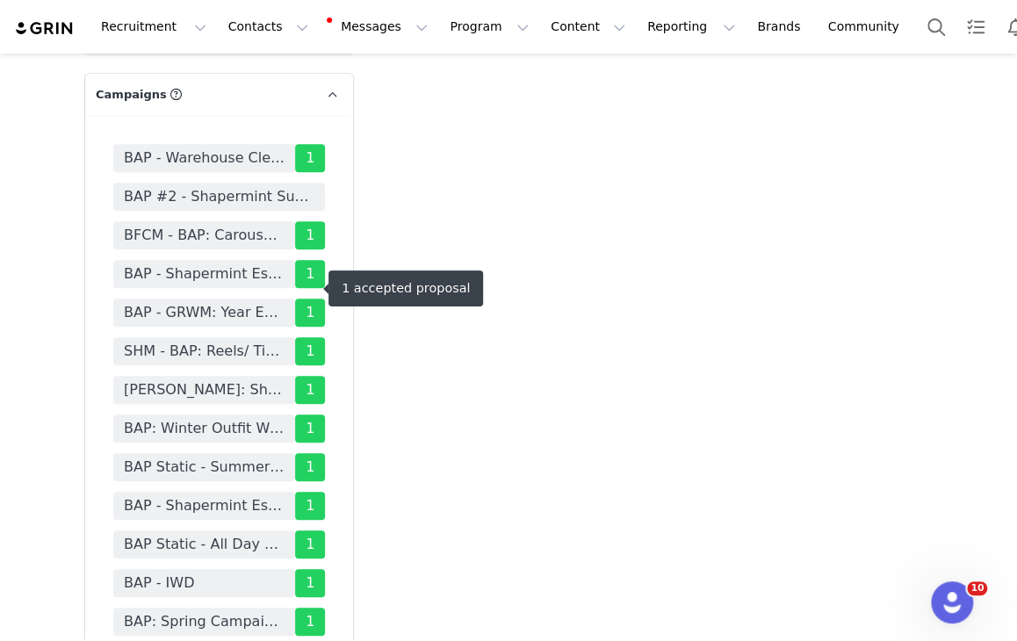
click at [193, 380] on span "[PERSON_NAME]: Shapermint Crew - BAP" at bounding box center [204, 390] width 161 height 21
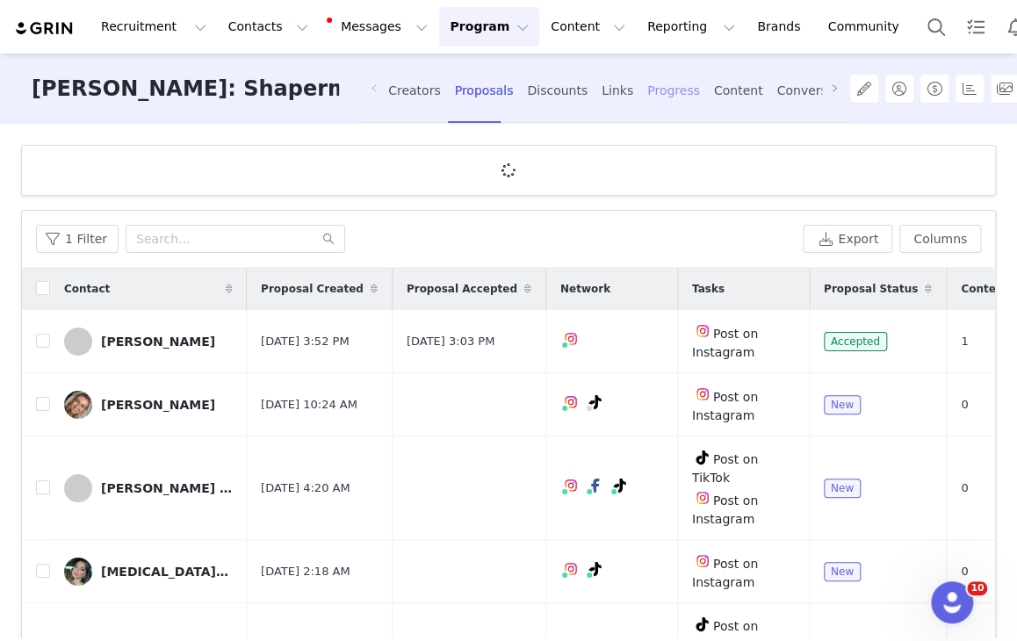
click at [660, 89] on div "Progress" at bounding box center [673, 91] width 53 height 47
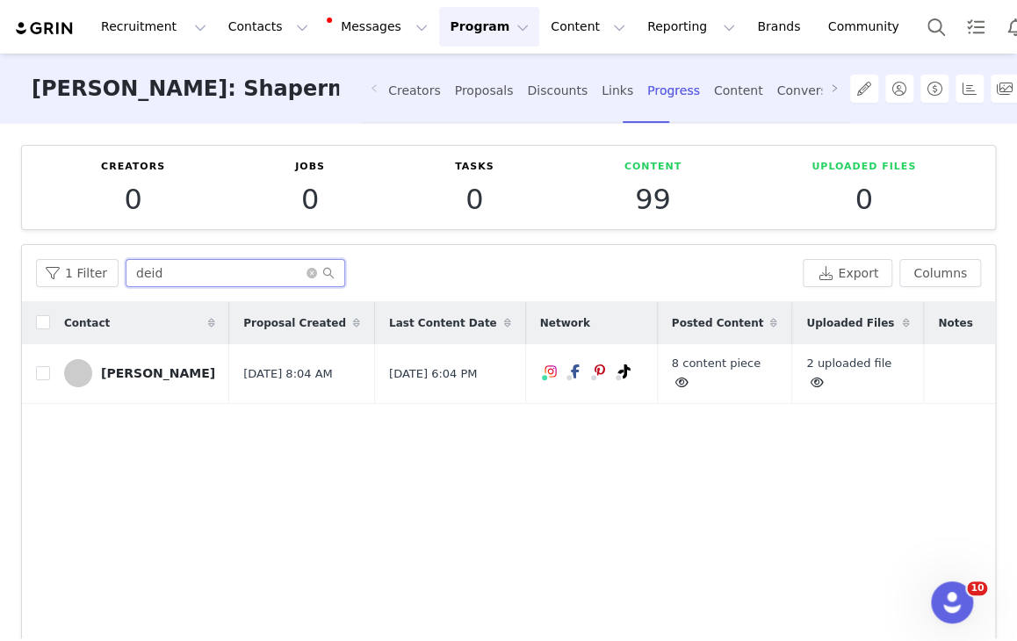
click at [242, 269] on input "deid" at bounding box center [236, 273] width 220 height 28
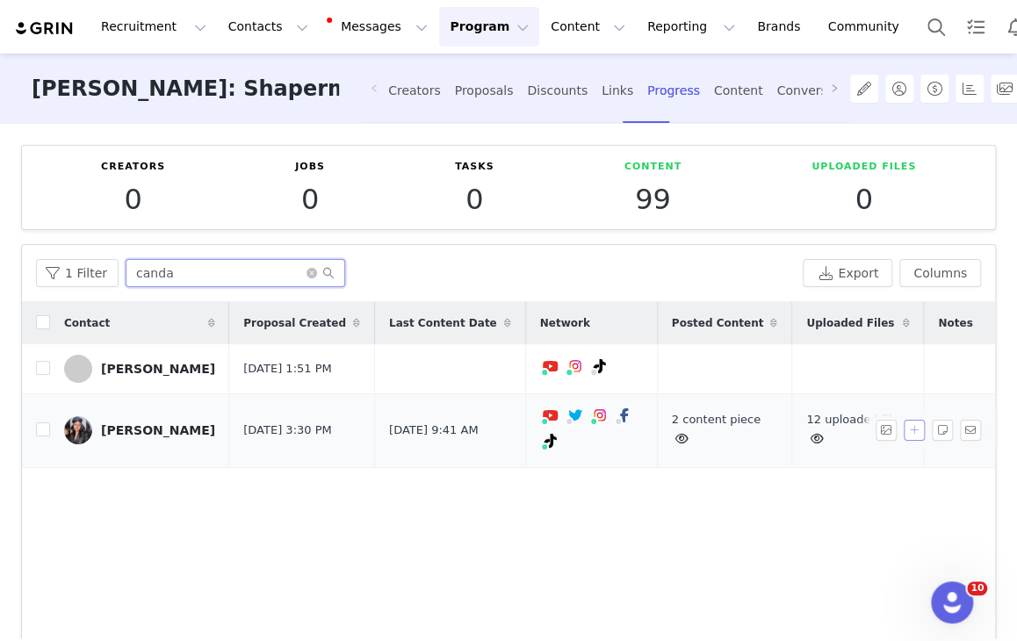
type input "canda"
click at [904, 437] on button "button" at bounding box center [914, 430] width 21 height 21
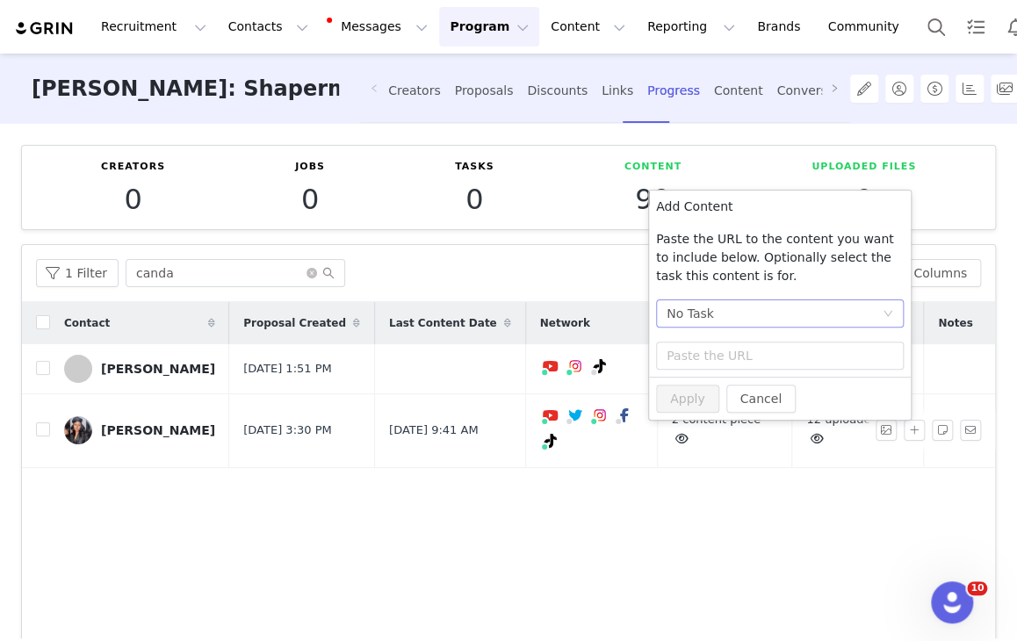
click at [776, 315] on div "No Task" at bounding box center [774, 313] width 215 height 26
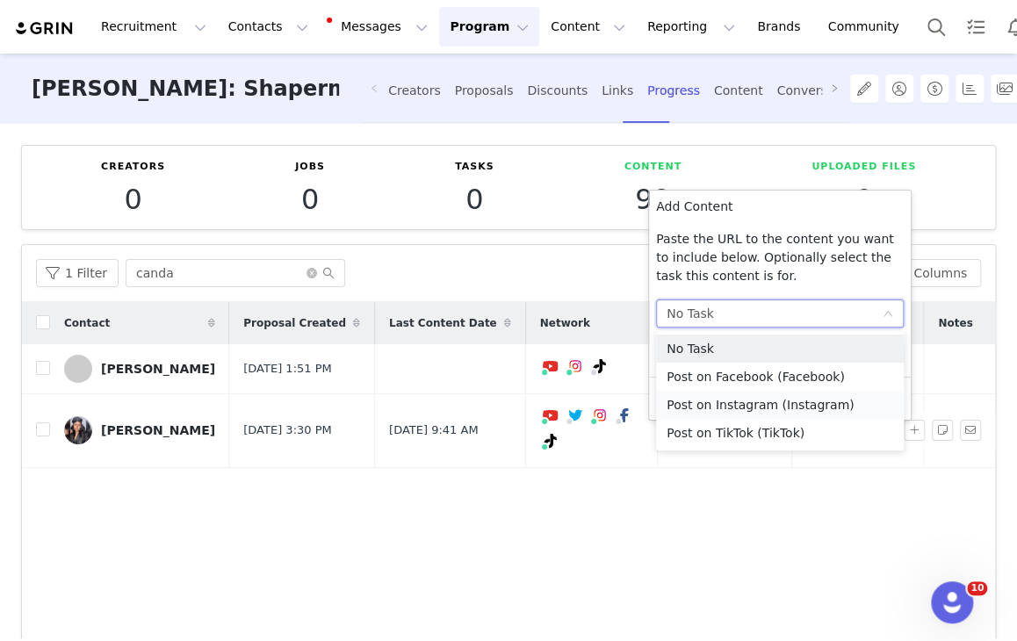
click at [756, 409] on li "Post on Instagram (Instagram)" at bounding box center [780, 405] width 248 height 28
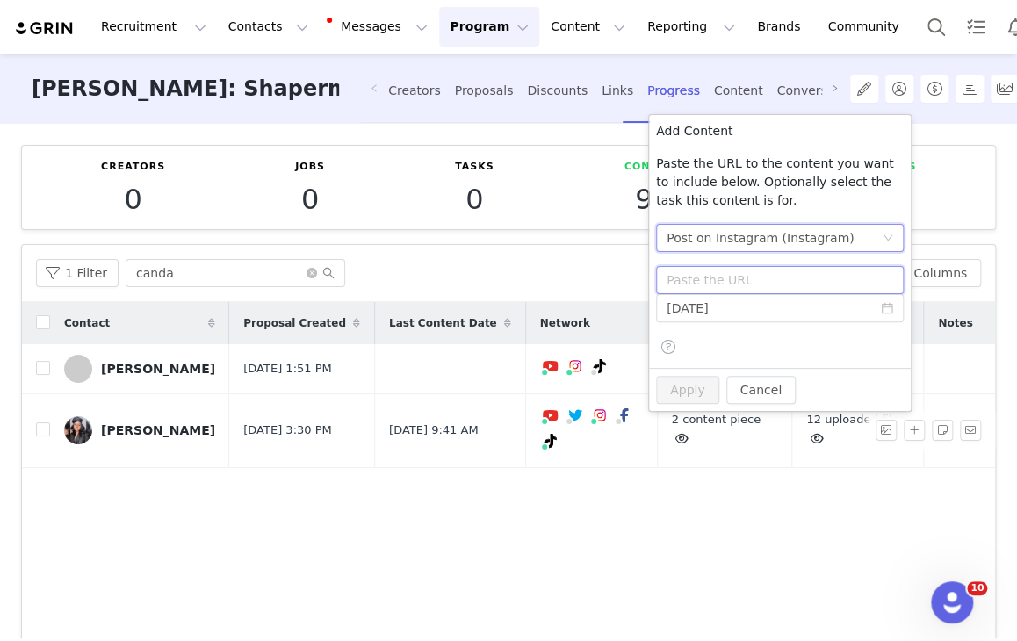
click at [735, 283] on input "text" at bounding box center [780, 280] width 248 height 28
paste input "https://www.instagram.com/p/DOBiXWvkYLx/"
type input "https://www.instagram.com/p/DOBiXWvkYLx/"
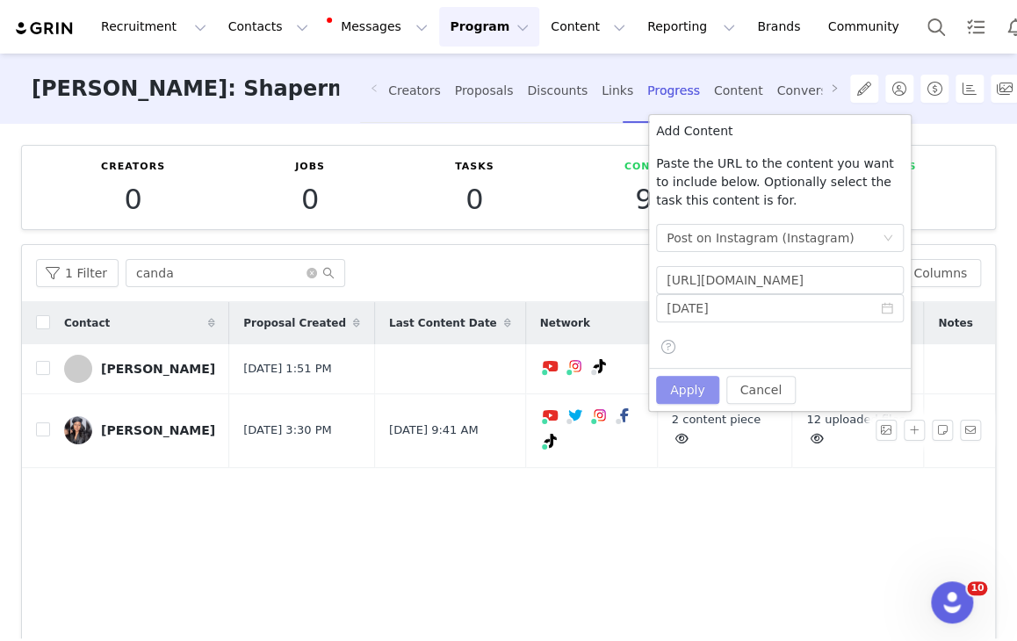
click at [696, 389] on button "Apply" at bounding box center [687, 390] width 63 height 28
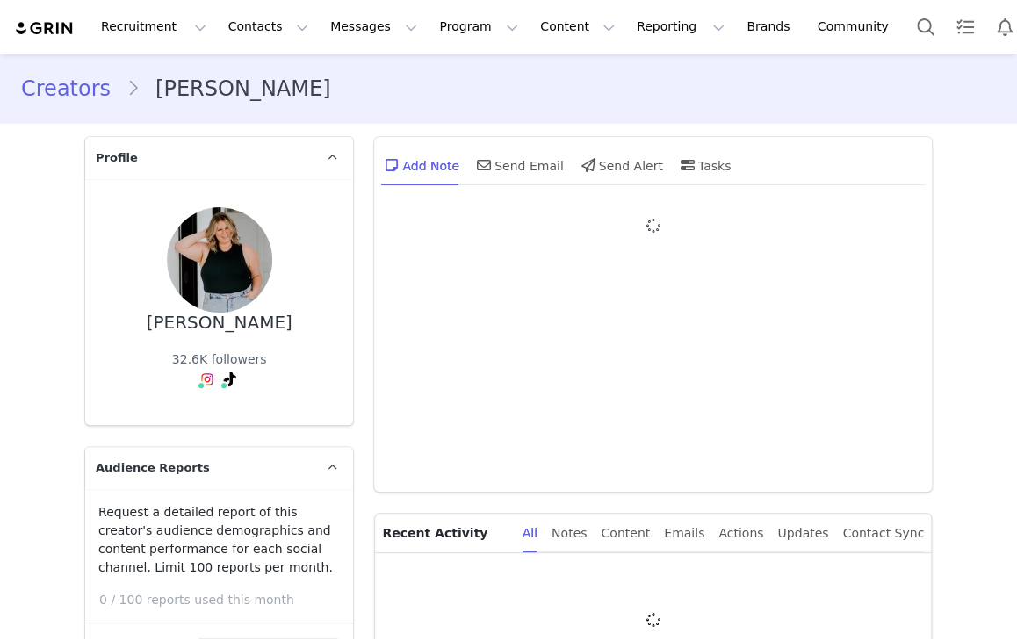
type input "+1 ([GEOGRAPHIC_DATA])"
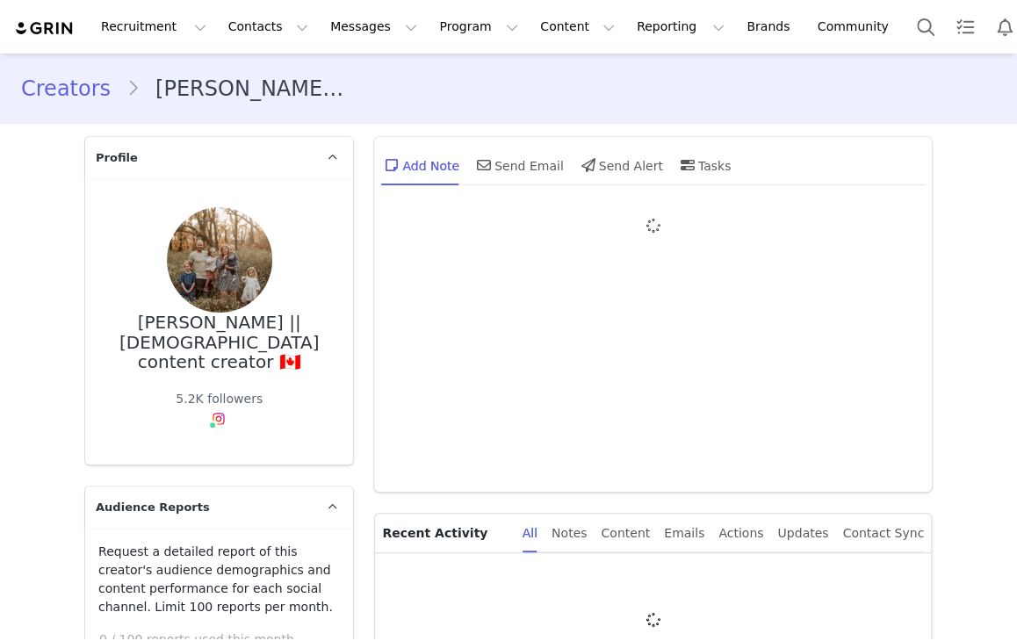
type input "+1 ([GEOGRAPHIC_DATA])"
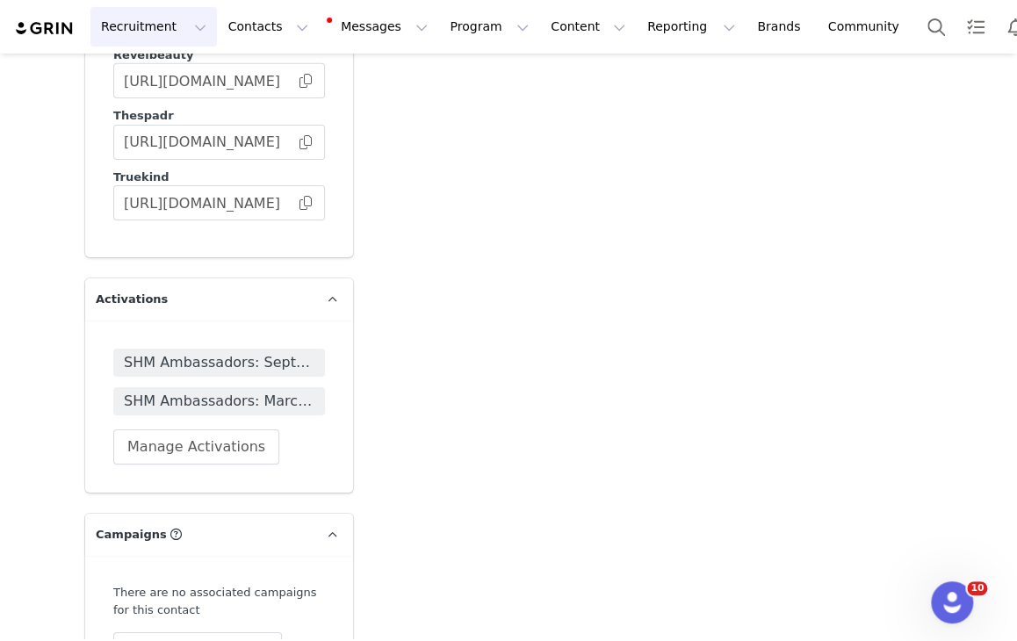
scroll to position [4453, 0]
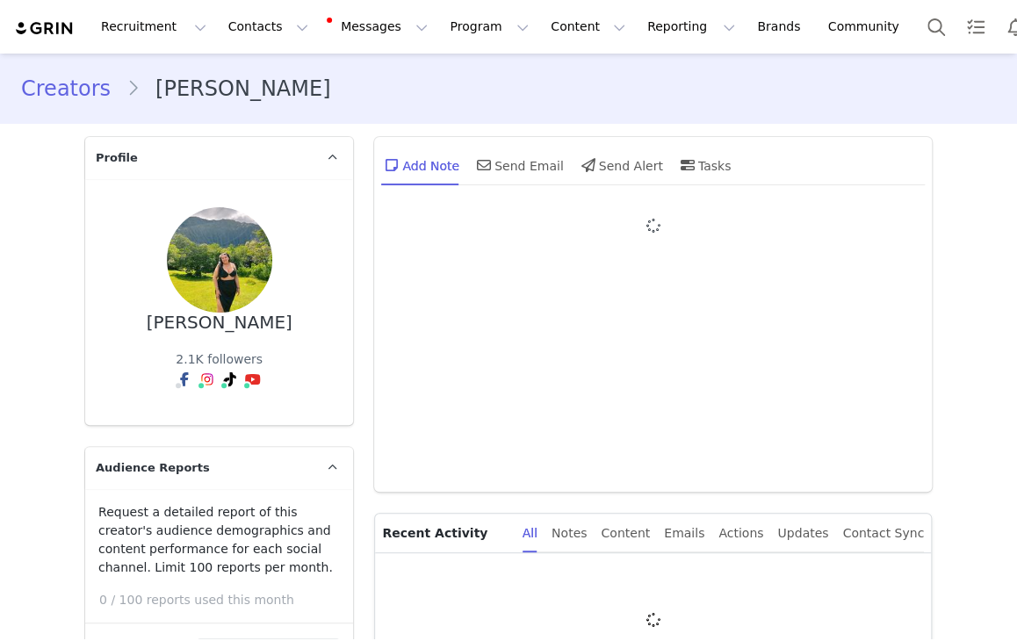
type input "+1 ([GEOGRAPHIC_DATA])"
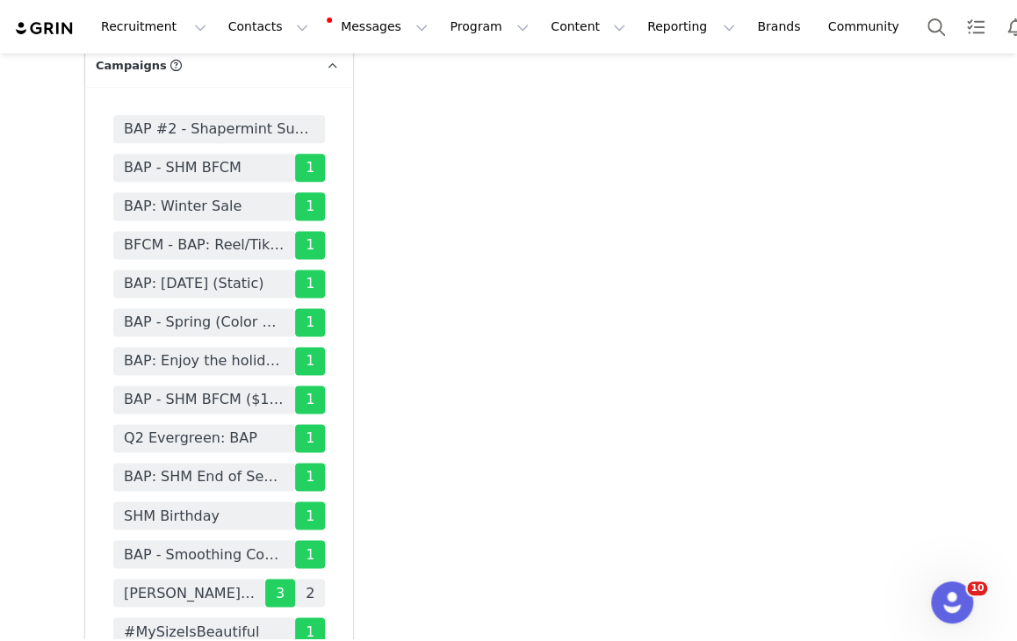
scroll to position [6062, 0]
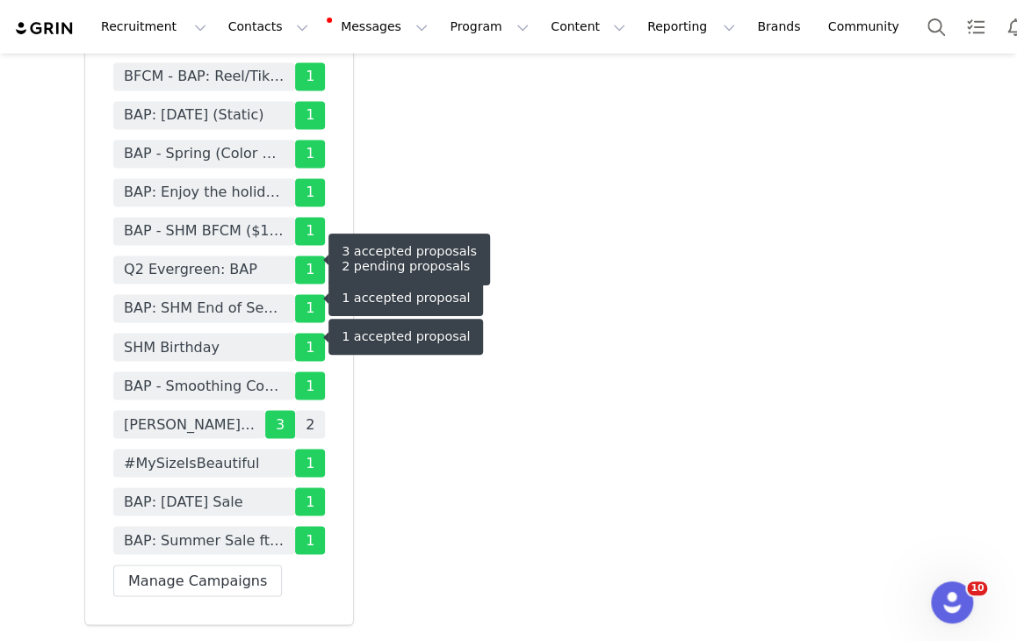
click at [213, 414] on span "[PERSON_NAME]: Shapermint Crew - BAP" at bounding box center [189, 424] width 131 height 21
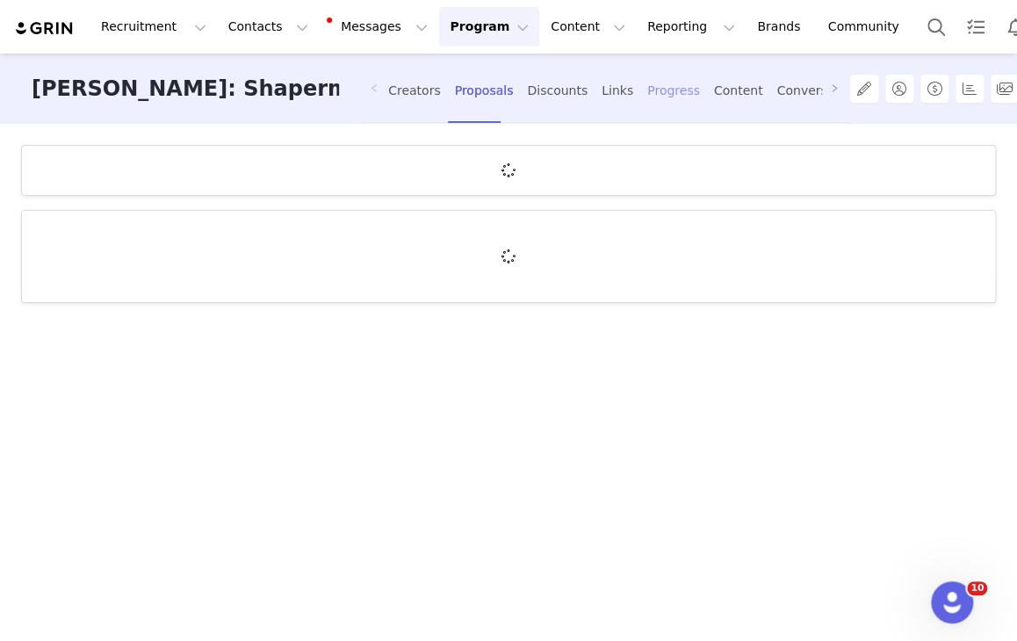
click at [647, 84] on div "Progress" at bounding box center [673, 91] width 53 height 47
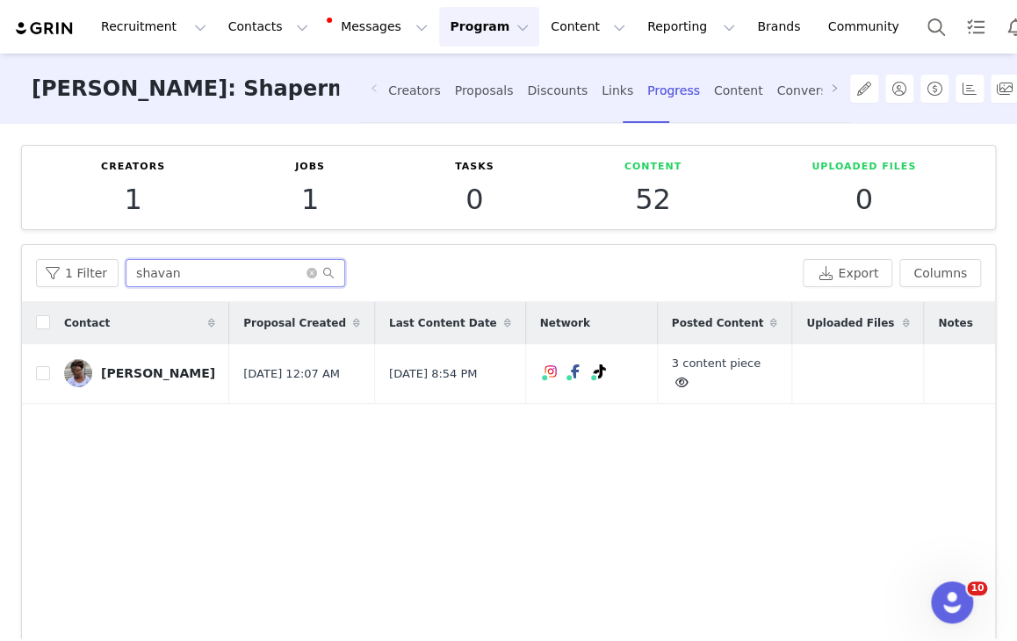
click at [186, 271] on input "shavan" at bounding box center [236, 273] width 220 height 28
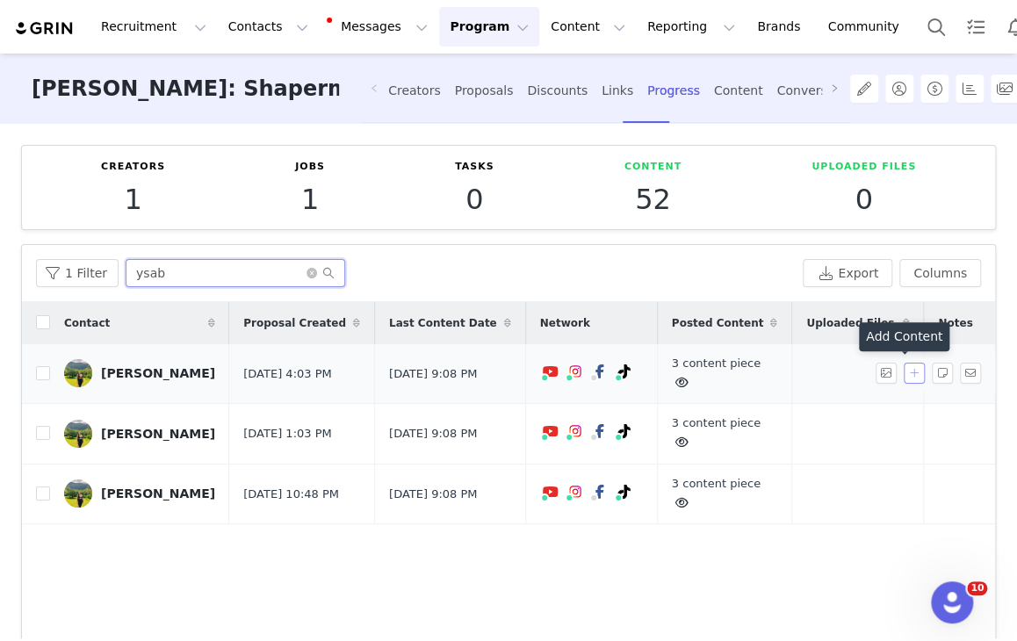
type input "ysab"
click at [904, 370] on button "button" at bounding box center [914, 373] width 21 height 21
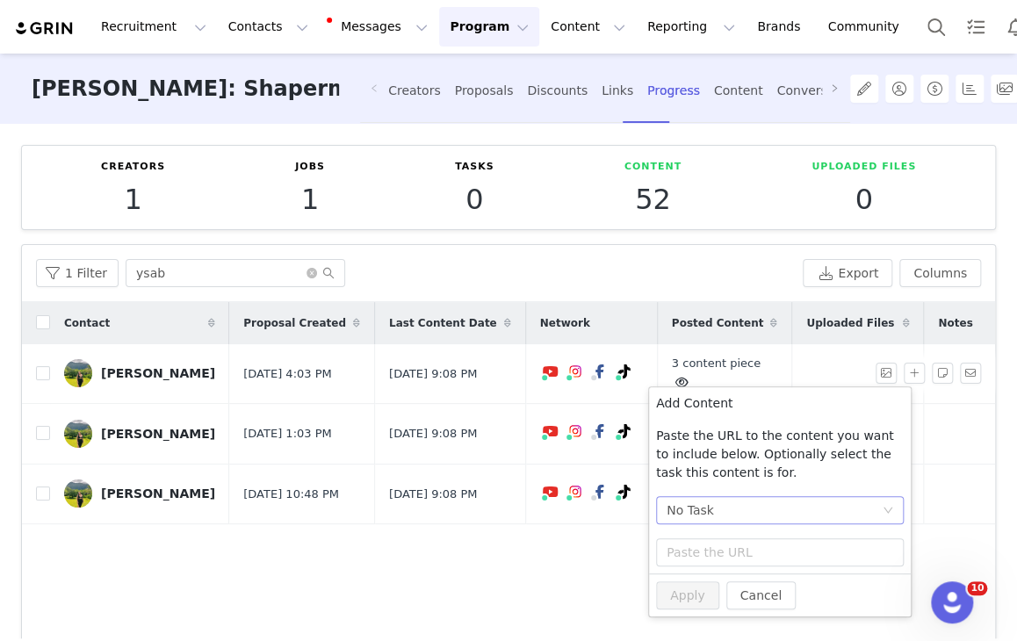
click at [718, 507] on div "No Task" at bounding box center [774, 510] width 215 height 26
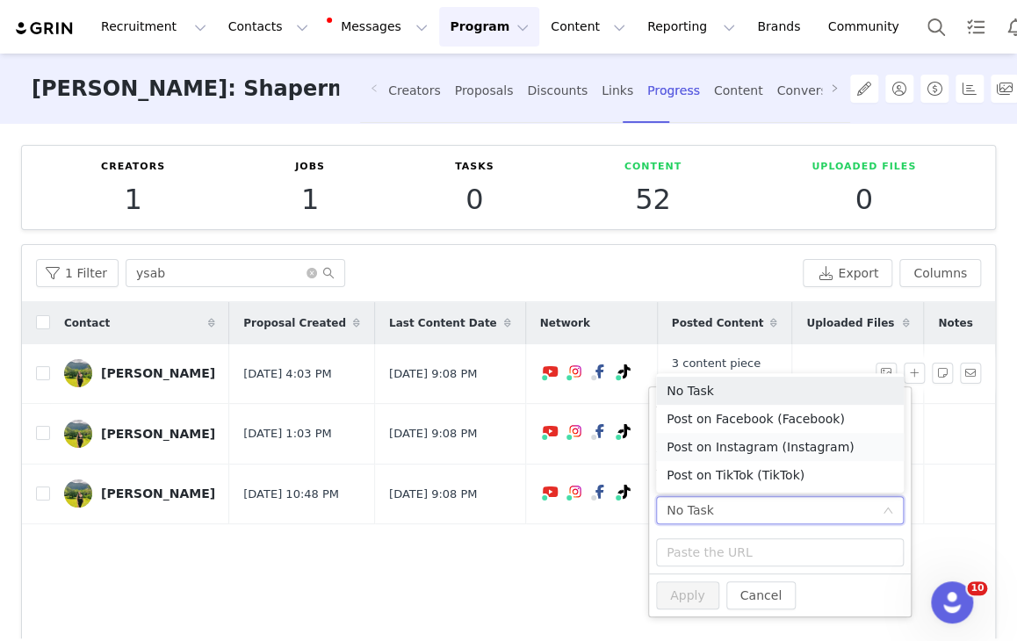
click at [802, 447] on li "Post on Instagram (Instagram)" at bounding box center [780, 447] width 248 height 28
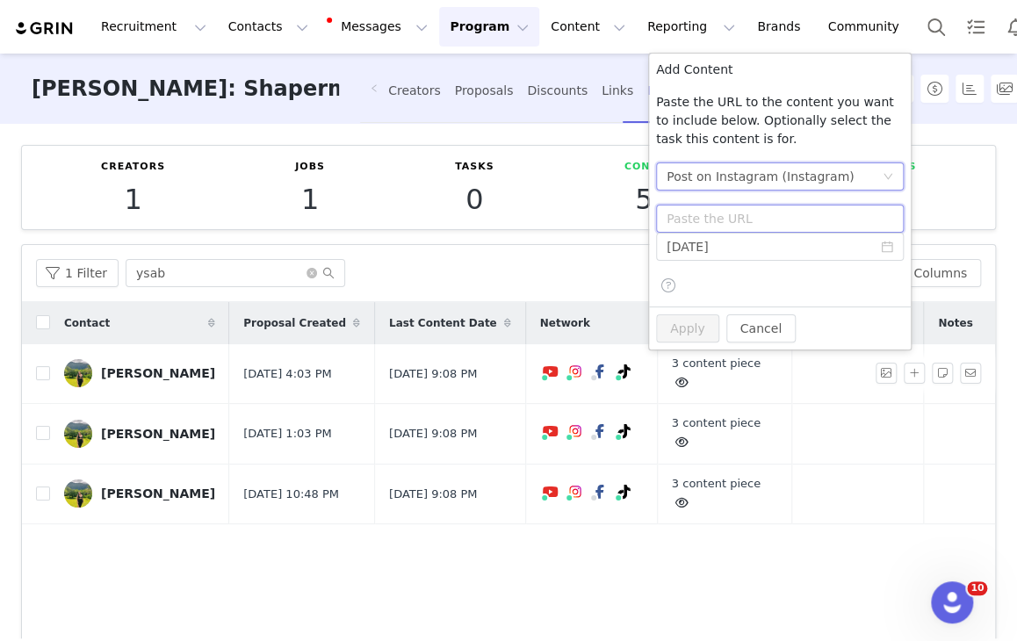
click at [734, 229] on input "text" at bounding box center [780, 219] width 248 height 28
paste input "https://www.instagram.com/p/DOACxESj4wu/"
type input "https://www.instagram.com/p/DOACxESj4wu/"
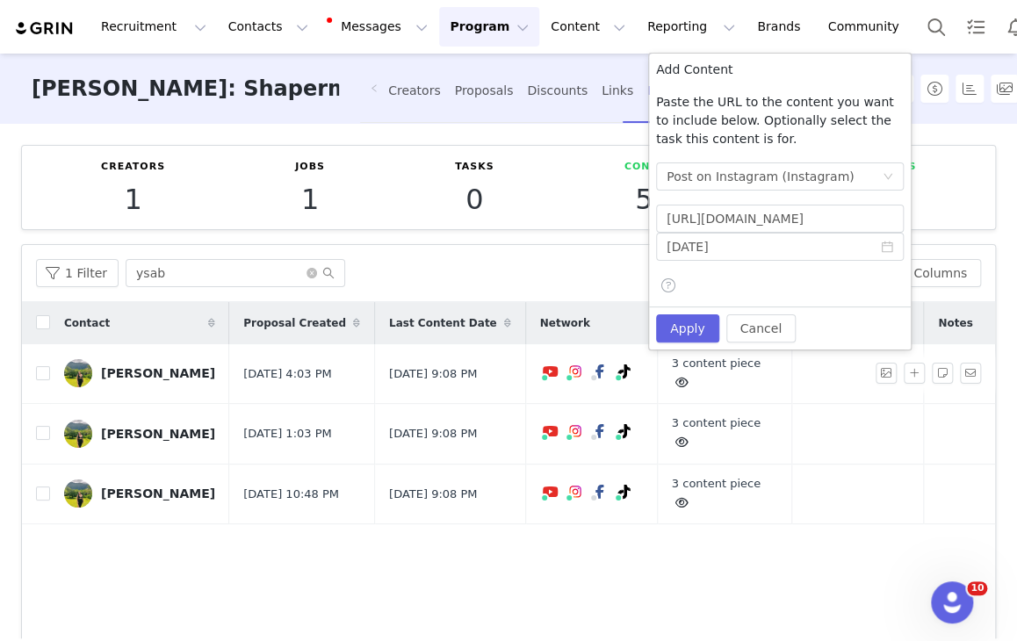
click at [688, 313] on div "Cancel Apply" at bounding box center [780, 328] width 262 height 43
click at [689, 321] on button "Apply" at bounding box center [687, 329] width 63 height 28
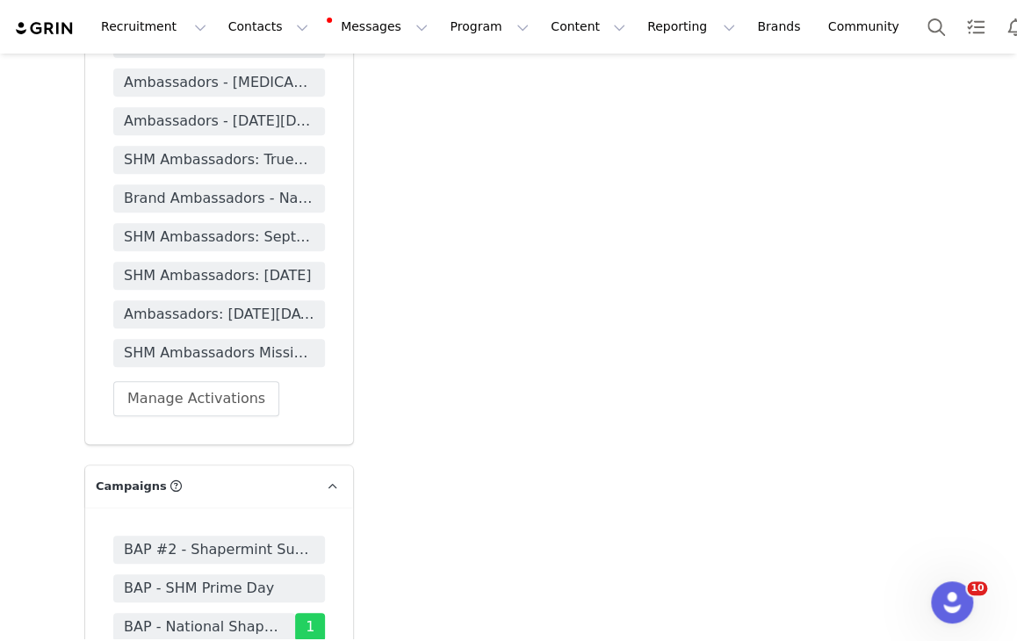
scroll to position [5447, 0]
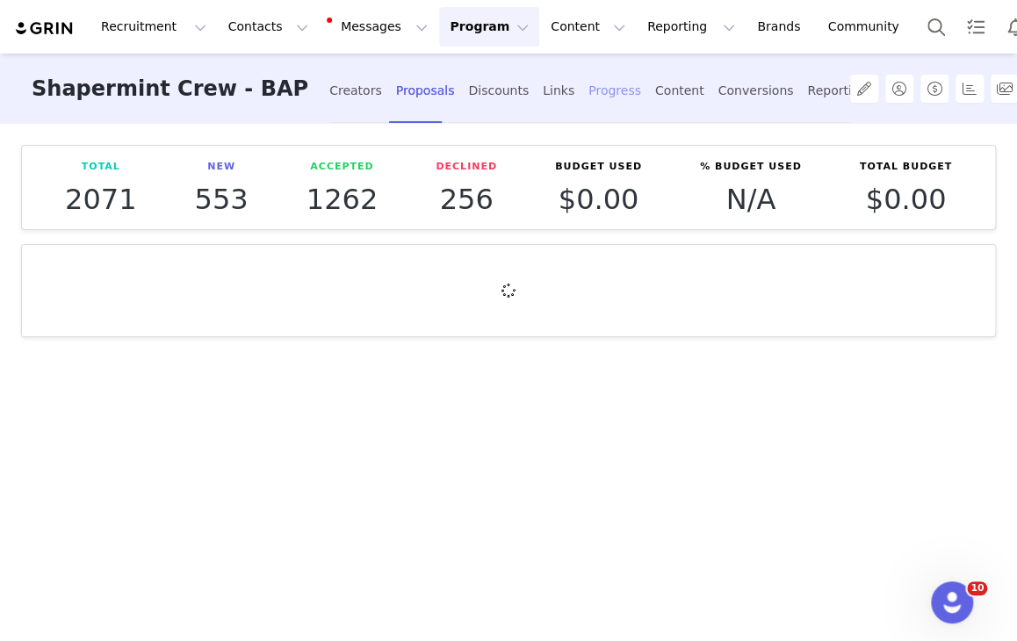
click at [589, 82] on div "Progress" at bounding box center [615, 91] width 53 height 47
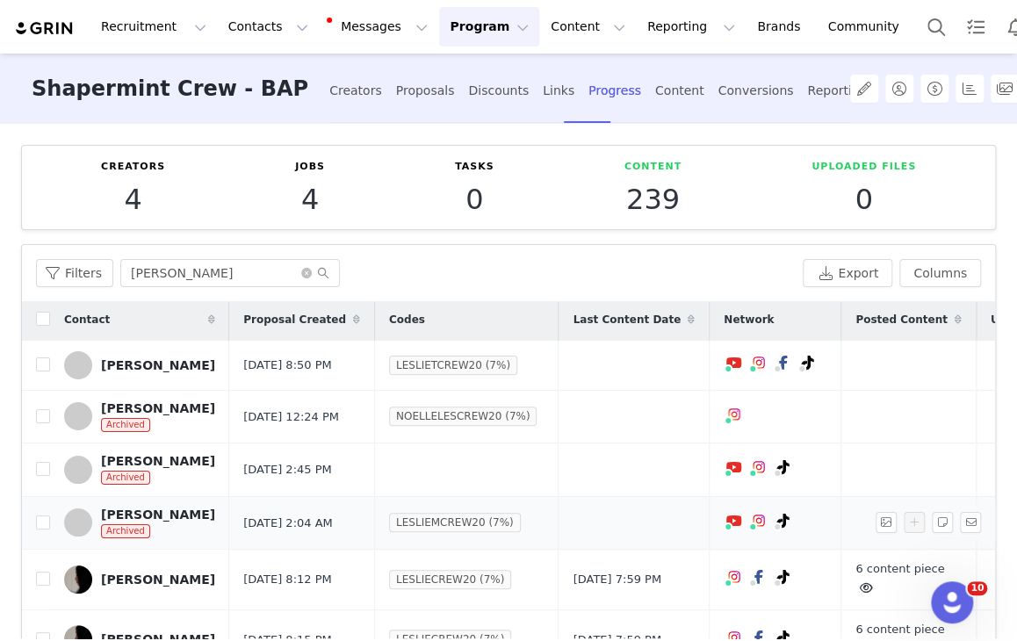
scroll to position [36, 0]
click at [883, 572] on div "6 content piece" at bounding box center [909, 579] width 106 height 39
click at [904, 569] on button "button" at bounding box center [914, 579] width 21 height 21
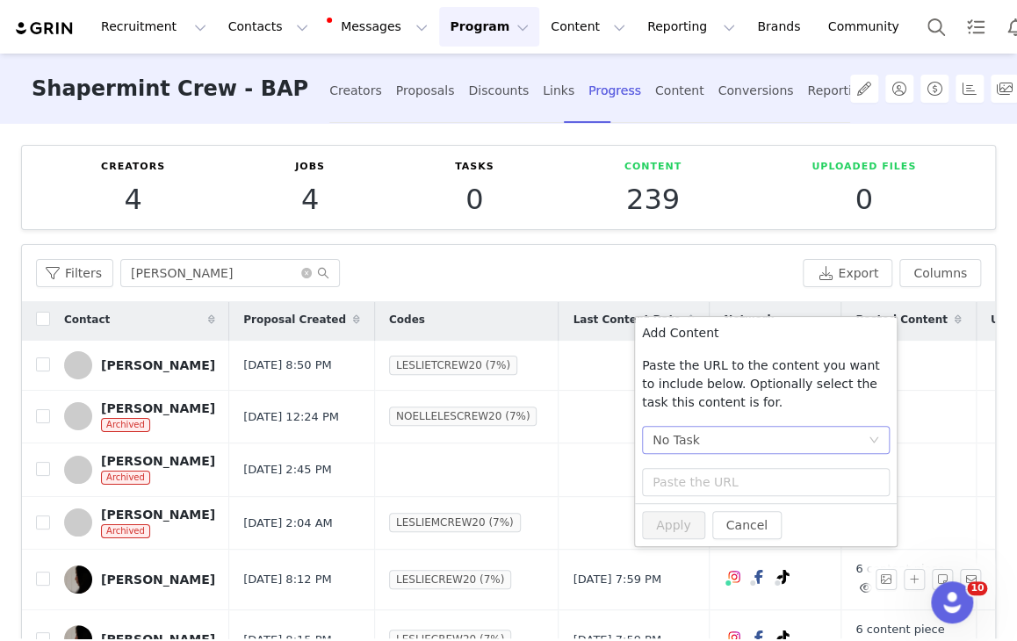
click at [835, 447] on div "No Task" at bounding box center [760, 440] width 215 height 26
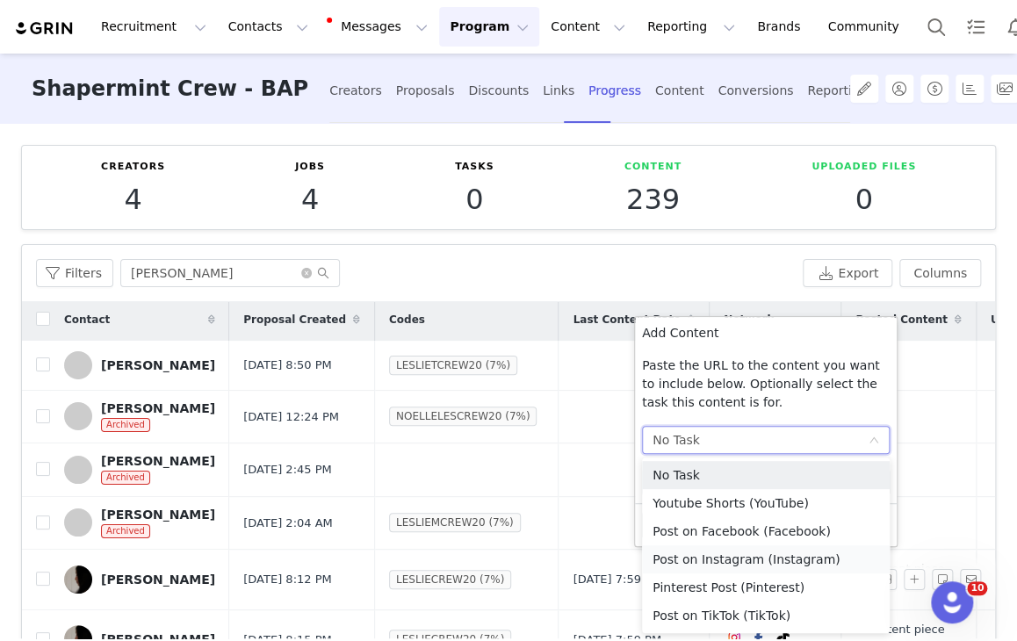
click at [747, 565] on li "Post on Instagram (Instagram)" at bounding box center [766, 560] width 248 height 28
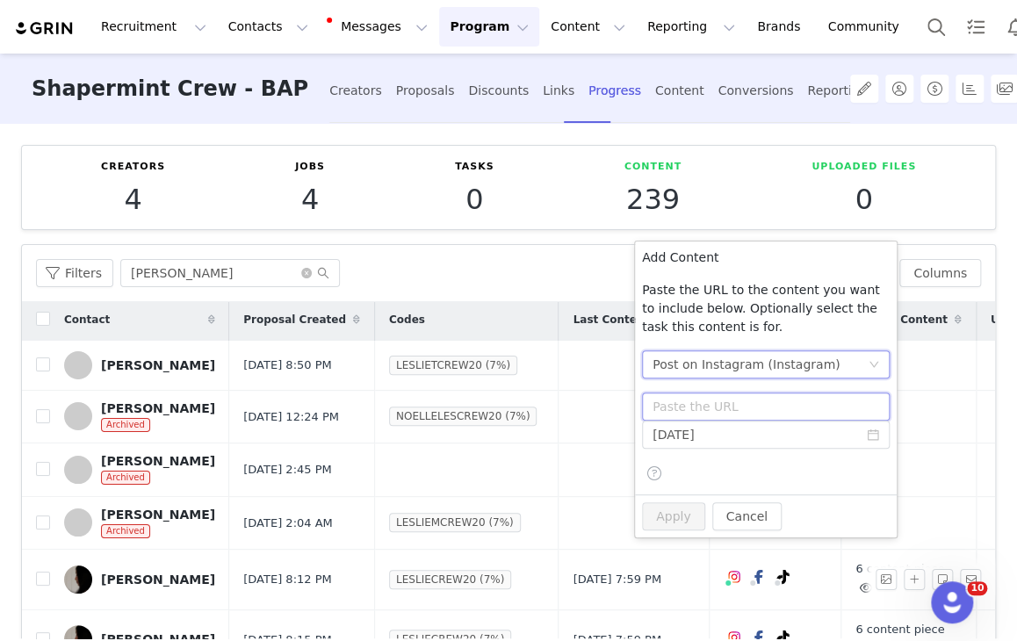
click at [793, 418] on input "text" at bounding box center [766, 407] width 248 height 28
paste input "https://www.instagram.com/p/DN_TFyaDtyw/"
type input "https://www.instagram.com/p/DN_TFyaDtyw/"
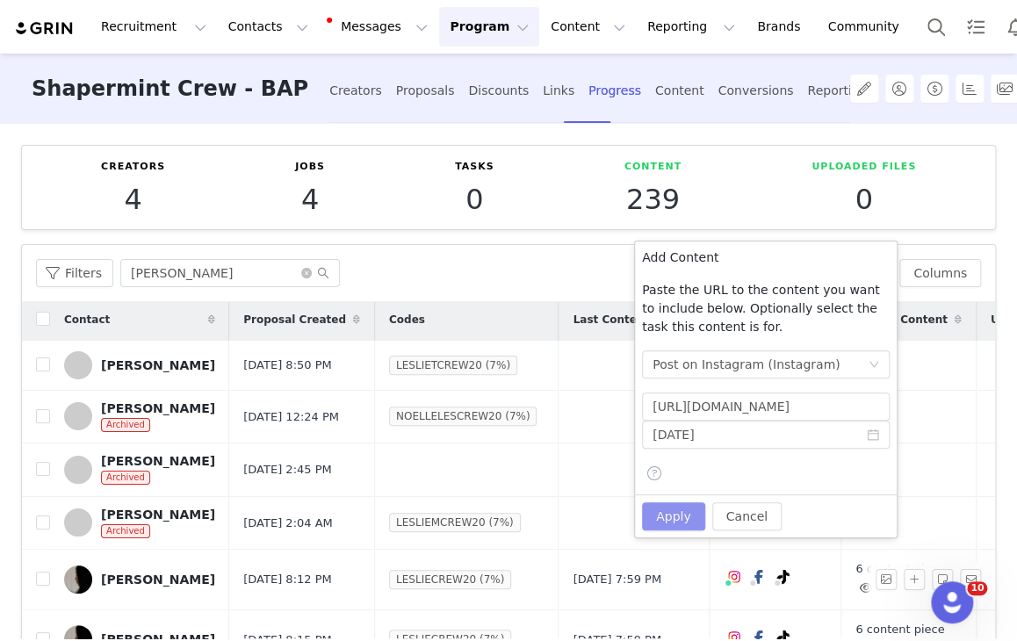
click at [658, 502] on button "Apply" at bounding box center [673, 516] width 63 height 28
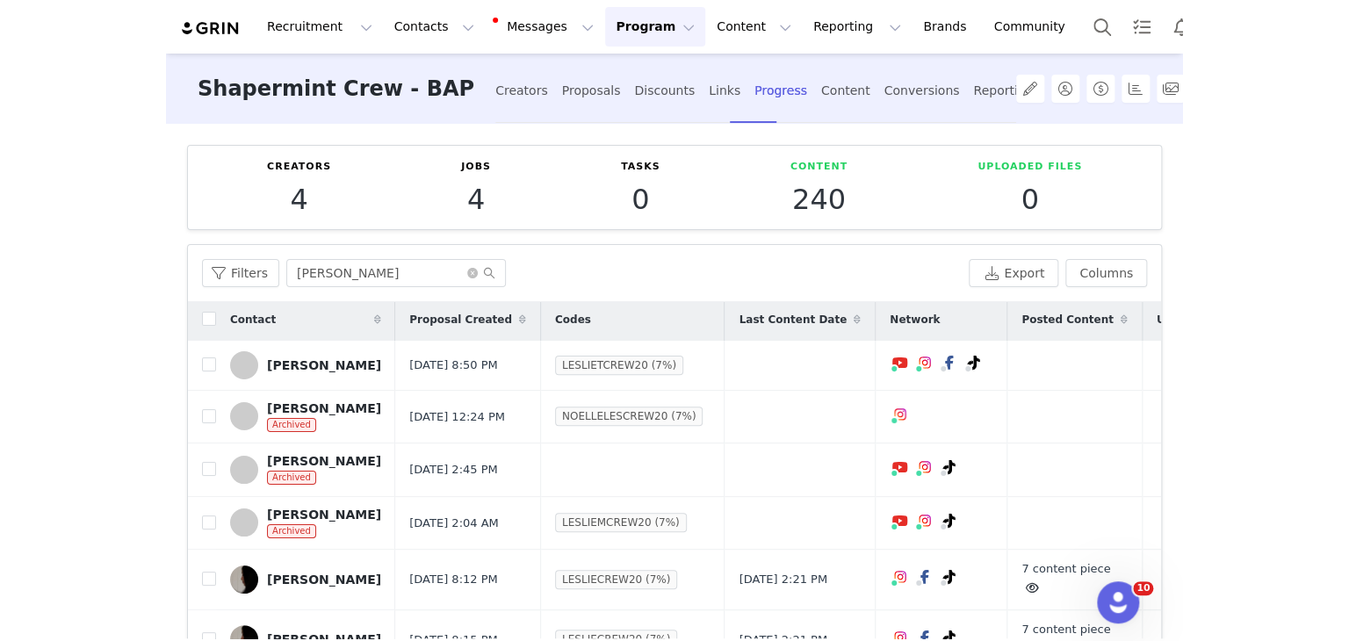
scroll to position [0, 0]
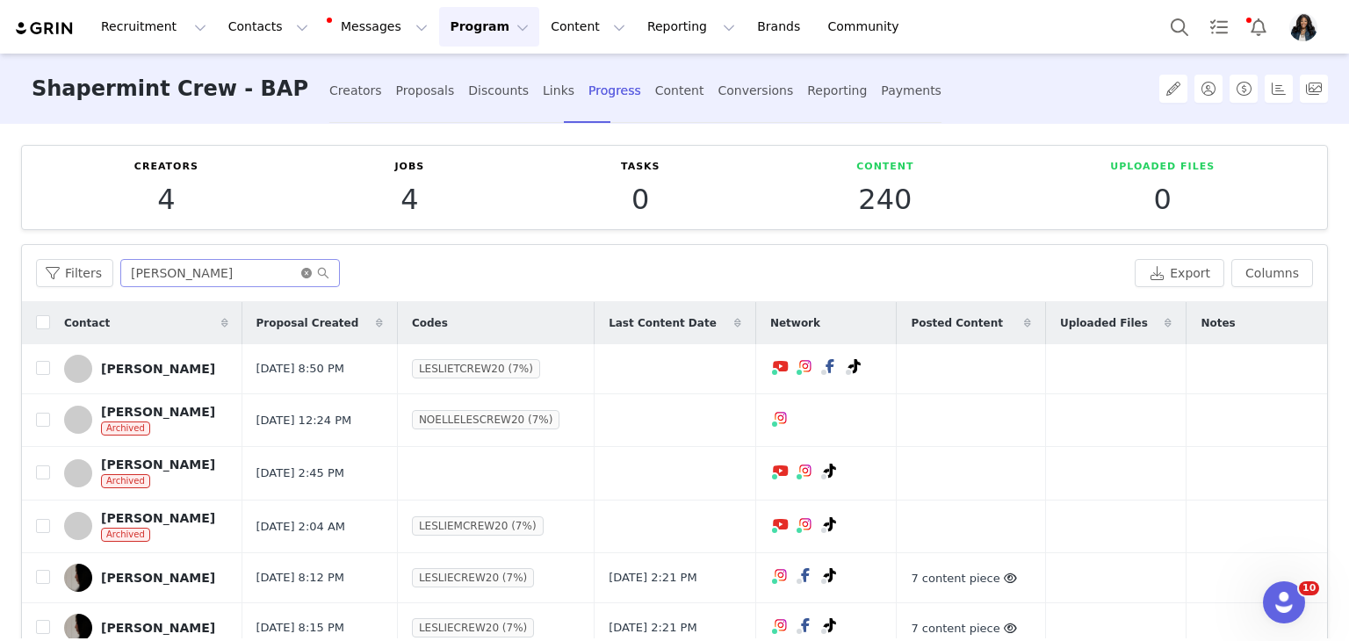
click at [303, 272] on icon "icon: close-circle" at bounding box center [306, 273] width 11 height 11
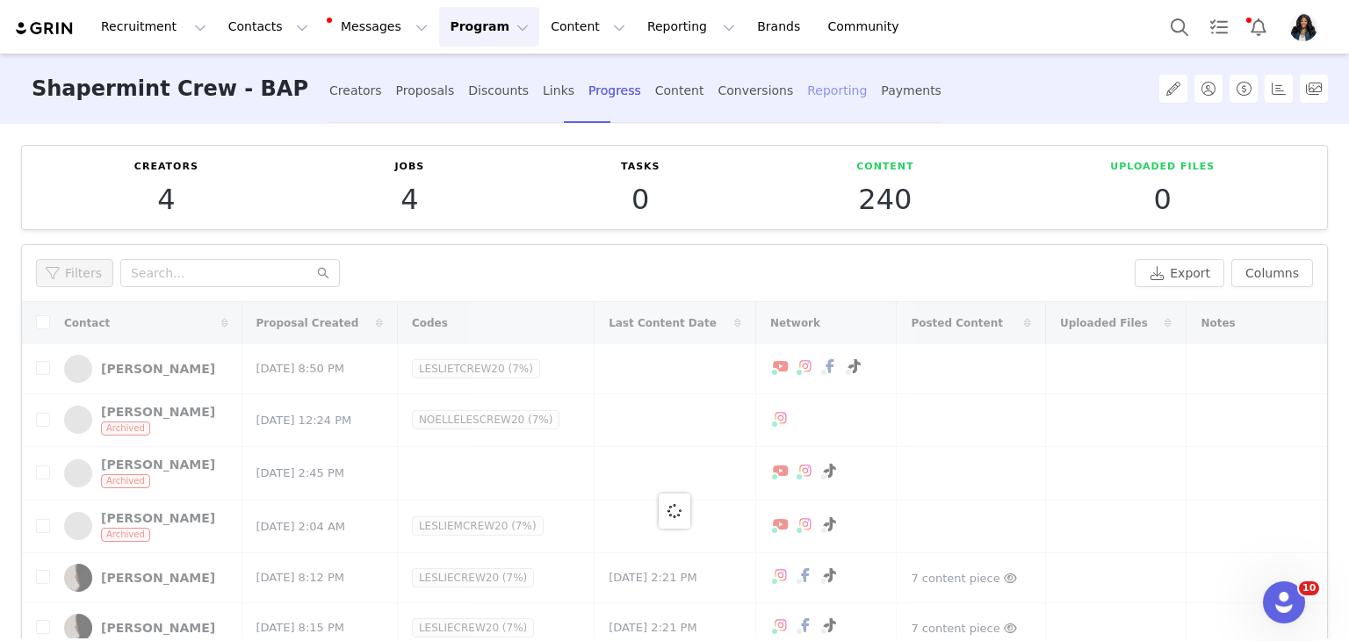
click at [807, 87] on div "Reporting" at bounding box center [837, 91] width 60 height 47
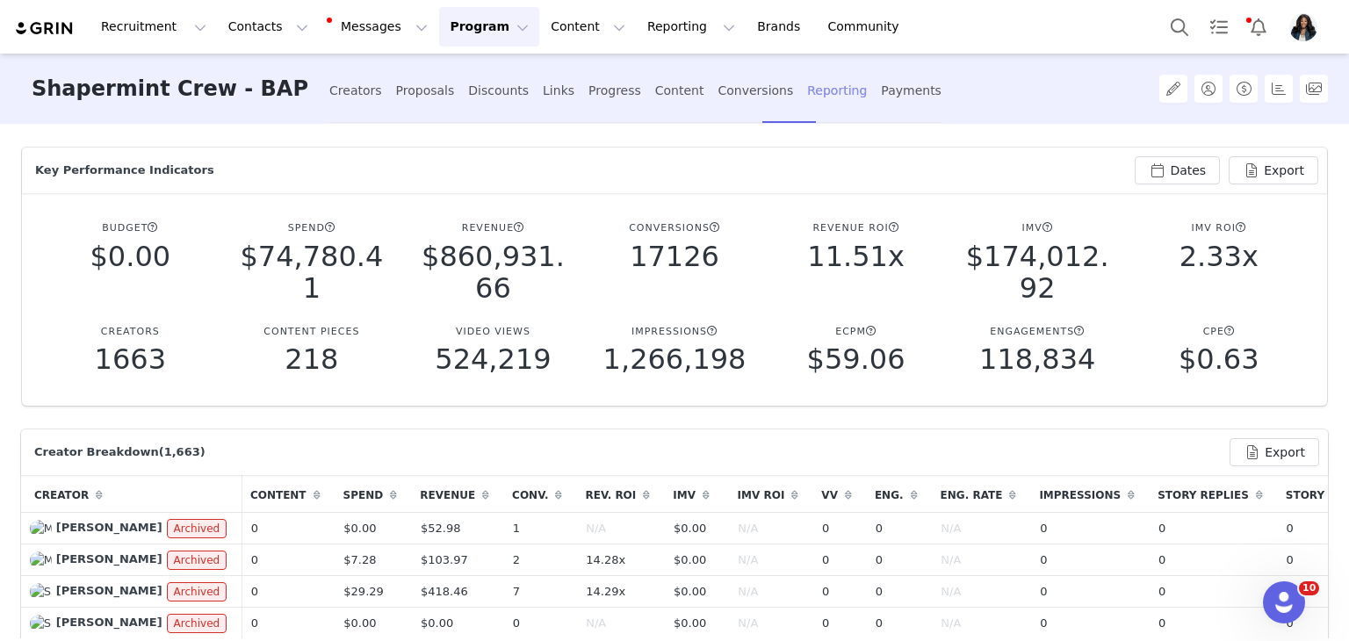
click at [807, 90] on div "Reporting" at bounding box center [837, 91] width 60 height 47
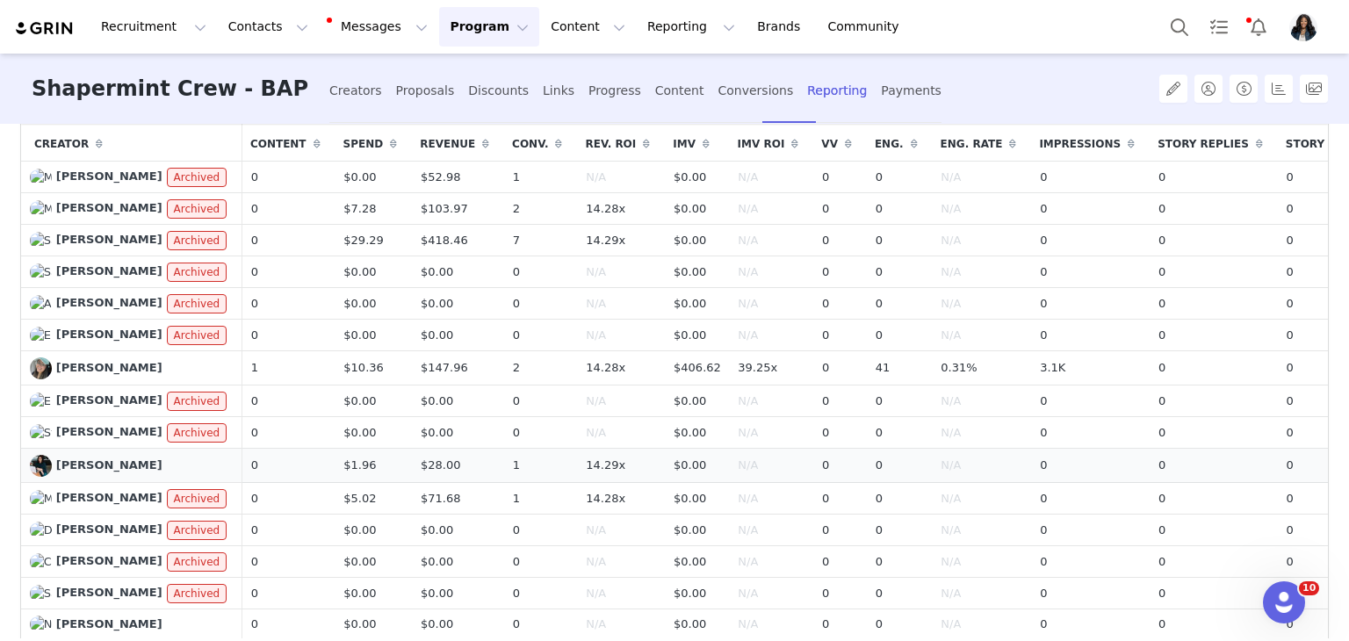
scroll to position [791, 0]
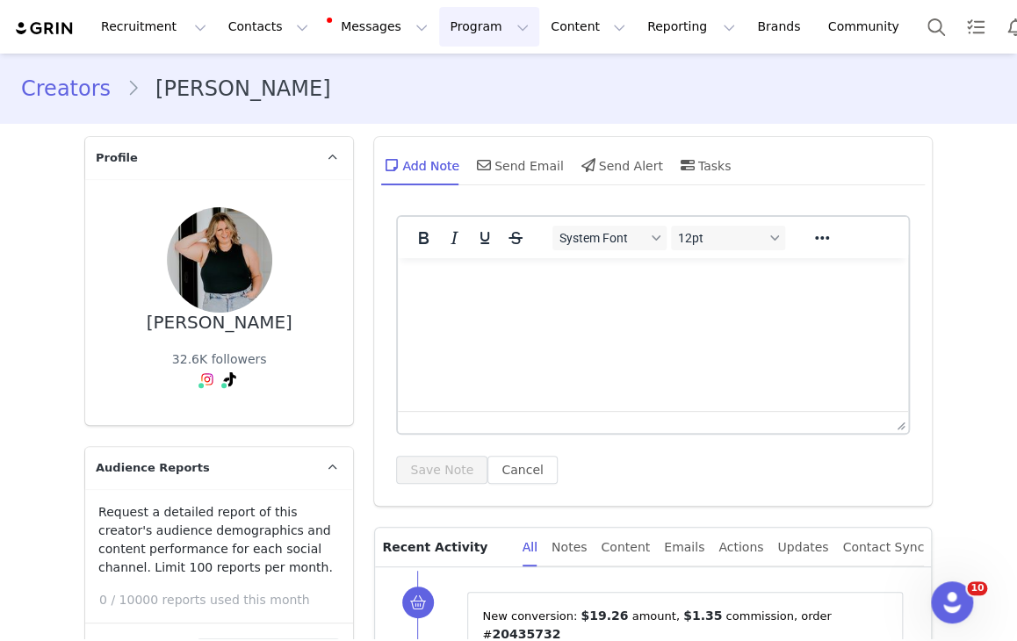
click at [439, 21] on button "Program Program" at bounding box center [489, 27] width 100 height 40
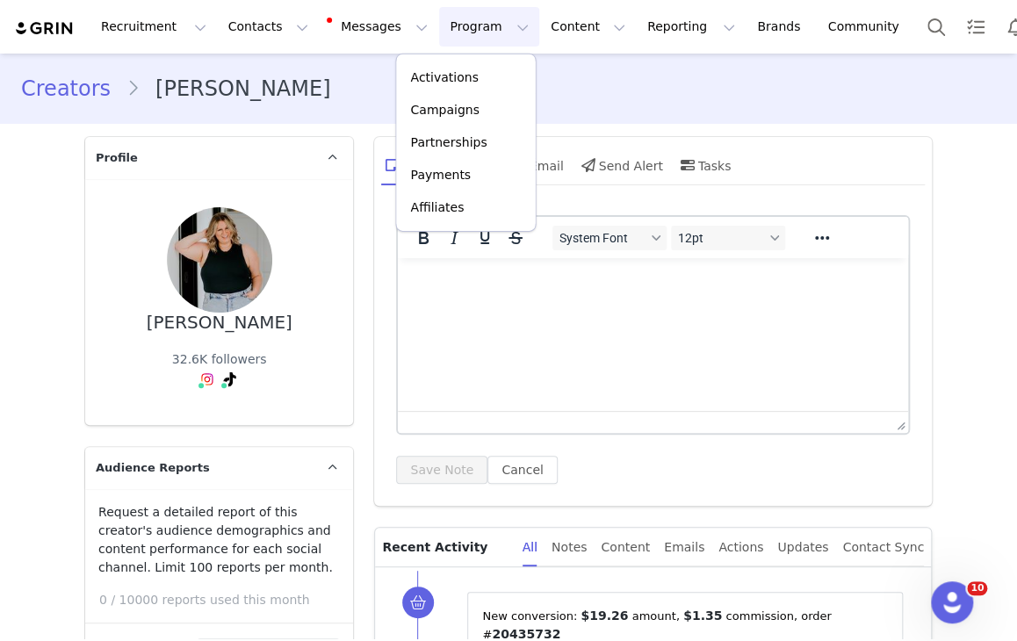
click at [732, 306] on html at bounding box center [653, 281] width 510 height 47
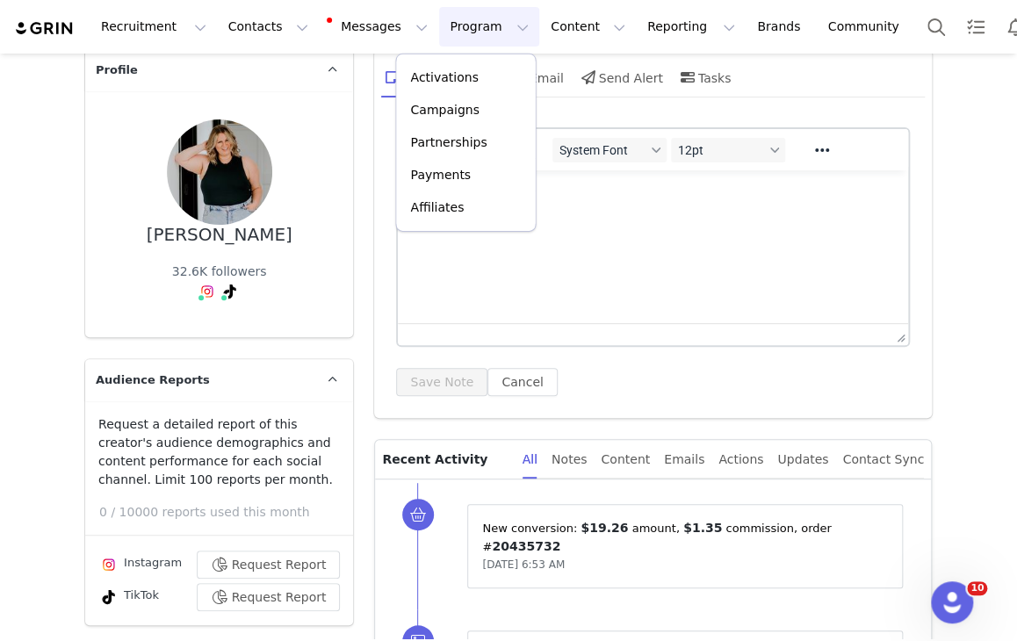
click at [679, 398] on div "System Font 12pt To open the popup, press Shift+Enter To open the popup, press …" at bounding box center [653, 269] width 558 height 300
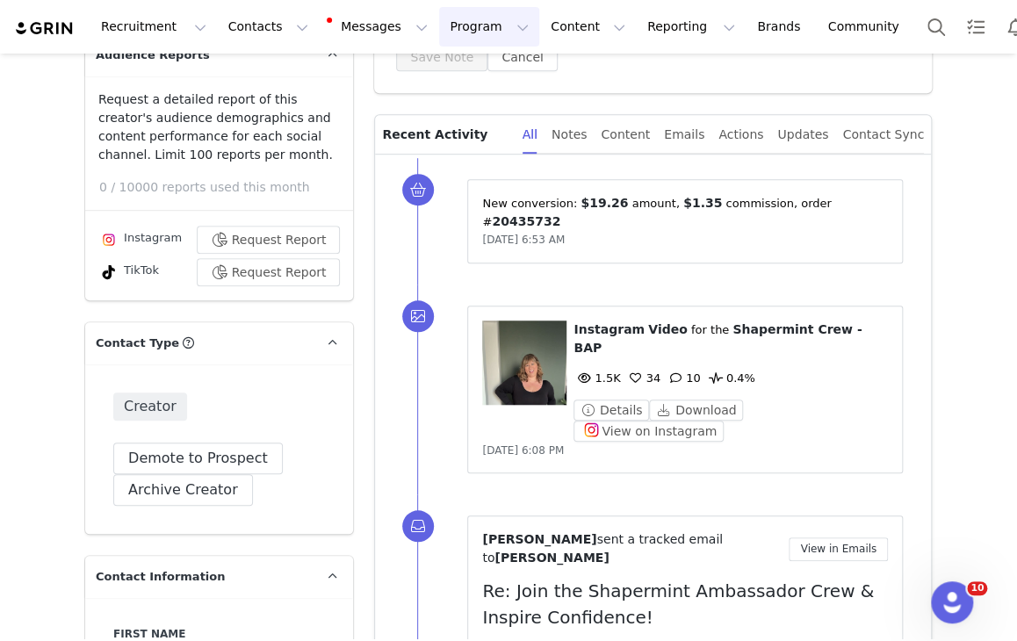
scroll to position [278, 0]
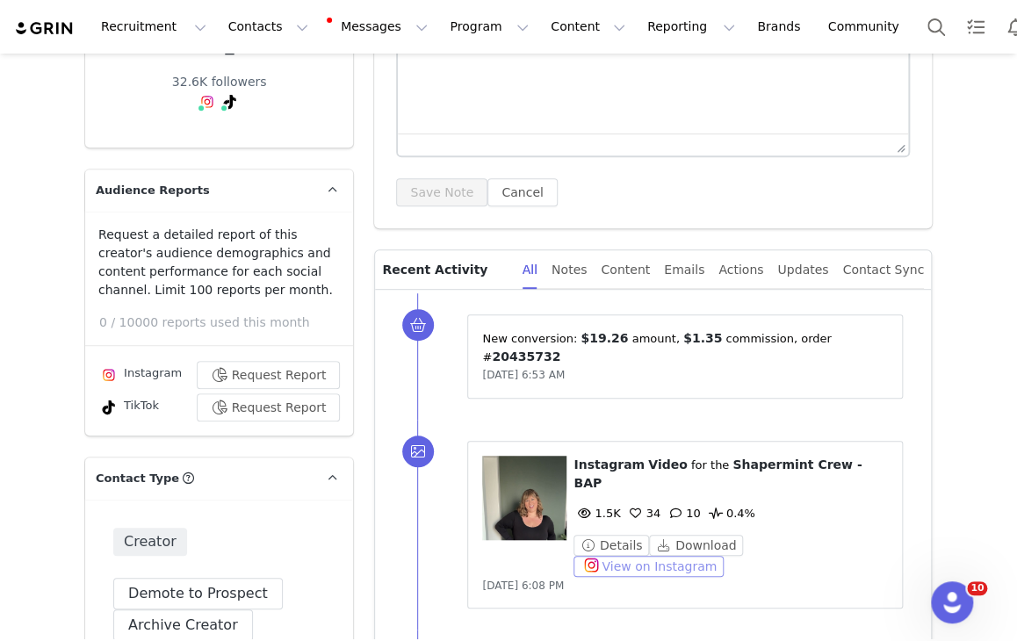
click at [724, 556] on button "View on Instagram" at bounding box center [649, 566] width 150 height 21
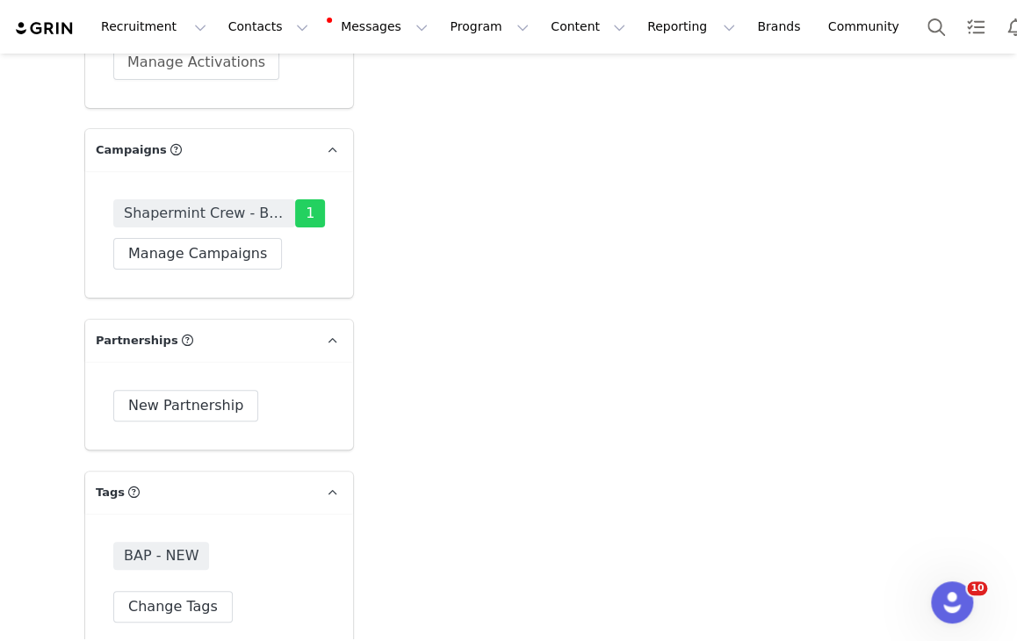
scroll to position [4934, 0]
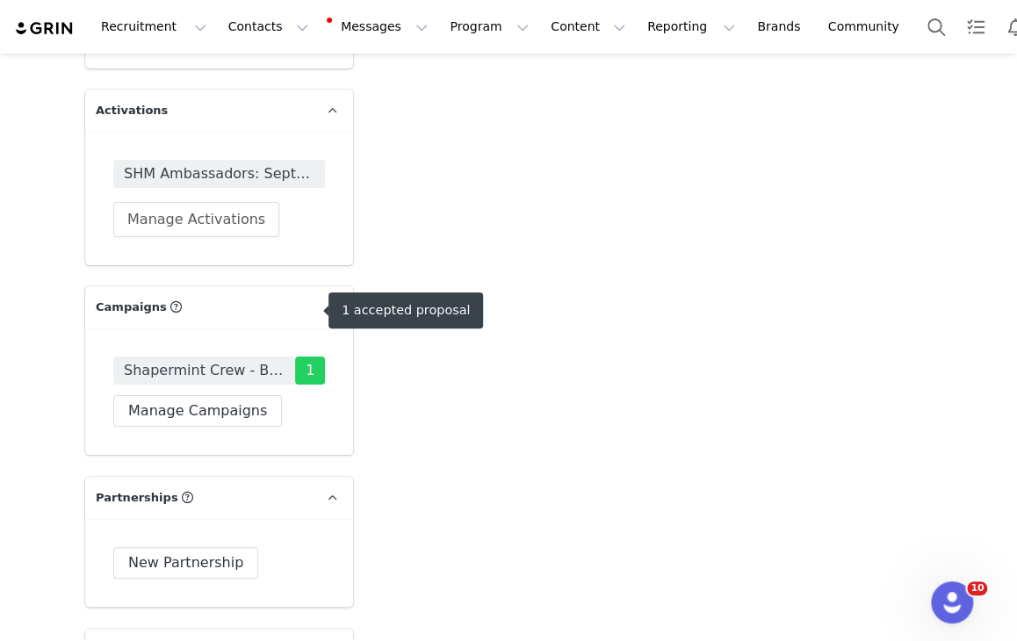
click at [263, 357] on span "Shapermint Crew - BAP" at bounding box center [204, 371] width 182 height 28
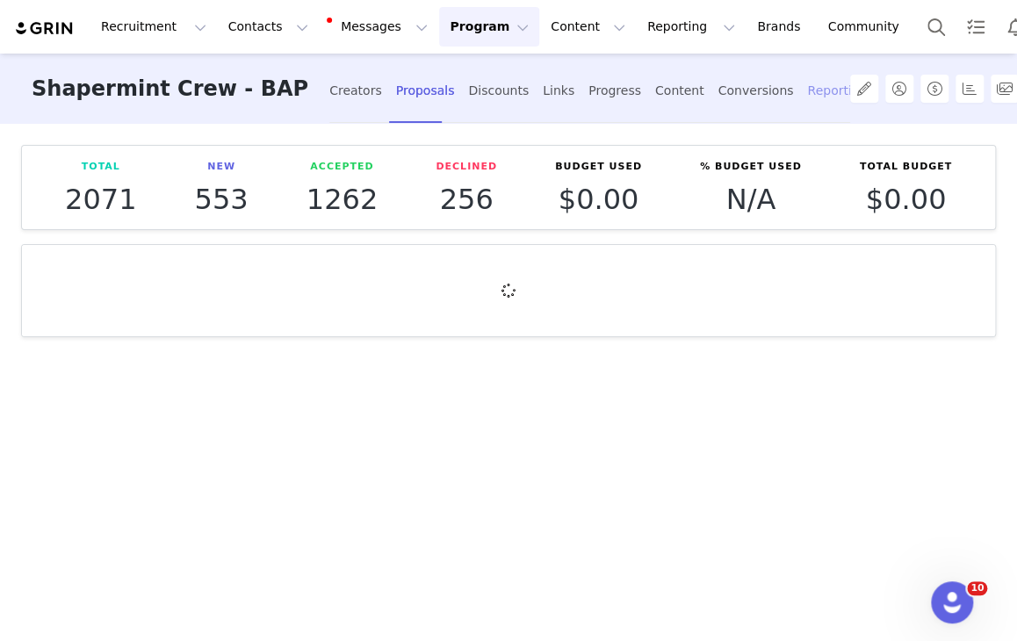
click at [807, 90] on div "Reporting" at bounding box center [837, 91] width 60 height 47
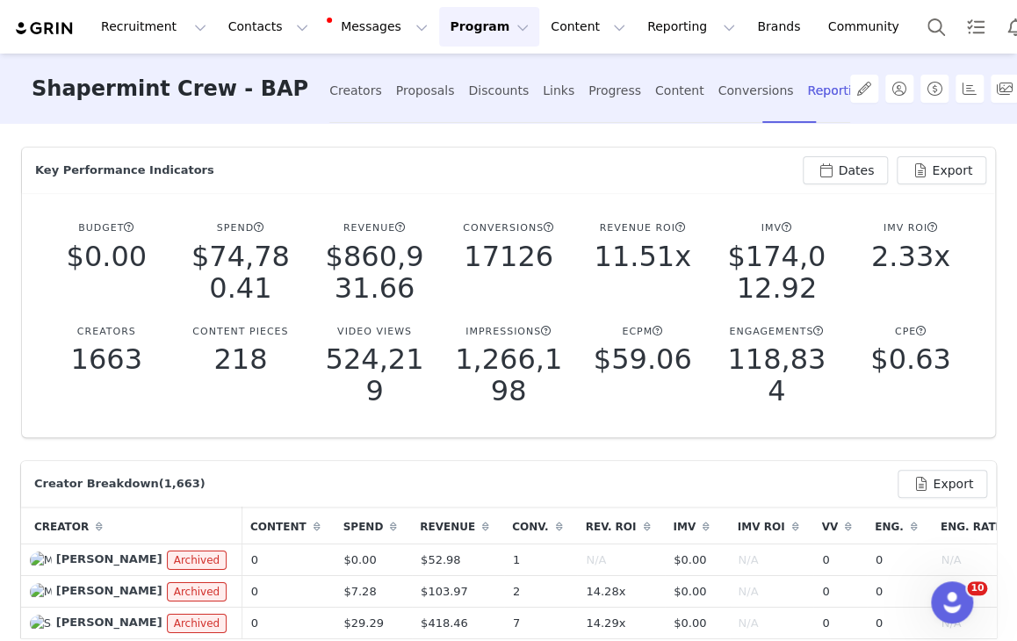
click at [661, 170] on div "Key Performance Indicators" at bounding box center [417, 171] width 772 height 18
click at [821, 173] on button "Dates" at bounding box center [845, 170] width 85 height 28
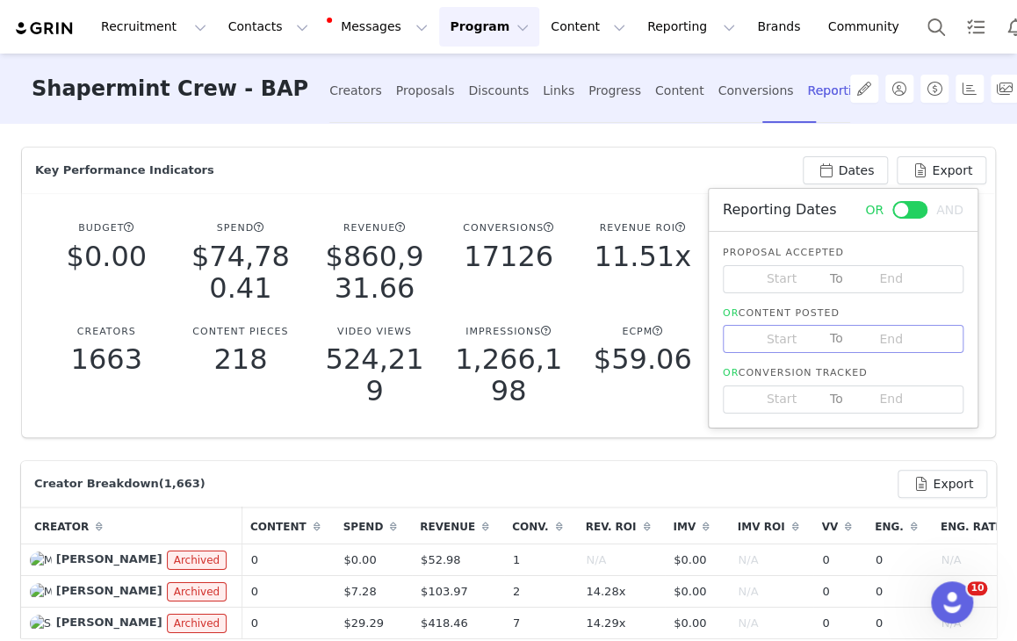
click at [812, 340] on input at bounding box center [782, 338] width 97 height 19
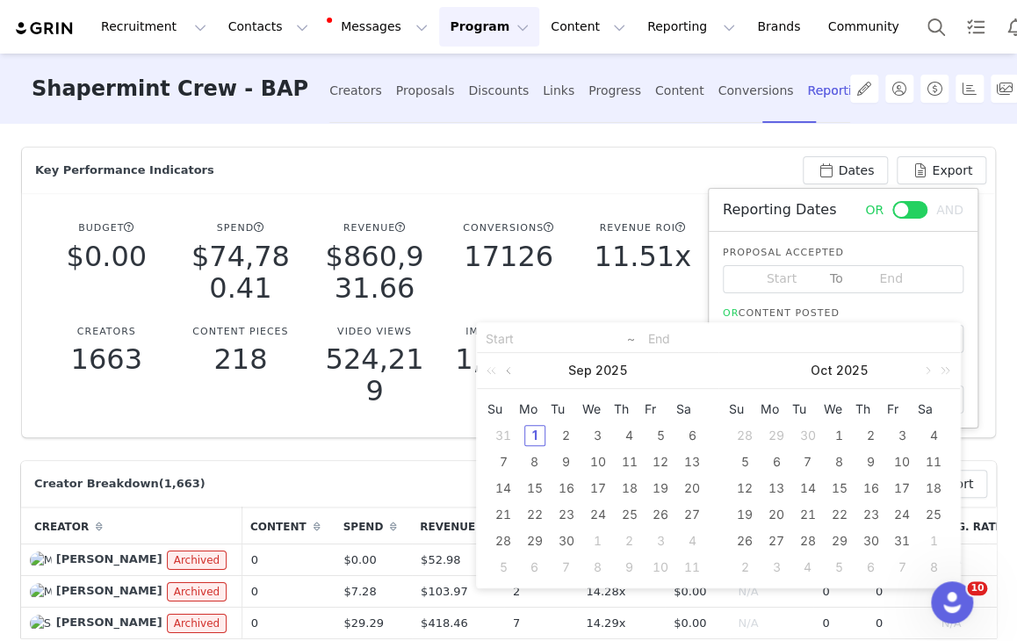
click at [510, 374] on link at bounding box center [510, 370] width 16 height 35
click at [538, 543] on div "25" at bounding box center [534, 541] width 21 height 21
type input "2025-08-25"
drag, startPoint x: 508, startPoint y: 564, endPoint x: 524, endPoint y: 557, distance: 17.3
click at [508, 565] on div "31" at bounding box center [503, 567] width 21 height 21
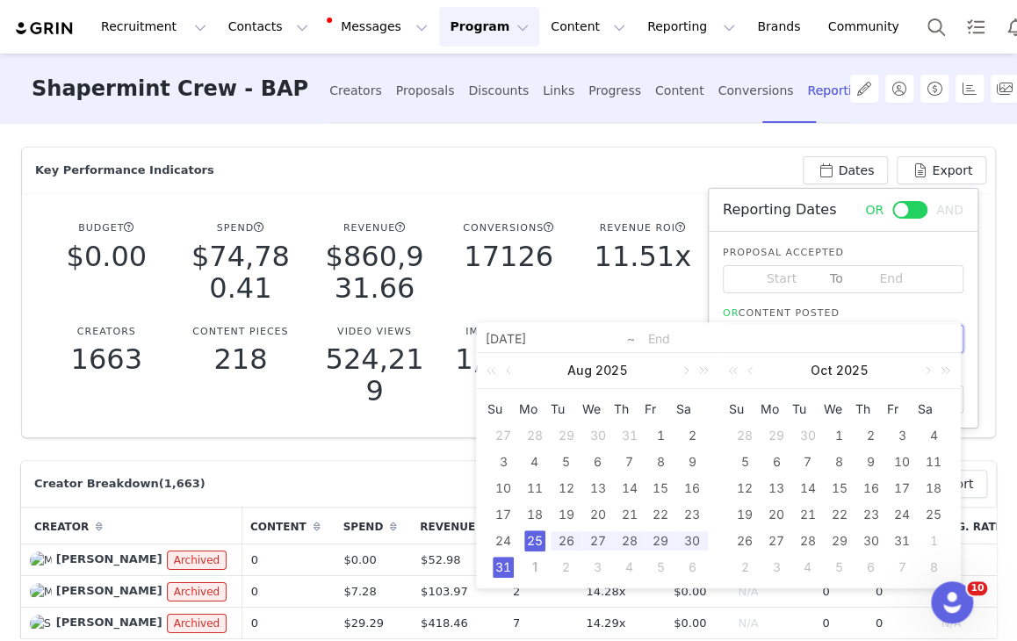
type input "2025-08-25"
type input "2025-08-31"
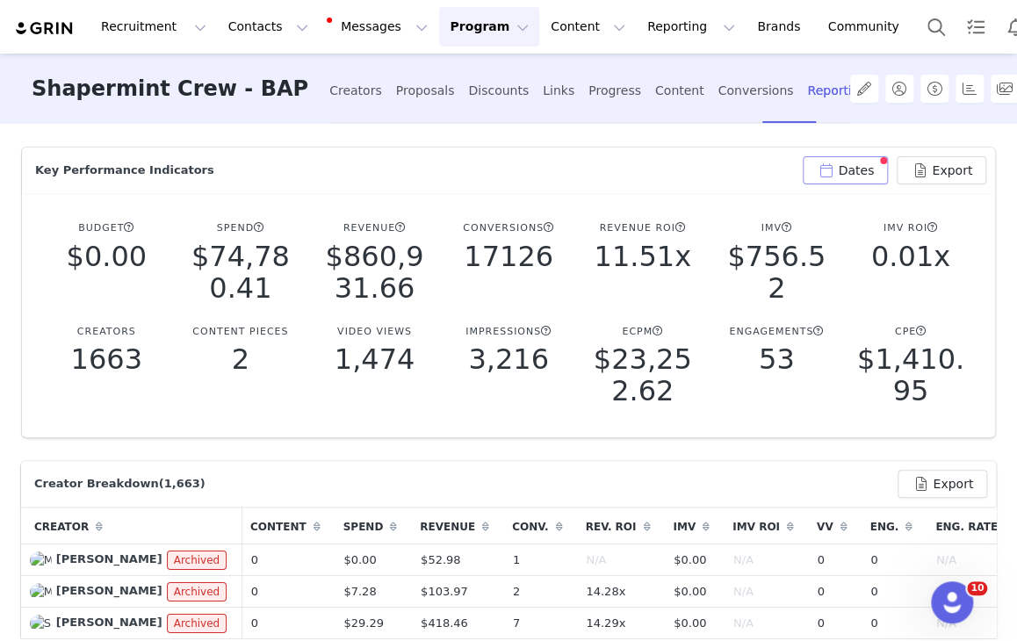
click at [833, 177] on button "Dates" at bounding box center [845, 170] width 85 height 28
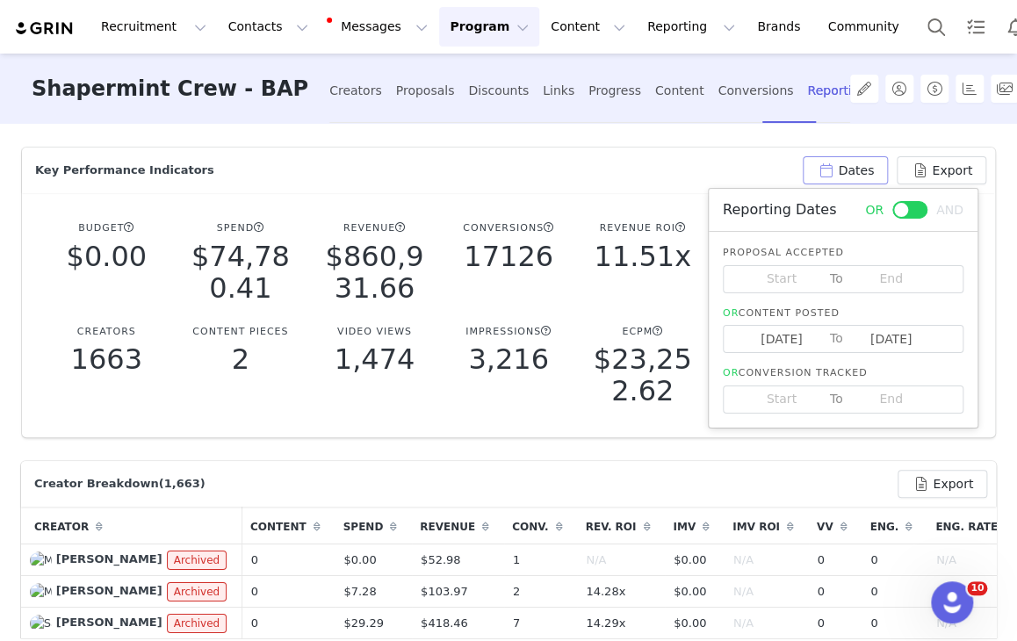
click at [833, 177] on button "Dates" at bounding box center [845, 170] width 85 height 28
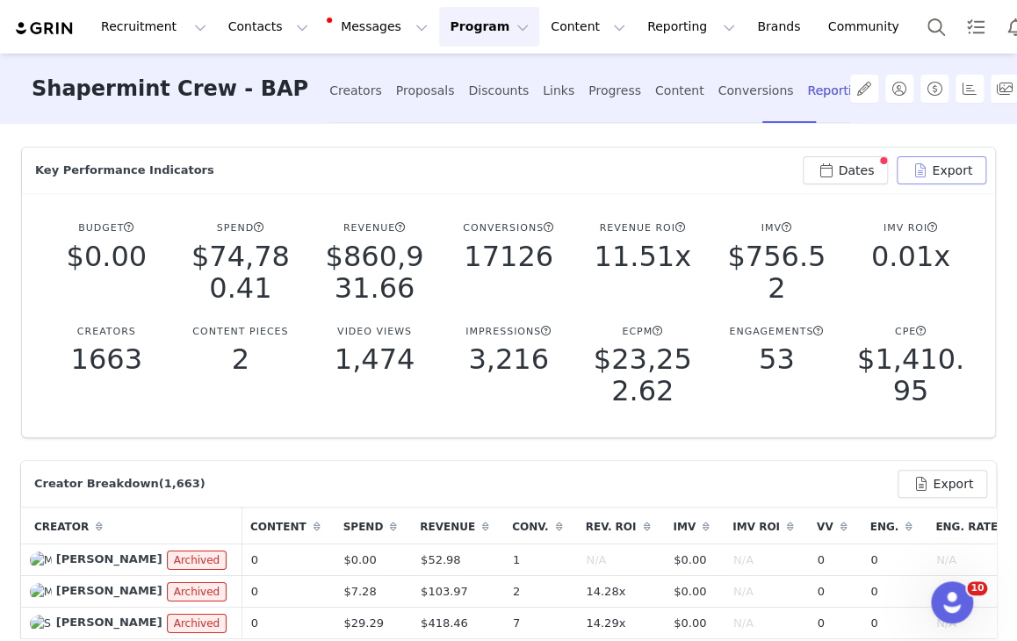
click at [936, 173] on button "Export" at bounding box center [942, 170] width 90 height 28
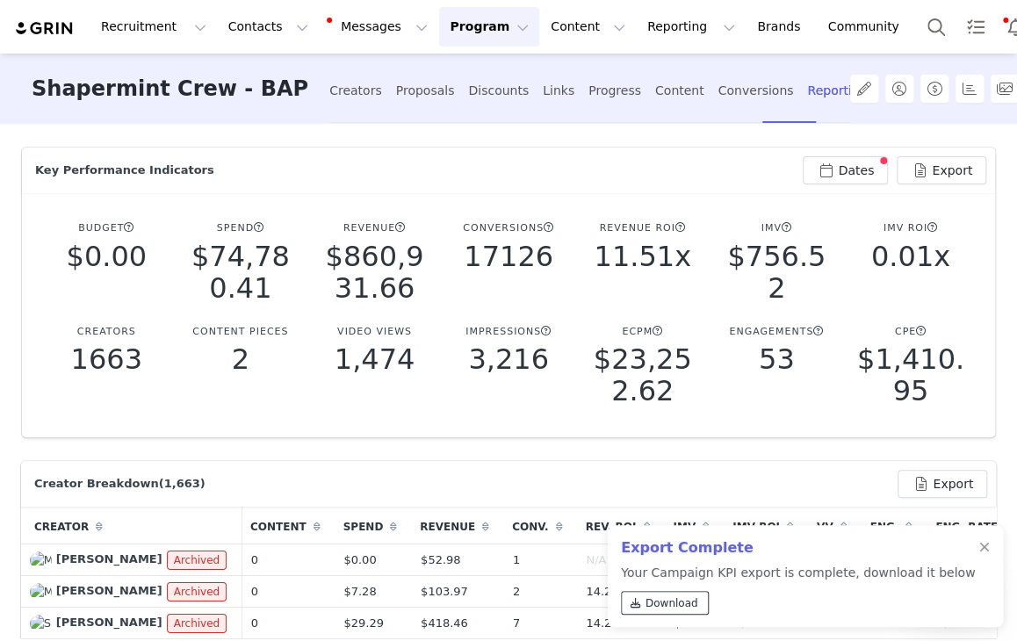
click at [680, 599] on span "Download" at bounding box center [672, 604] width 53 height 16
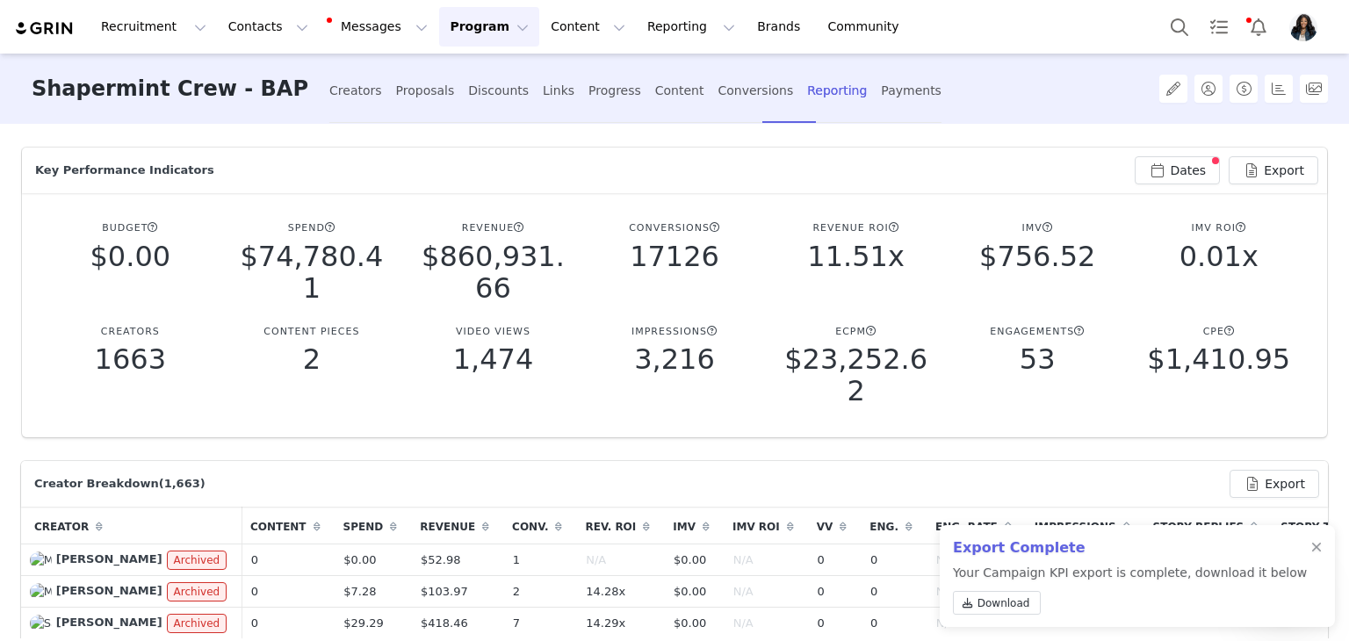
click at [1016, 628] on div at bounding box center [1336, 628] width 0 height 0
